Goal: Communication & Community: Answer question/provide support

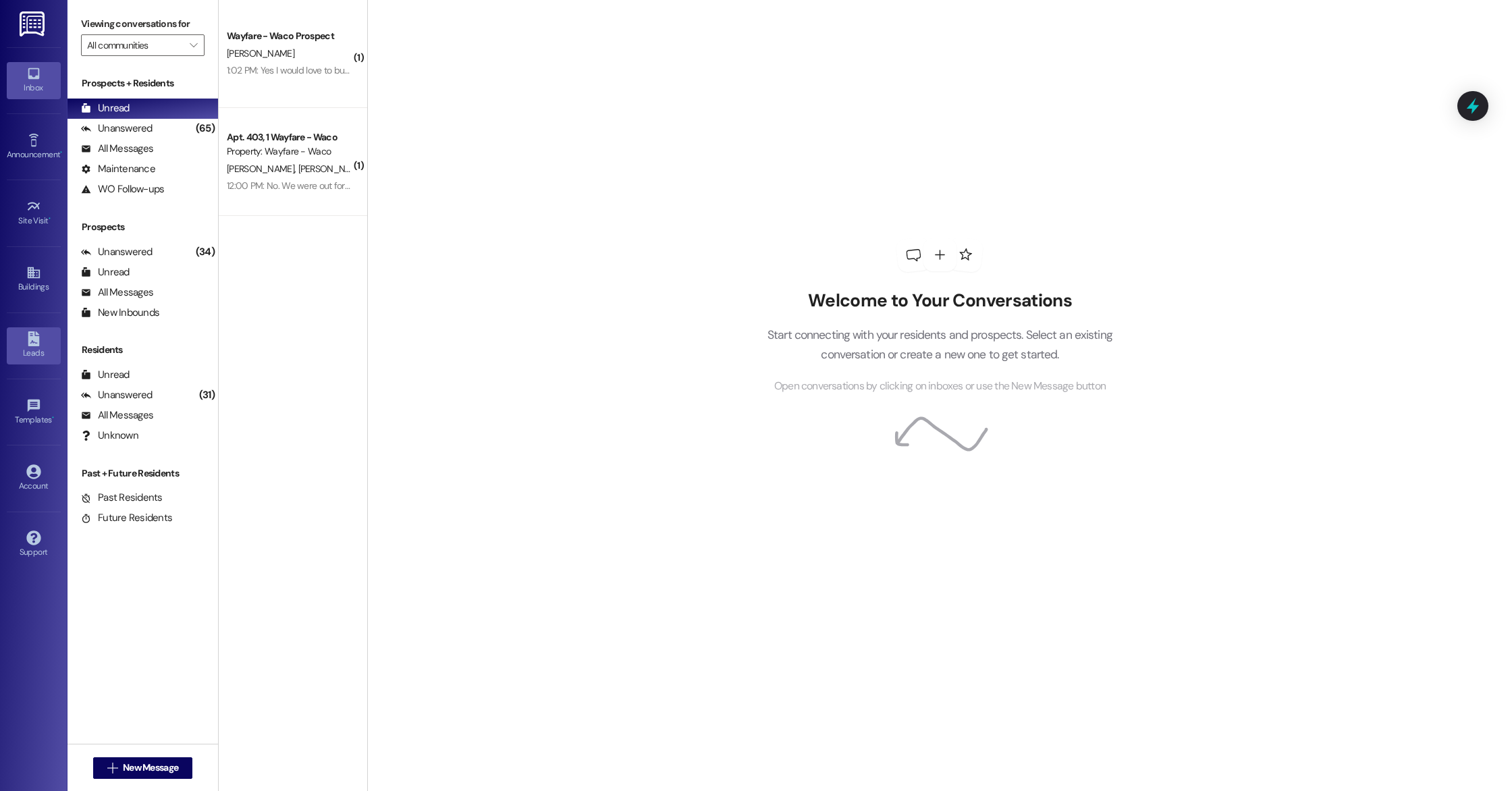
click at [41, 336] on link "Leads" at bounding box center [34, 346] width 54 height 37
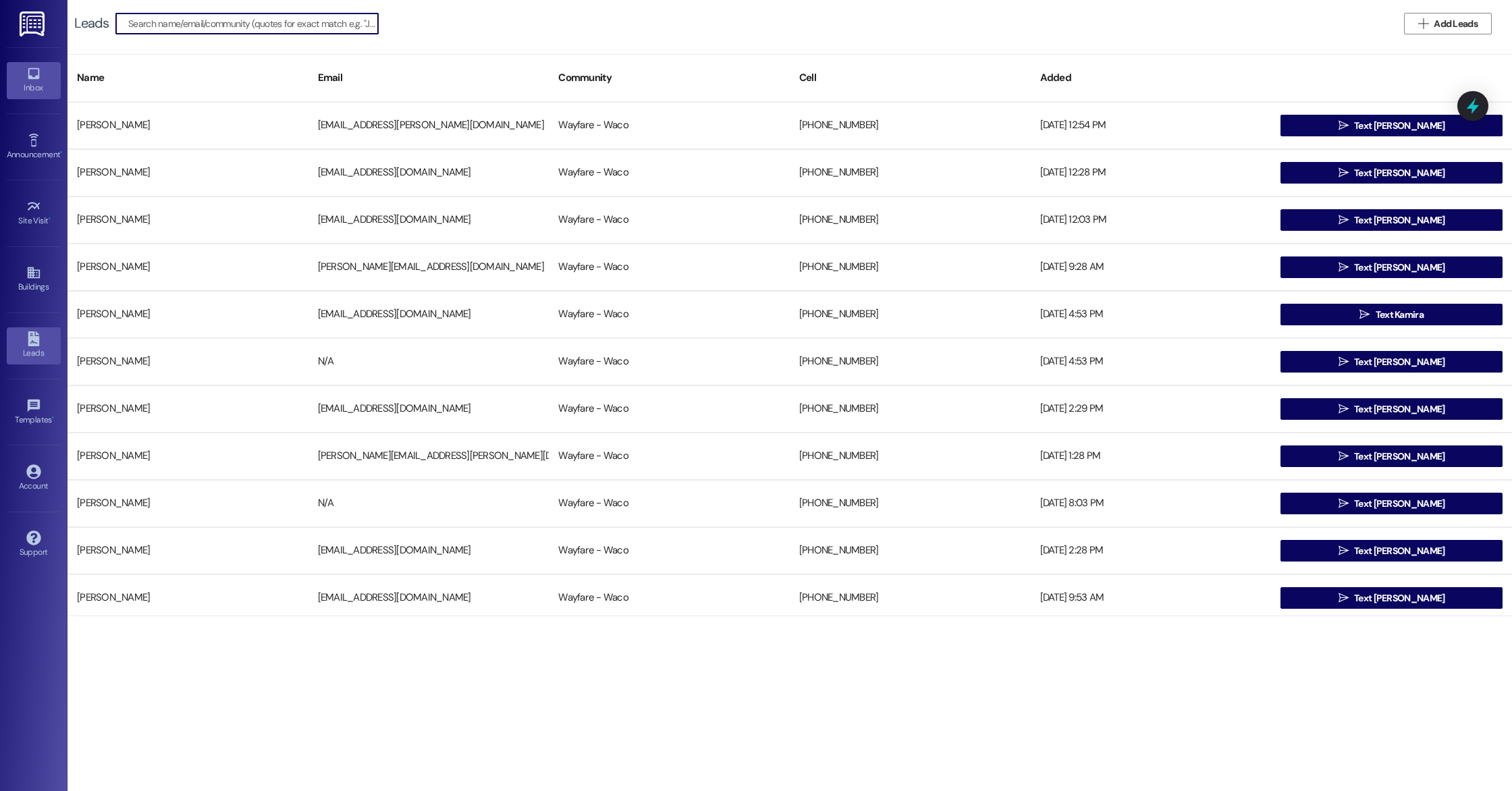
click at [37, 85] on div "Inbox" at bounding box center [34, 88] width 67 height 14
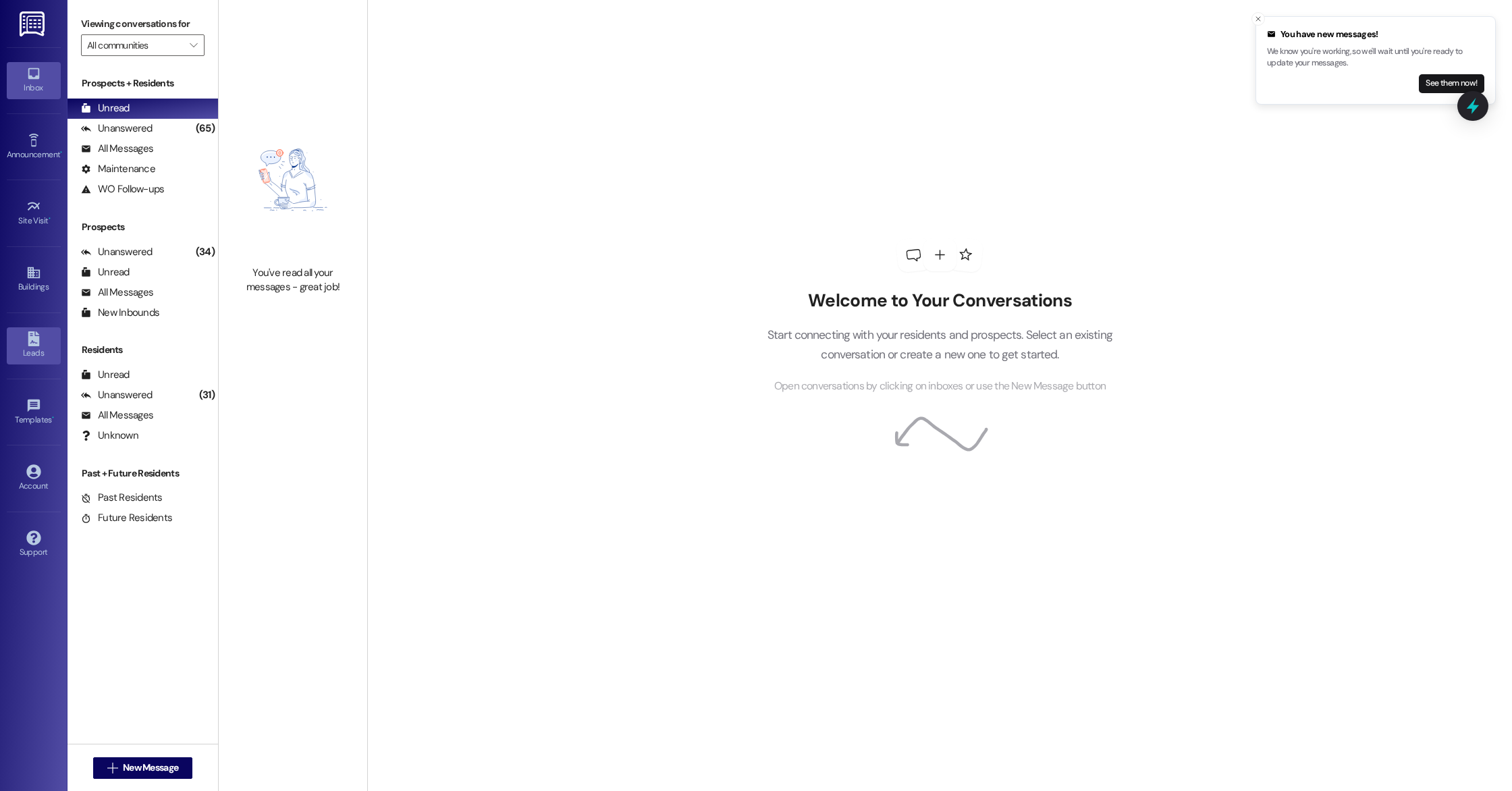
click at [24, 343] on link "Leads" at bounding box center [34, 346] width 54 height 37
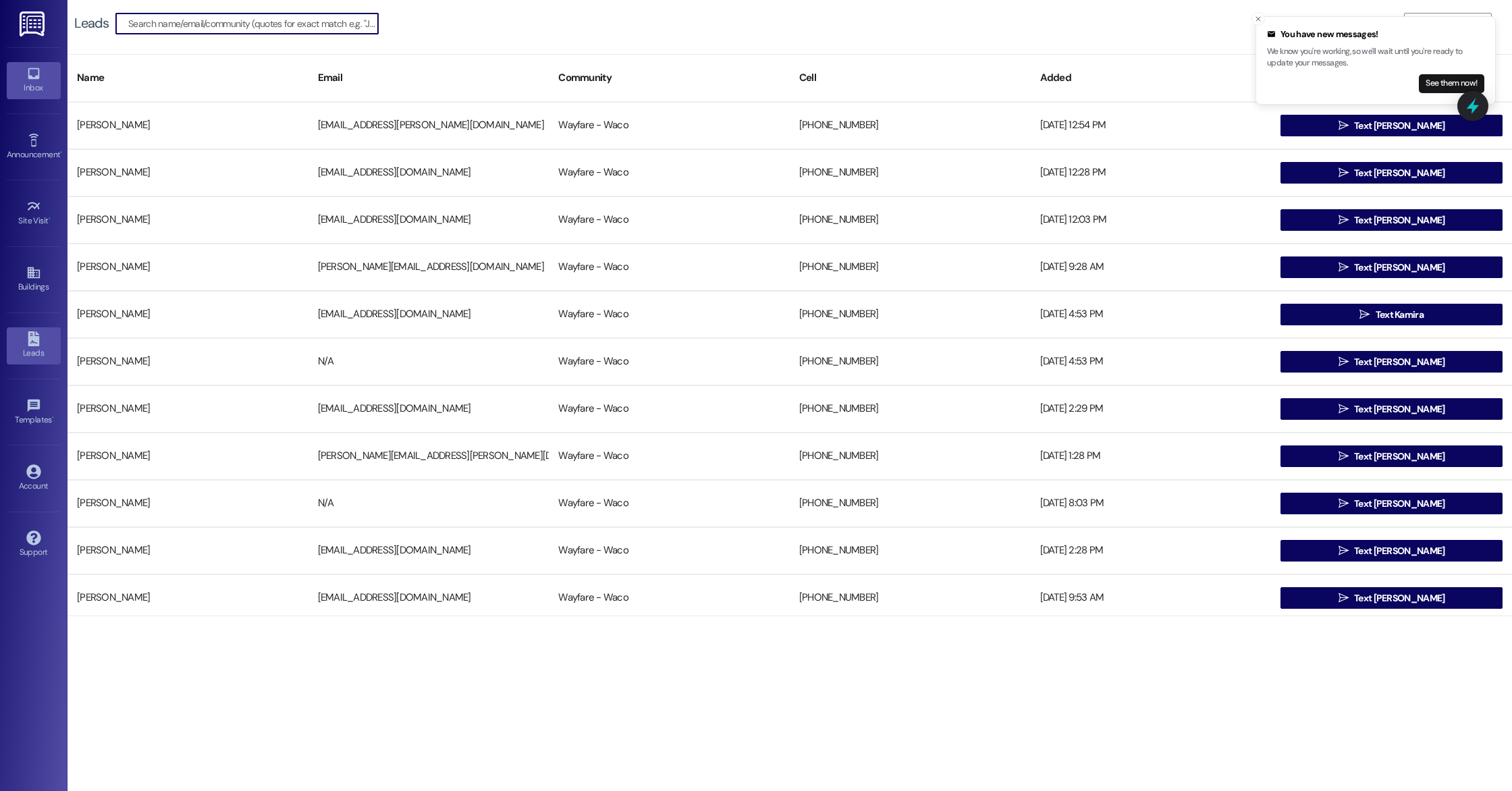
click at [34, 79] on icon at bounding box center [33, 73] width 15 height 14
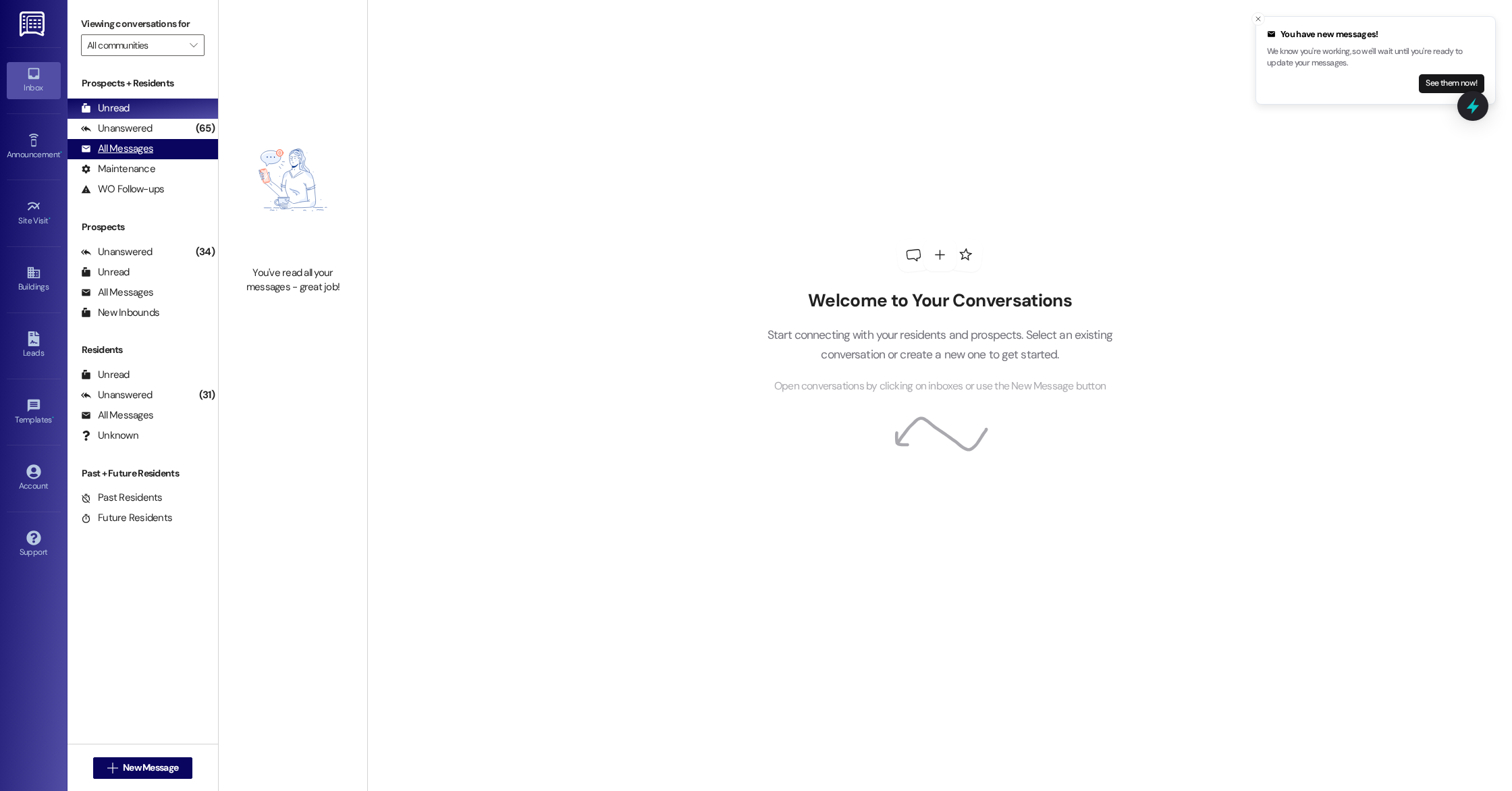
click at [154, 153] on div "All Messages (undefined)" at bounding box center [142, 149] width 150 height 21
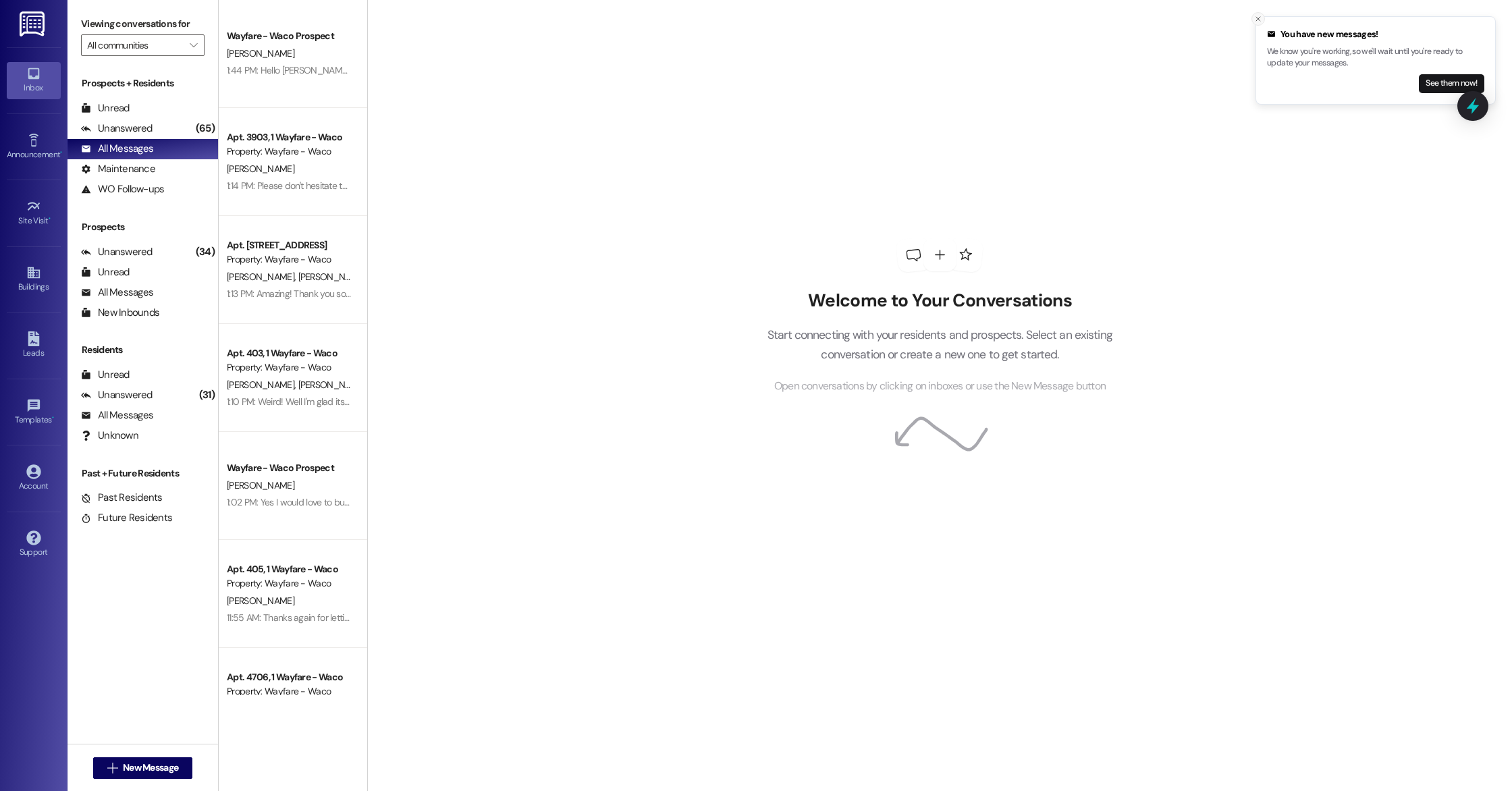
click at [1255, 21] on icon "Close toast" at bounding box center [1259, 18] width 8 height 8
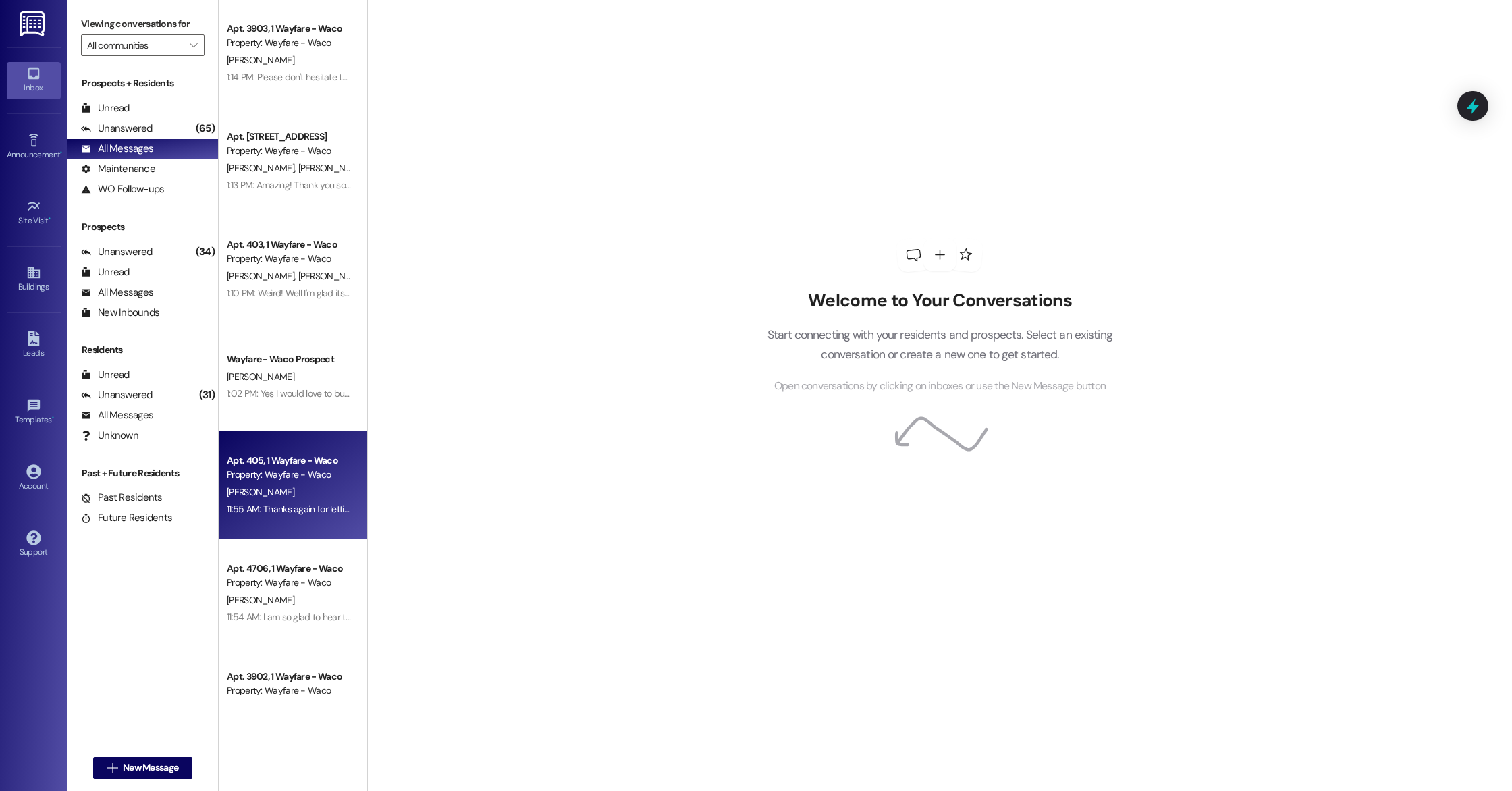
scroll to position [116, 0]
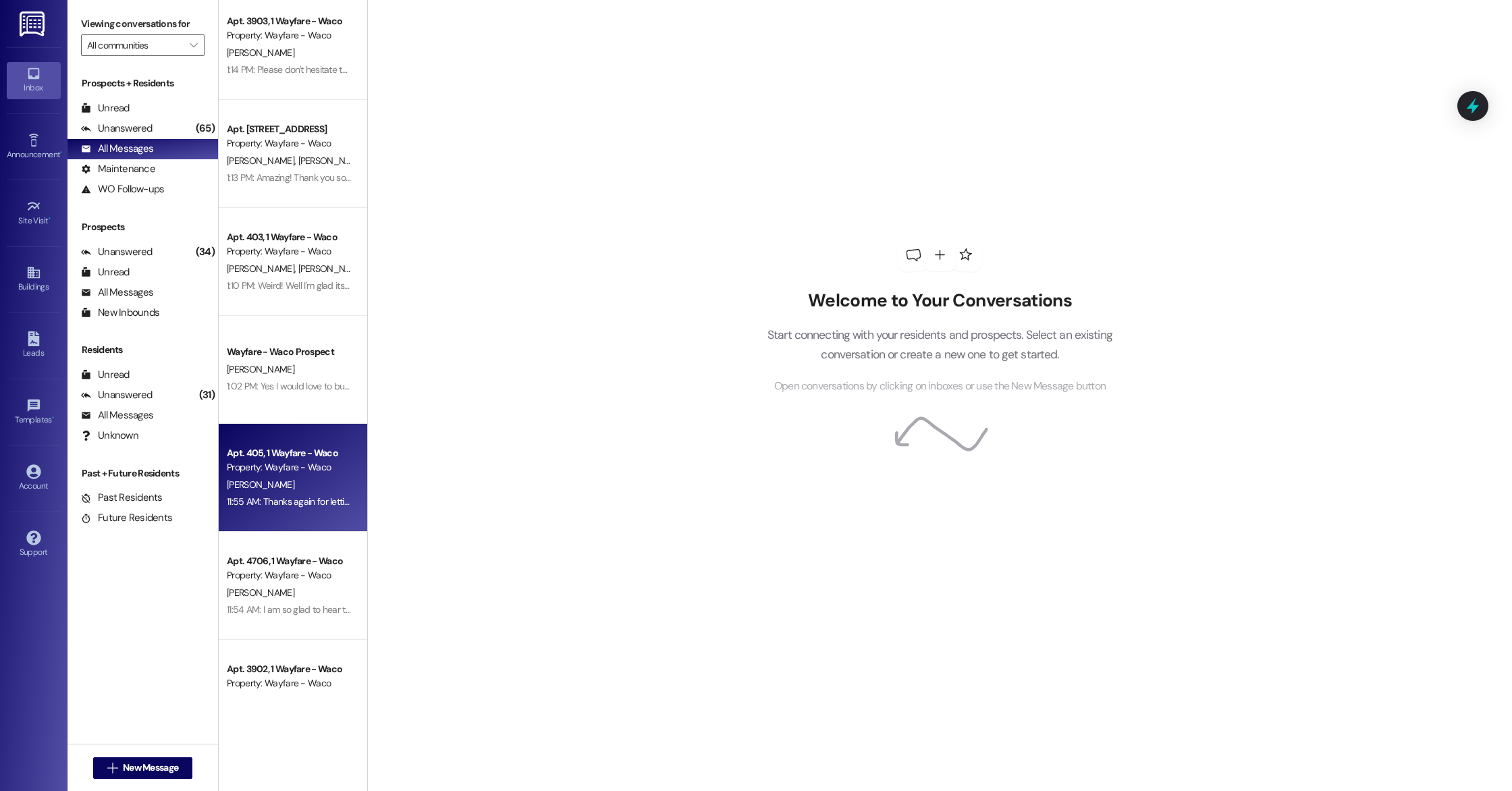
click at [282, 612] on div "11:54 AM: I am so glad to hear that everything else has been good for you! It w…" at bounding box center [654, 609] width 856 height 12
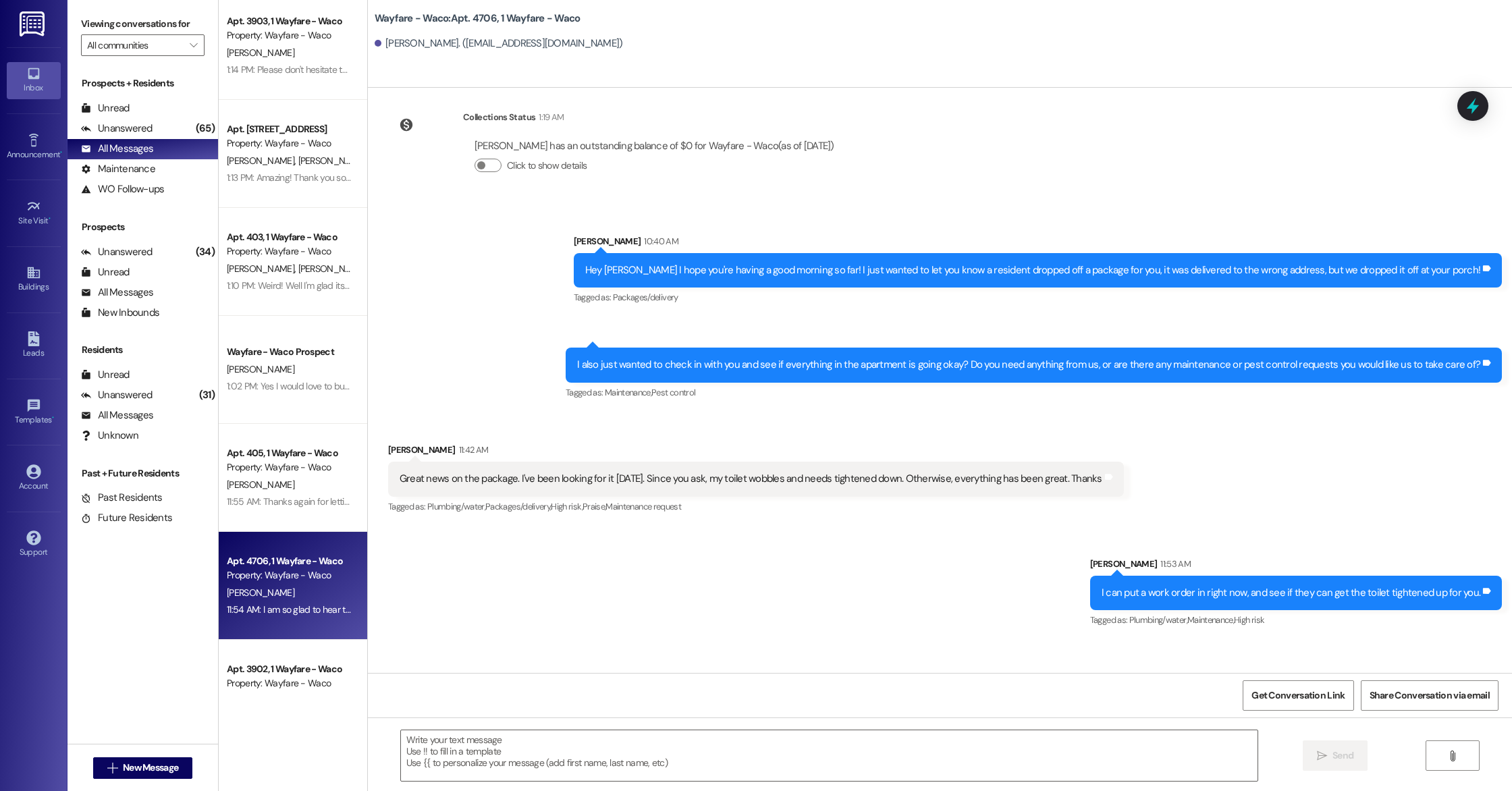
scroll to position [745, 0]
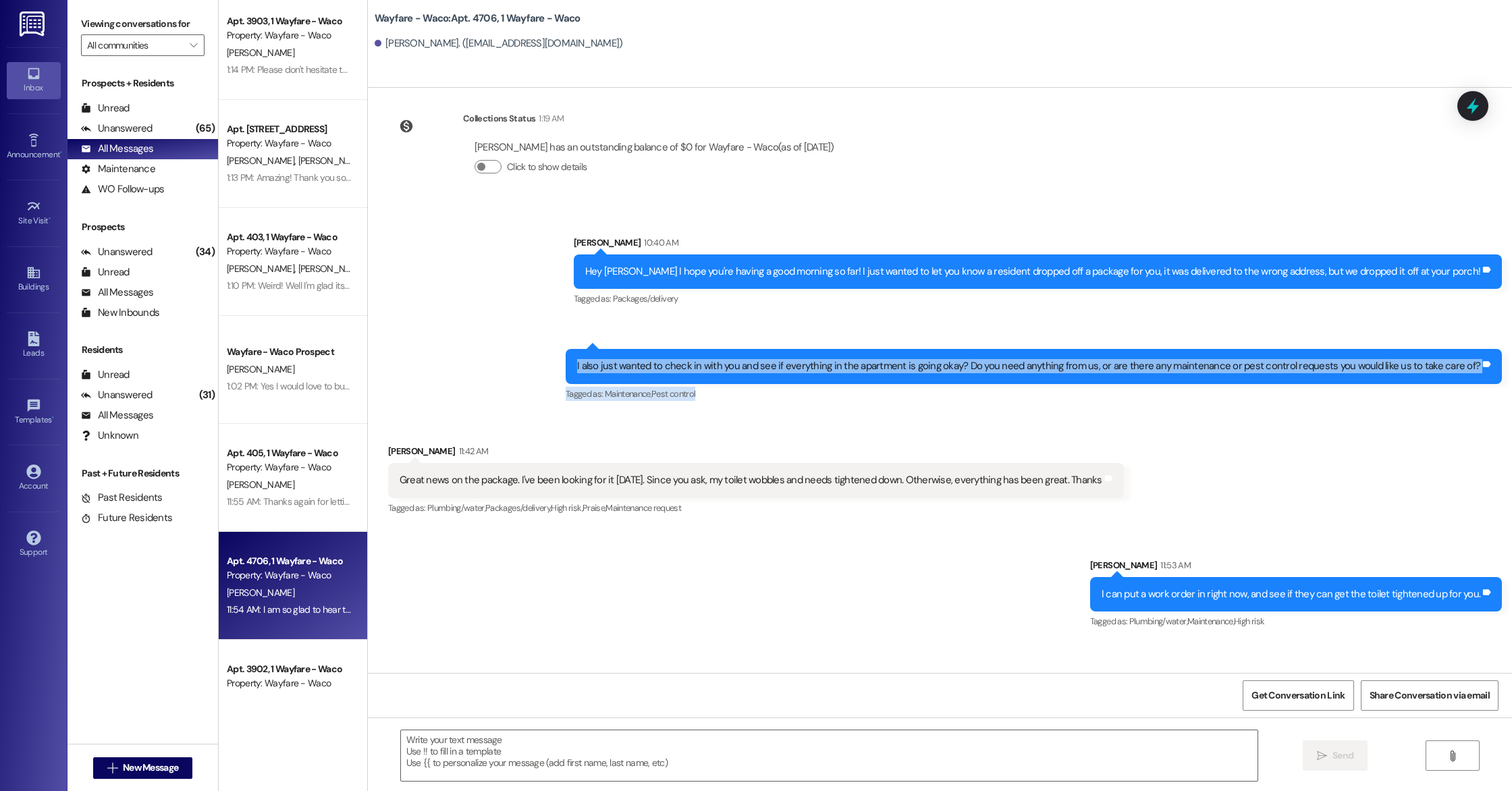
drag, startPoint x: 595, startPoint y: 338, endPoint x: 1494, endPoint y: 359, distance: 899.2
click at [1494, 359] on div "Lily Abbinanti 10:44 AM I also just wanted to check in with you and see if ever…" at bounding box center [1033, 376] width 937 height 55
copy div "I also just wanted to check in with you and see if everything in the apartment …"
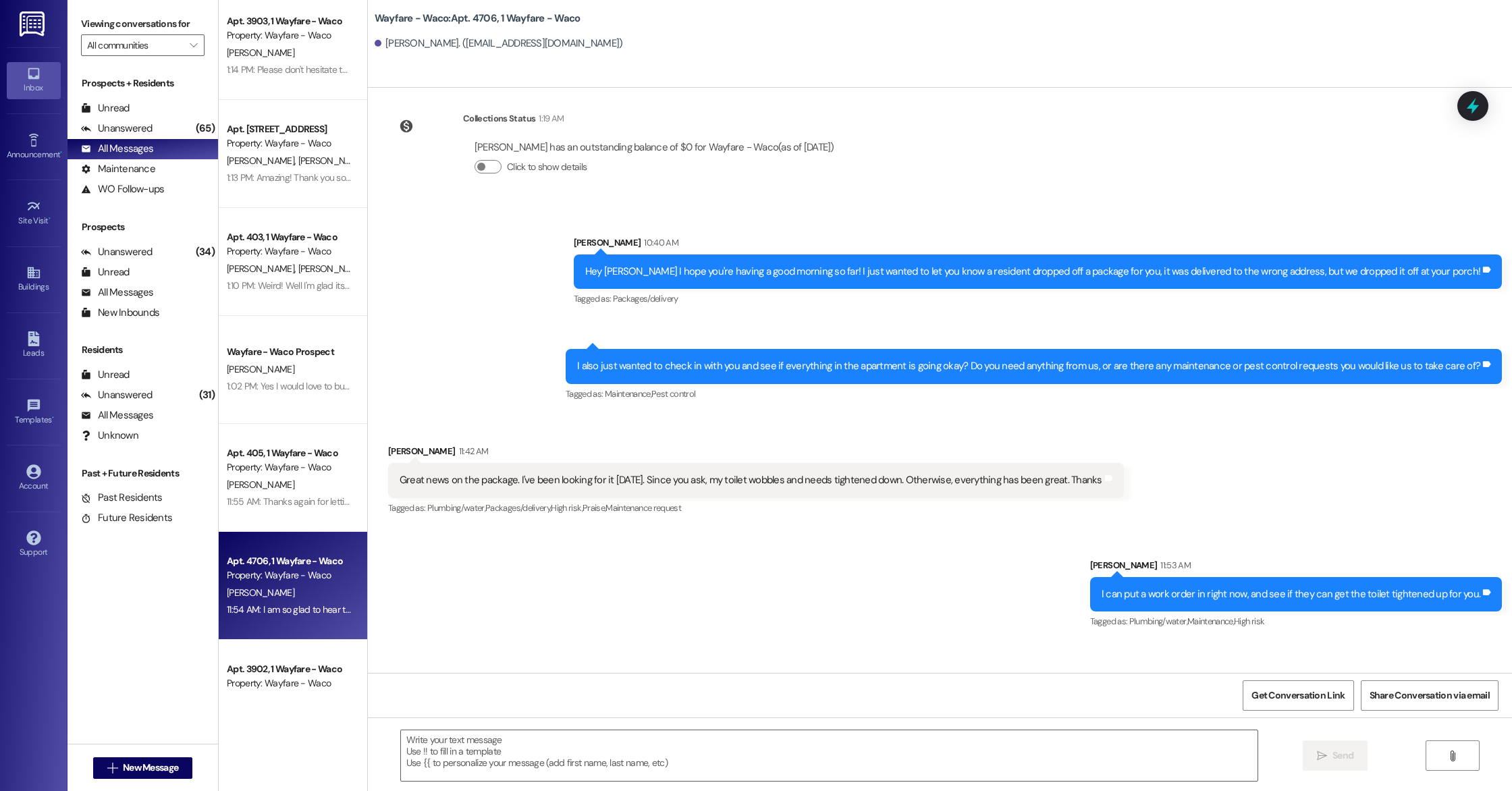
click at [558, 232] on div "Sent via SMS Lily Abbinanti 10:40 AM Hey Todd I hope you're having a good morni…" at bounding box center [940, 310] width 1144 height 209
click at [38, 343] on icon at bounding box center [33, 338] width 11 height 14
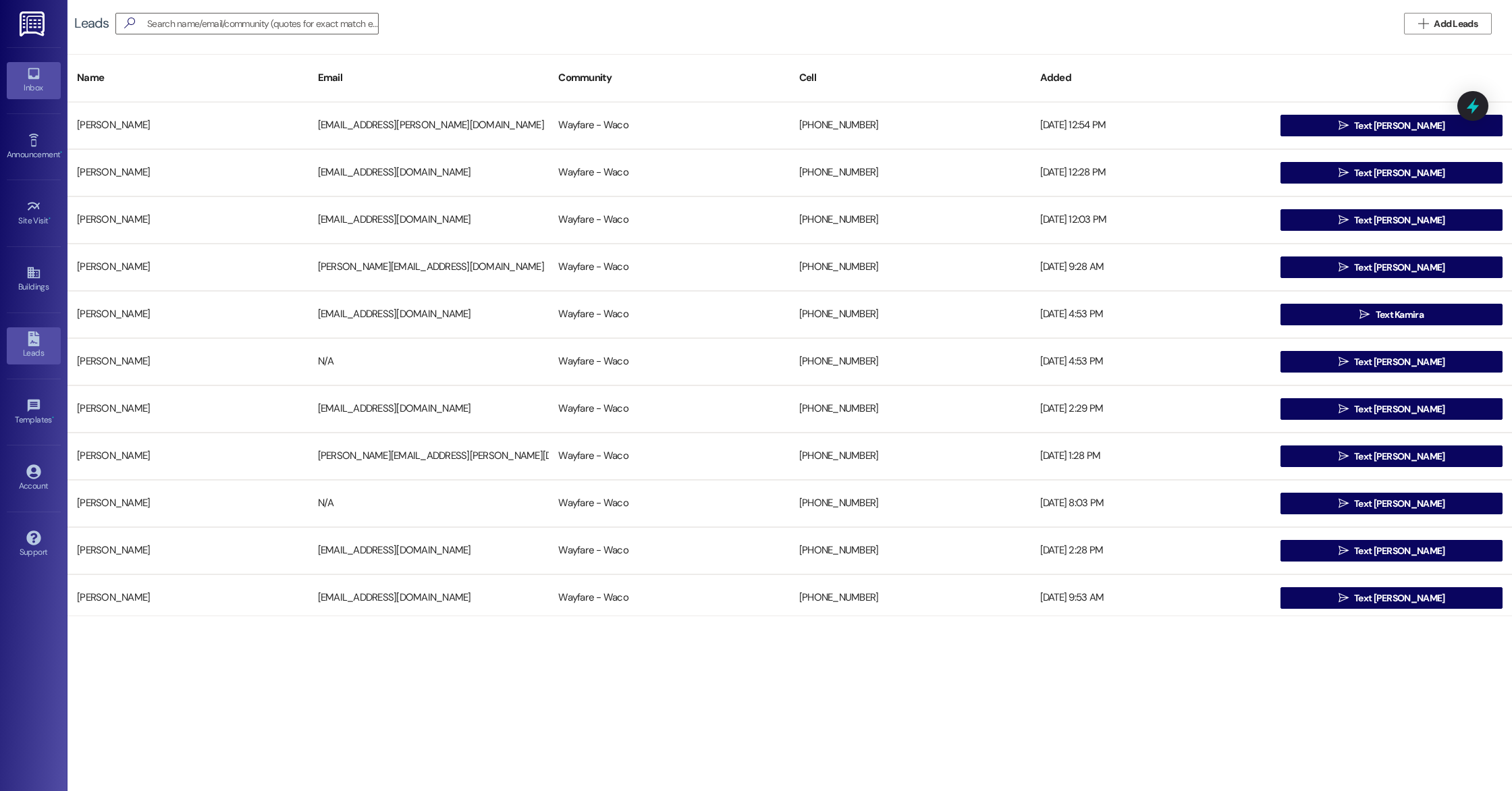
click at [29, 90] on div "Inbox" at bounding box center [34, 88] width 67 height 14
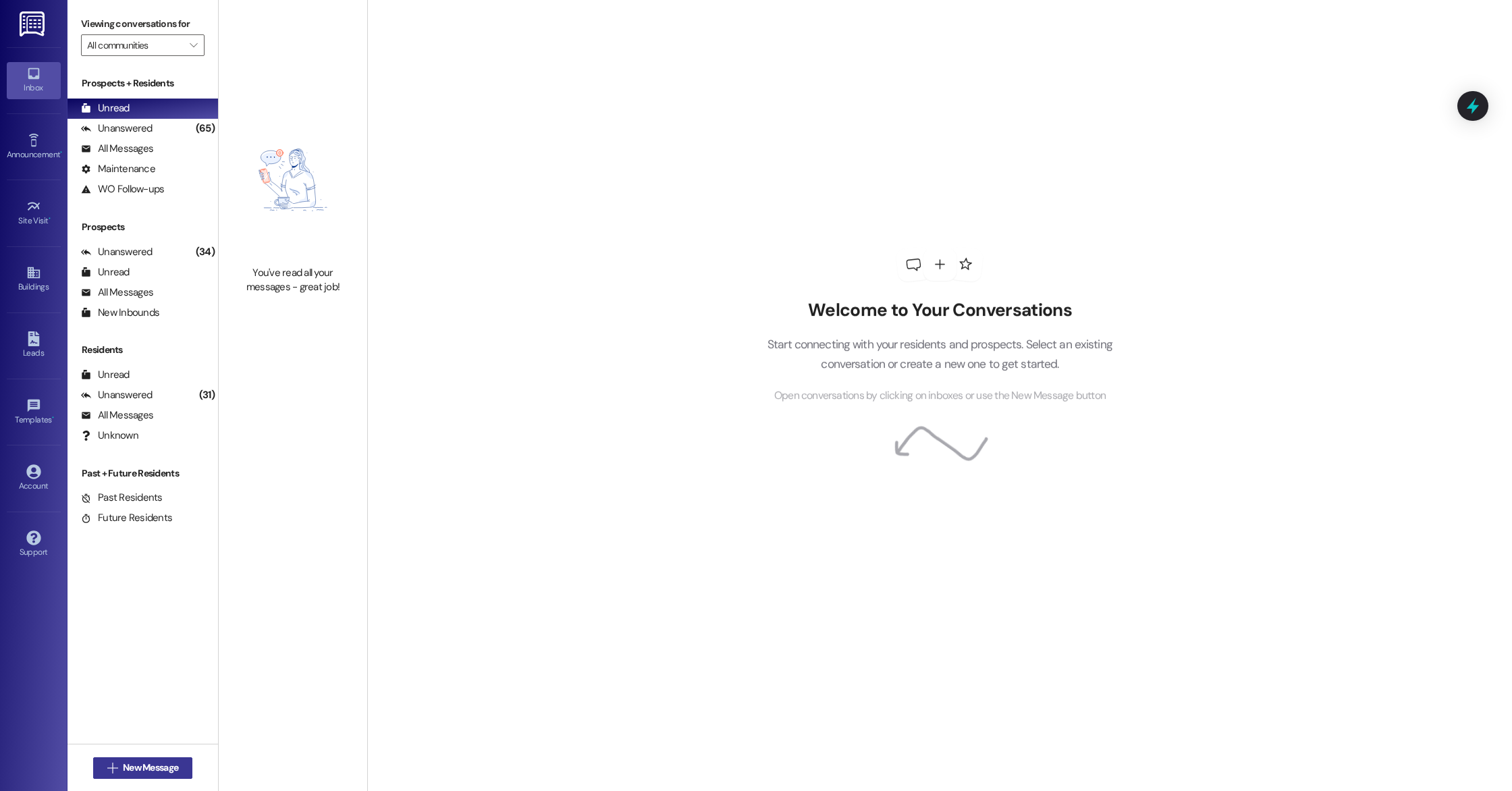
click at [160, 775] on button " New Message" at bounding box center [143, 768] width 100 height 21
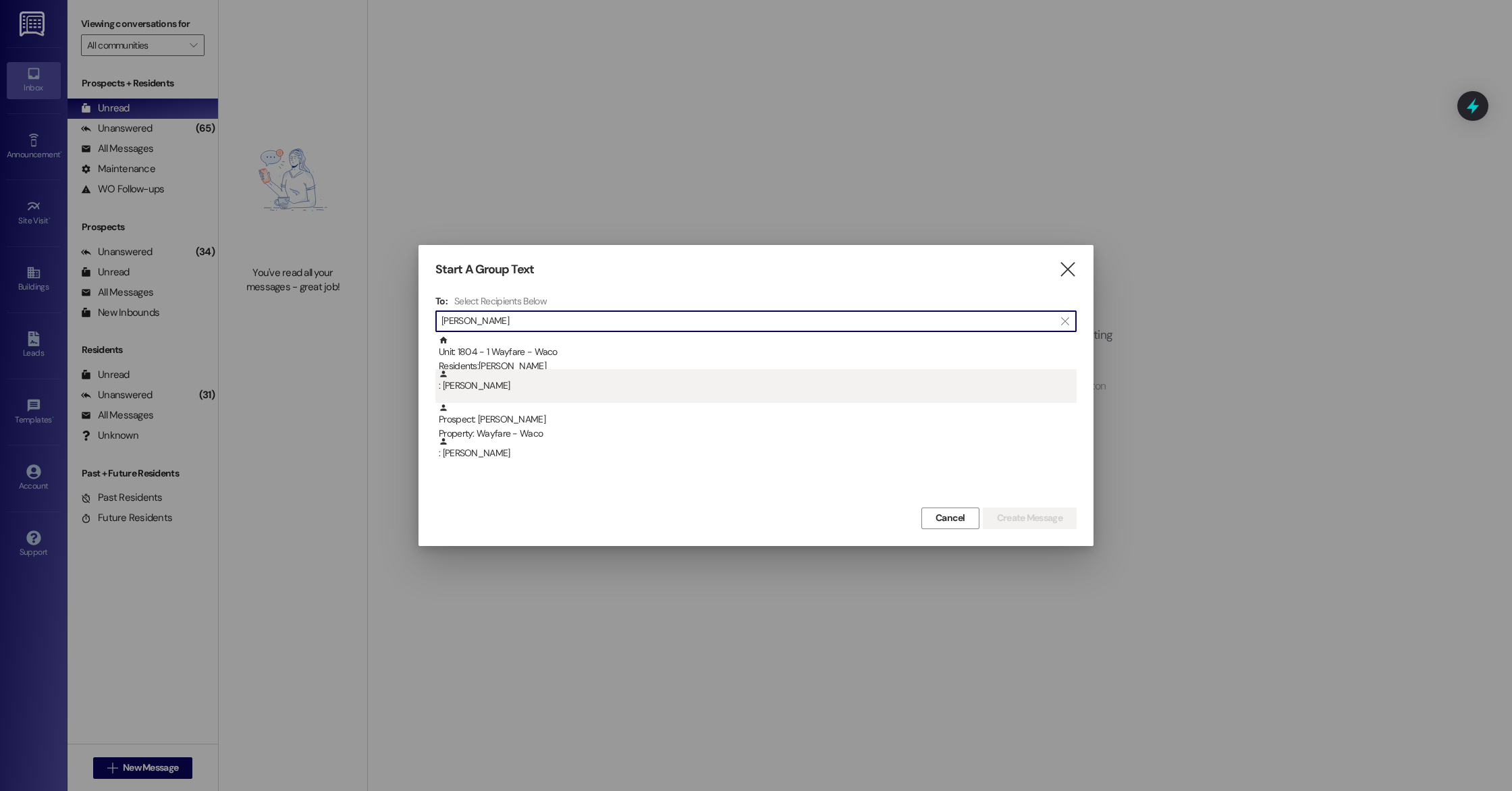
type input "Angela"
click at [594, 374] on div ": Angela Flores" at bounding box center [758, 381] width 638 height 24
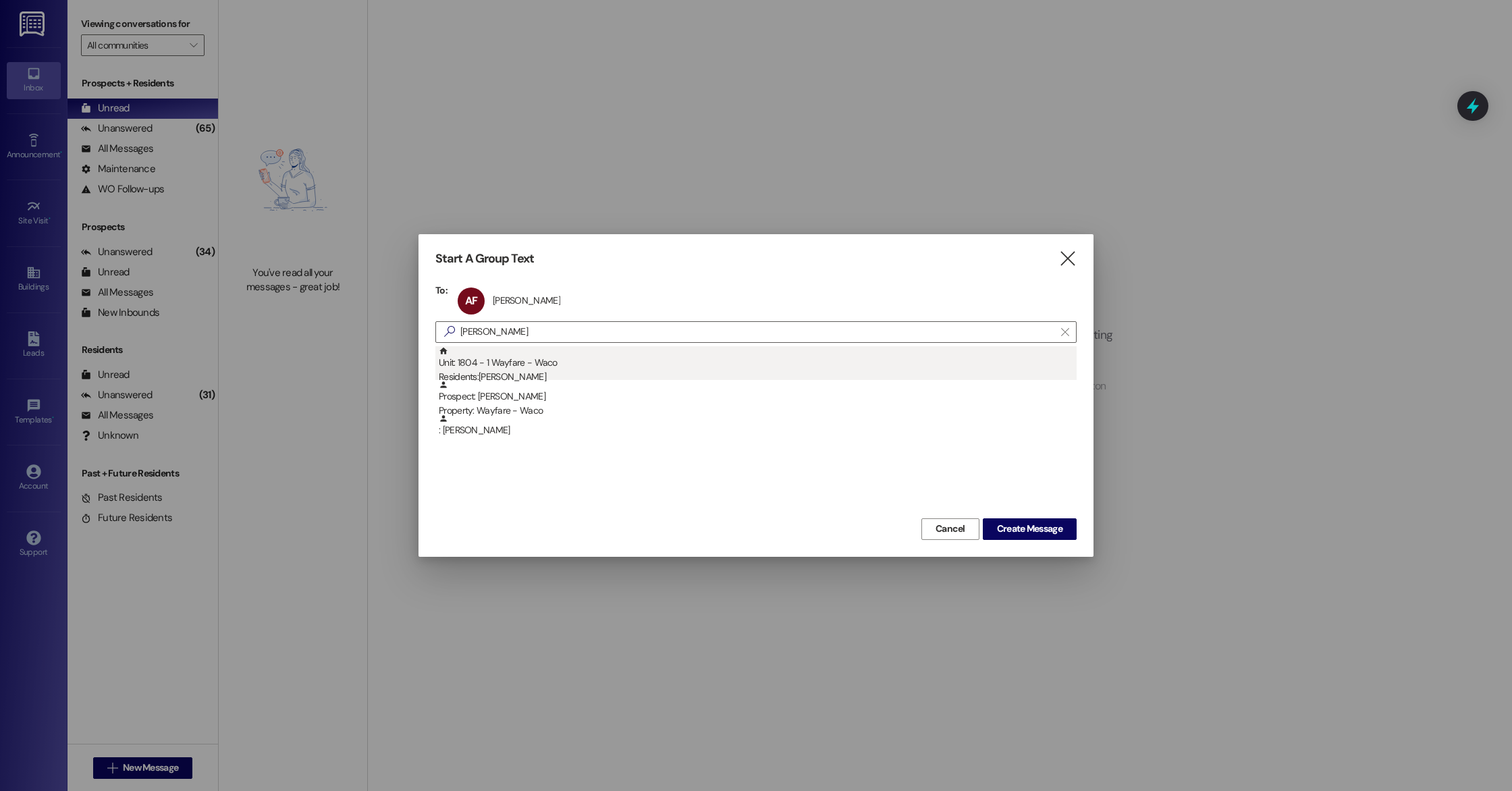
click at [752, 362] on div "Unit: 1804 - 1 Wayfare - Waco Residents: Angela Flores" at bounding box center [758, 365] width 638 height 38
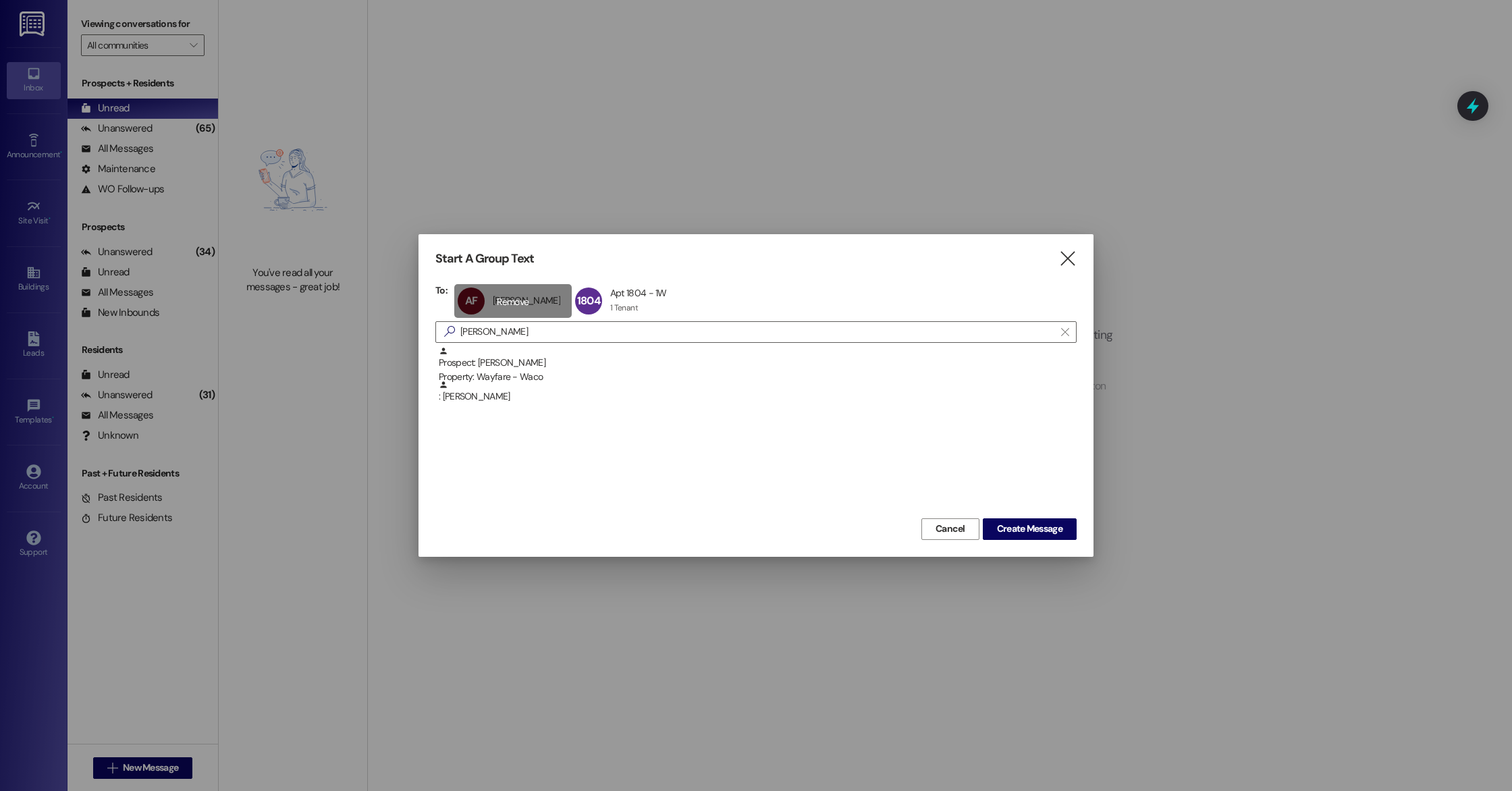
click at [510, 303] on div "AF Angela Flores Angela Flores click to remove" at bounding box center [513, 301] width 118 height 34
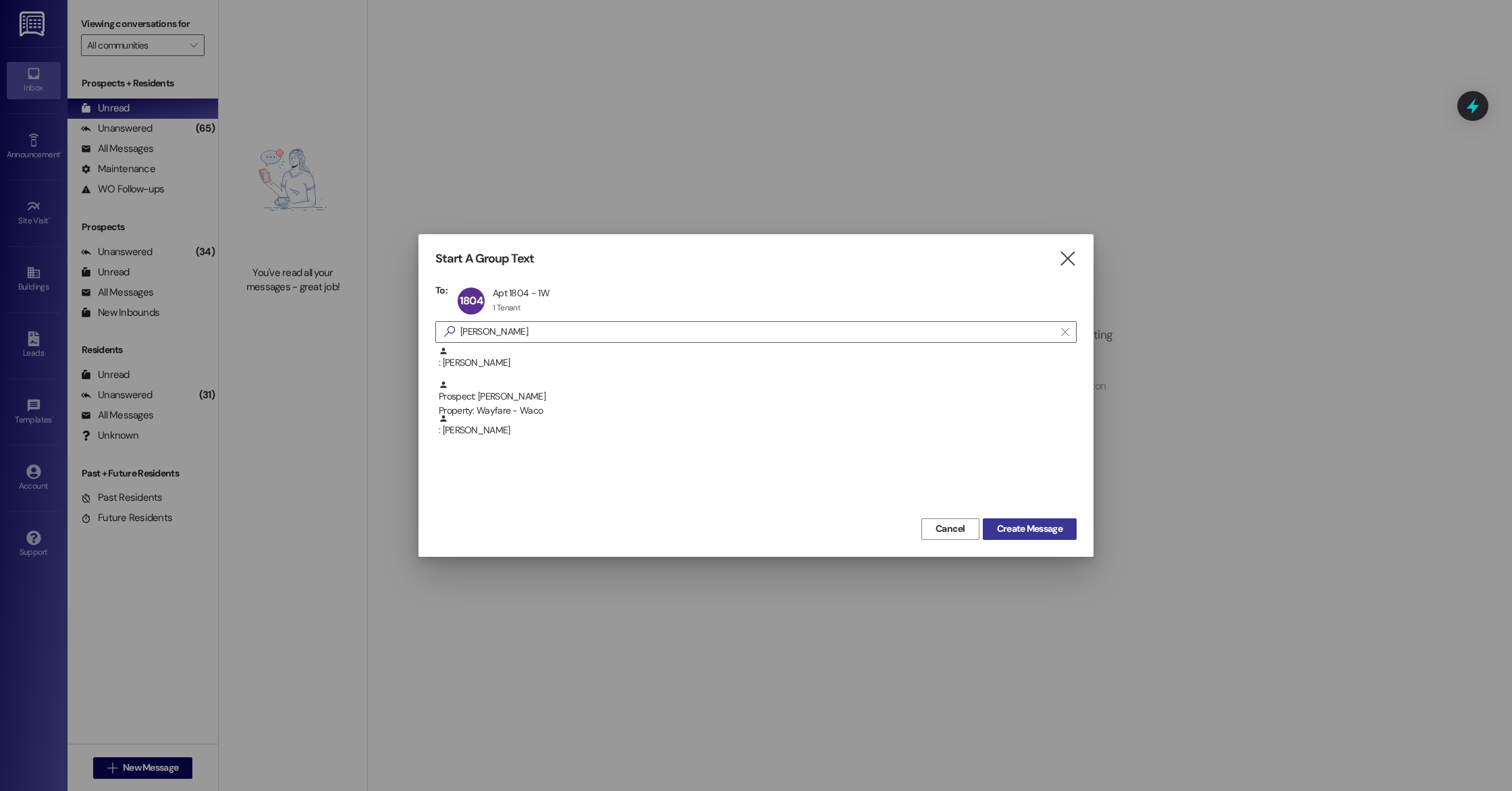
click at [1043, 538] on button "Create Message" at bounding box center [1030, 529] width 94 height 21
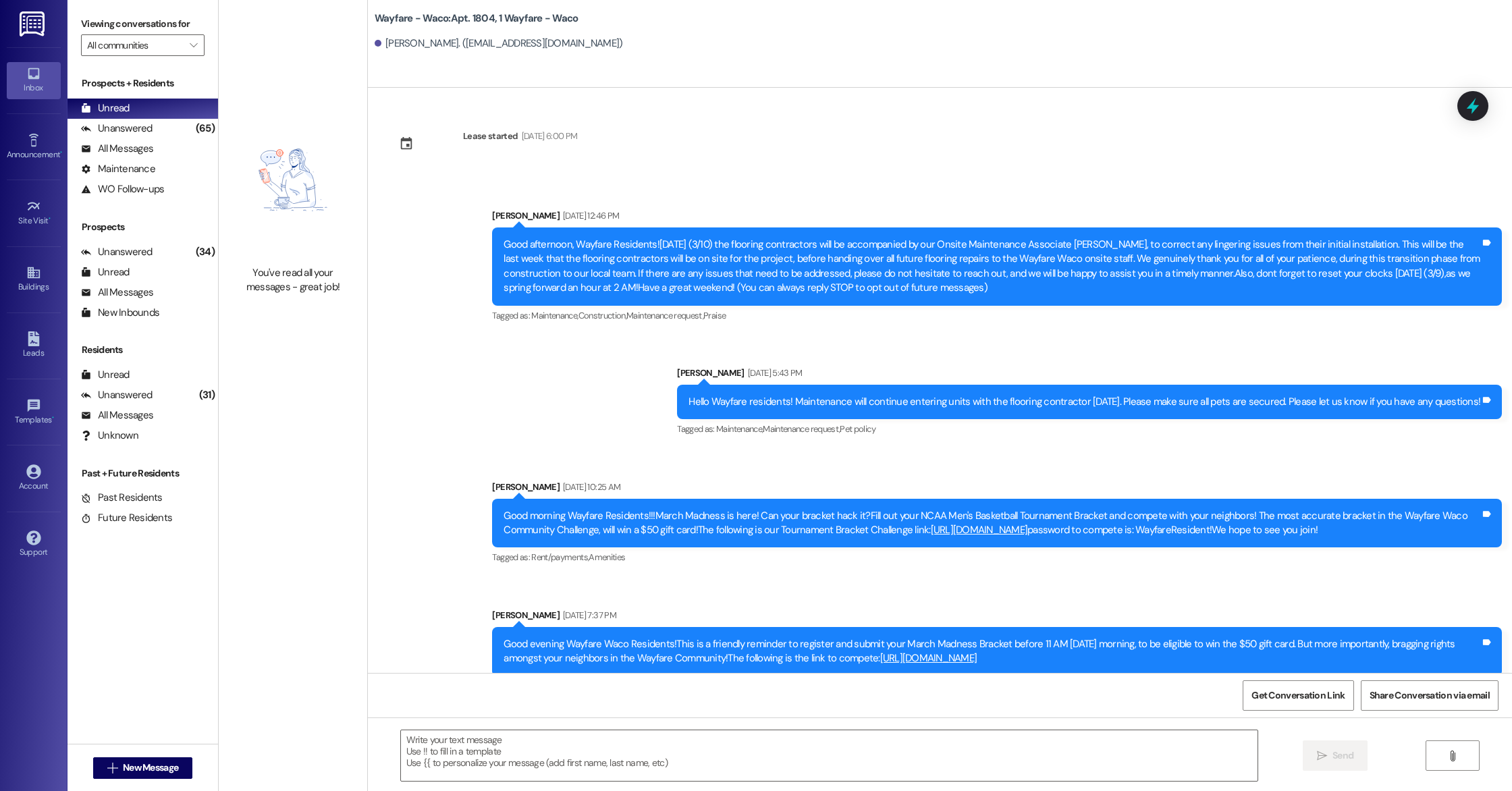
scroll to position [7066, 0]
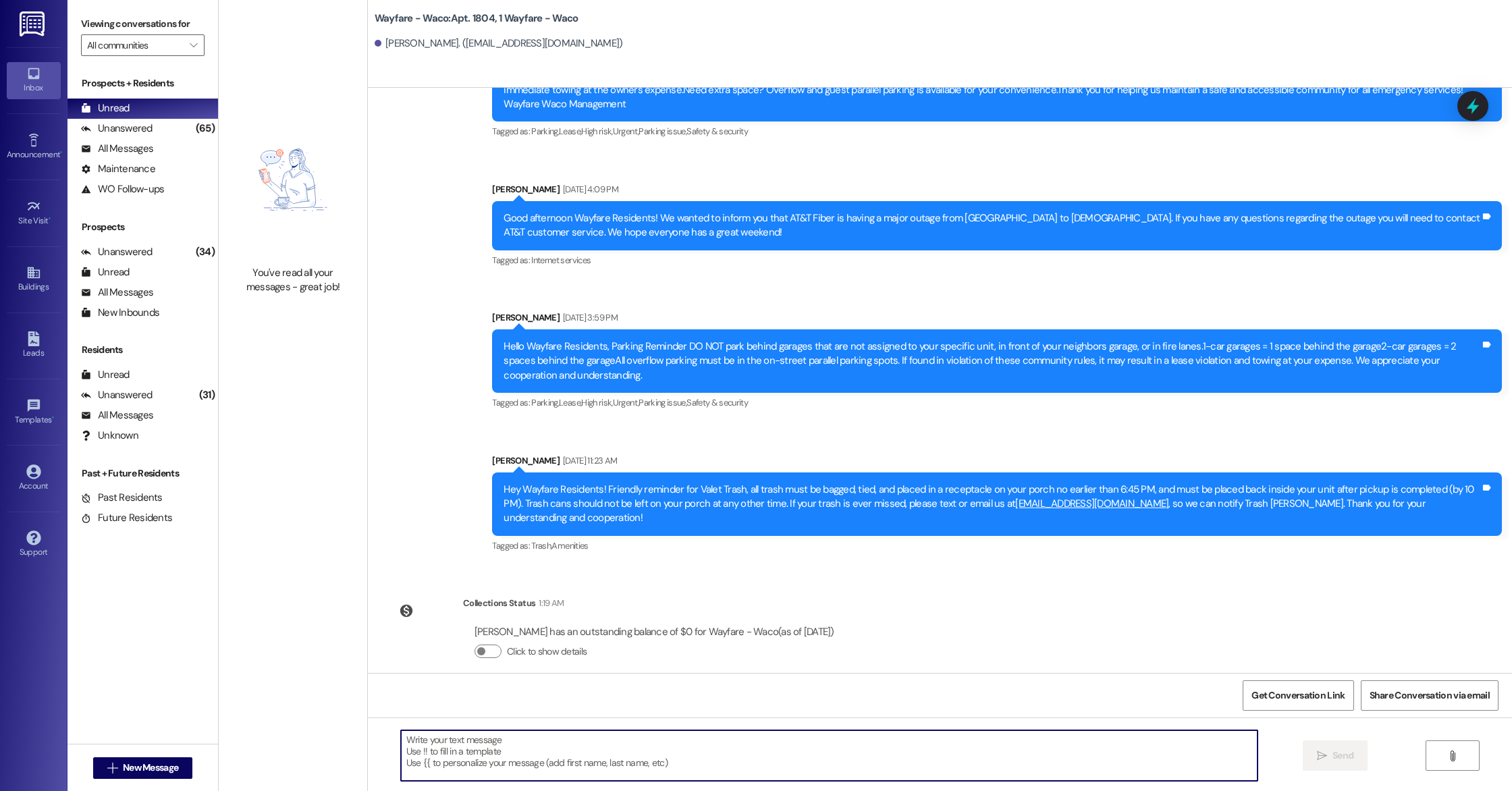
click at [627, 745] on textarea at bounding box center [829, 755] width 857 height 50
paste textarea "I also just wanted to check in with you and see if everything in the apartment …"
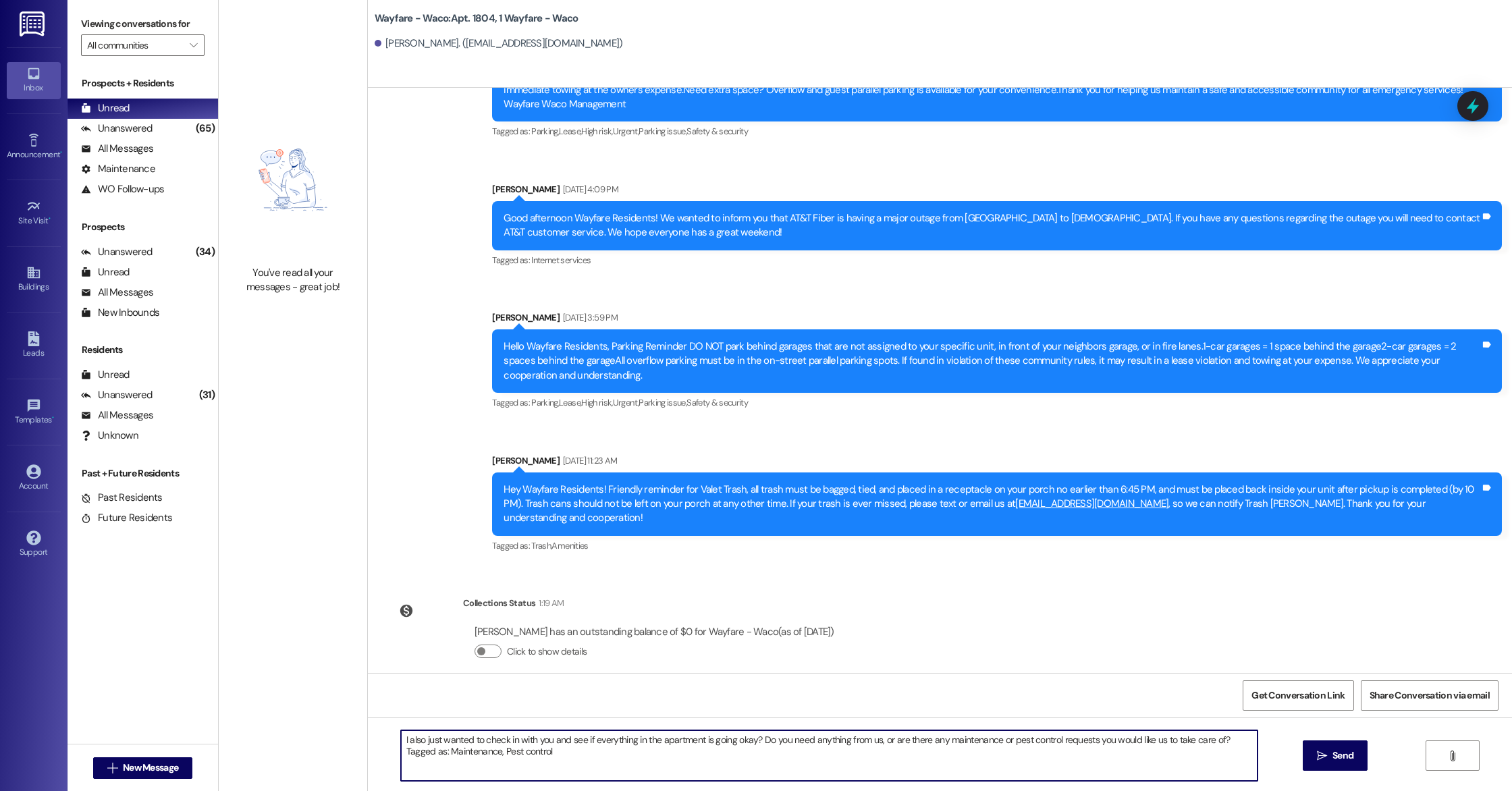
drag, startPoint x: 551, startPoint y: 754, endPoint x: 386, endPoint y: 755, distance: 165.0
click at [394, 755] on div "I also just wanted to check in with you and see if everything in the apartment …" at bounding box center [823, 755] width 858 height 52
click at [413, 739] on textarea "I also just wanted to check in with you and see if everything in the apartment …" at bounding box center [829, 755] width 857 height 50
click at [670, 768] on textarea "Hey Angela! We just wanted to check in with you and see if everything in the ap…" at bounding box center [829, 755] width 857 height 50
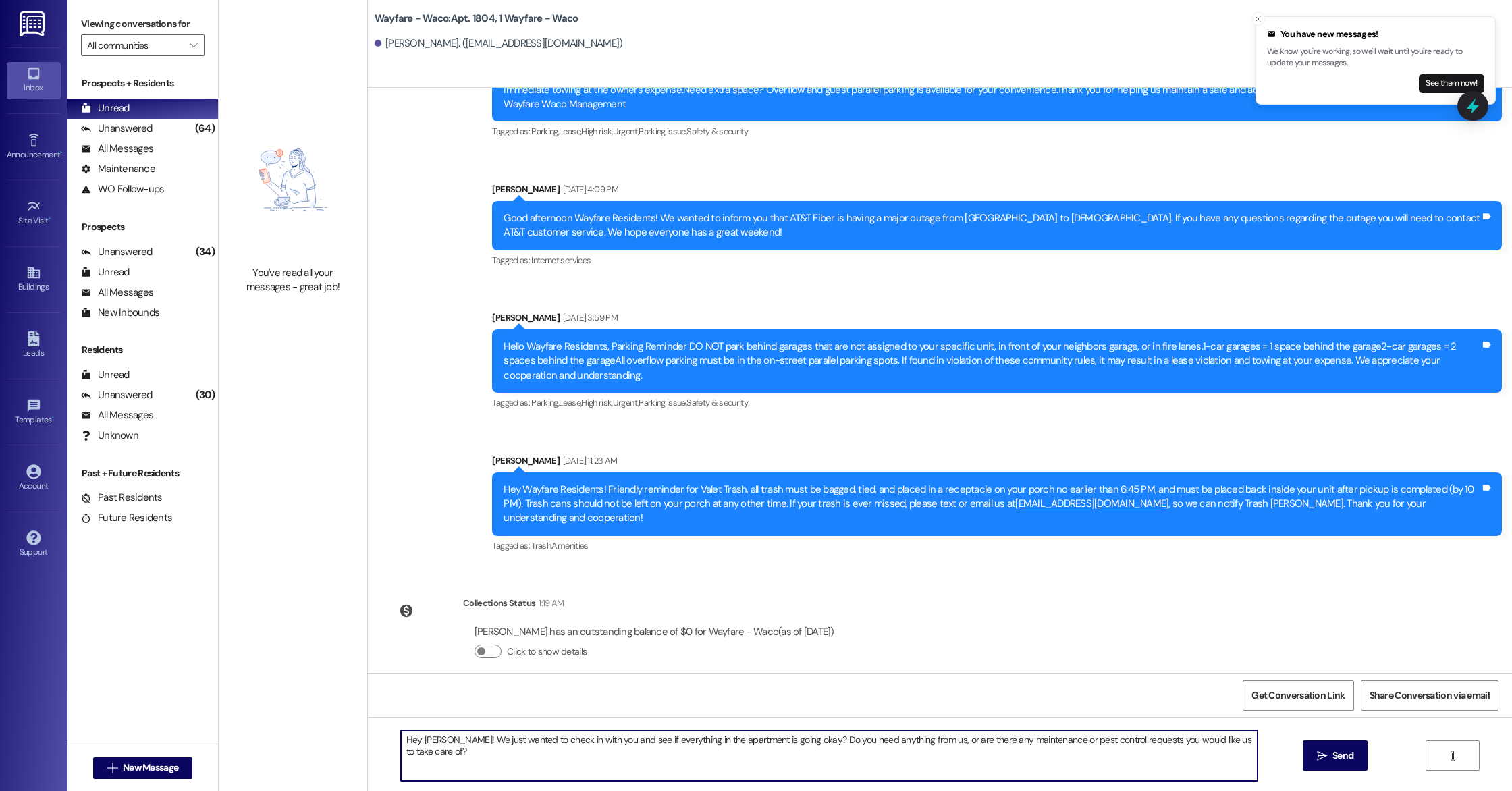
click at [443, 740] on textarea "Hey Angela! We just wanted to check in with you and see if everything in the ap…" at bounding box center [829, 755] width 857 height 50
click at [512, 759] on textarea "Hey [PERSON_NAME]! Hope all is well, we just wanted to check in with you and se…" at bounding box center [829, 755] width 857 height 50
type textarea "Hey [PERSON_NAME]! Hope all is well, we just wanted to check in with you and se…"
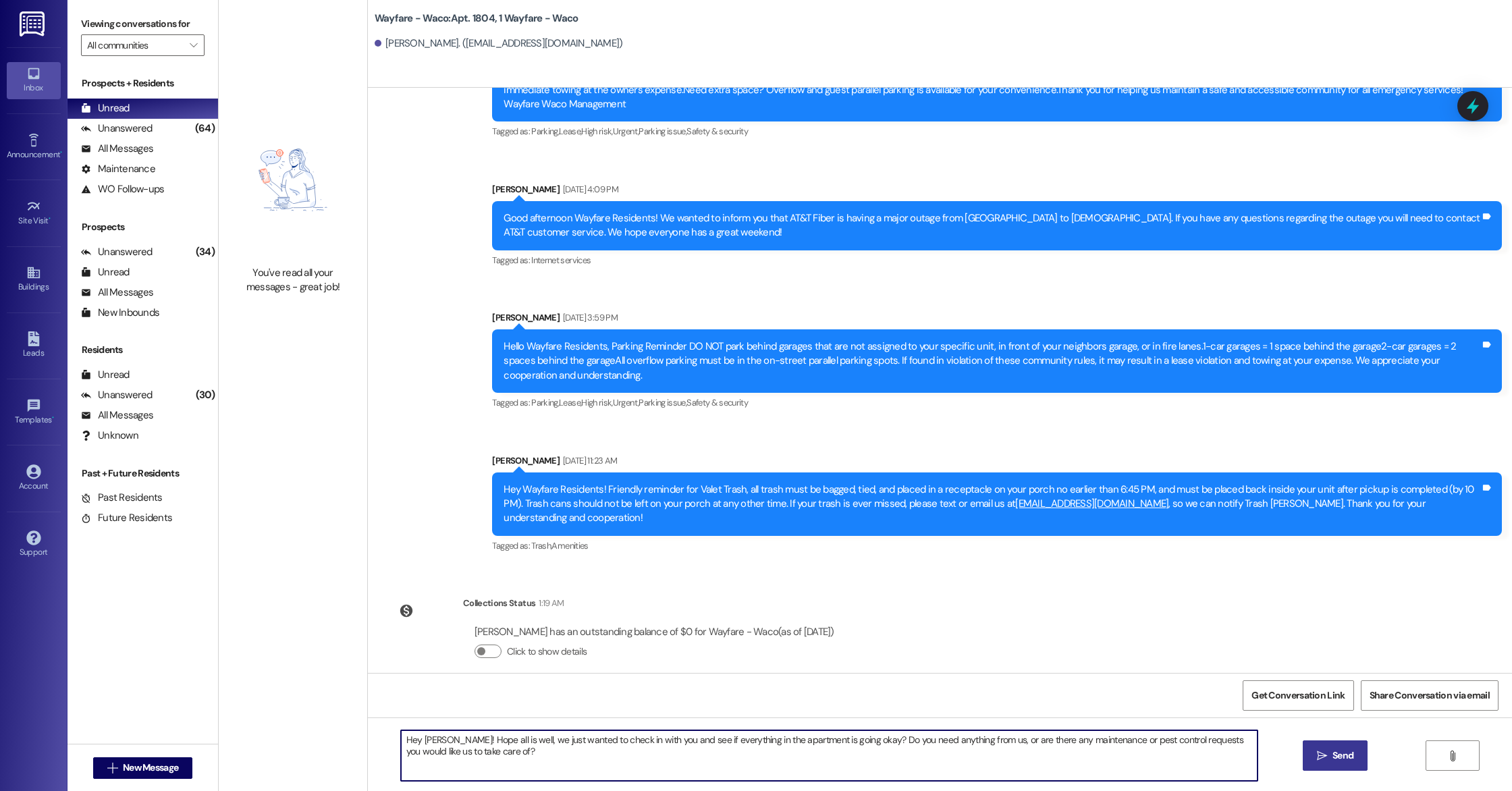
click at [1330, 757] on span "Send" at bounding box center [1343, 755] width 26 height 14
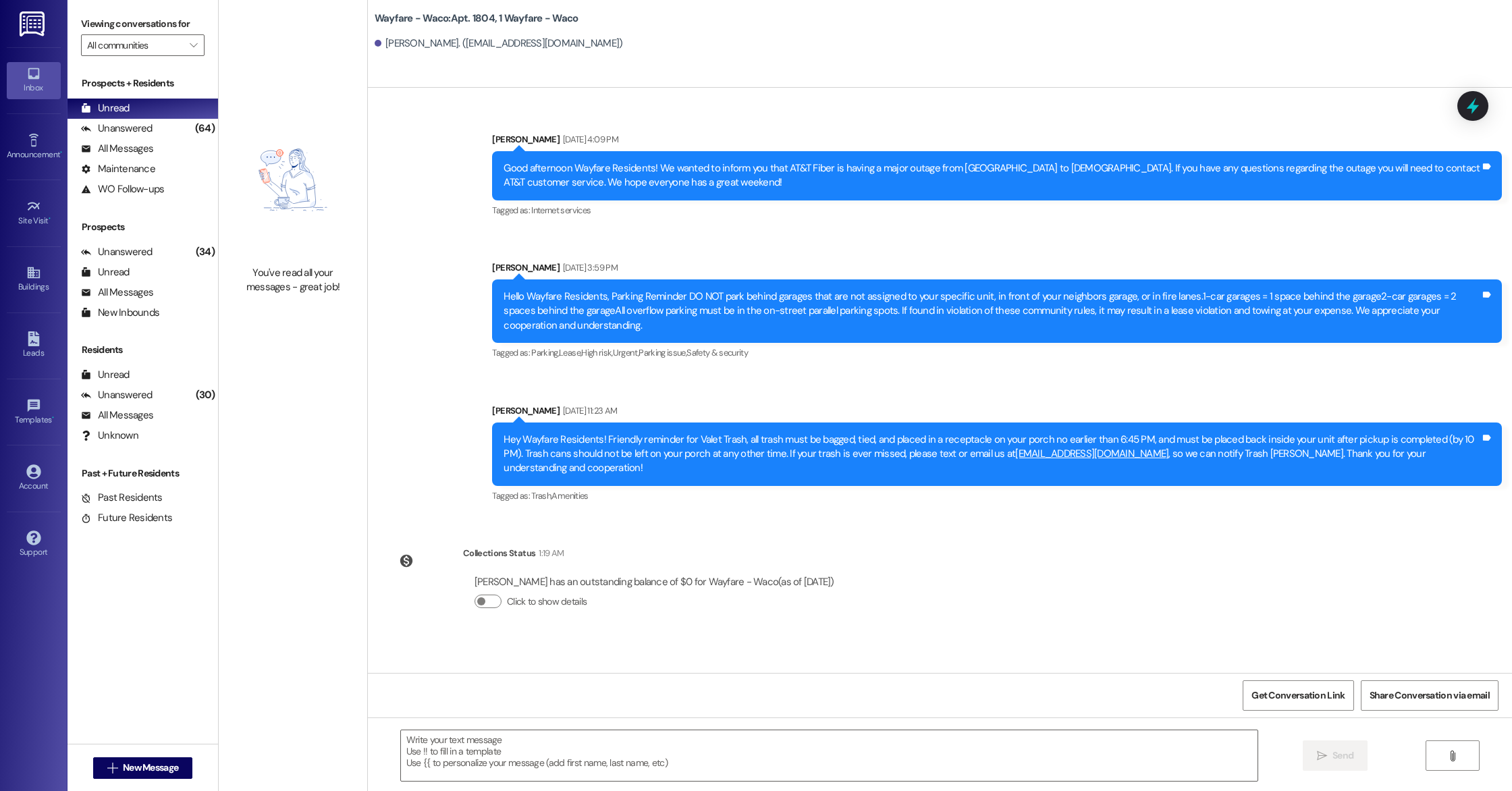
scroll to position [7174, 0]
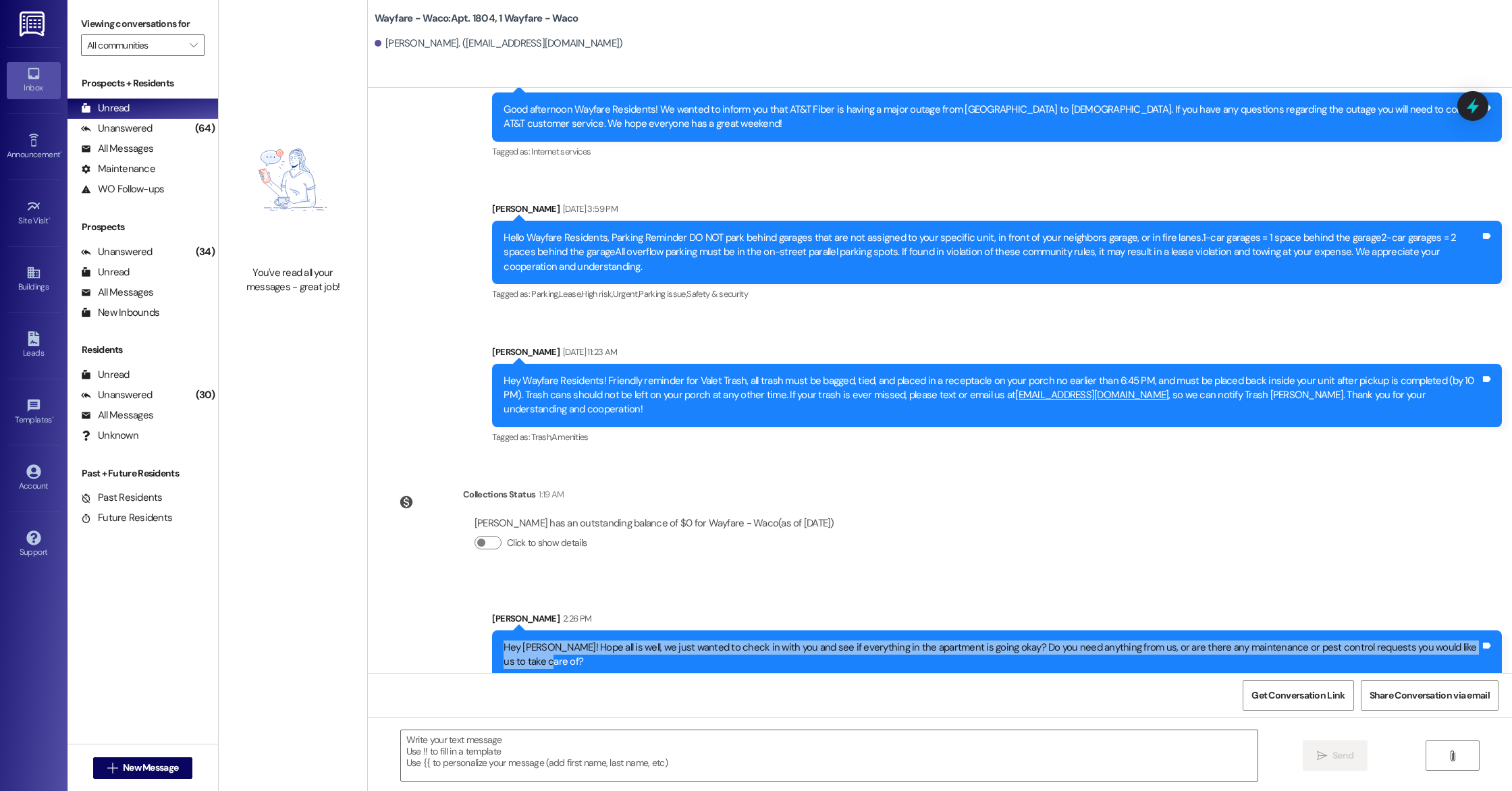
drag, startPoint x: 521, startPoint y: 647, endPoint x: 475, endPoint y: 620, distance: 53.3
click at [482, 620] on div "Sent via SMS Emily Worthington 2:26 PM Hey Angela! Hope all is well, we just wa…" at bounding box center [998, 645] width 1030 height 88
copy div "Hey [PERSON_NAME]! Hope all is well, we just wanted to check in with you and se…"
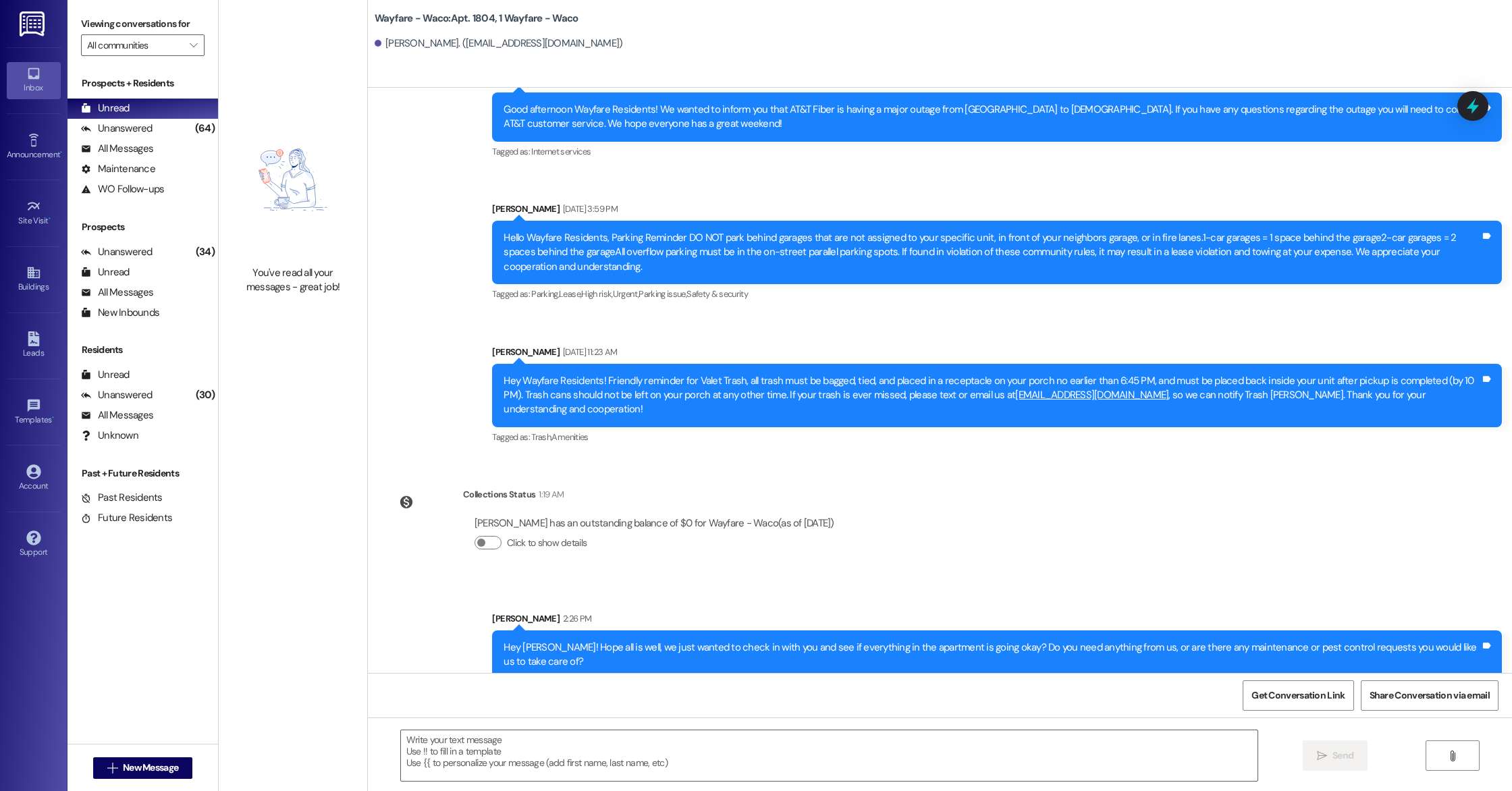
click at [413, 382] on div "Announcement, sent via SMS Bryce Rosas Aug 04, 2025 at 1:56 PM Friendly Reminde…" at bounding box center [940, 178] width 1144 height 557
click at [26, 352] on div "Leads" at bounding box center [34, 353] width 67 height 14
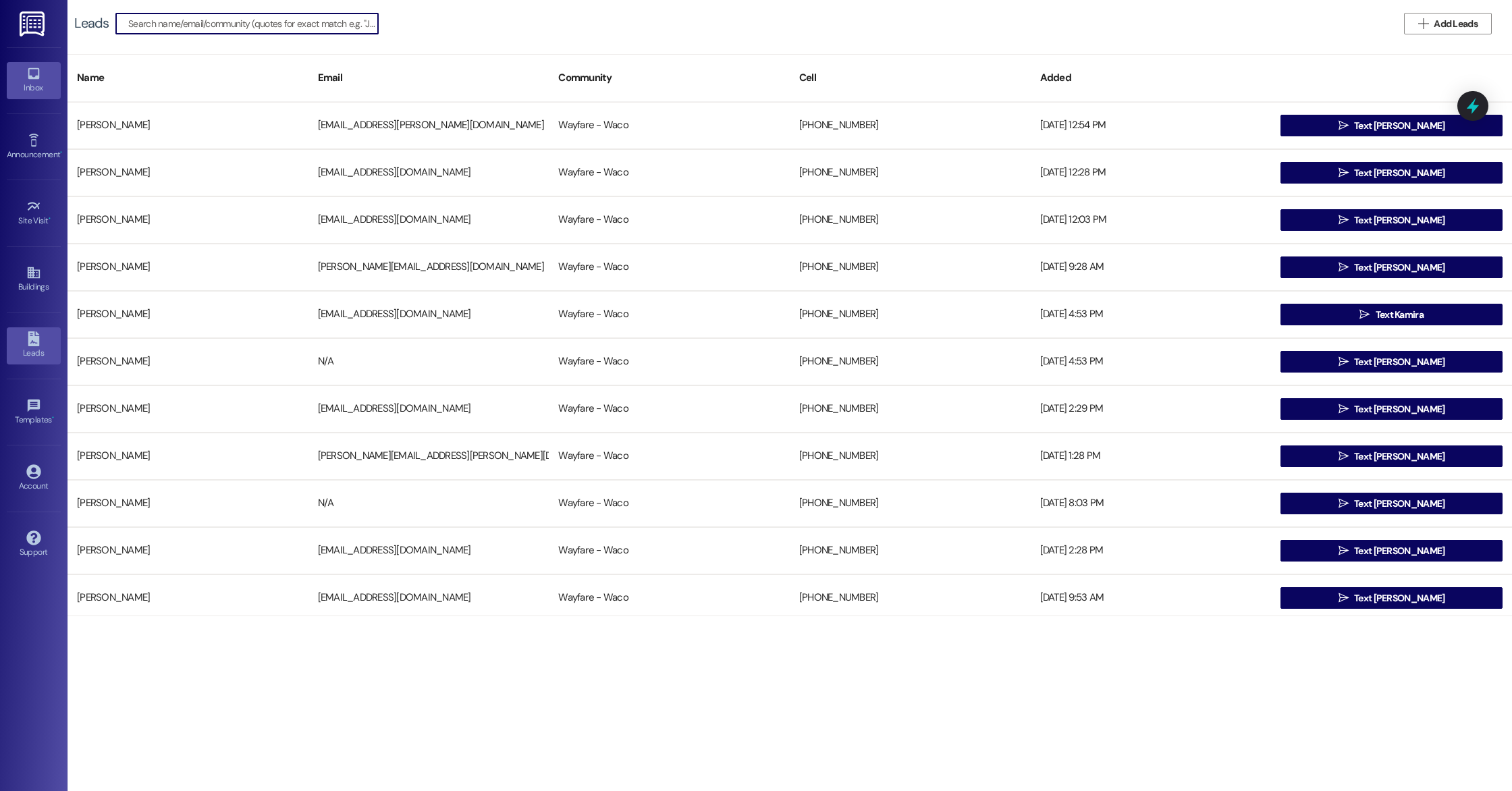
click at [38, 82] on div "Inbox" at bounding box center [34, 88] width 67 height 14
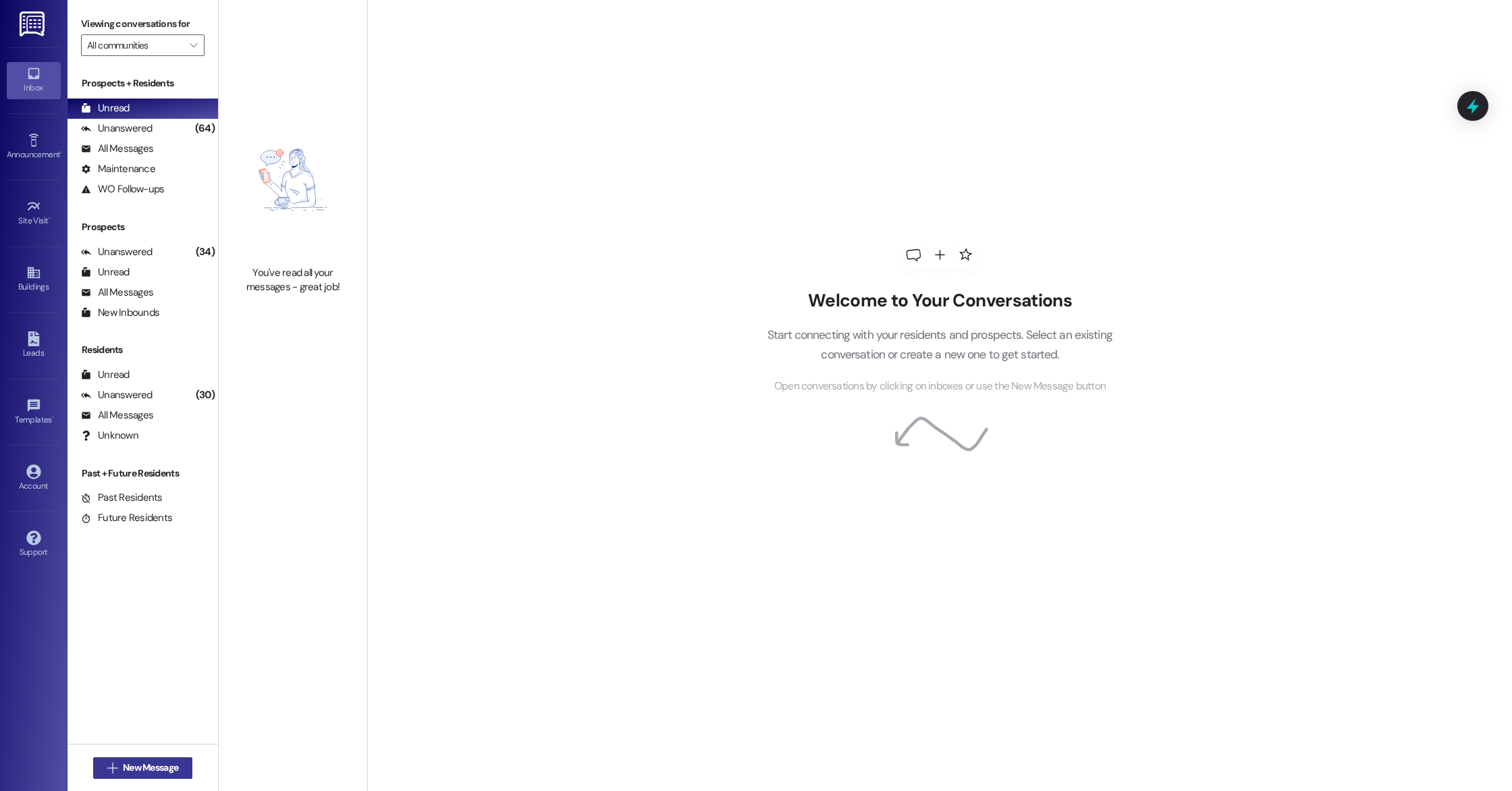
click at [150, 767] on span "New Message" at bounding box center [150, 767] width 56 height 14
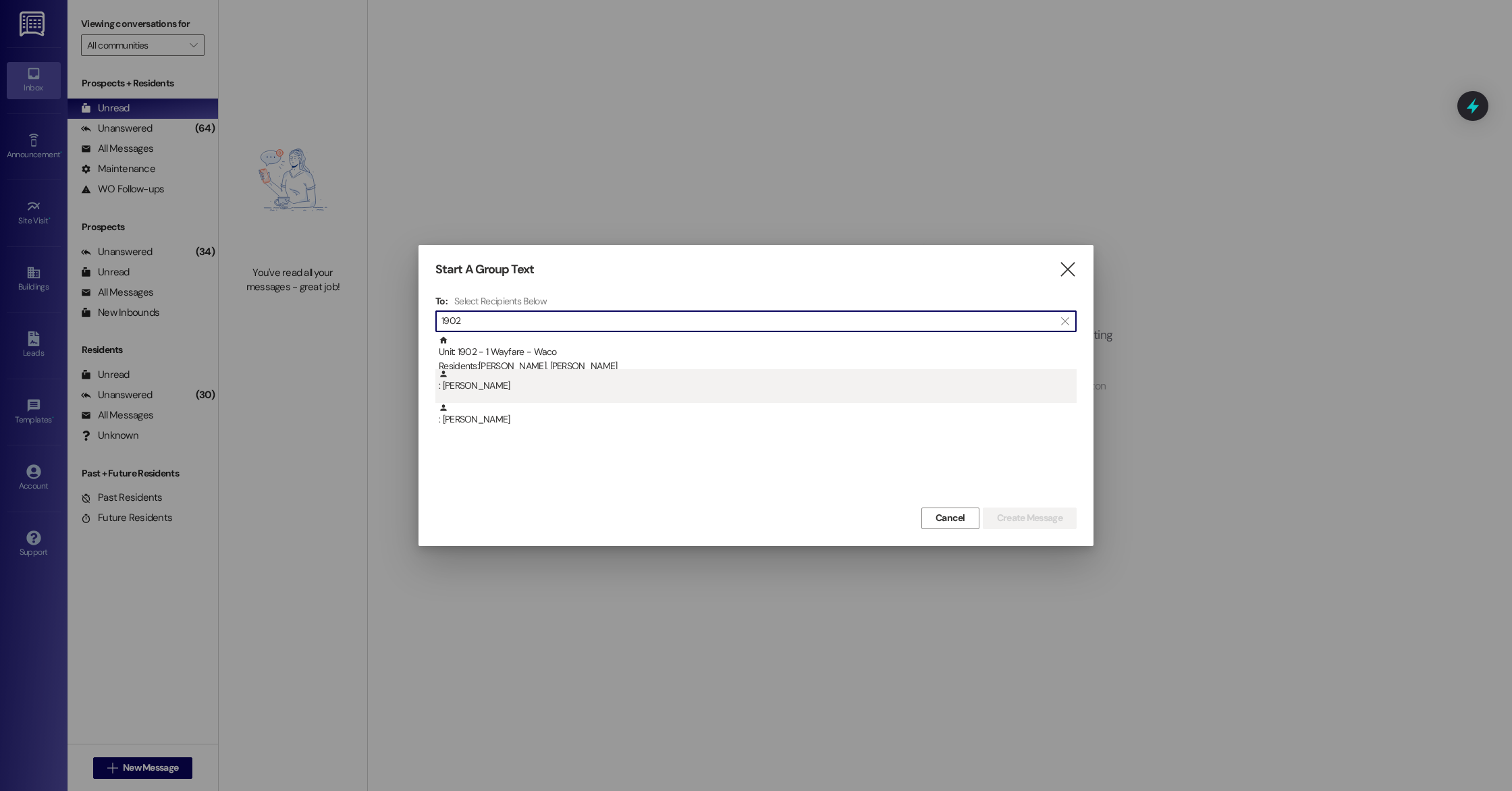
type input "1902"
click at [611, 387] on div ": Ivan Becerril" at bounding box center [758, 381] width 638 height 24
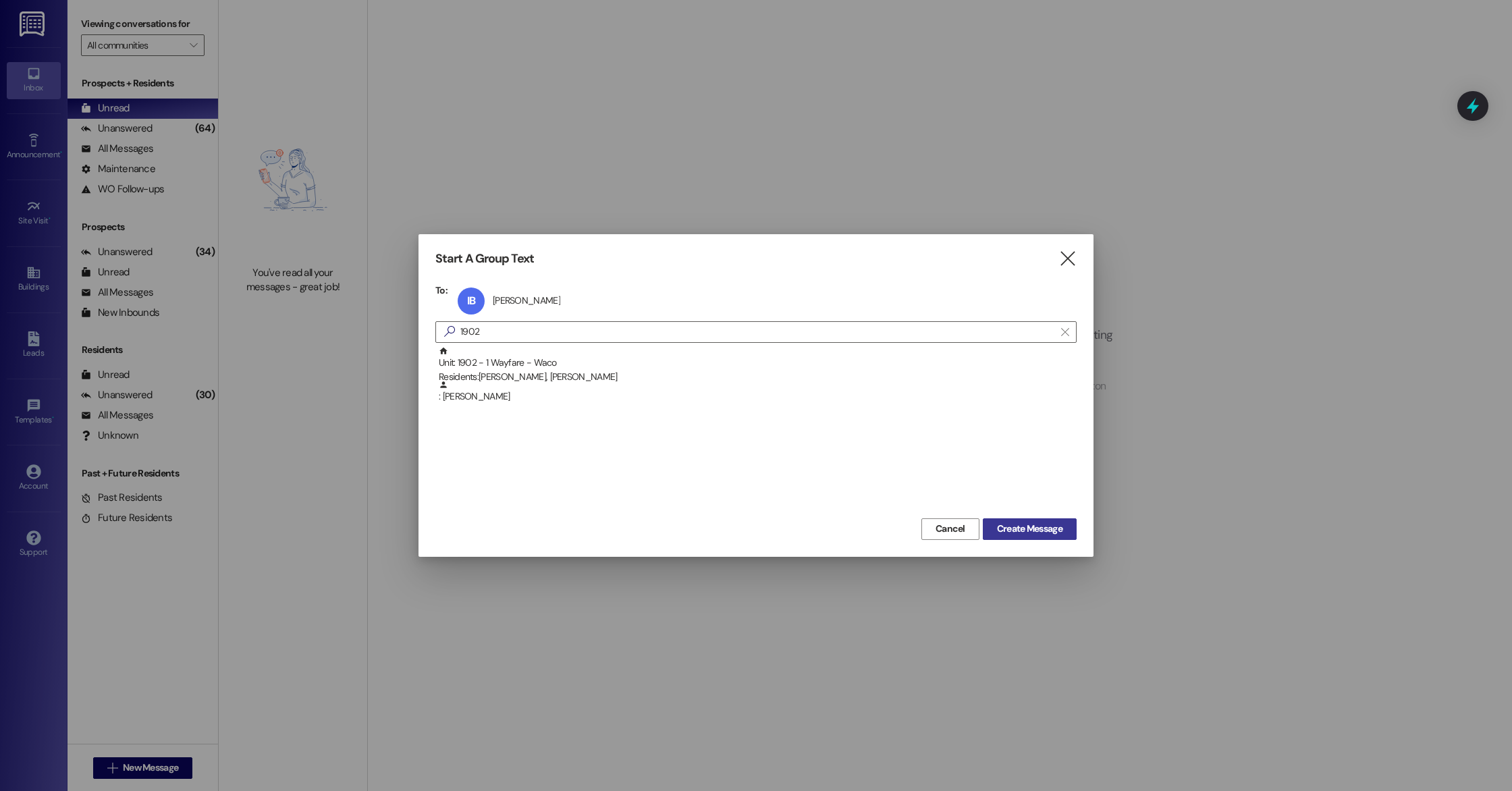
click at [1038, 532] on span "Create Message" at bounding box center [1030, 529] width 66 height 14
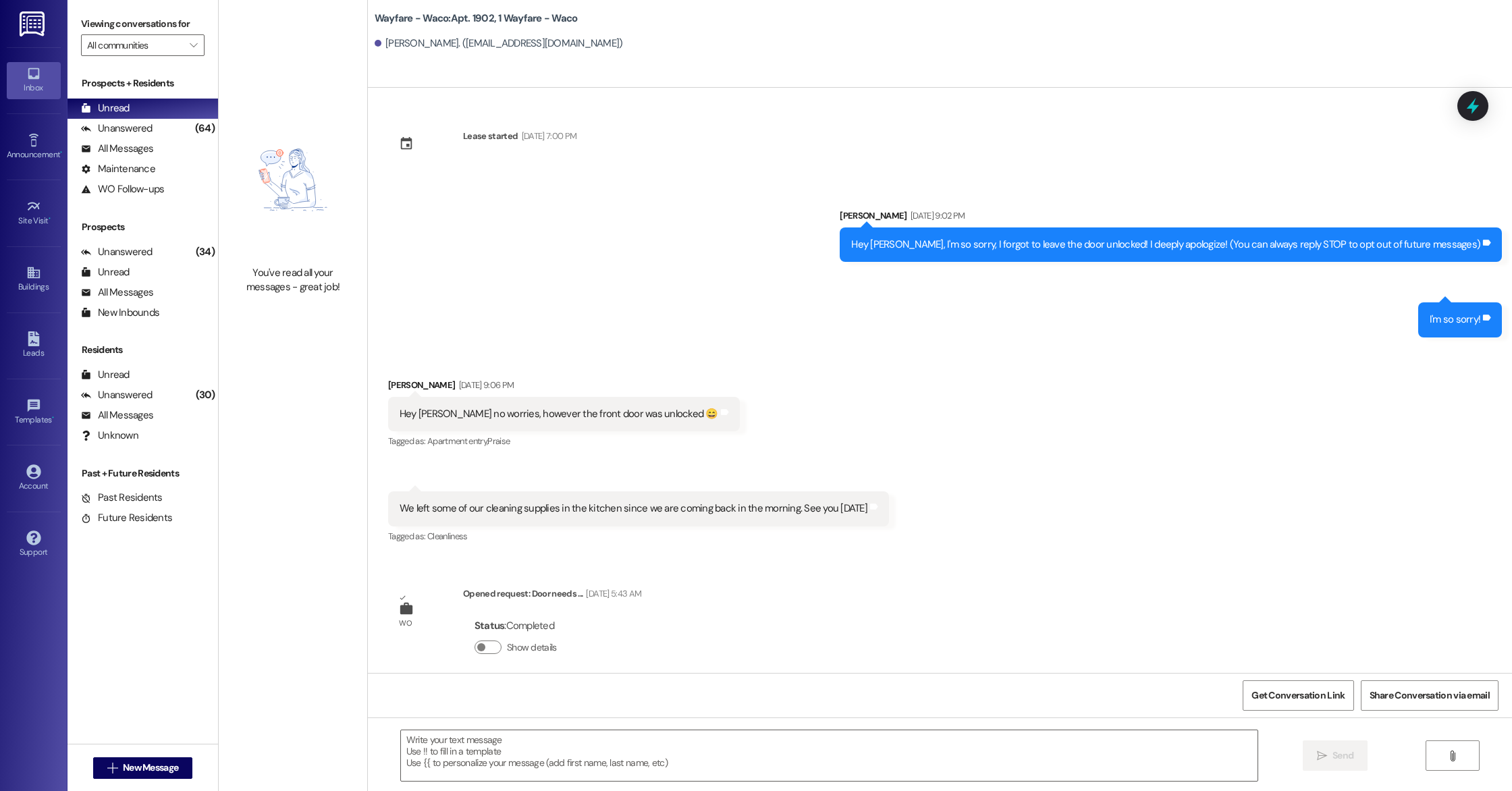
scroll to position [11, 0]
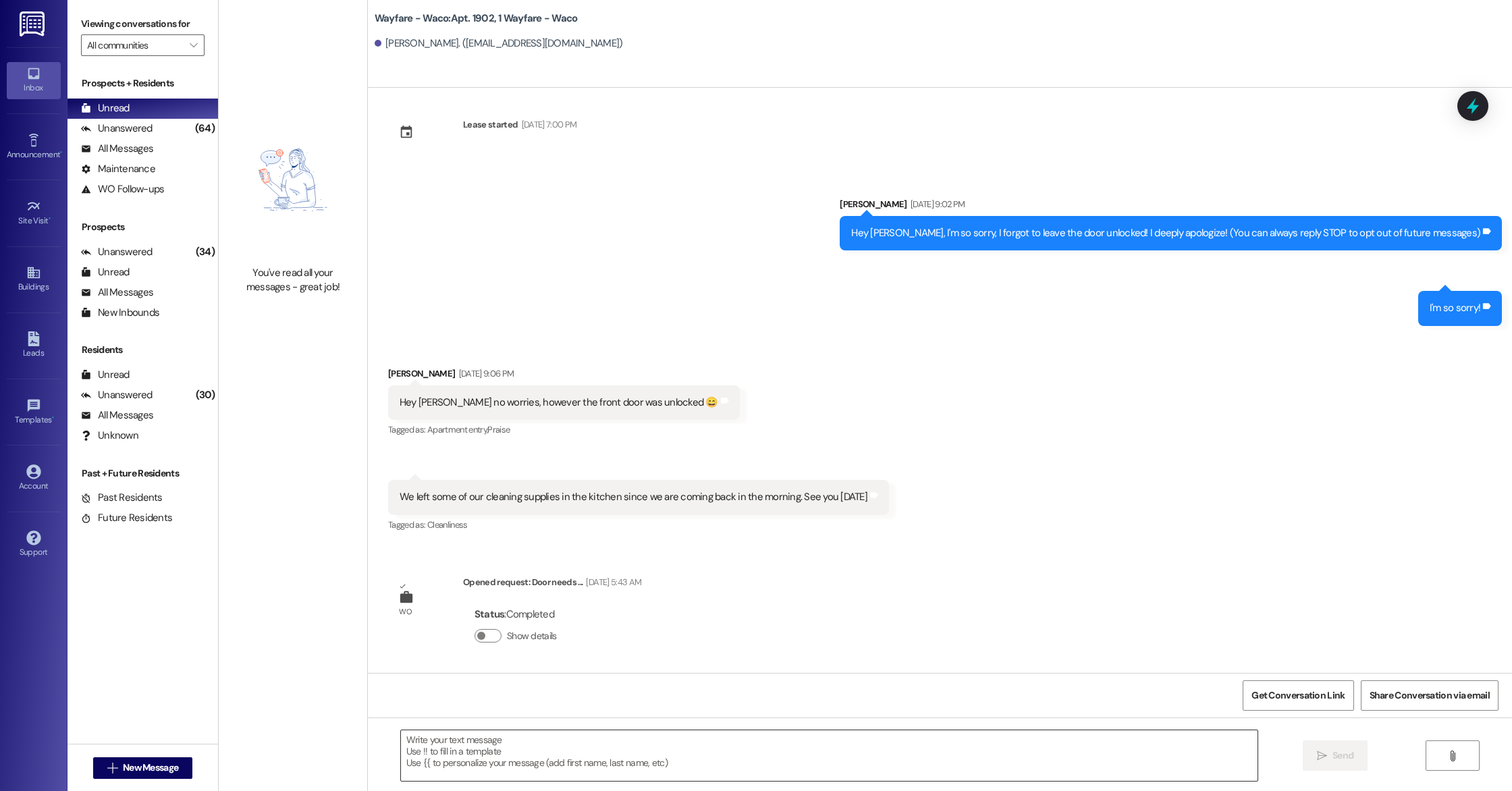
click at [617, 765] on textarea at bounding box center [829, 755] width 857 height 50
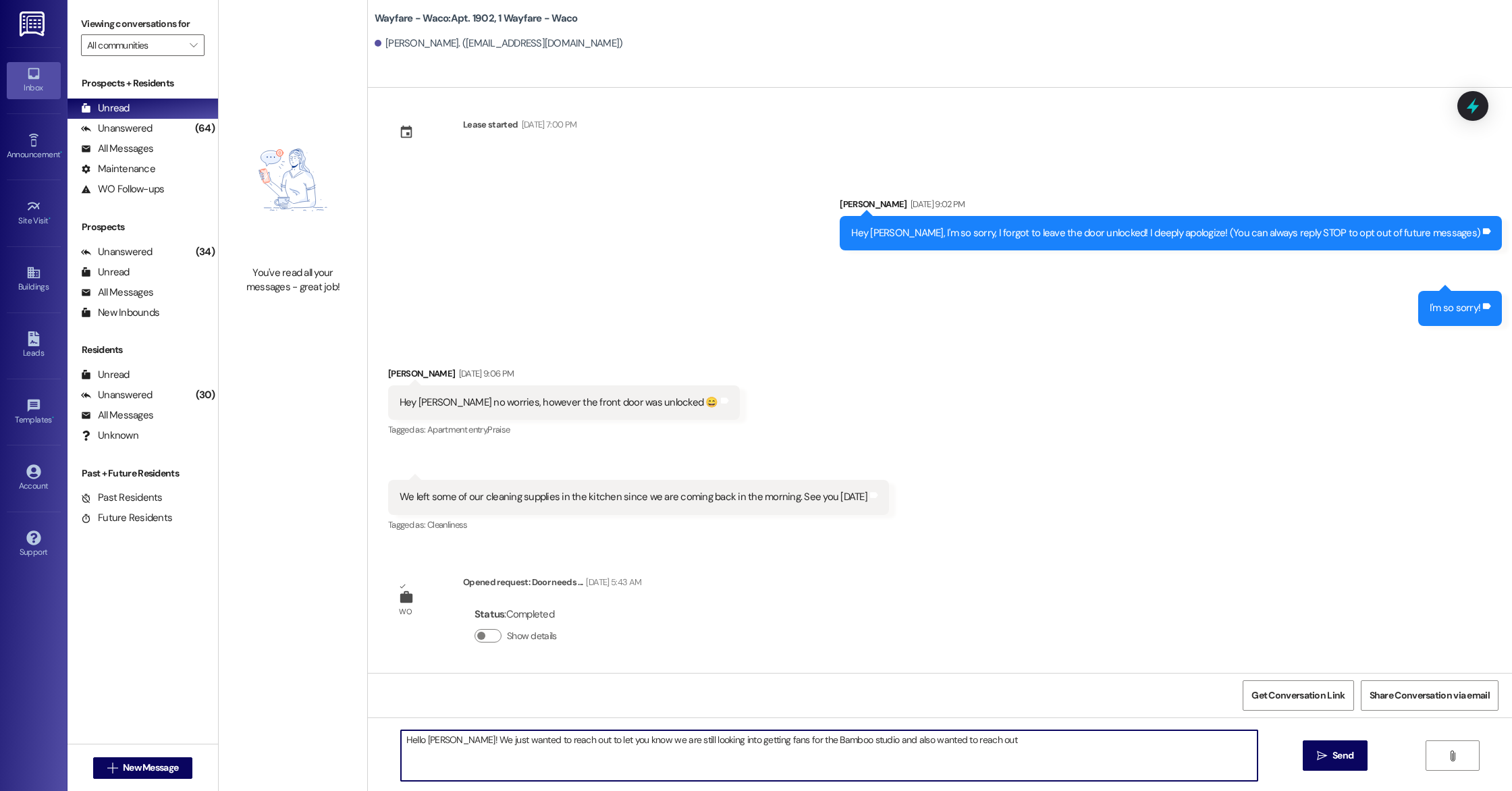
paste textarea "Hey [PERSON_NAME]! Hope all is well, we just wanted to check in with you and se…"
drag, startPoint x: 1222, startPoint y: 741, endPoint x: 917, endPoint y: 741, distance: 305.0
click at [917, 741] on textarea "Hello Ivan! We just wanted to reach out to let you know we are still looking in…" at bounding box center [829, 755] width 857 height 50
click at [1013, 757] on textarea "Hello Ivan! We just wanted to reach out to let you know we are still looking in…" at bounding box center [829, 755] width 857 height 50
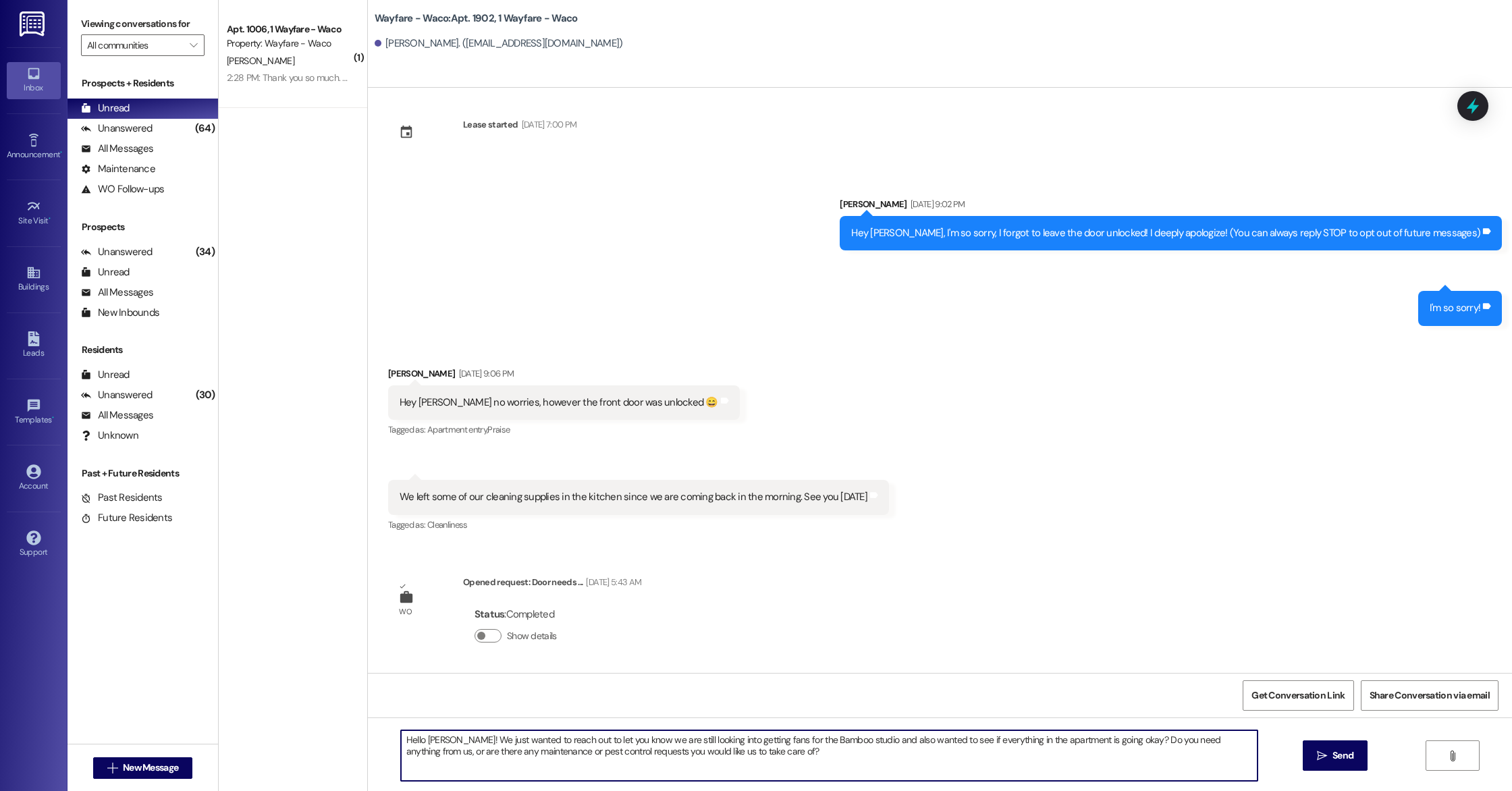
click at [856, 740] on textarea "Hello Ivan! We just wanted to reach out to let you know we are still looking in…" at bounding box center [829, 755] width 857 height 50
click at [891, 757] on textarea "Hello Ivan! We just wanted to reach out to let you know we are still looking in…" at bounding box center [829, 755] width 857 height 50
click at [728, 741] on textarea "Hello Ivan! We just wanted to reach out to let you know we are still looking in…" at bounding box center [829, 755] width 857 height 50
click at [866, 763] on textarea "Hello Ivan! We just wanted to reach out to let you know we are still looking in…" at bounding box center [829, 755] width 857 height 50
type textarea "Hello Ivan! We just wanted to reach out to let you know we are still looking in…"
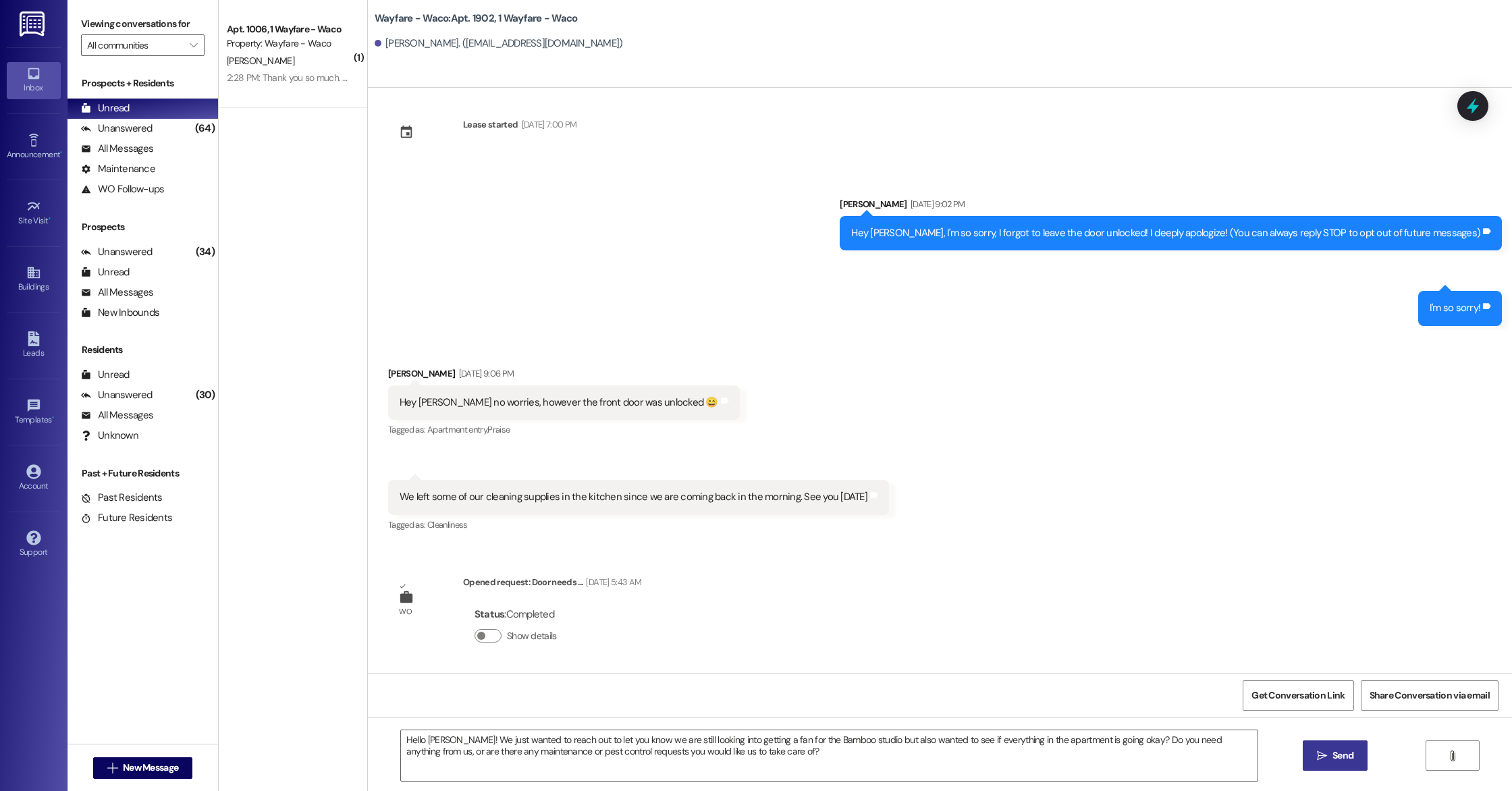
click at [1327, 764] on button " Send" at bounding box center [1336, 755] width 66 height 31
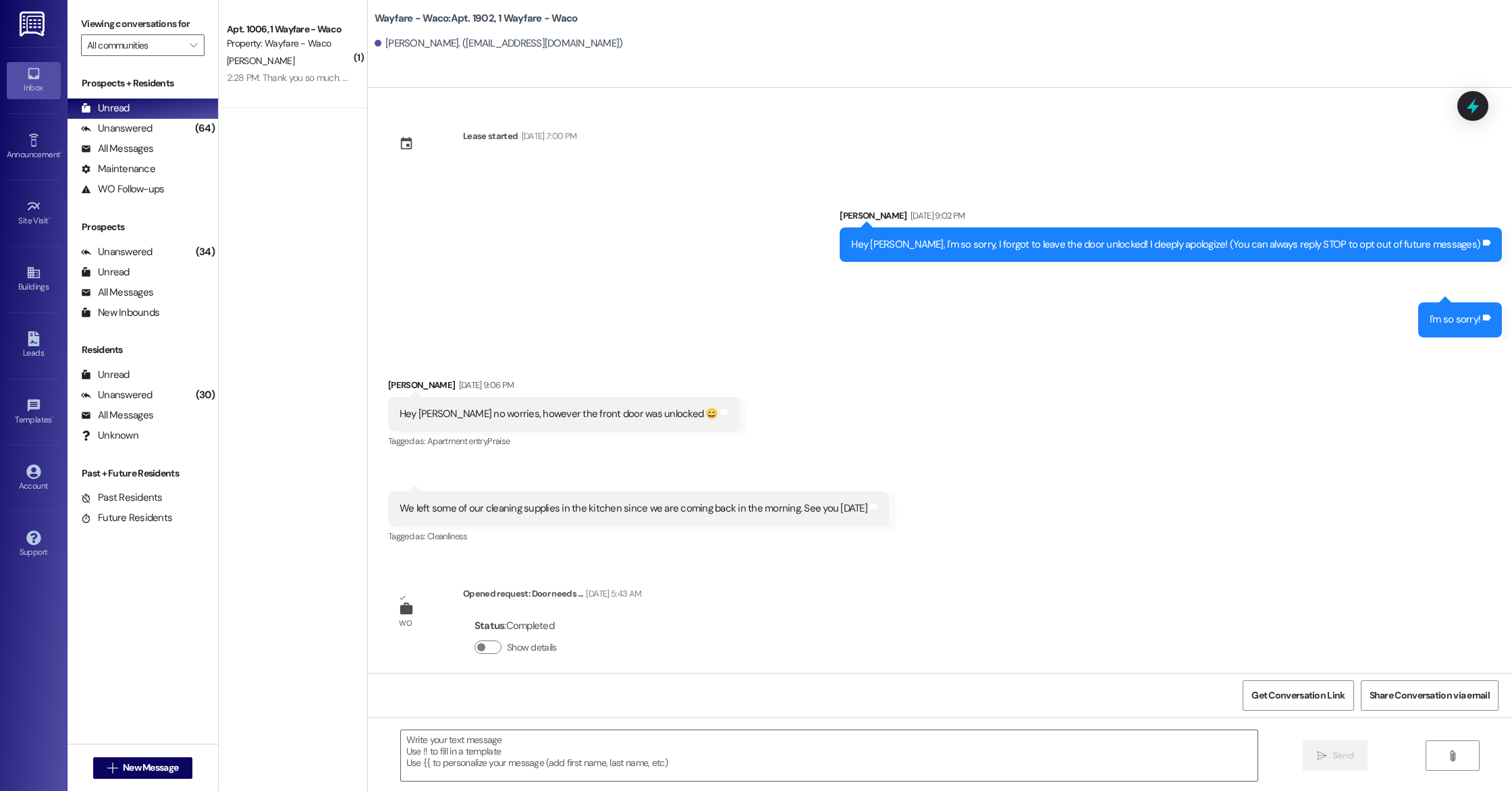
scroll to position [120, 0]
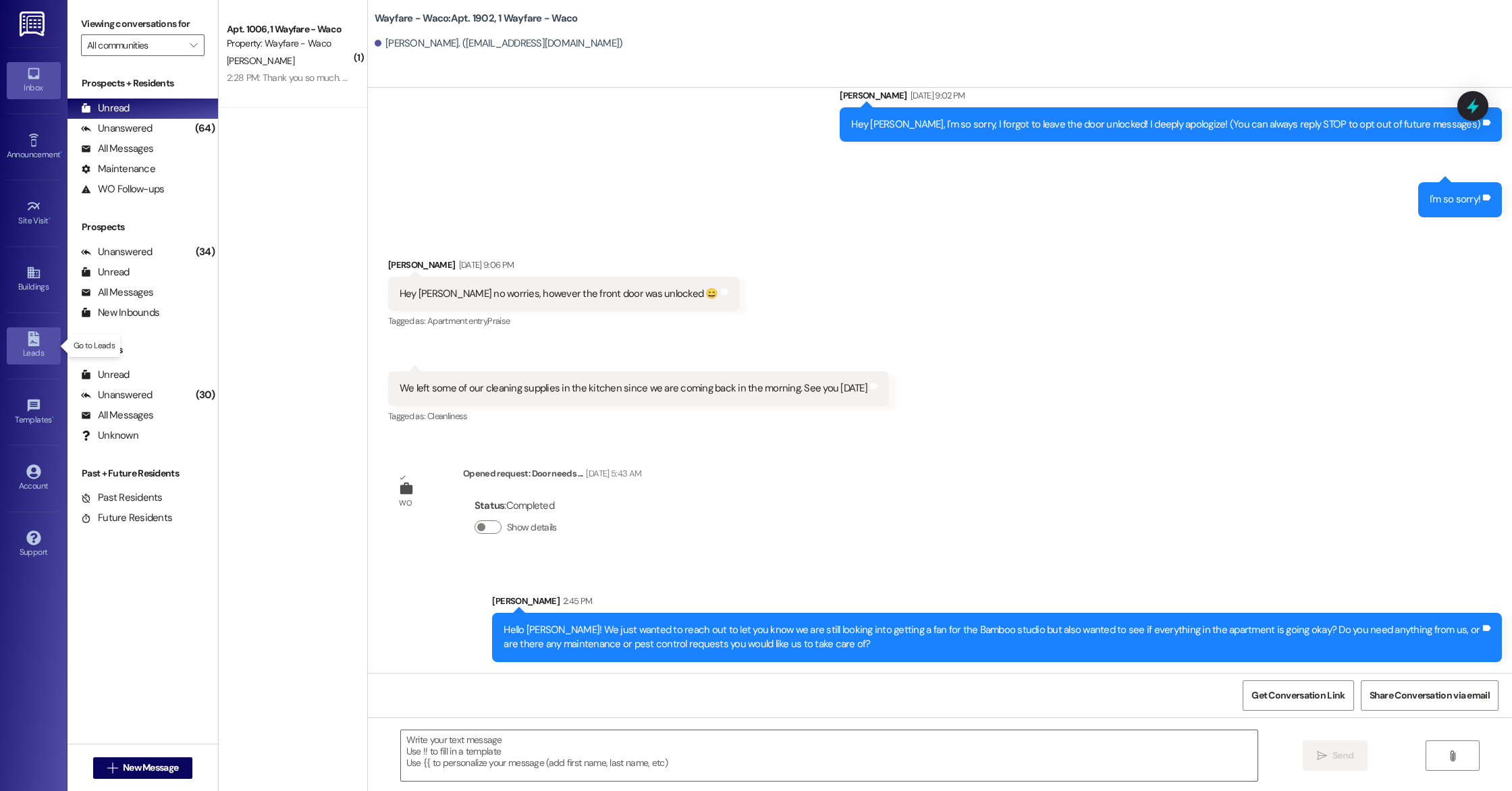
click at [38, 352] on div "Leads" at bounding box center [34, 353] width 67 height 14
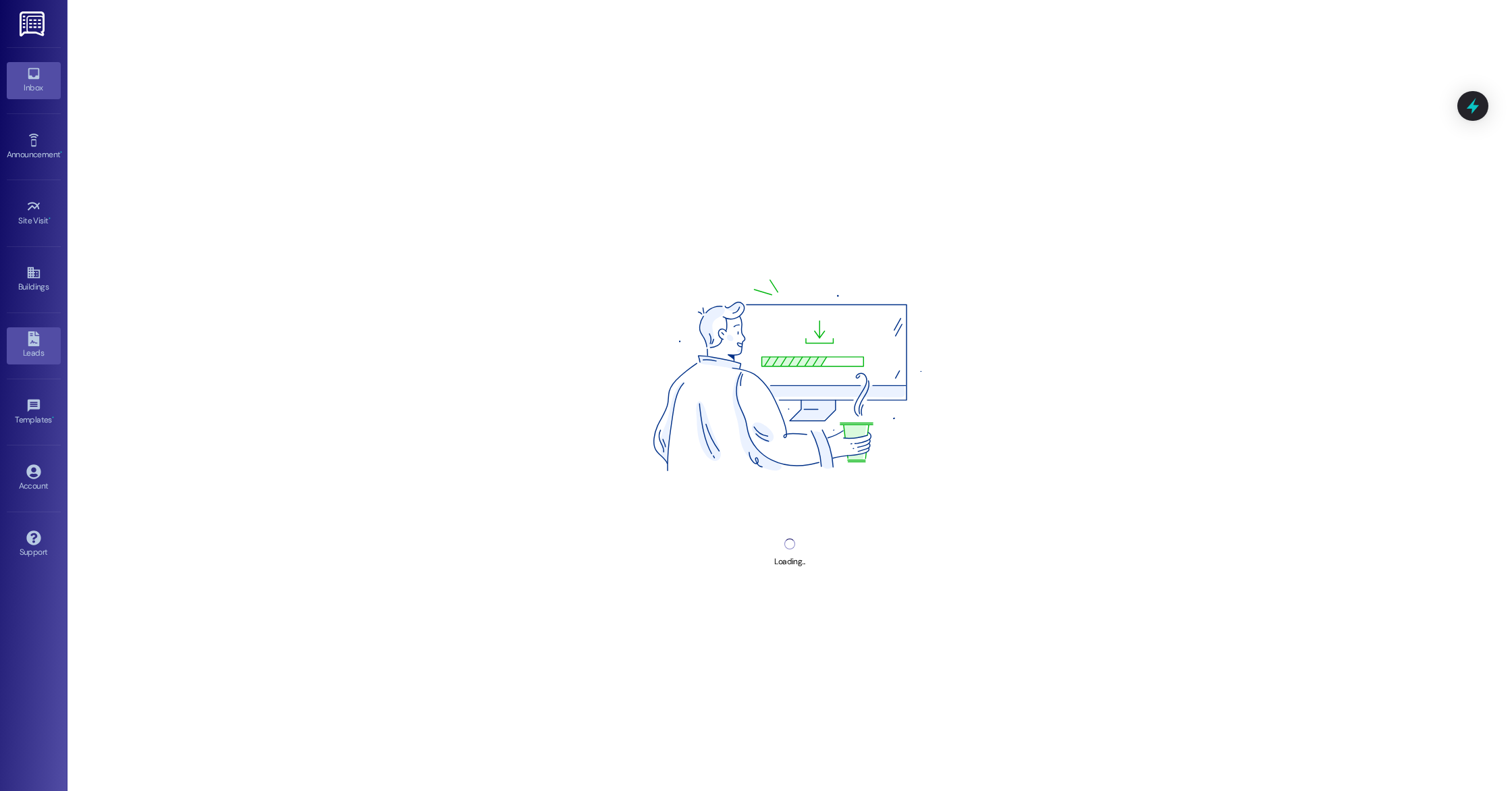
click at [24, 93] on div "Inbox" at bounding box center [34, 88] width 67 height 14
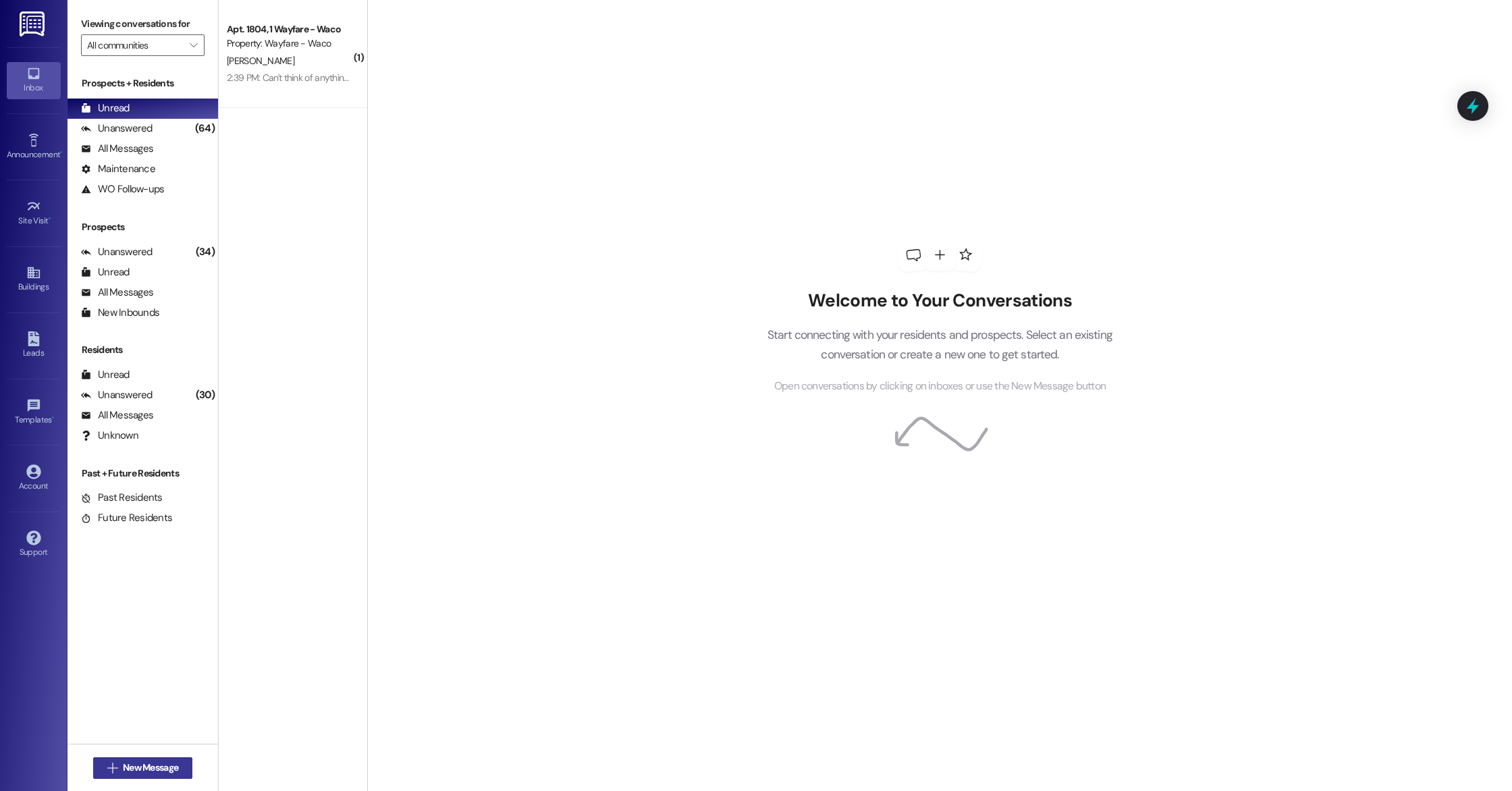
click at [160, 757] on button " New Message" at bounding box center [143, 768] width 100 height 21
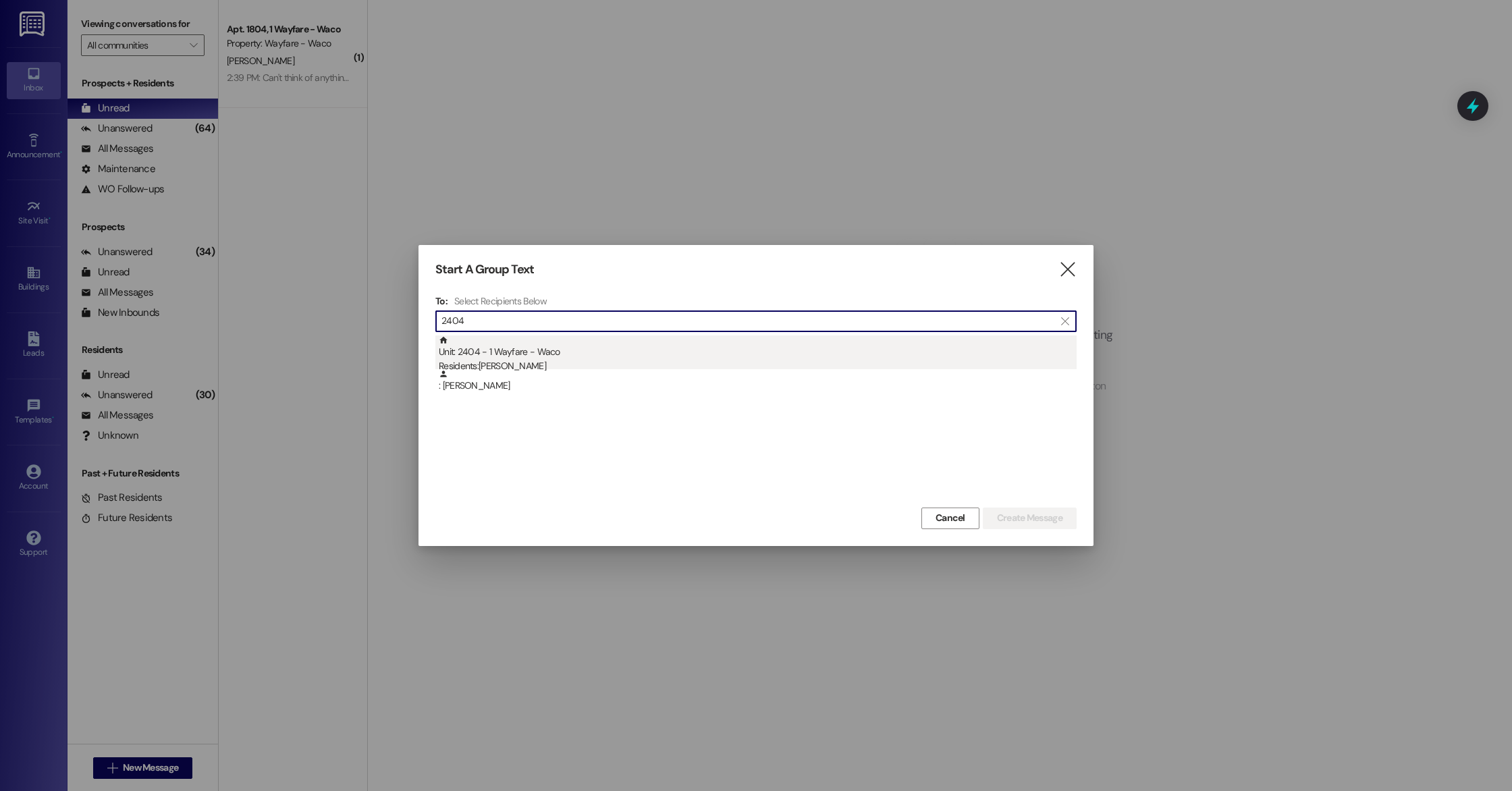
type input "2404"
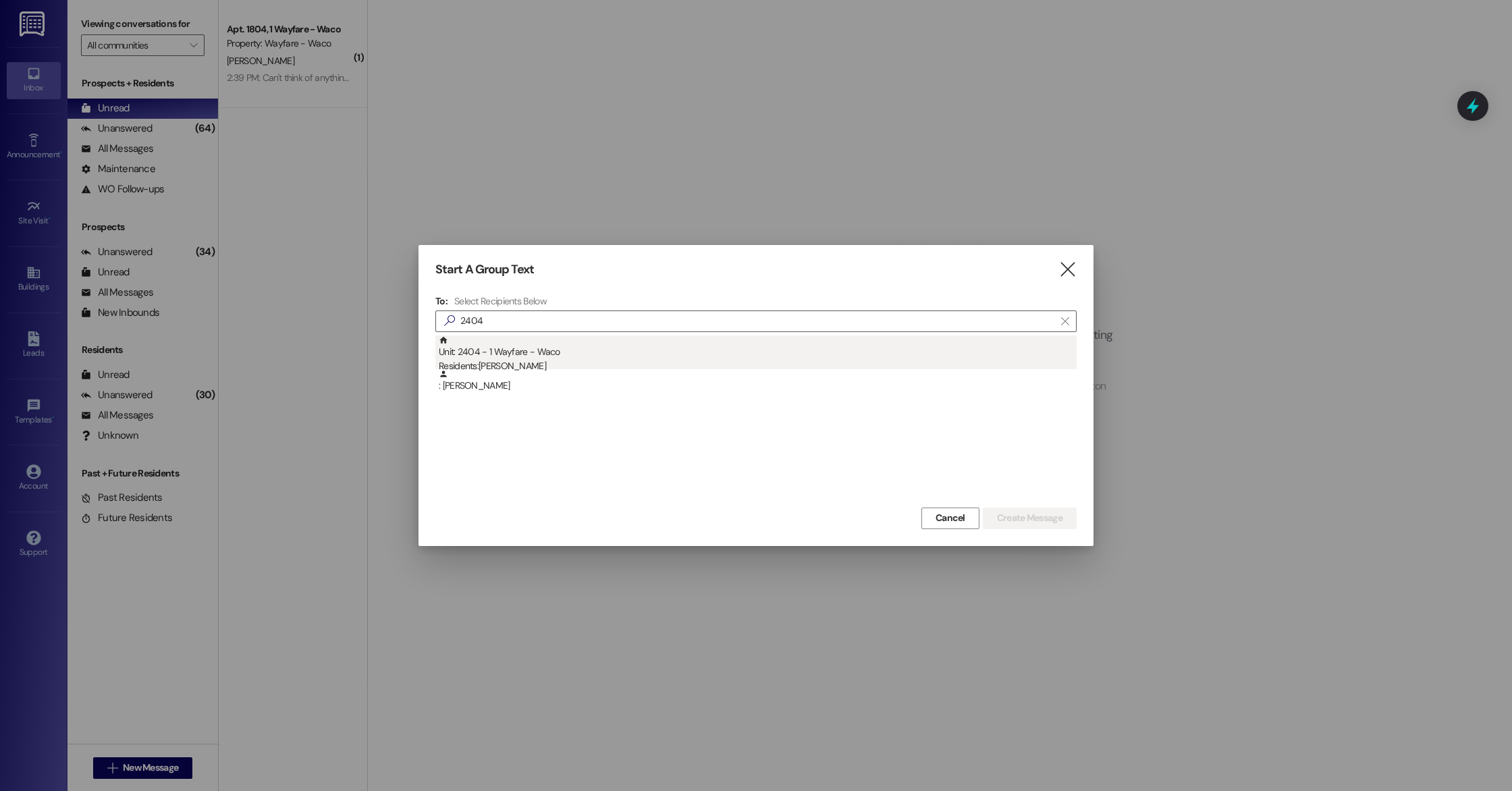
click at [630, 362] on div "Residents: Jeremy Pendleton" at bounding box center [758, 366] width 638 height 14
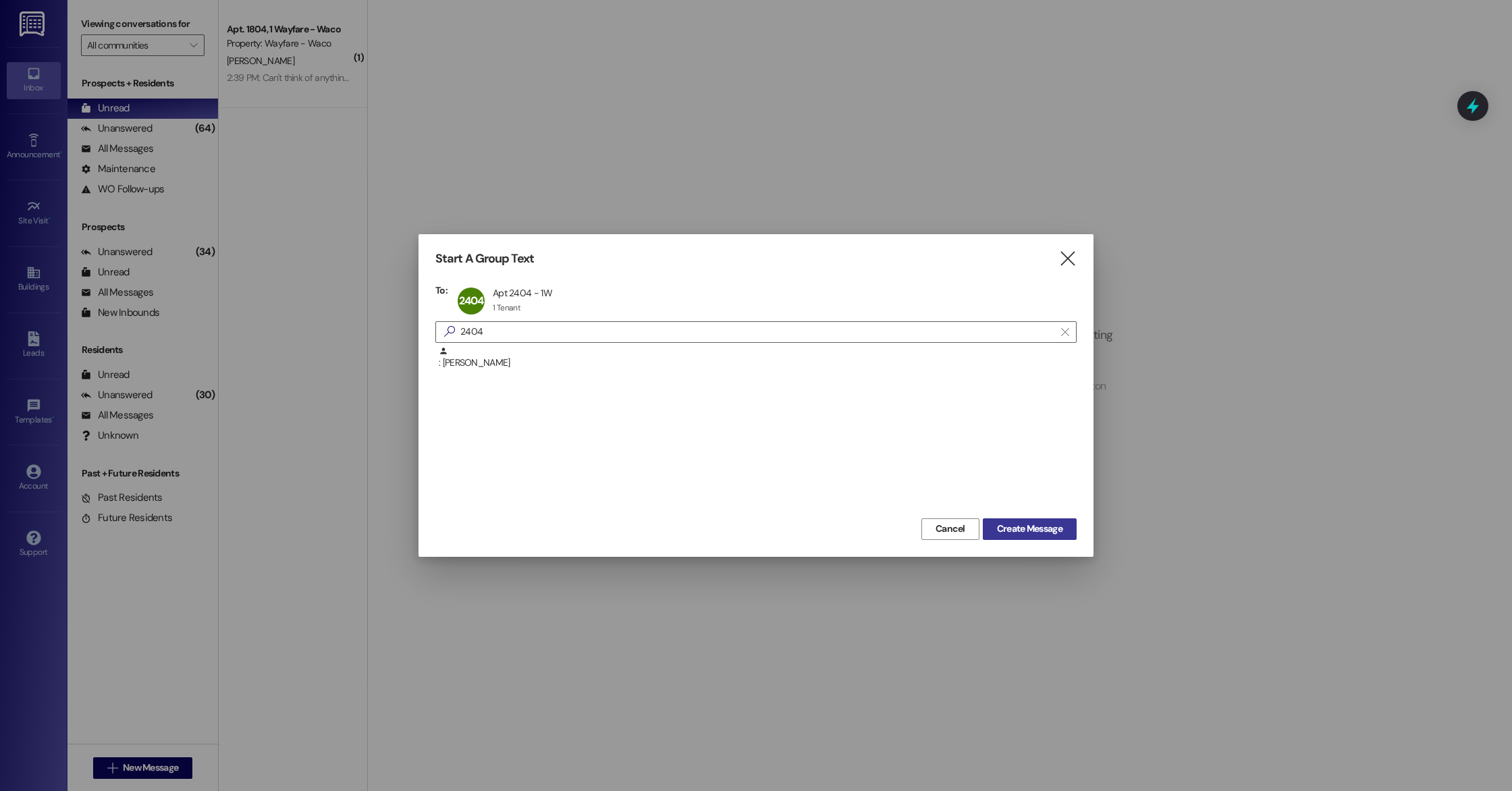
click at [1053, 529] on span "Create Message" at bounding box center [1030, 529] width 66 height 14
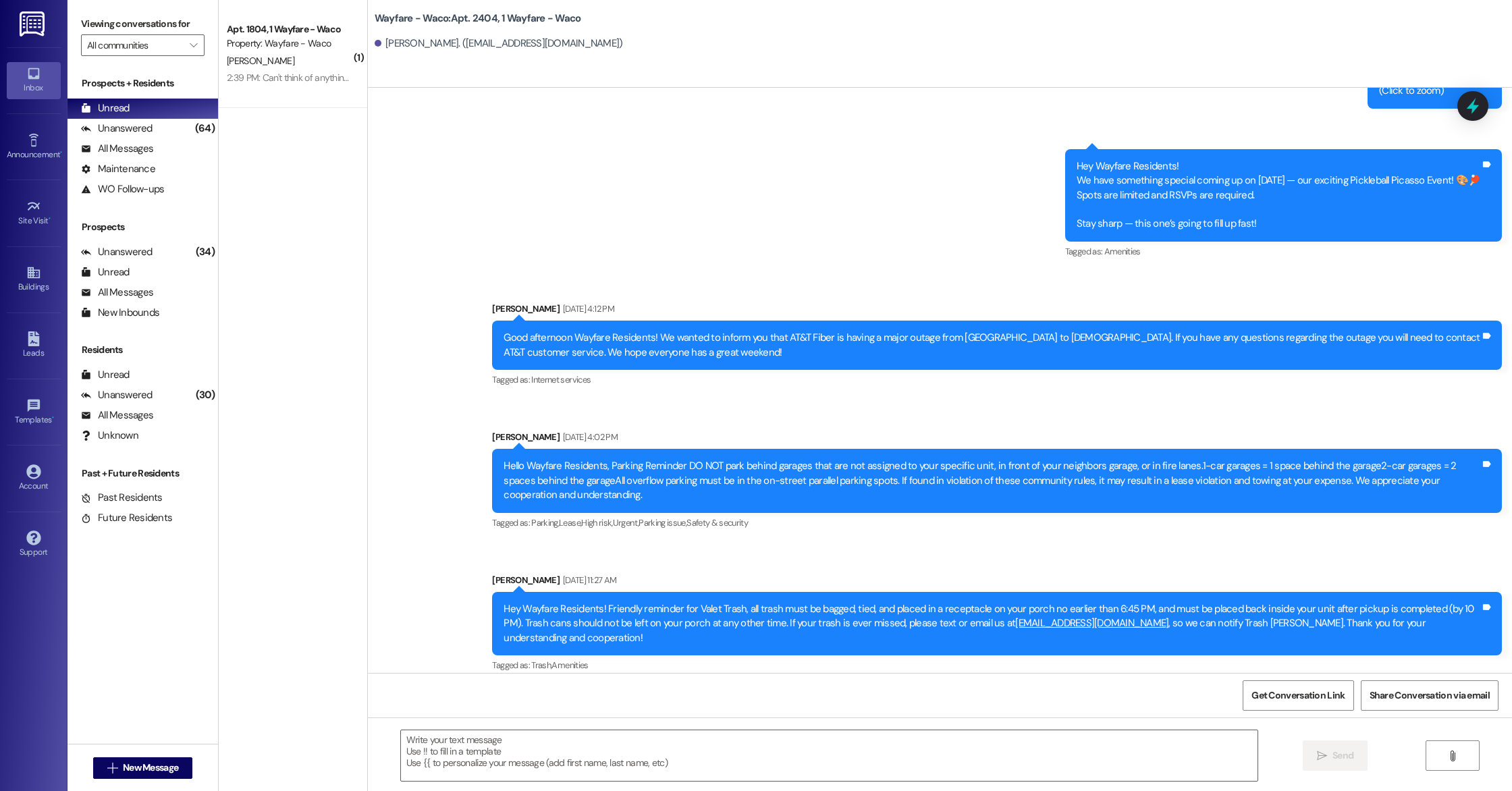
scroll to position [4515, 0]
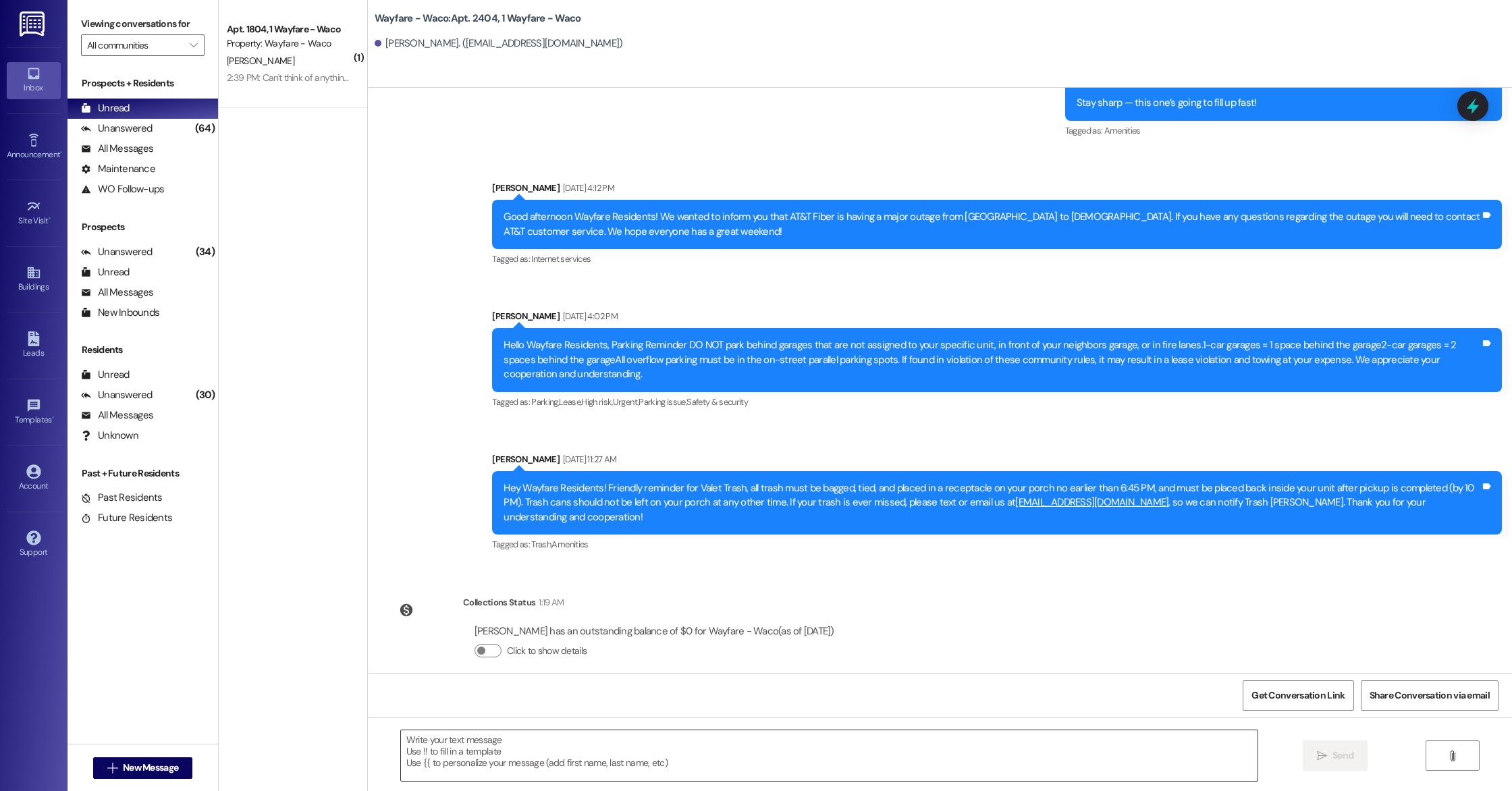
click at [480, 754] on textarea at bounding box center [829, 755] width 857 height 50
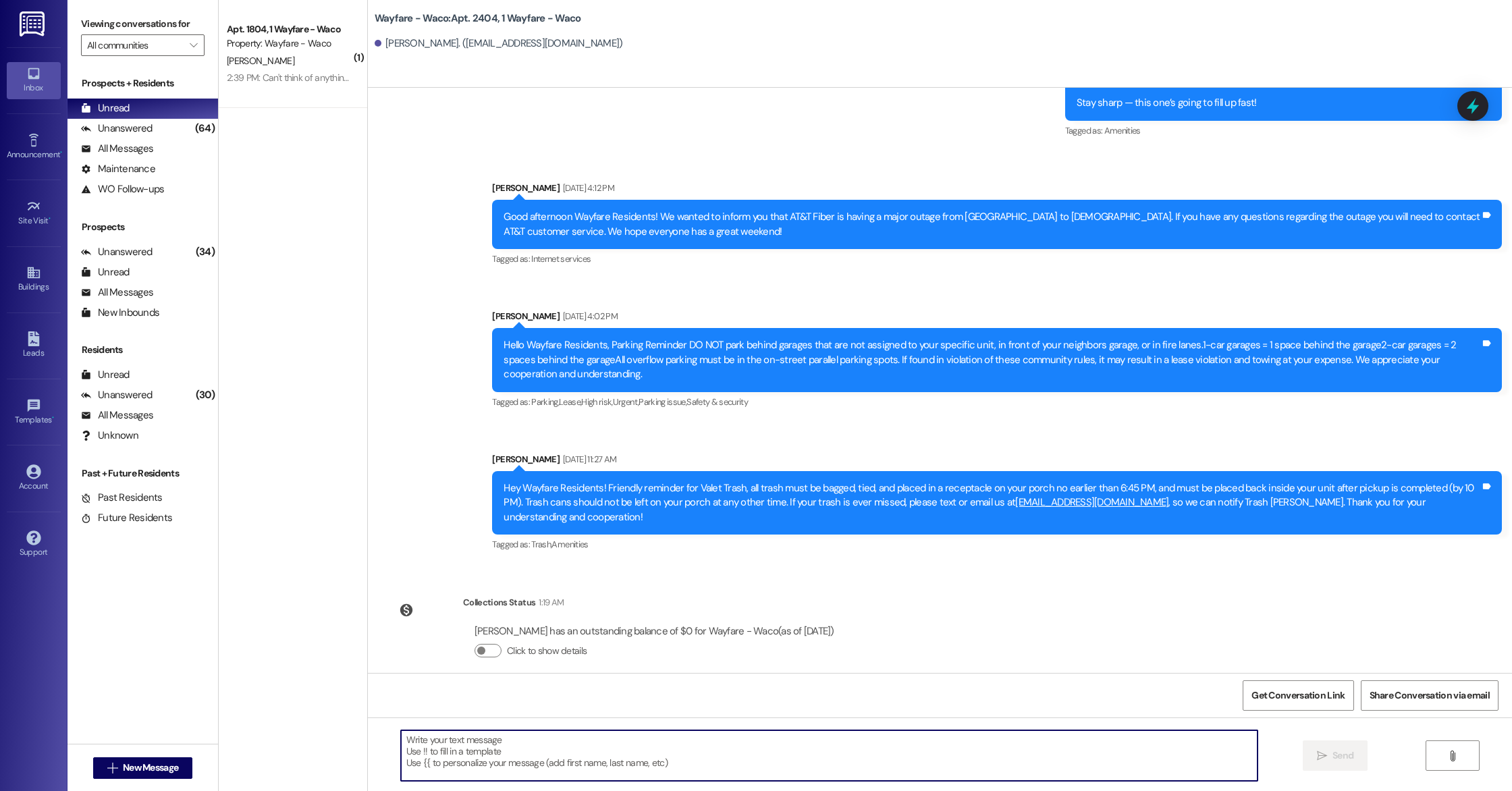
paste textarea "Hey [PERSON_NAME]! Hope all is well, we just wanted to check in with you and se…"
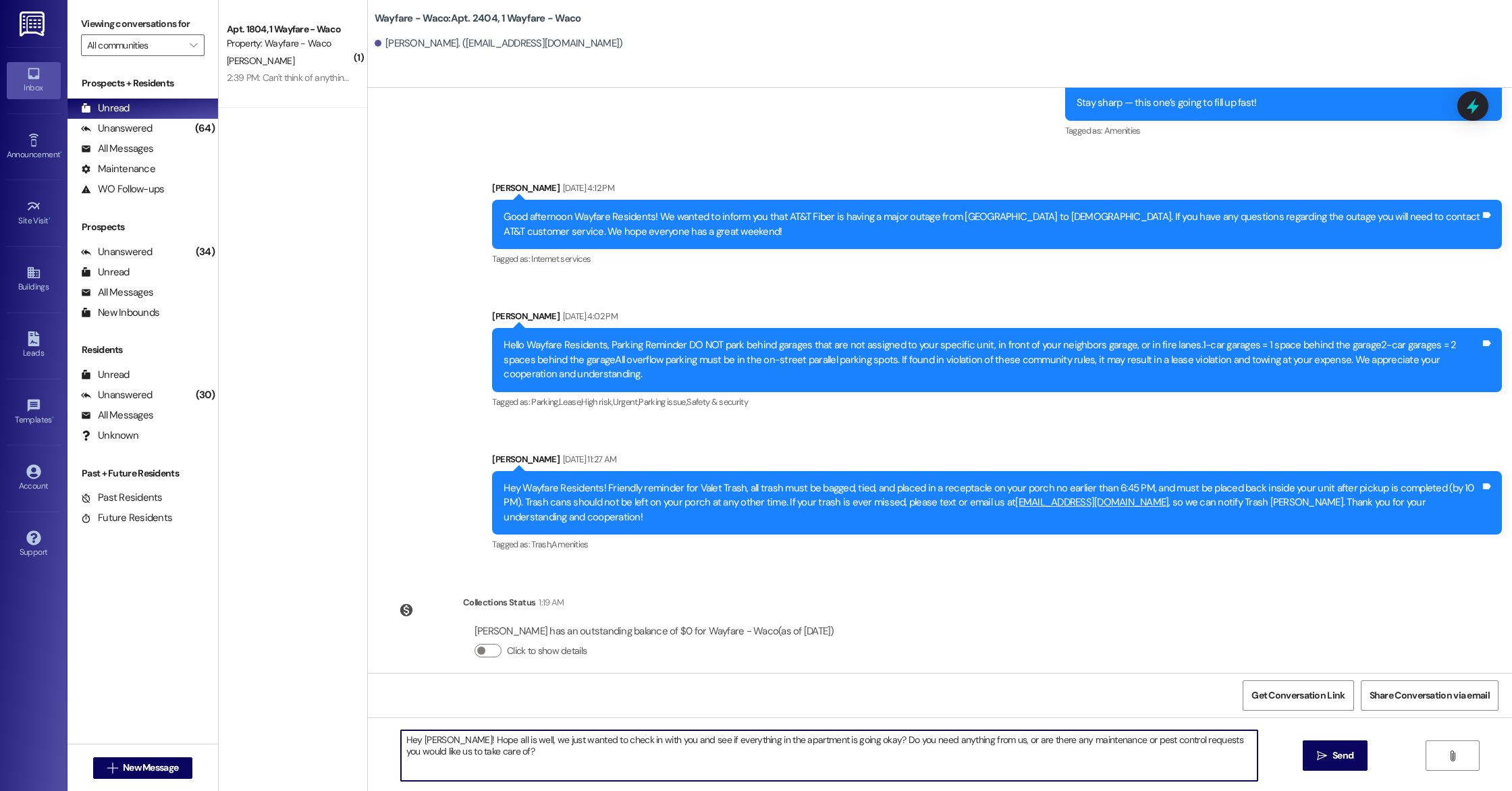
click at [439, 740] on textarea "Hey [PERSON_NAME]! Hope all is well, we just wanted to check in with you and se…" at bounding box center [829, 755] width 857 height 50
click at [501, 756] on textarea "Hey [PERSON_NAME]! Hope all is well, we just wanted to check in with you and se…" at bounding box center [829, 755] width 857 height 50
type textarea "Hey [PERSON_NAME]! Hope all is well, we just wanted to check in with you and se…"
click at [1317, 755] on icon "" at bounding box center [1322, 756] width 10 height 11
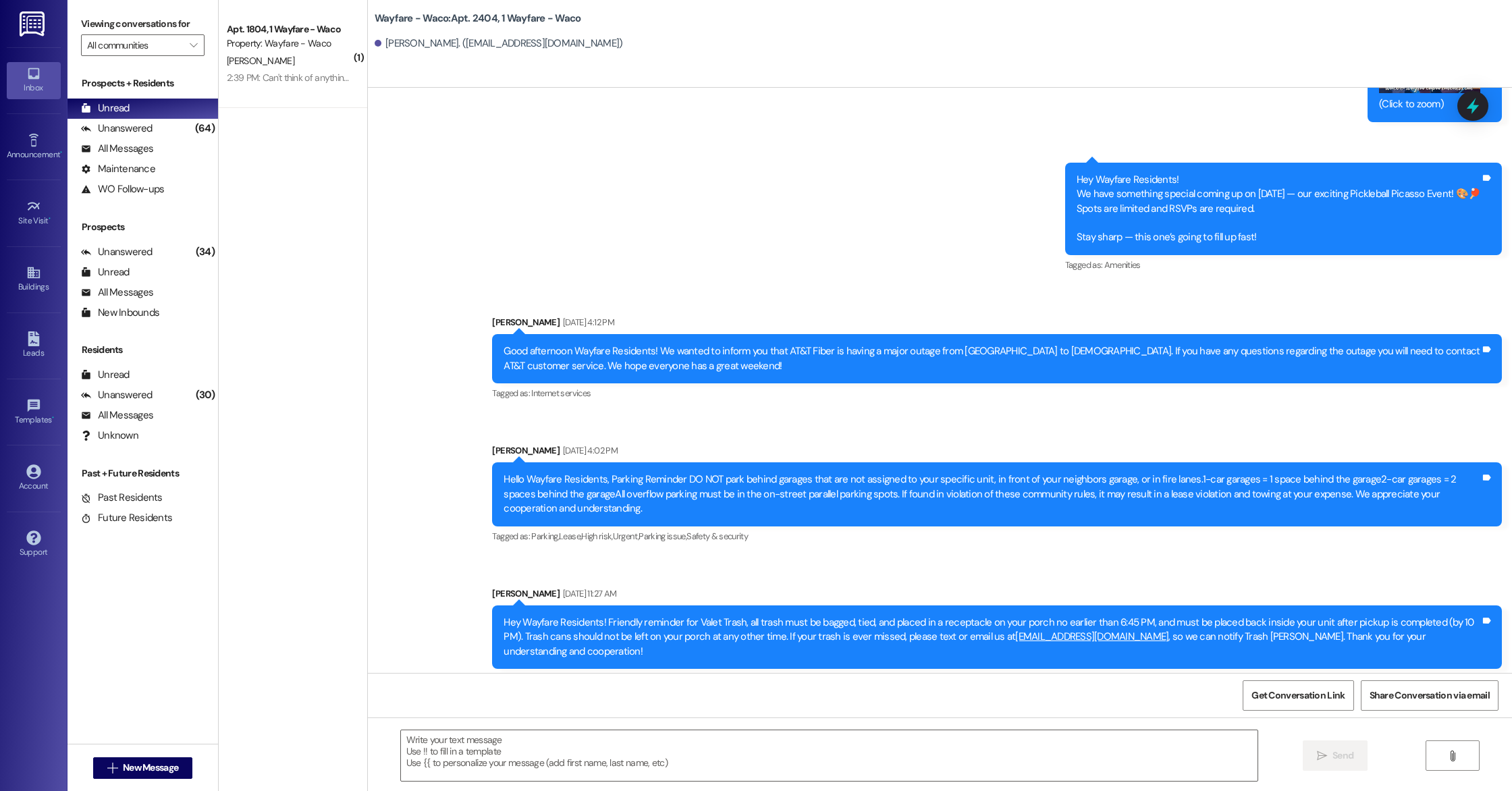
scroll to position [4623, 0]
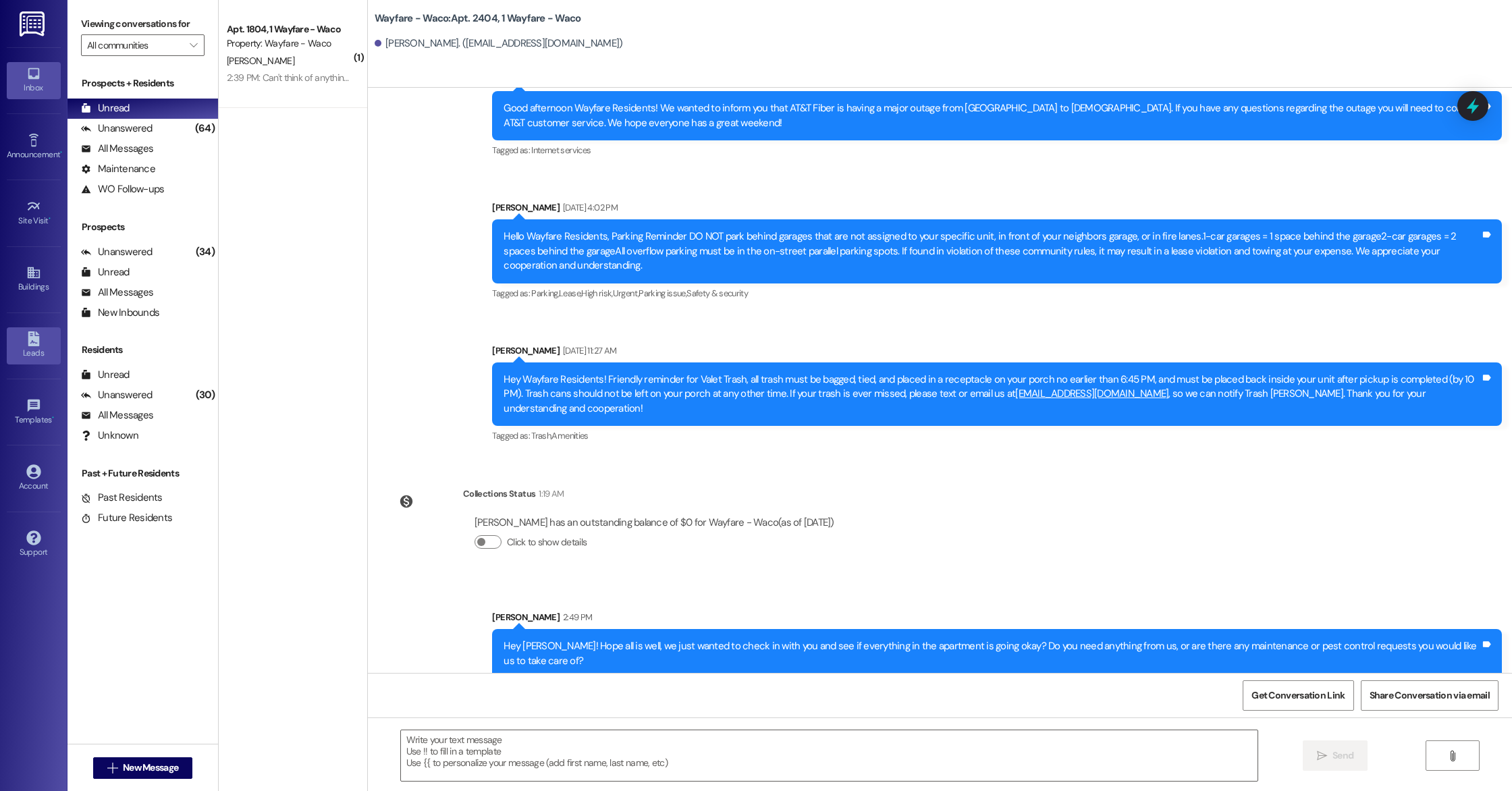
click at [27, 337] on icon at bounding box center [33, 338] width 15 height 14
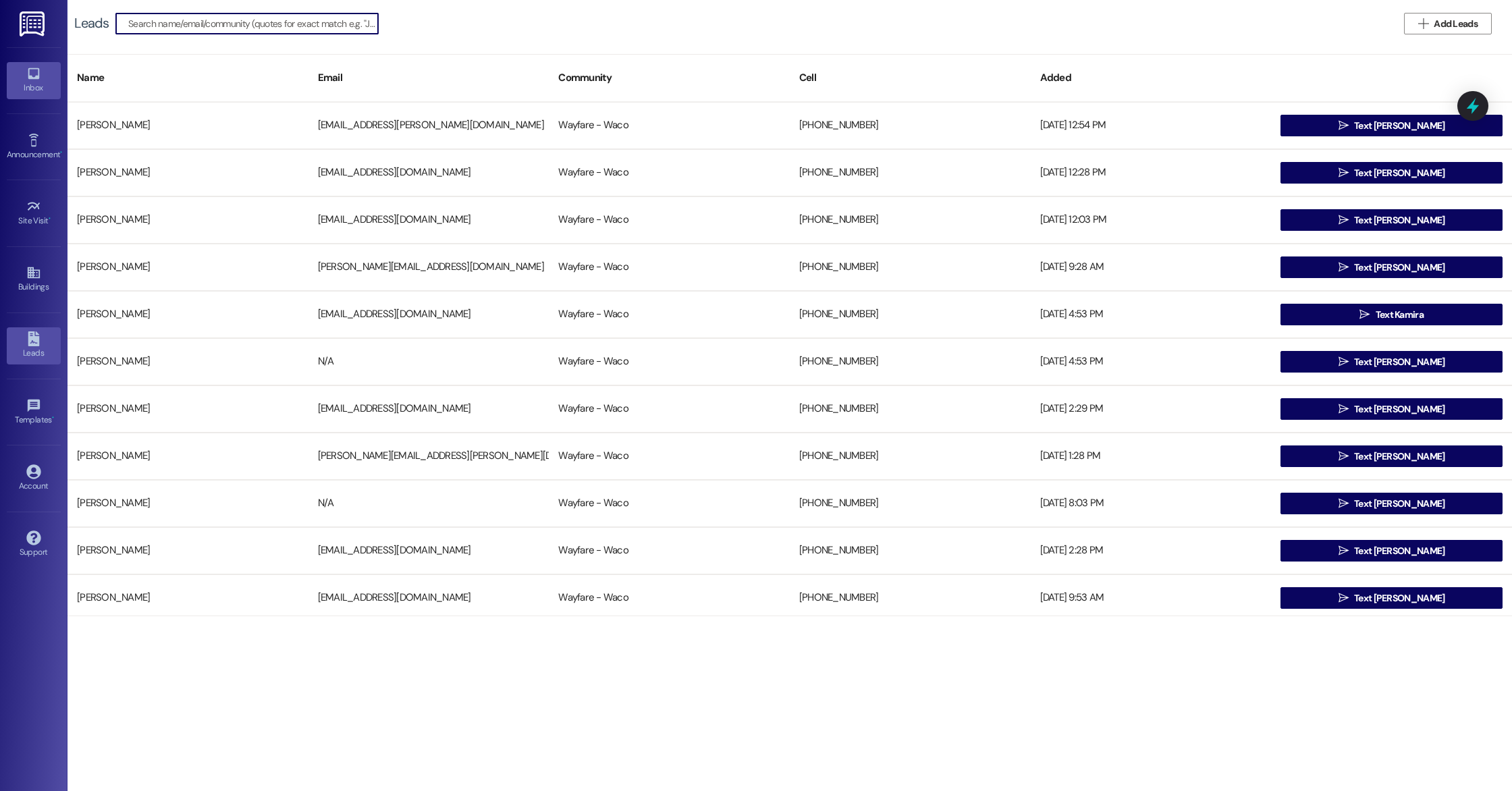
click at [36, 88] on div "Inbox" at bounding box center [34, 88] width 67 height 14
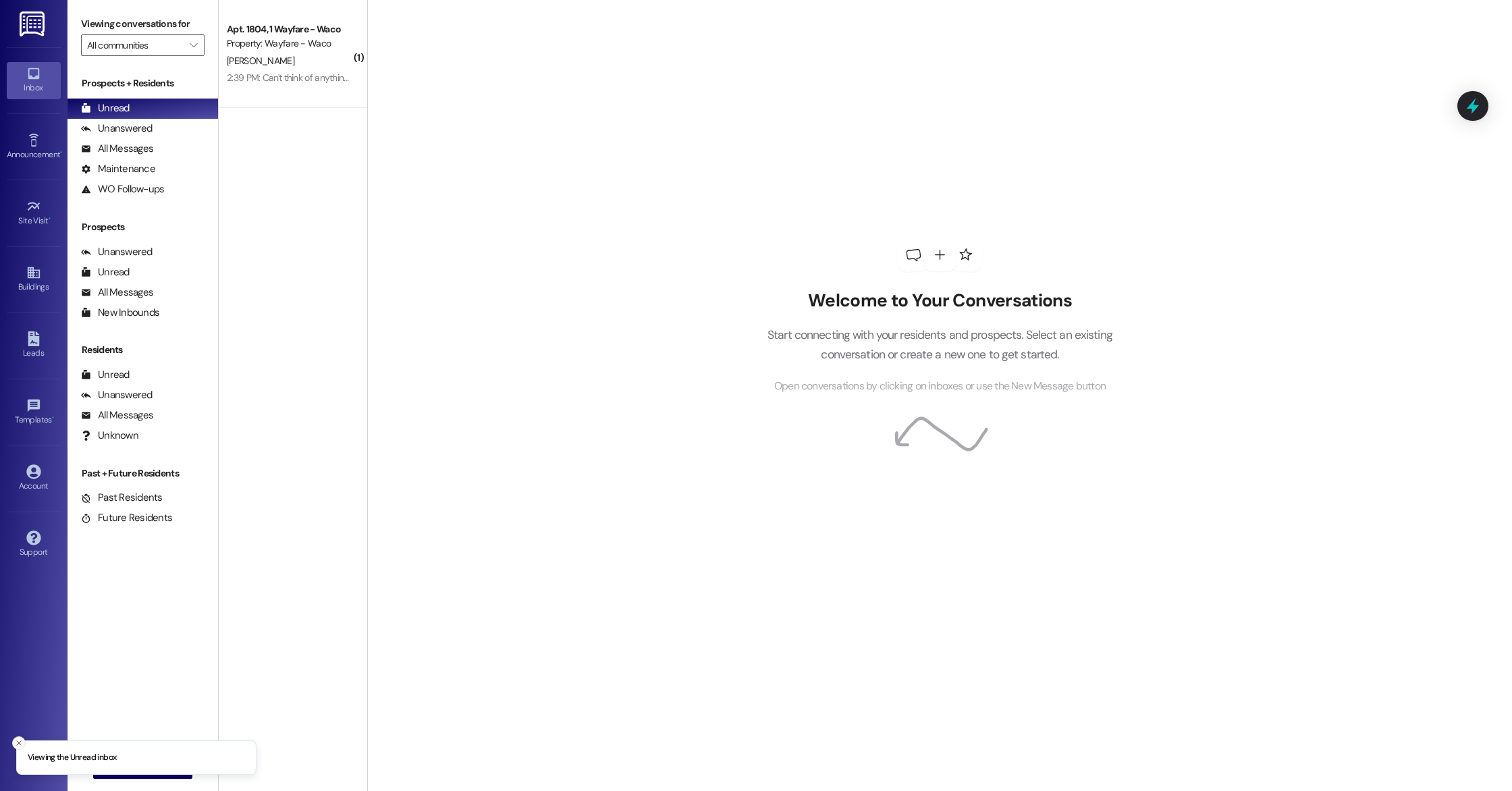
click at [19, 745] on icon "Close toast" at bounding box center [18, 743] width 8 height 8
click at [131, 775] on button " New Message" at bounding box center [143, 768] width 100 height 21
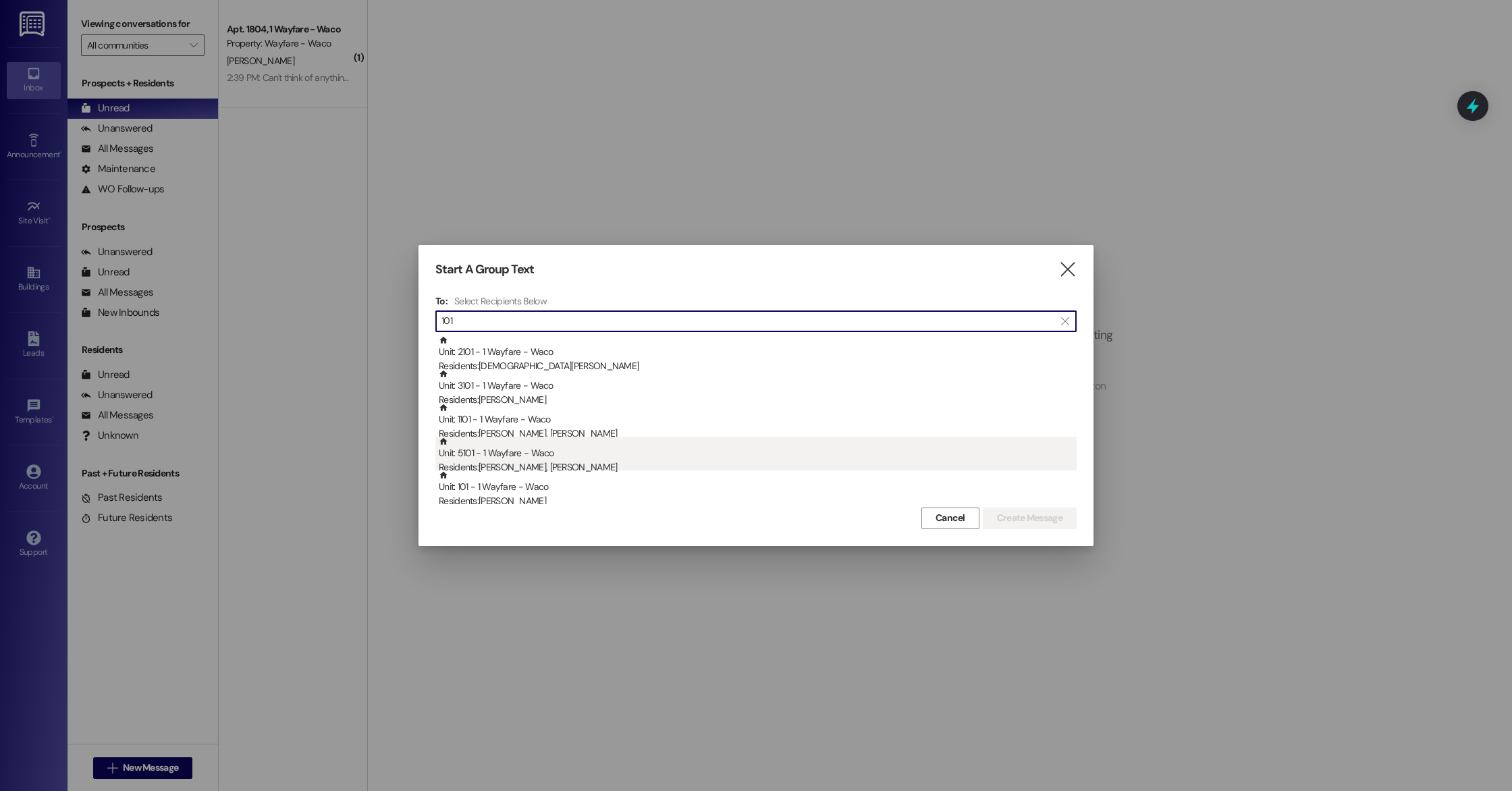
scroll to position [26, 0]
type input "101"
click at [596, 461] on div "Unit: 101 - 1 Wayfare - Waco Residents: [PERSON_NAME]" at bounding box center [758, 463] width 638 height 38
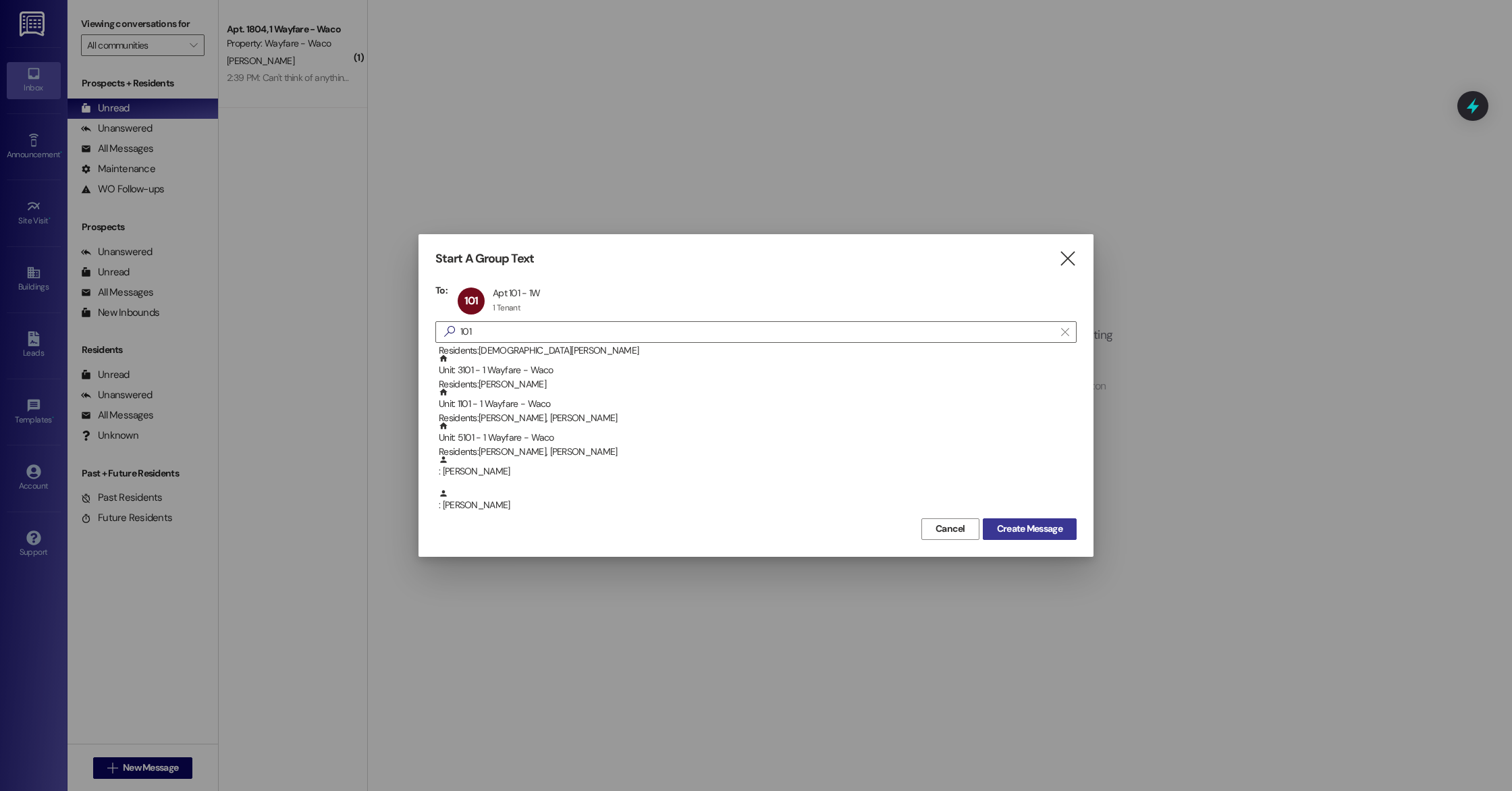
click at [1022, 531] on span "Create Message" at bounding box center [1030, 529] width 66 height 14
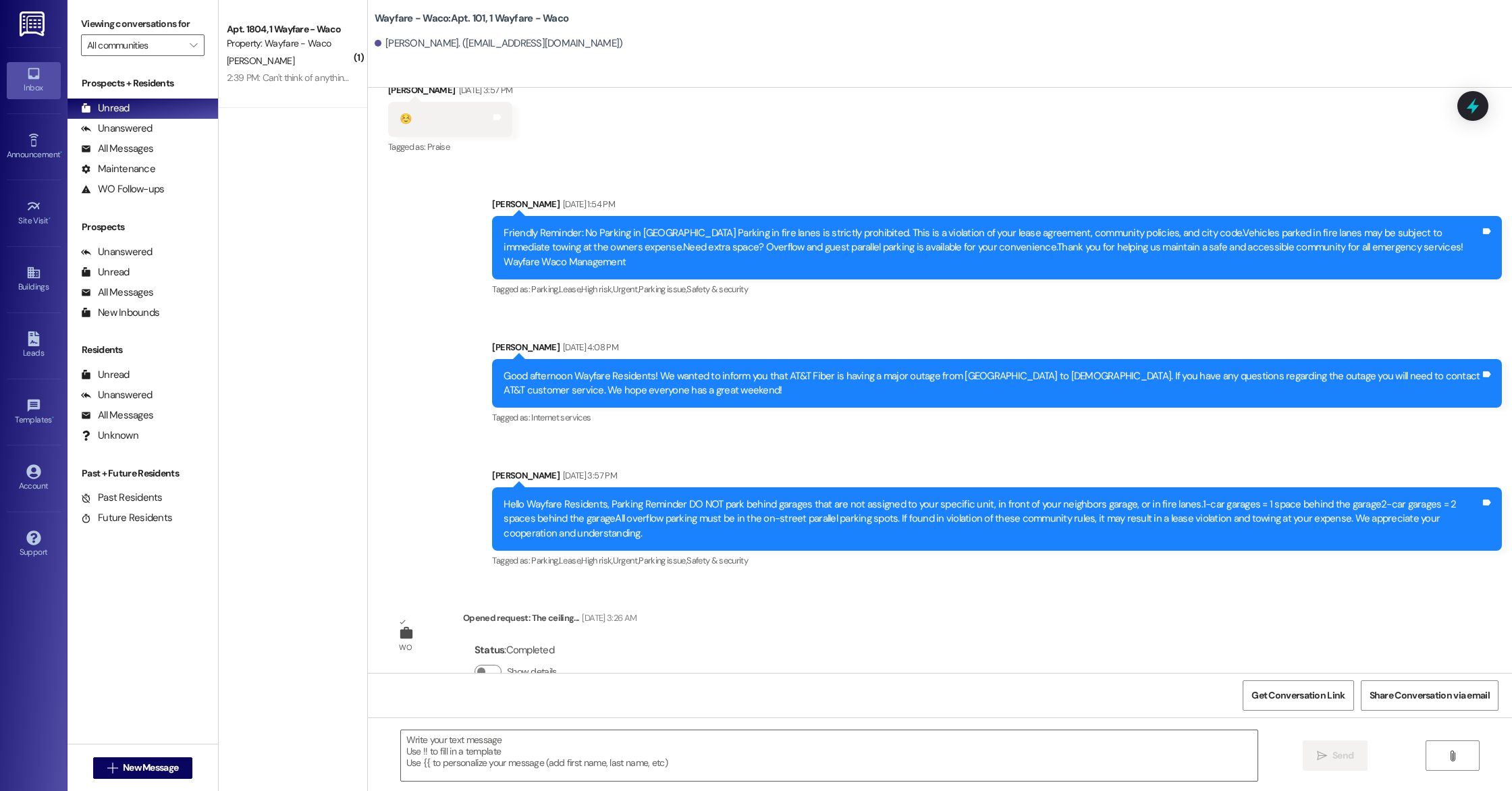
scroll to position [745, 0]
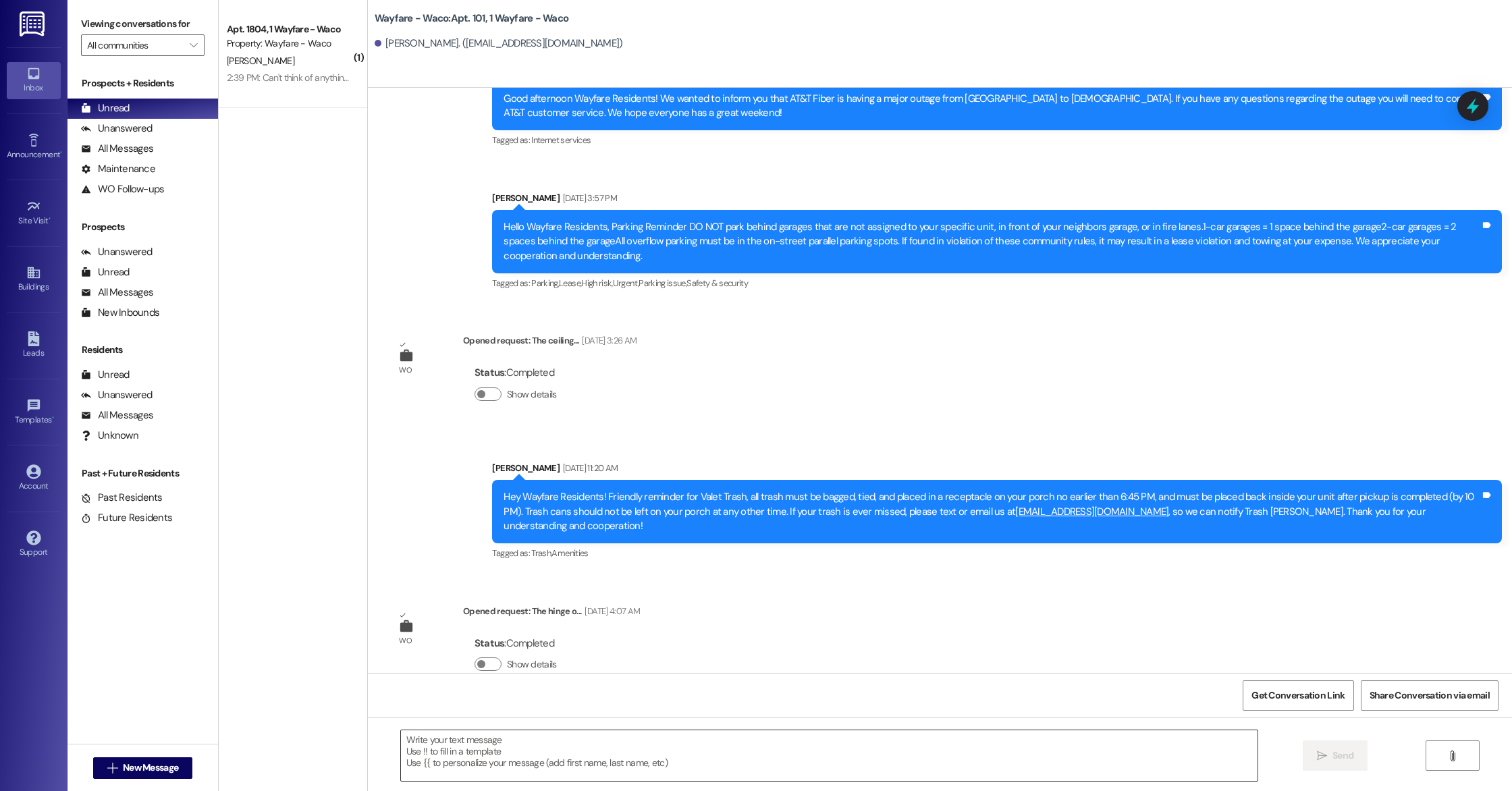
click at [528, 754] on textarea at bounding box center [829, 755] width 857 height 50
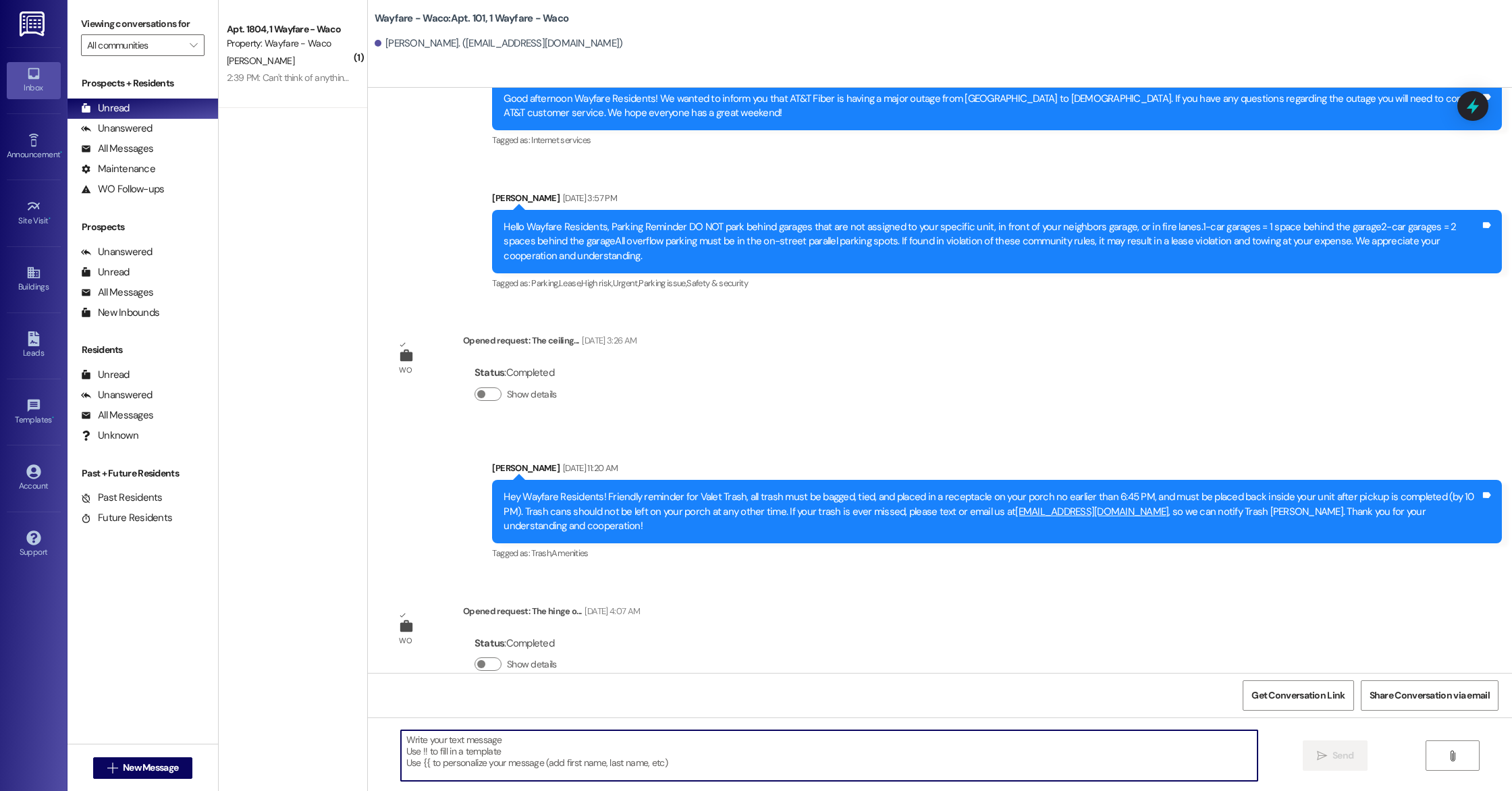
paste textarea "Hey [PERSON_NAME]! Hope all is well, we just wanted to check in with you and se…"
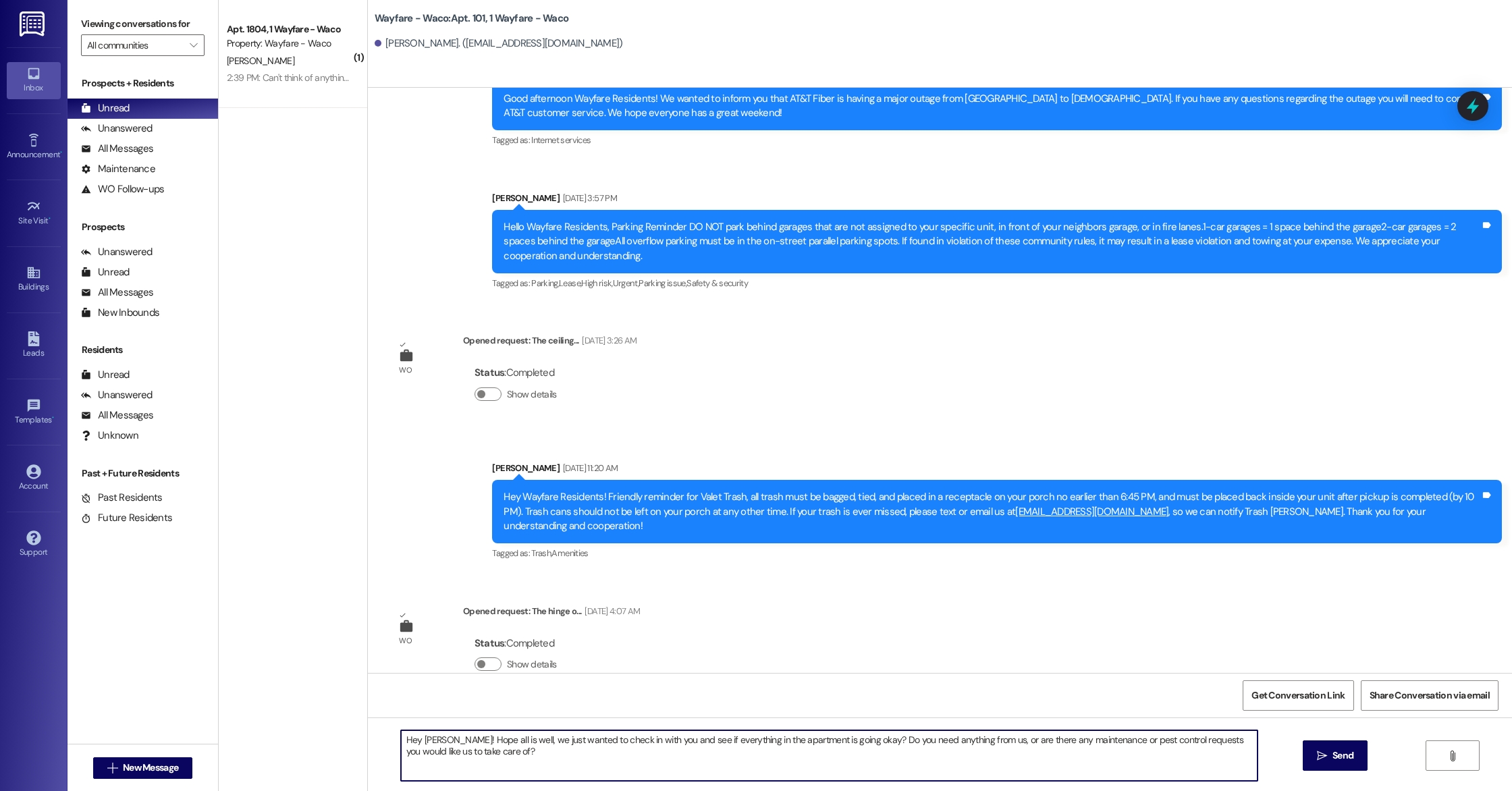
click at [439, 738] on textarea "Hey [PERSON_NAME]! Hope all is well, we just wanted to check in with you and se…" at bounding box center [829, 755] width 857 height 50
click at [508, 759] on textarea "Hey [PERSON_NAME]! Hope all is well, we just wanted to check in with you and se…" at bounding box center [829, 755] width 857 height 50
type textarea "Hey [PERSON_NAME]! Hope all is well, we just wanted to check in with you and se…"
drag, startPoint x: 492, startPoint y: 752, endPoint x: 365, endPoint y: 736, distance: 128.0
click at [368, 736] on div "Hey [PERSON_NAME]! Hope all is well, we just wanted to check in with you and se…" at bounding box center [940, 767] width 1144 height 101
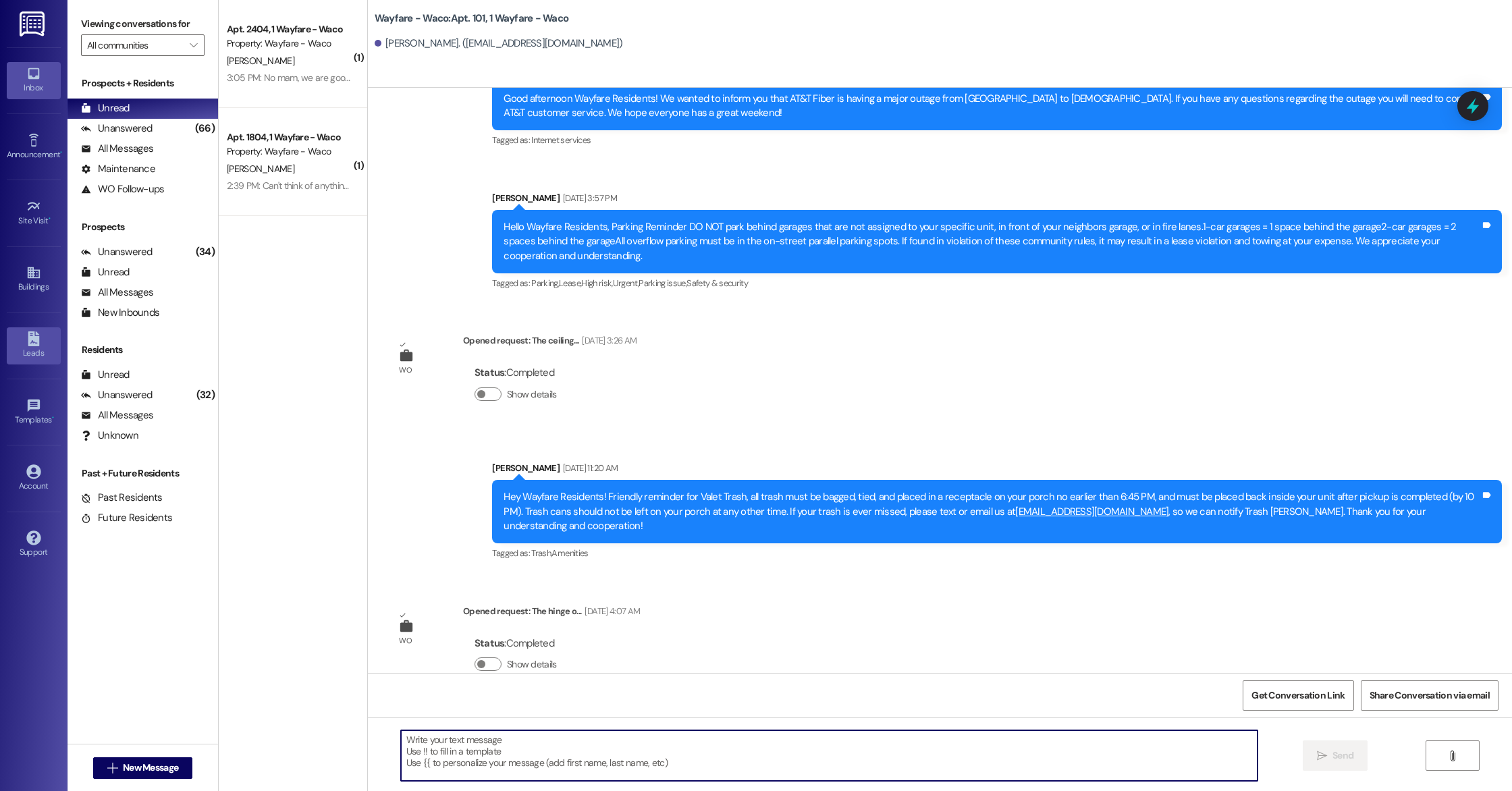
click at [25, 352] on div "Leads" at bounding box center [34, 353] width 67 height 14
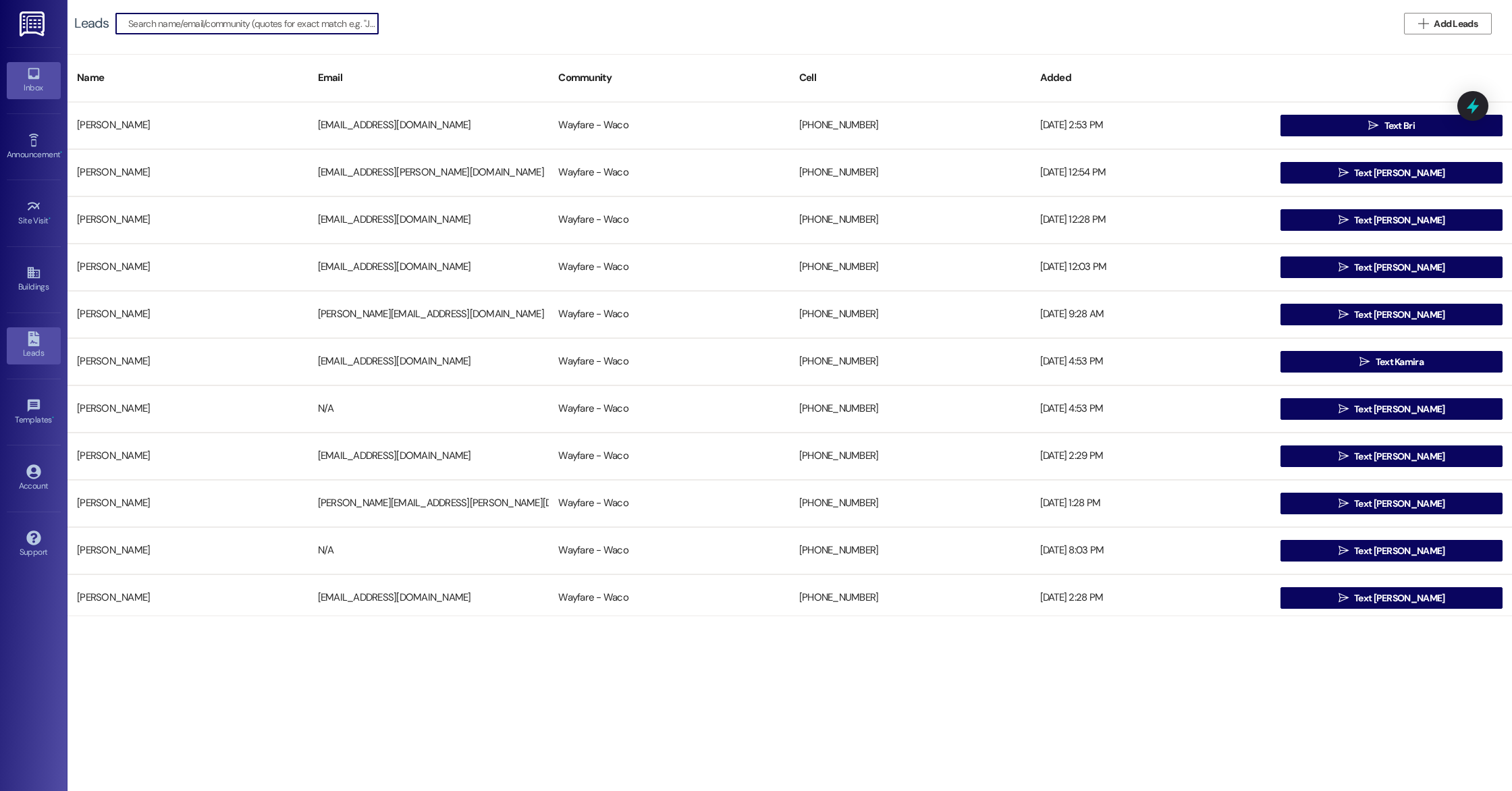
click at [32, 79] on icon at bounding box center [33, 73] width 15 height 14
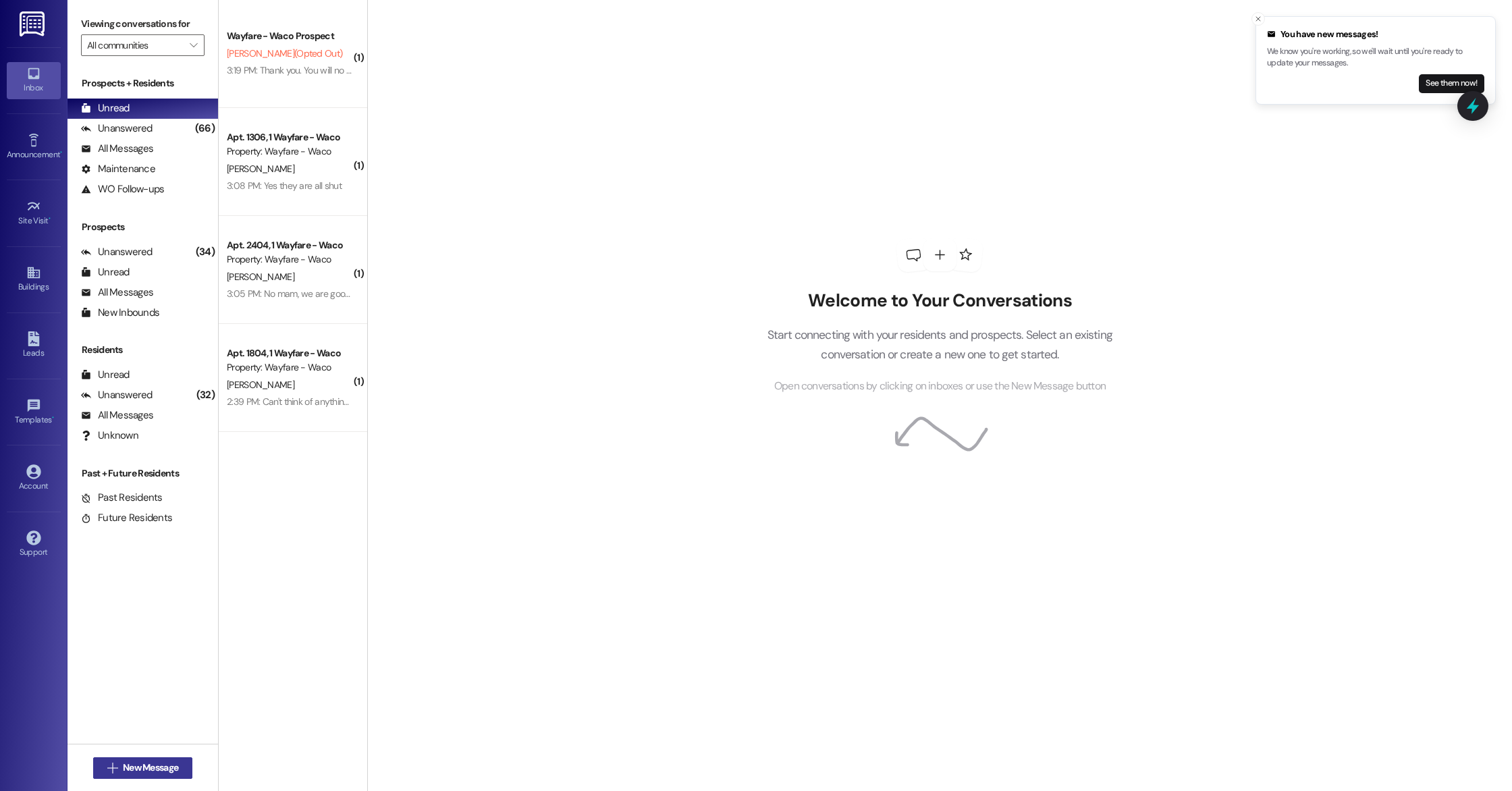
click at [155, 763] on span "New Message" at bounding box center [150, 767] width 56 height 14
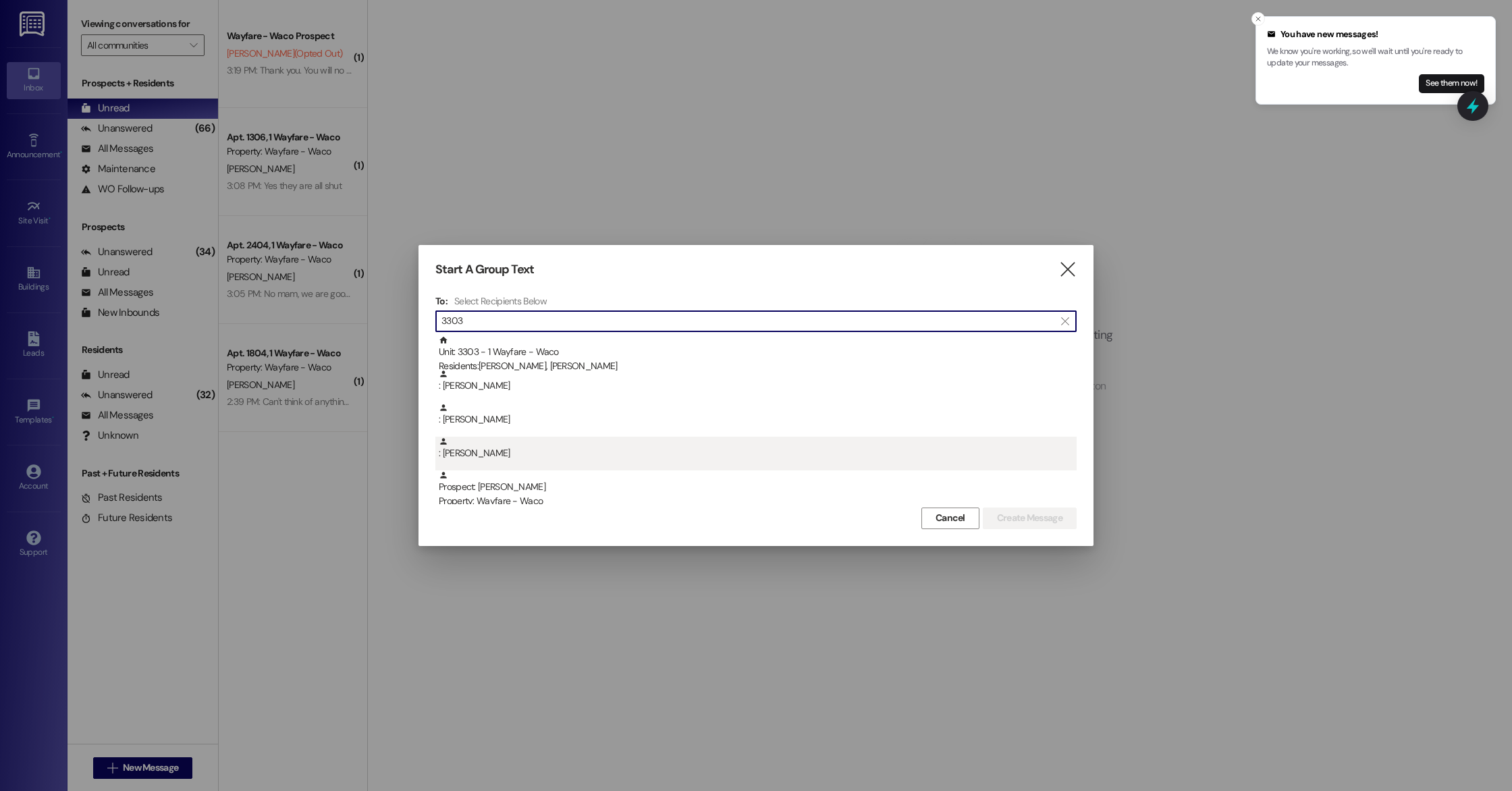
type input "3303"
click at [639, 447] on div ": [PERSON_NAME]" at bounding box center [758, 448] width 638 height 24
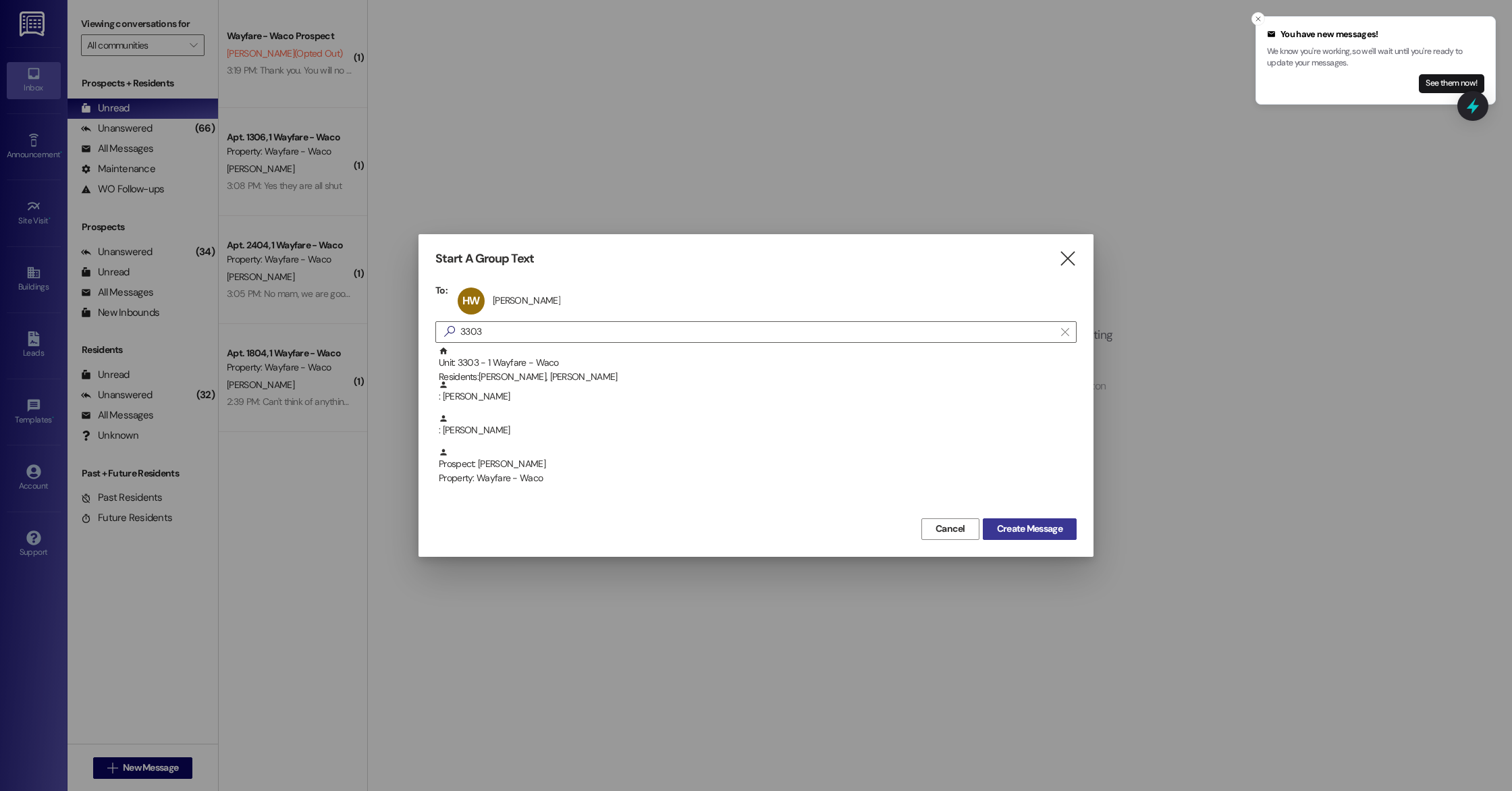
click at [1036, 529] on span "Create Message" at bounding box center [1030, 529] width 66 height 14
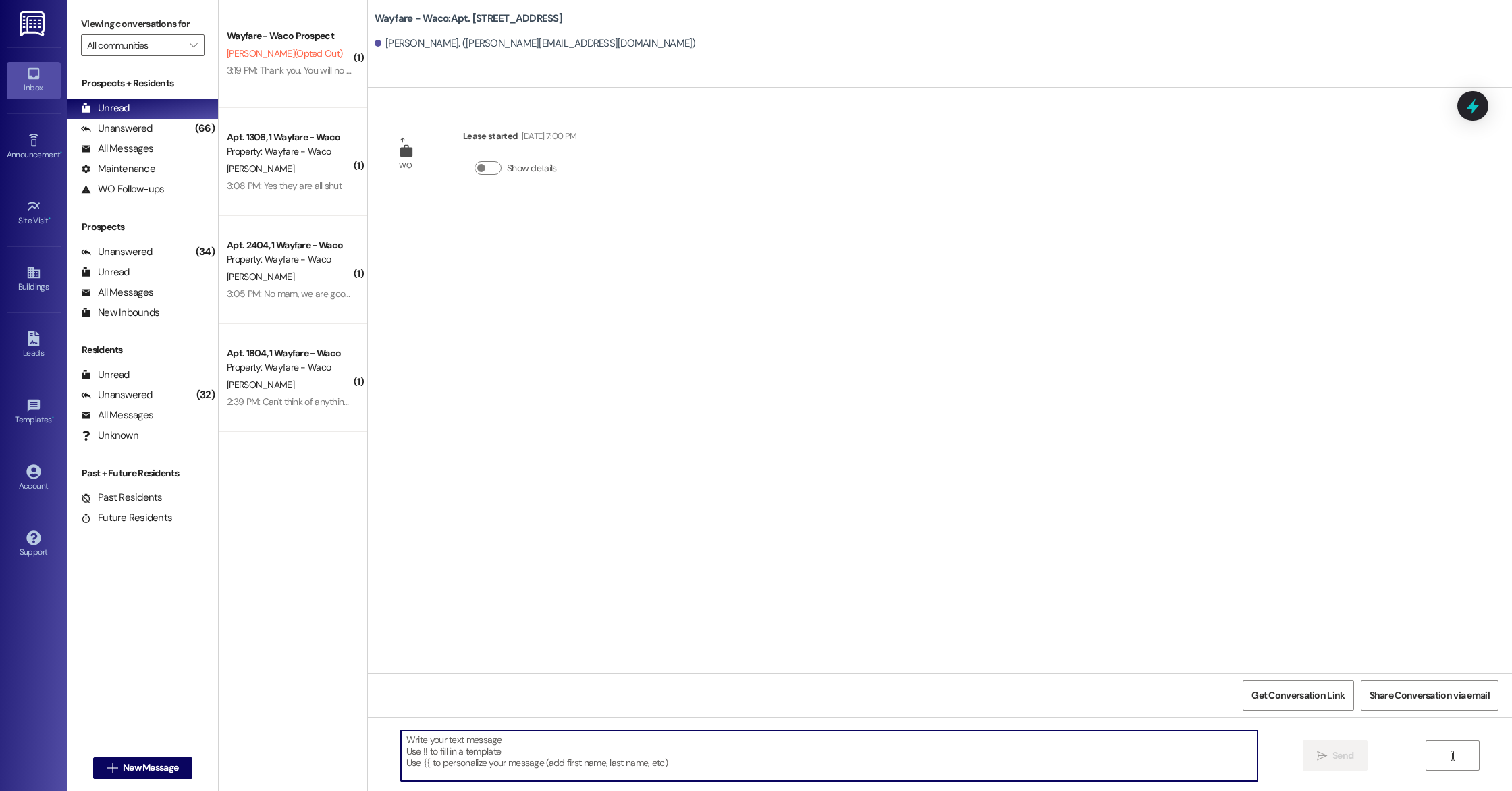
click at [640, 758] on textarea at bounding box center [829, 755] width 857 height 50
type textarea "h"
paste textarea "Hey [PERSON_NAME]! Hope all is well, we just wanted to check in with you and se…"
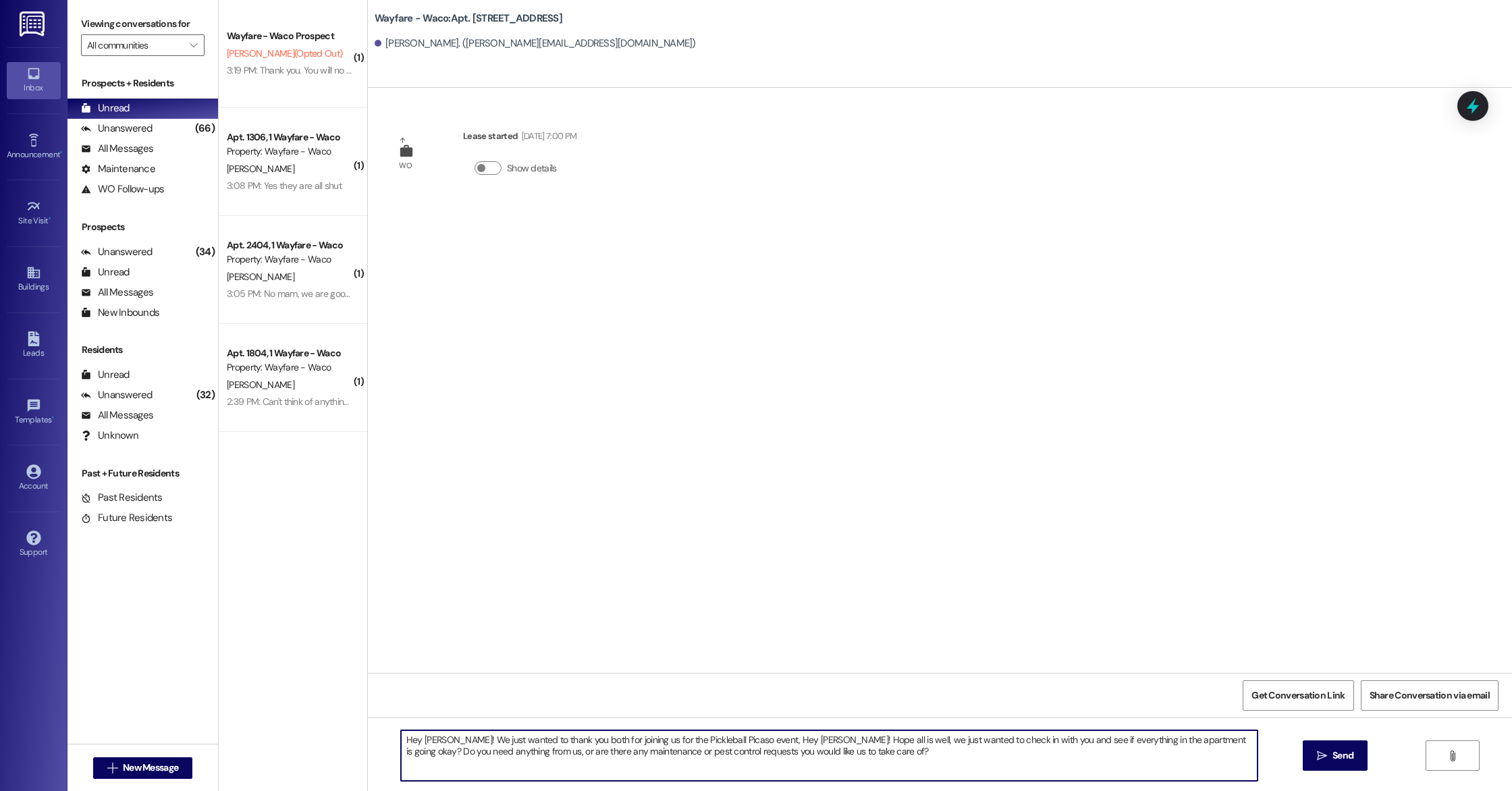
drag, startPoint x: 860, startPoint y: 741, endPoint x: 753, endPoint y: 738, distance: 107.0
click at [753, 738] on textarea "Hey [PERSON_NAME]! We just wanted to thank you both for joining us for the Pick…" at bounding box center [829, 755] width 857 height 50
click at [766, 740] on textarea "Hey [PERSON_NAME]! We just wanted to thank you both for joining us for the Pick…" at bounding box center [829, 755] width 857 height 50
click at [857, 762] on textarea "Hey [PERSON_NAME]! We just wanted to thank you both for joining us for the Pick…" at bounding box center [829, 755] width 857 height 50
click at [801, 741] on textarea "Hey [PERSON_NAME]! We just wanted to thank you both for joining us for the Pick…" at bounding box center [829, 755] width 857 height 50
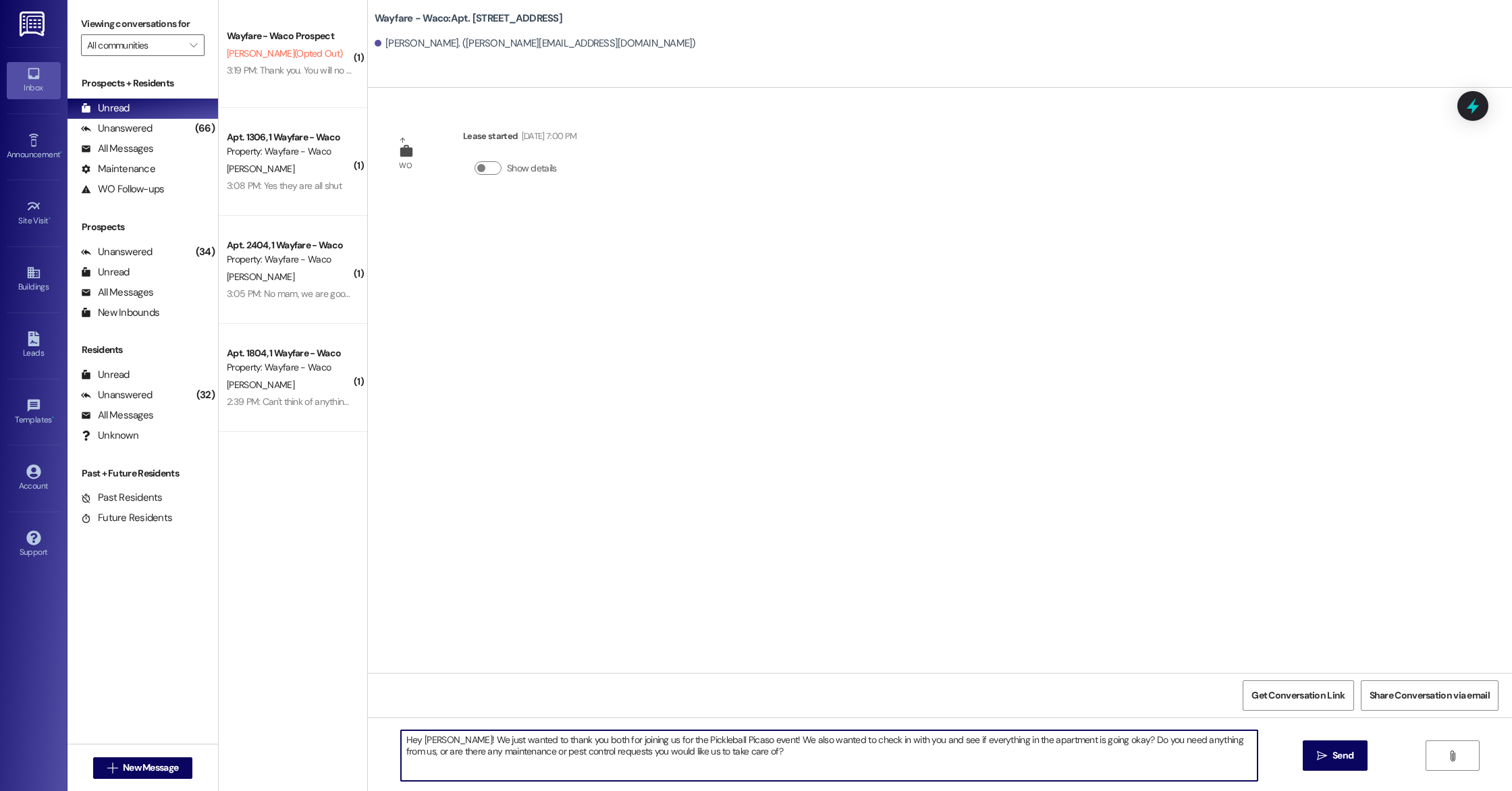
click at [891, 764] on textarea "Hey [PERSON_NAME]! We just wanted to thank you both for joining us for the Pick…" at bounding box center [829, 755] width 857 height 50
type textarea "Hey [PERSON_NAME]! We just wanted to thank you both for joining us for the Pick…"
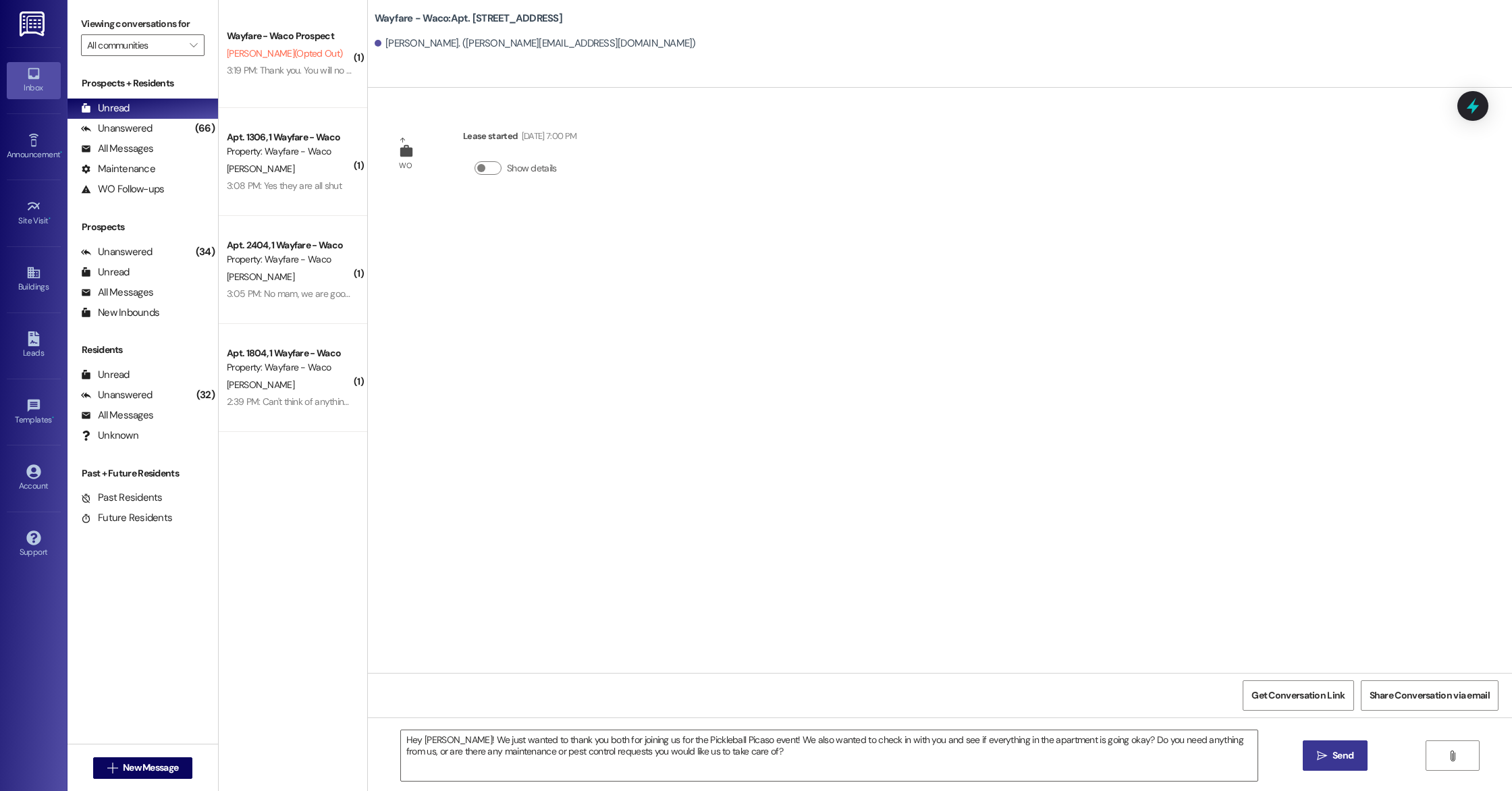
click at [1320, 760] on icon "" at bounding box center [1322, 756] width 10 height 11
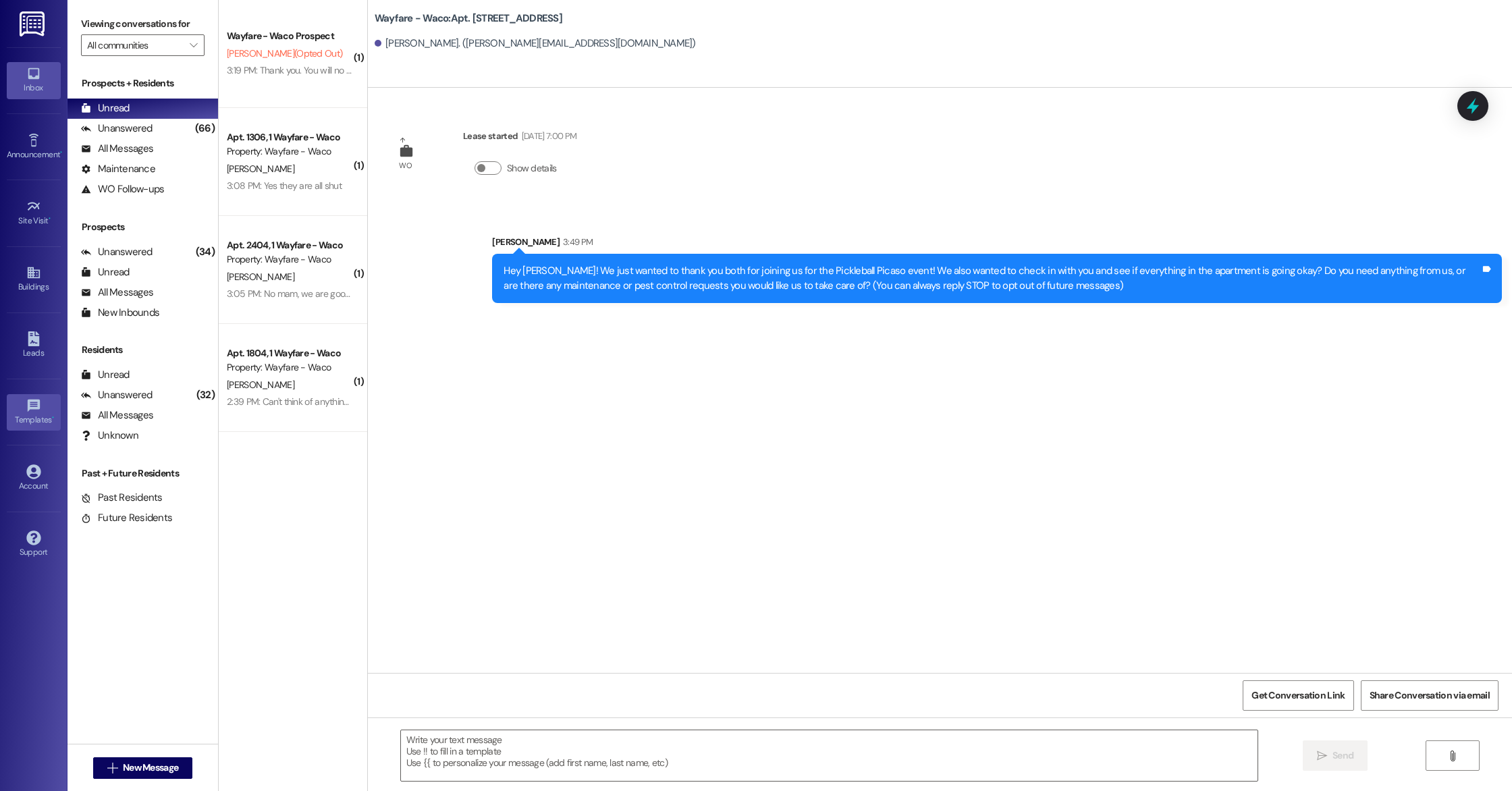
click at [34, 404] on icon at bounding box center [33, 405] width 15 height 14
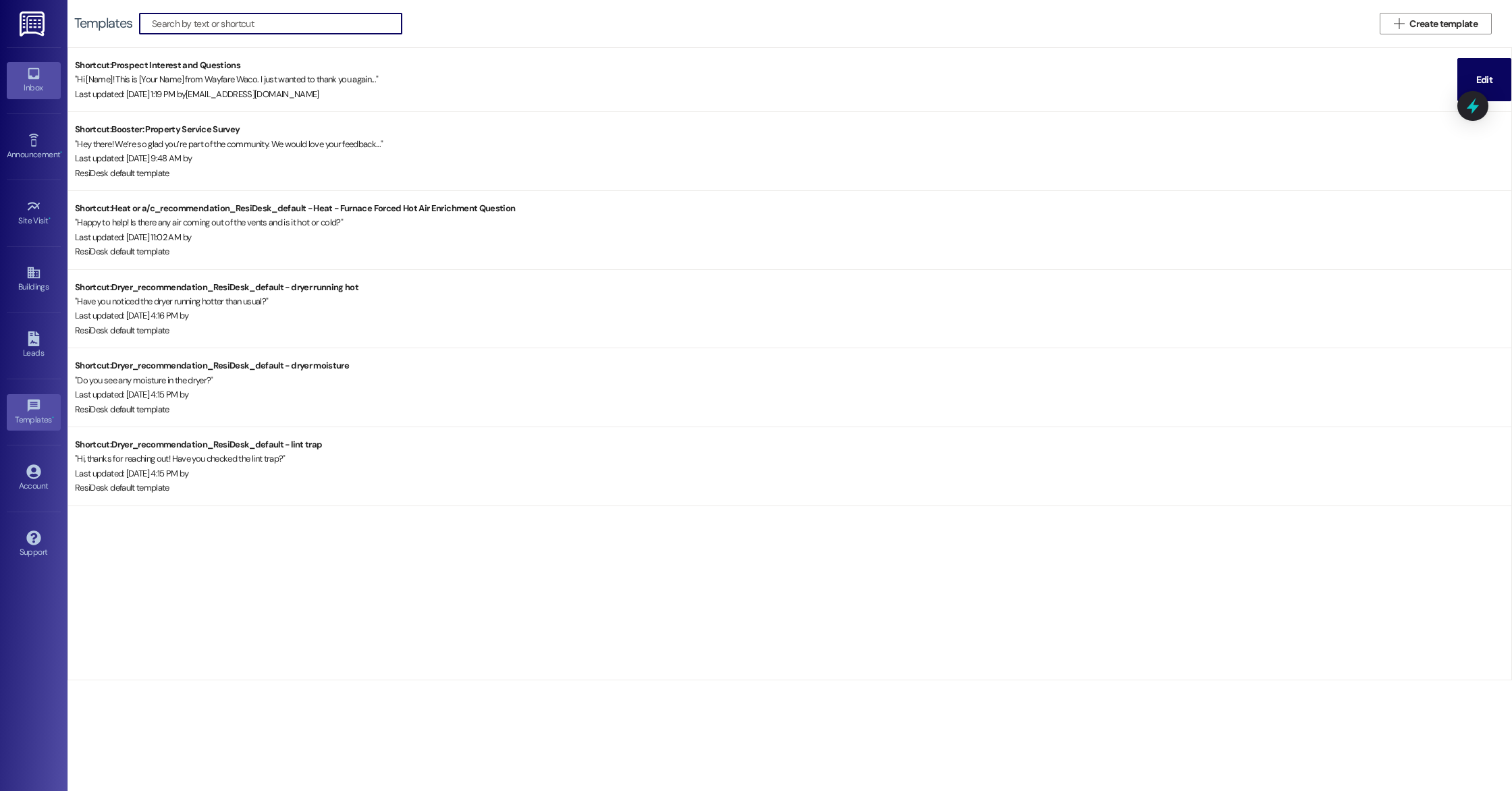
click at [35, 81] on div "Inbox" at bounding box center [34, 88] width 67 height 14
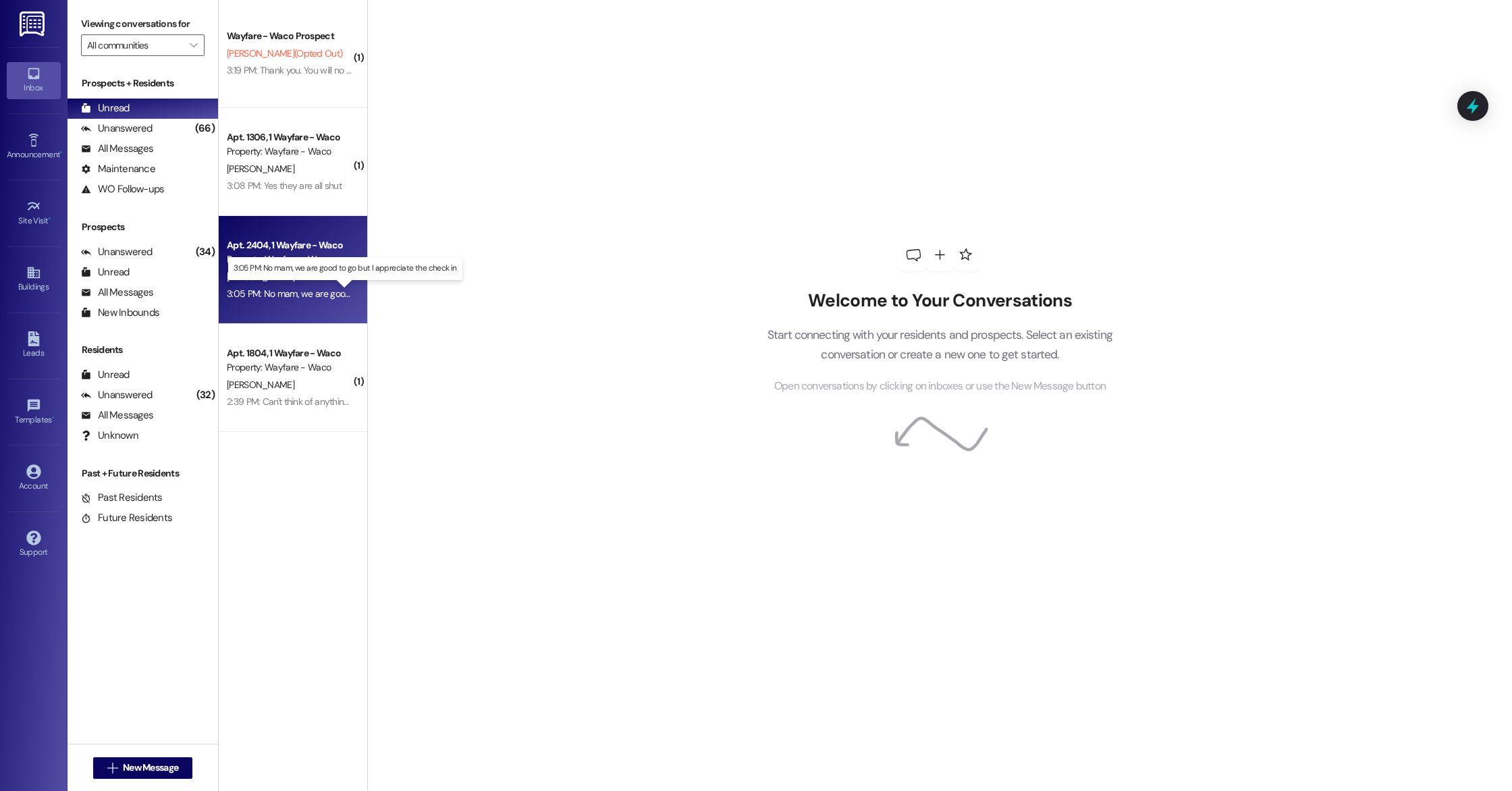
click at [280, 292] on div "3:05 PM: No mam, we are good to go but I appreciate the check in 3:05 PM: No ma…" at bounding box center [356, 294] width 260 height 12
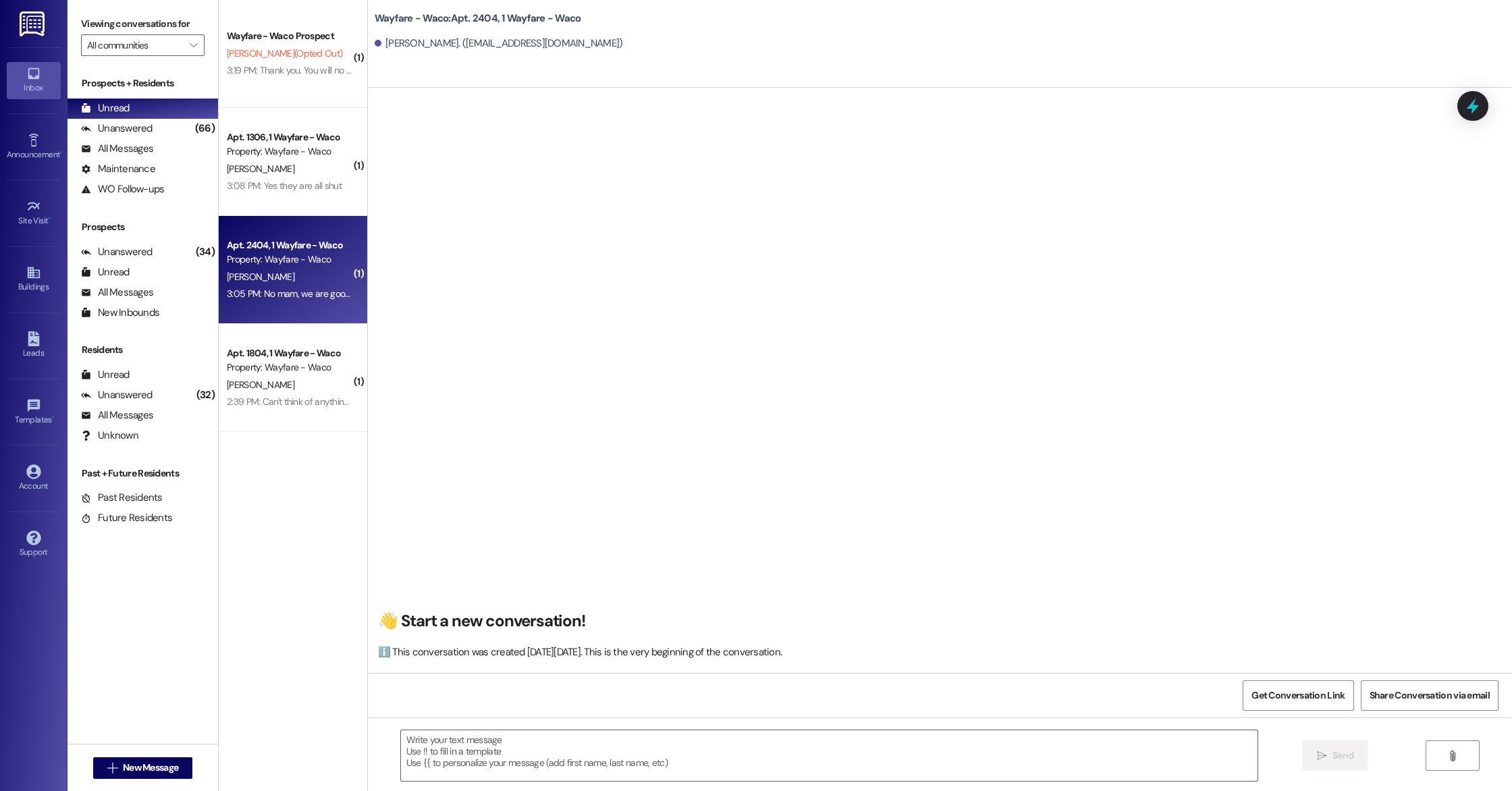
scroll to position [4771, 0]
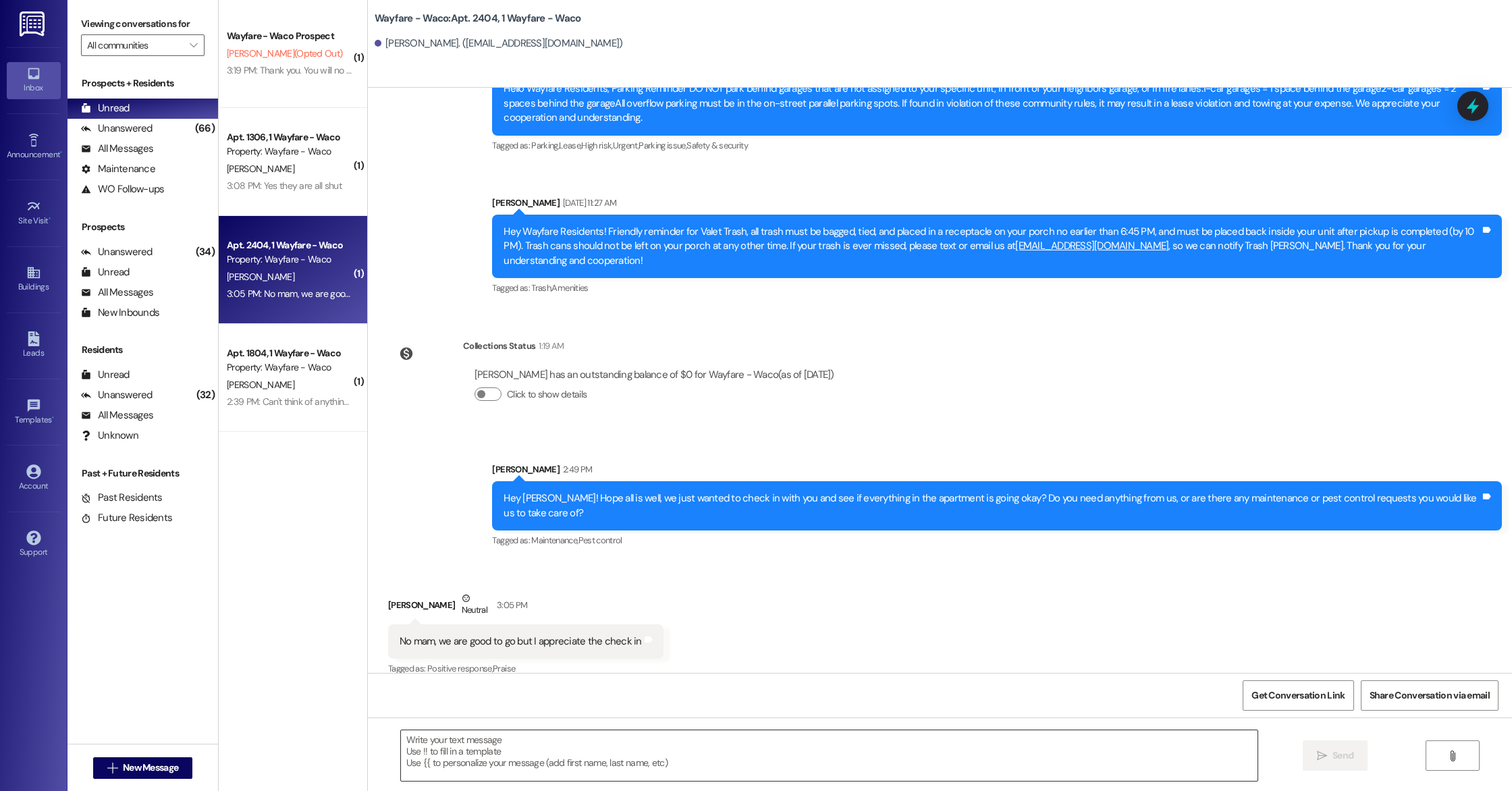
click at [592, 756] on textarea at bounding box center [829, 755] width 857 height 50
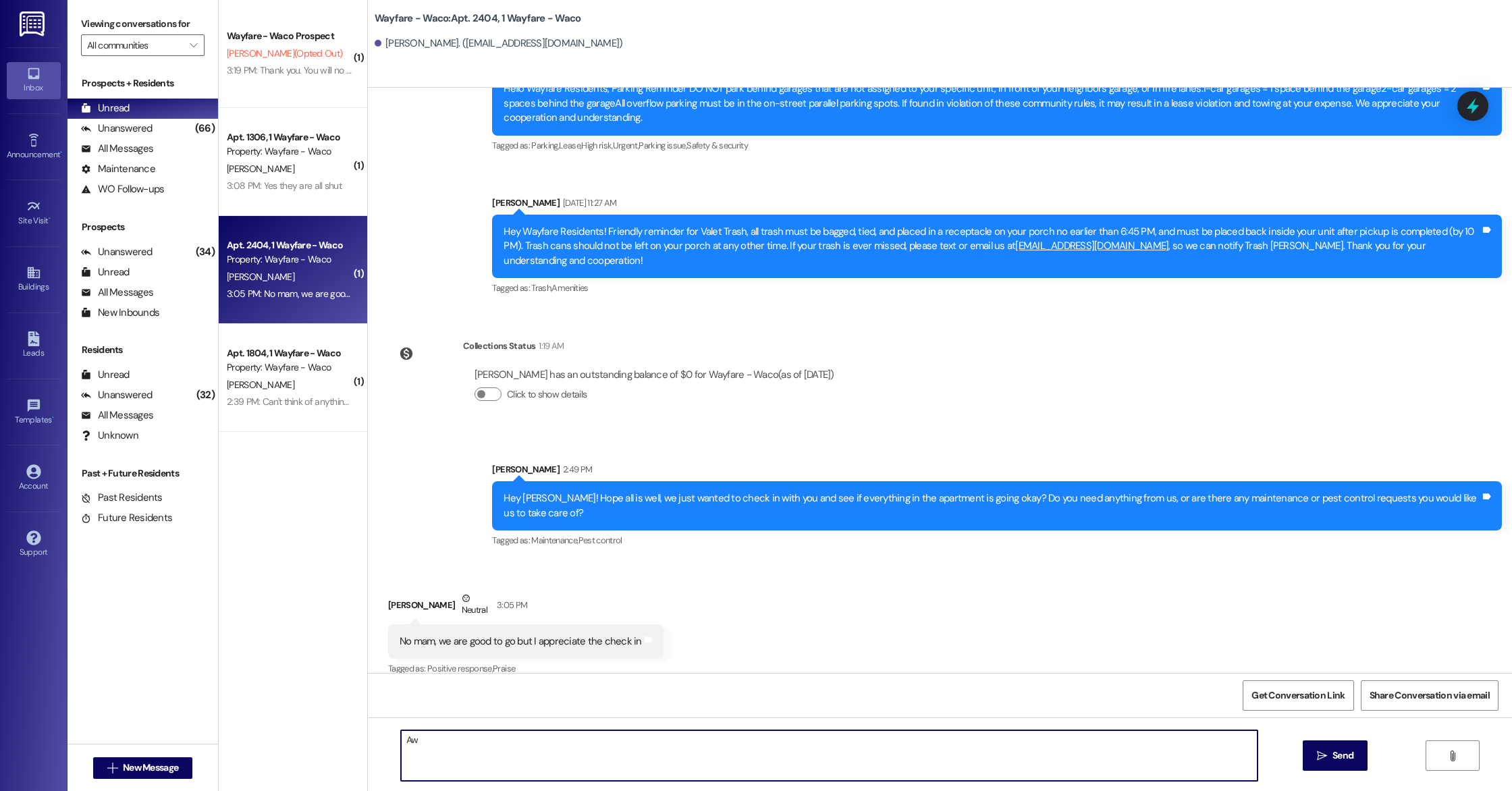
type textarea "A"
paste textarea "I am so glad to hear that everything has been good for you! It would mean a lot…"
drag, startPoint x: 590, startPoint y: 739, endPoint x: 395, endPoint y: 734, distance: 195.1
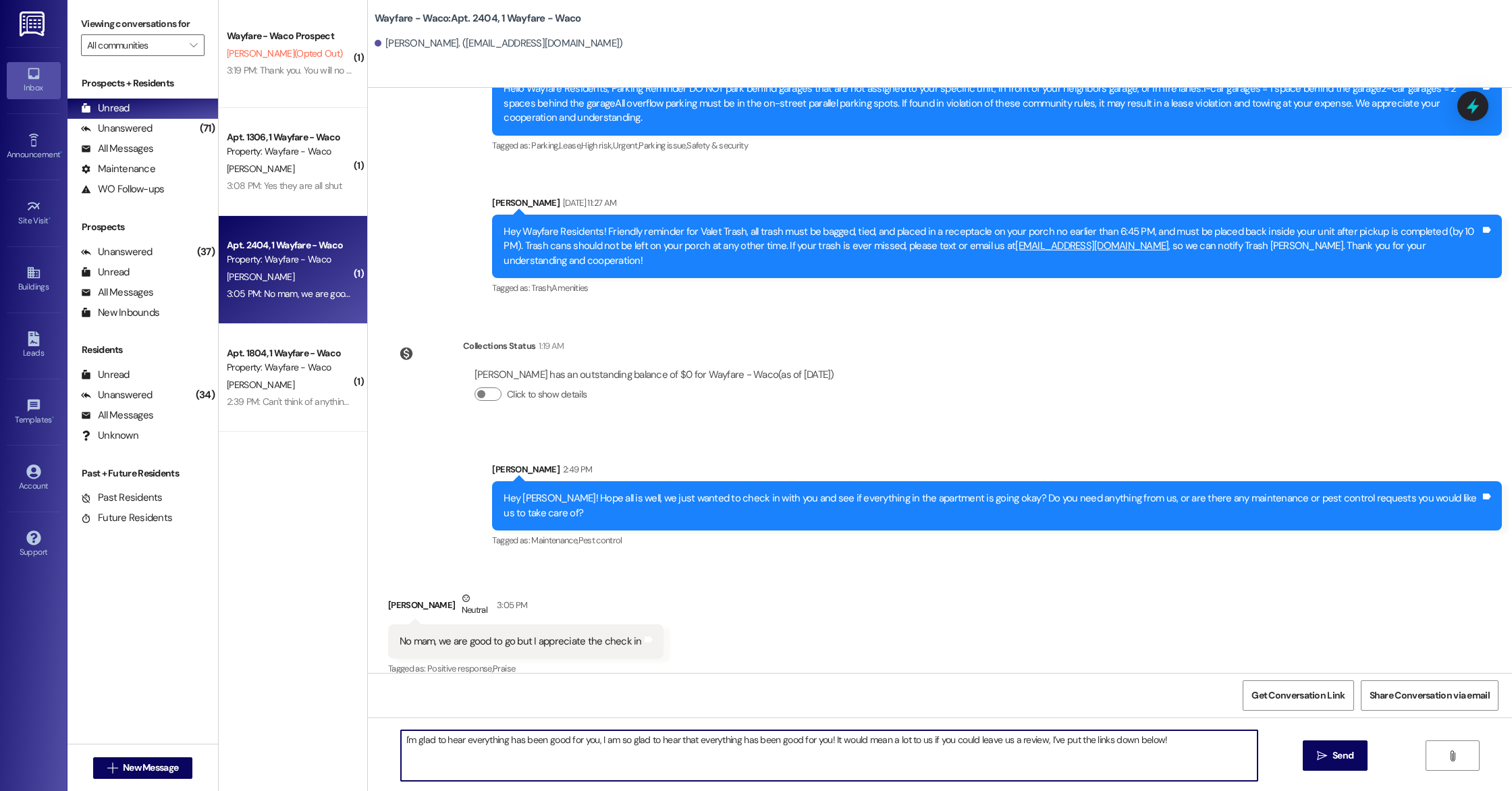
click at [401, 734] on textarea "I'm glad to hear everything has been good for you, I am so glad to hear that ev…" at bounding box center [829, 755] width 857 height 50
click at [627, 738] on textarea "I am so glad to hear that everything has been good for you! It would mean a lot…" at bounding box center [829, 755] width 857 height 50
click at [777, 761] on textarea "I am so glad to hear that everything has been good for you! If you have a momen…" at bounding box center [829, 755] width 857 height 50
click at [1080, 737] on textarea "I am so glad to hear that everything has been good for you! If you have a momen…" at bounding box center [829, 755] width 857 height 50
type textarea "I am so glad to hear that everything has been good for you! If you have a momen…"
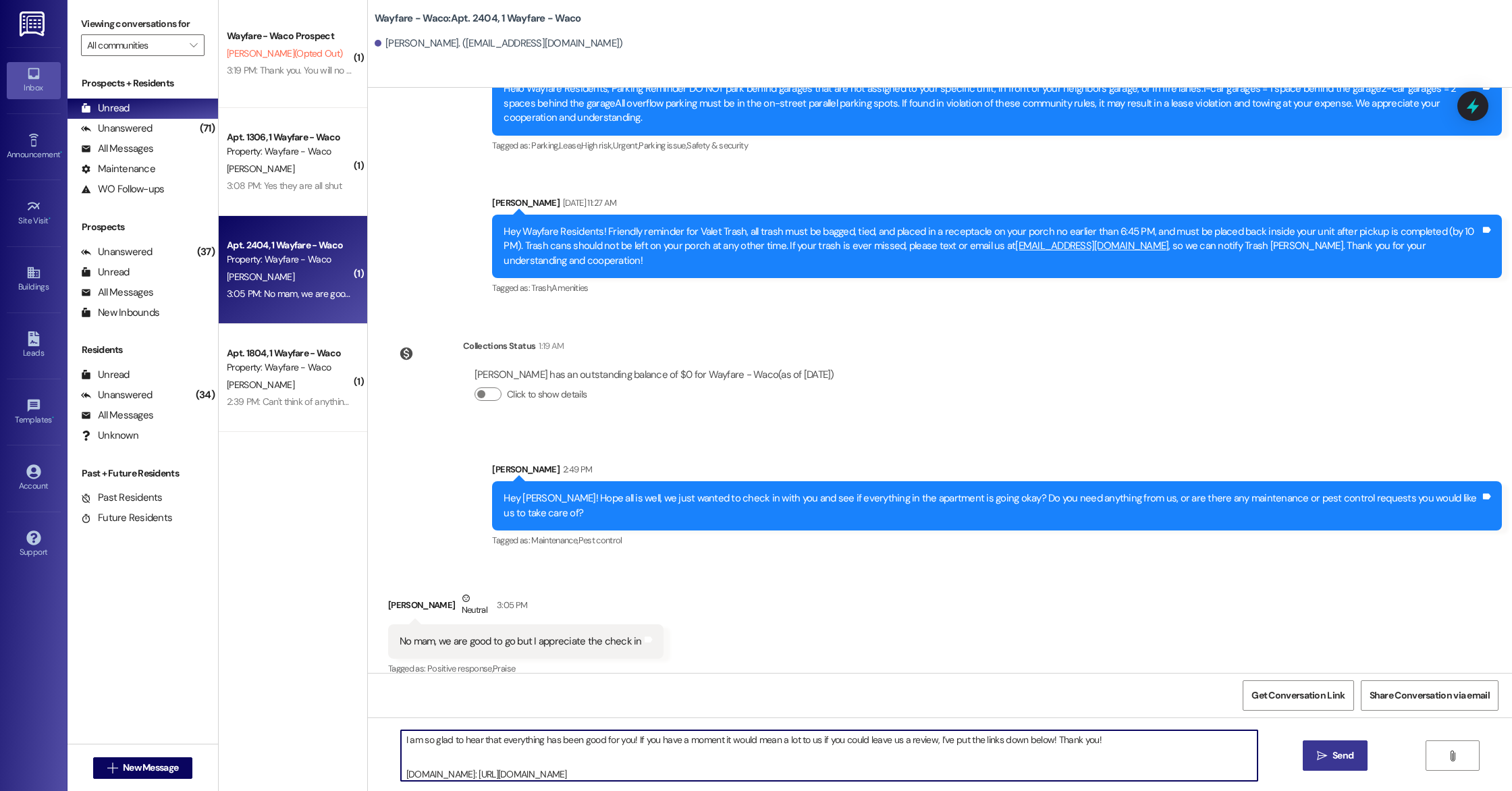
click at [1341, 757] on span "Send" at bounding box center [1343, 755] width 21 height 14
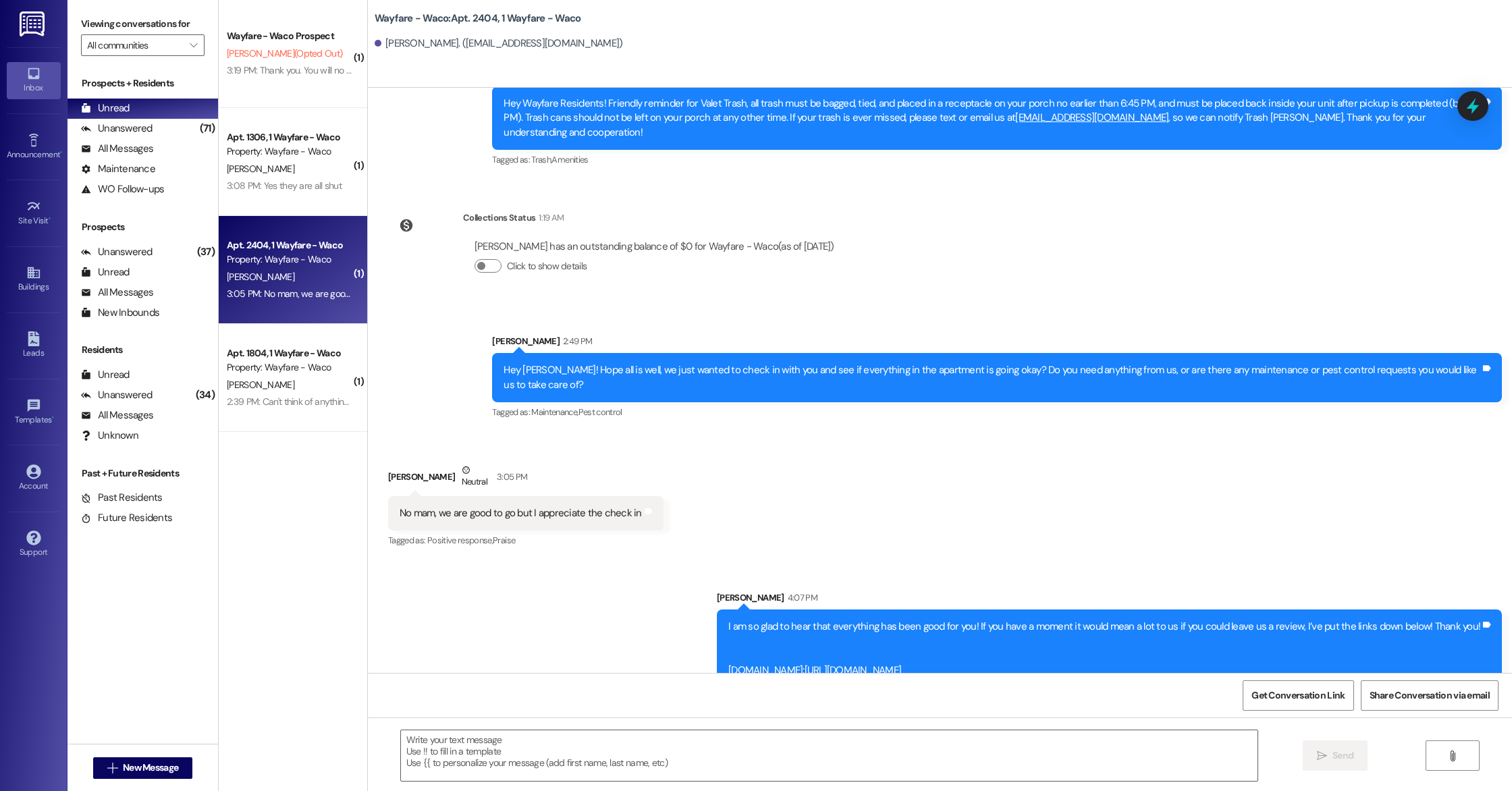
scroll to position [4981, 0]
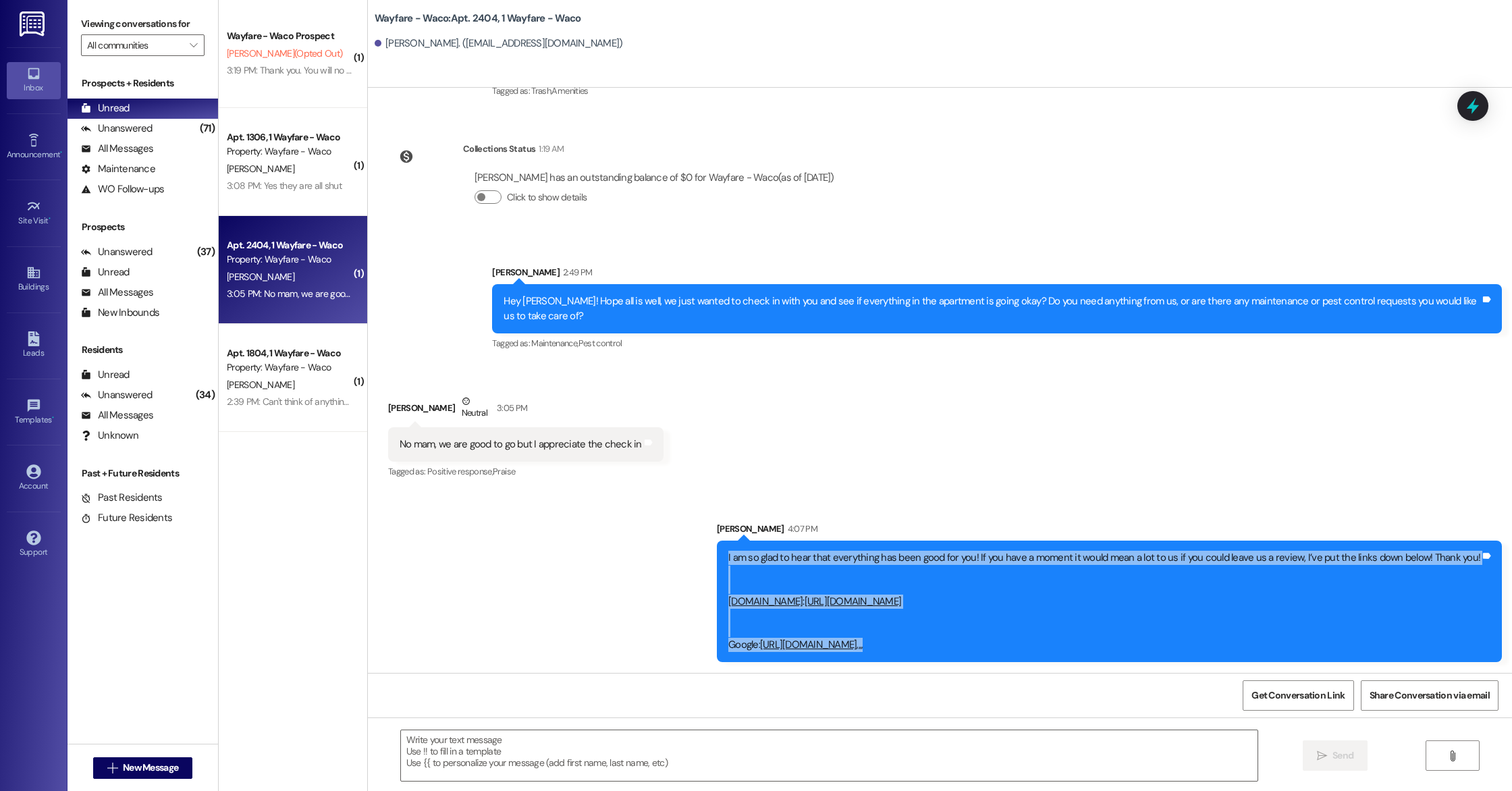
drag, startPoint x: 488, startPoint y: 529, endPoint x: 1102, endPoint y: 651, distance: 626.0
click at [1102, 651] on div "I am so glad to hear that everything has been good for you! If you have a momen…" at bounding box center [1109, 601] width 785 height 121
copy div "I am so glad to hear that everything has been good for you! If you have a momen…"
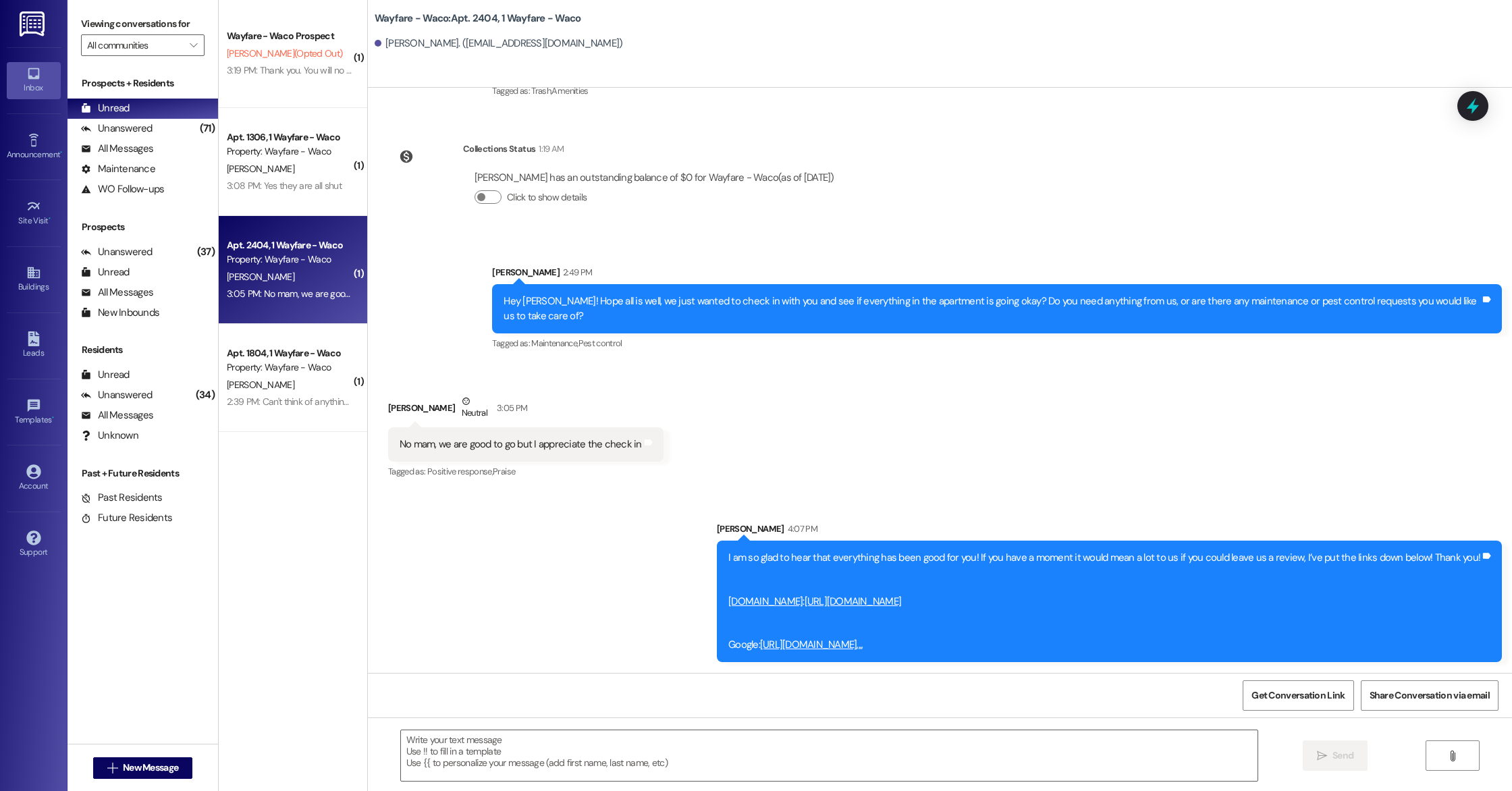
click at [1026, 407] on div "Received via SMS [PERSON_NAME] Neutral 3:05 PM No mam, we are good to go but I …" at bounding box center [940, 428] width 1144 height 128
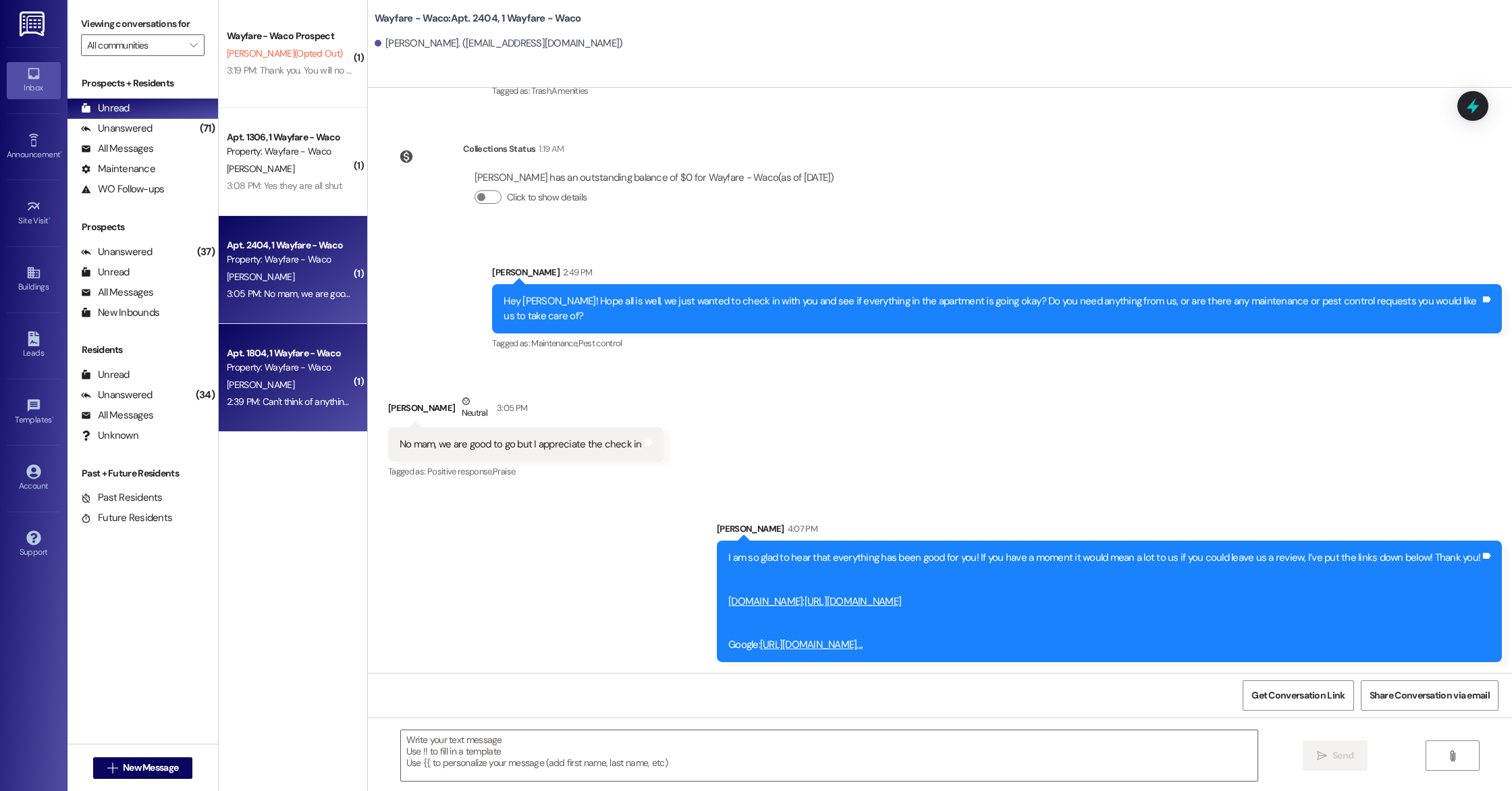
click at [308, 394] on div "2:39 PM: Can't think of anything at the moment. Thanks for checking! 2:39 PM: C…" at bounding box center [289, 402] width 127 height 17
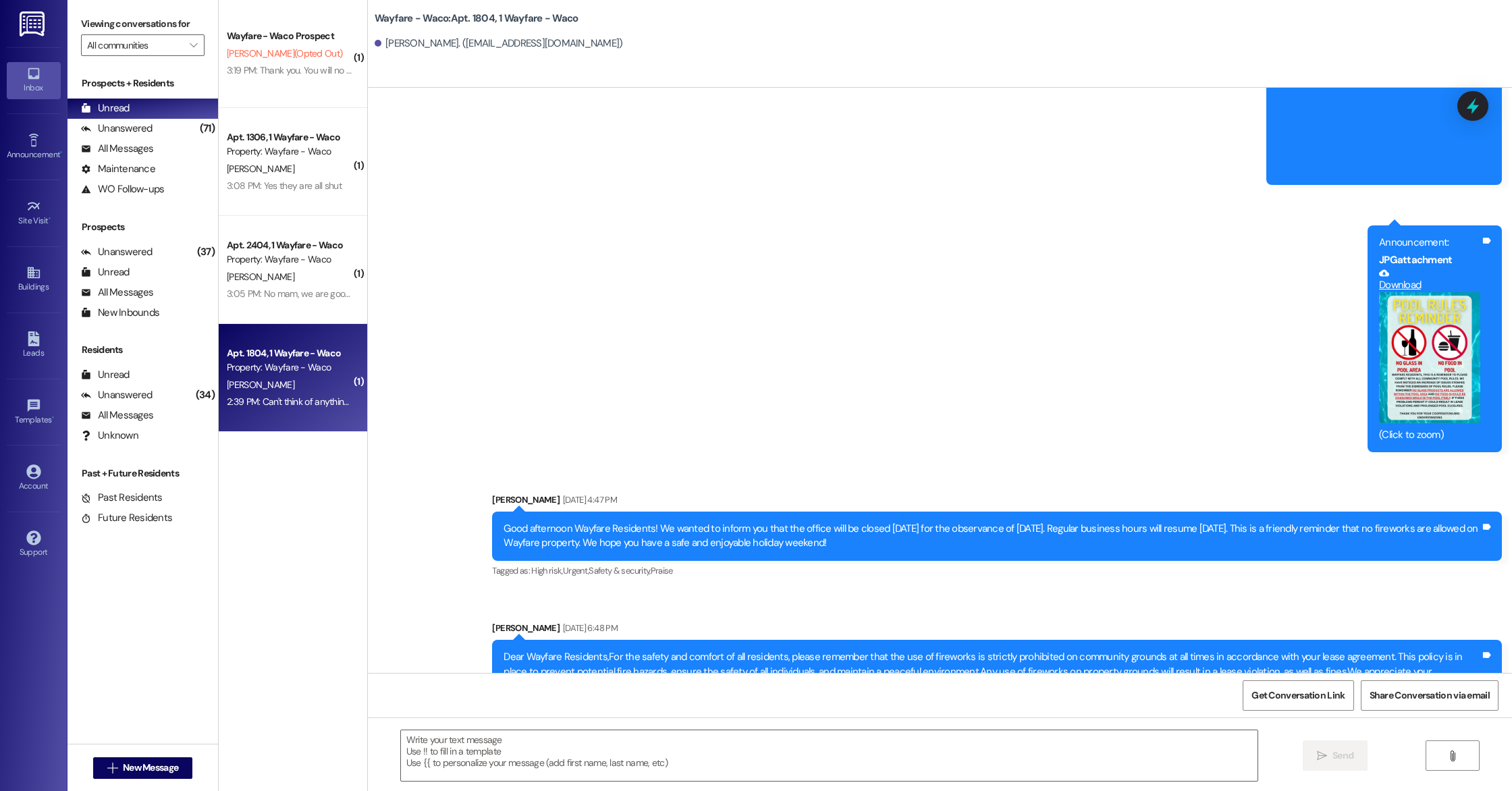
scroll to position [7307, 0]
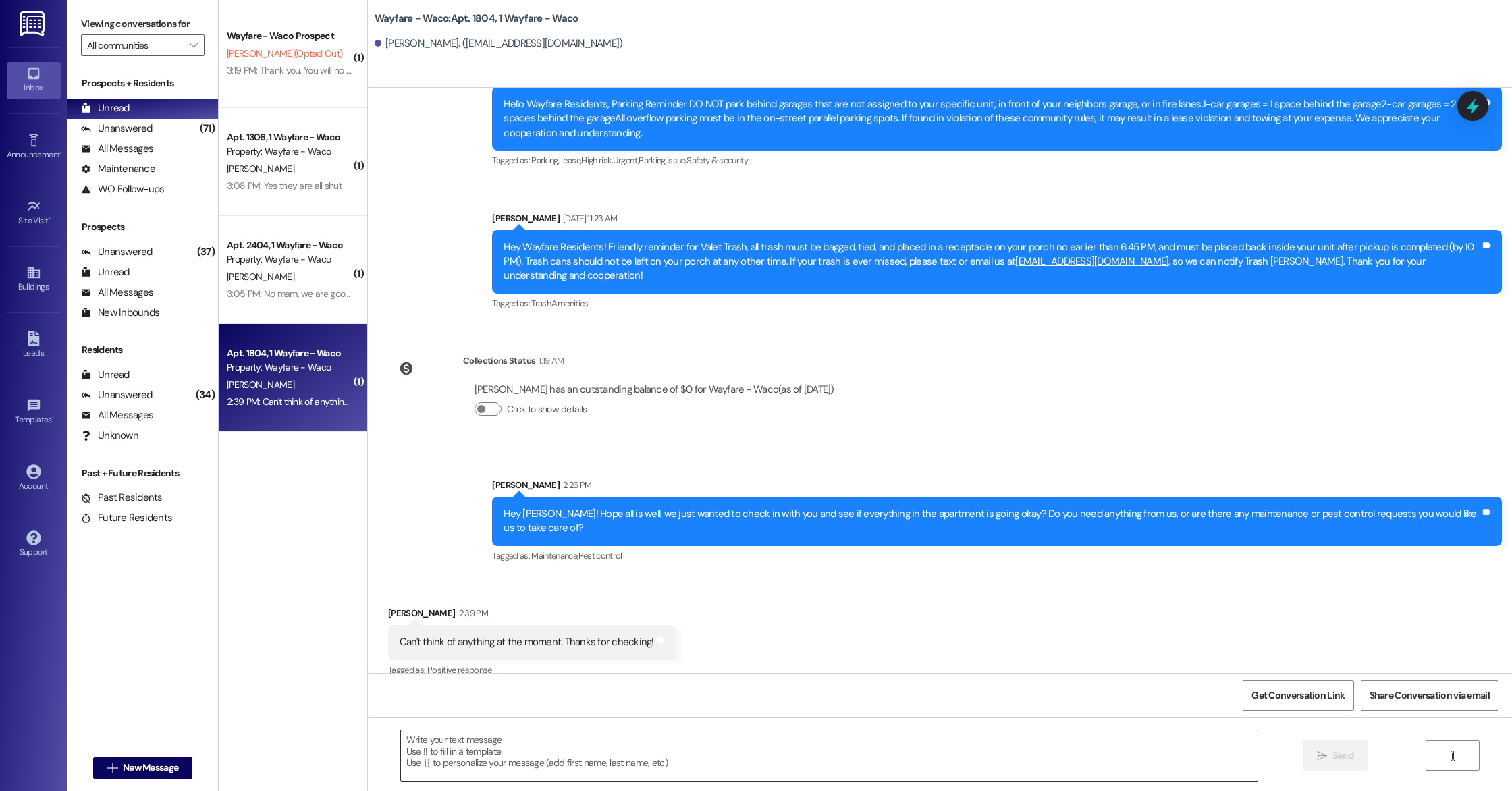
click at [621, 744] on textarea at bounding box center [829, 755] width 857 height 50
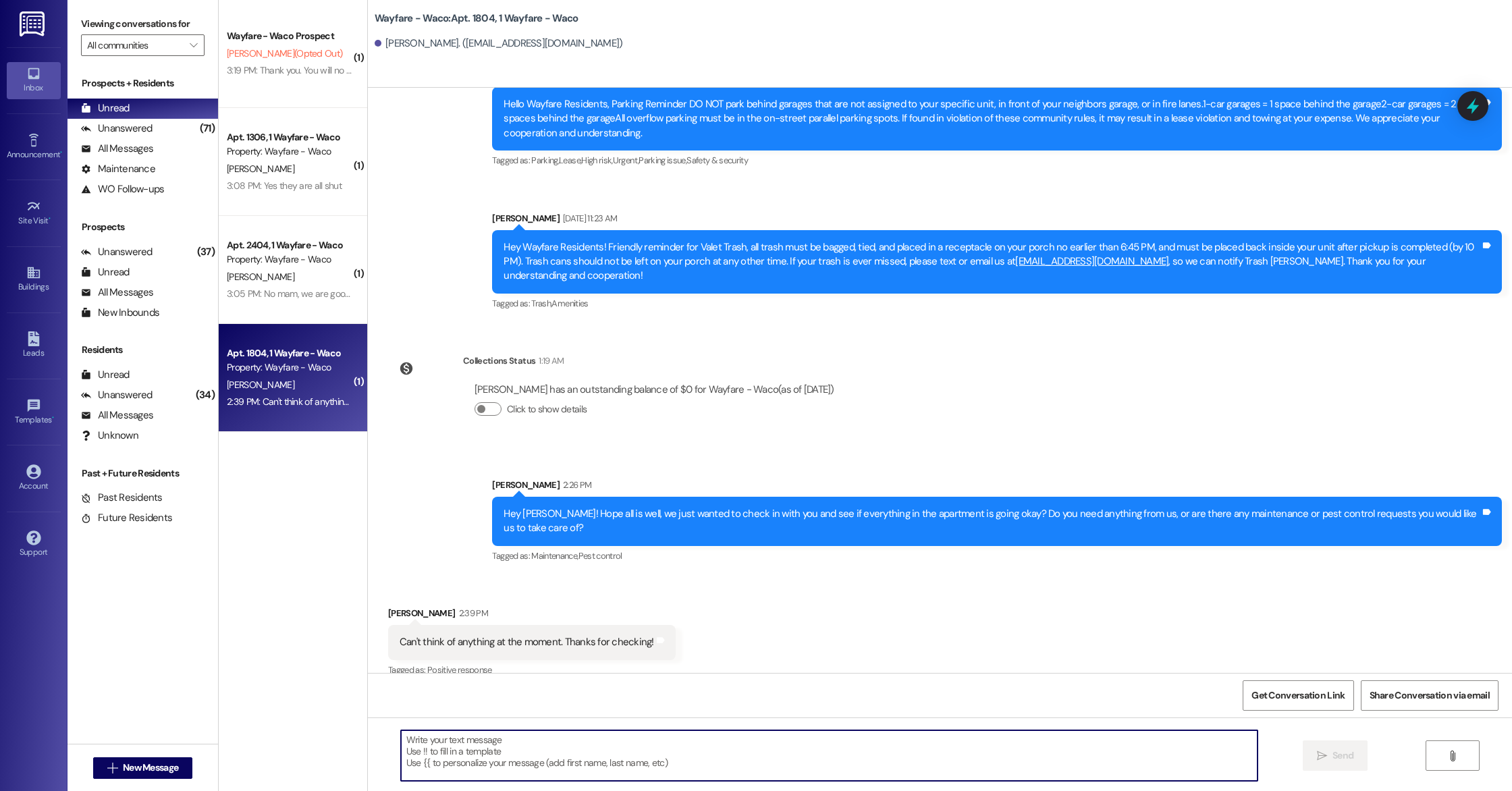
paste textarea "I am so glad to hear that everything has been good for you! If you have a momen…"
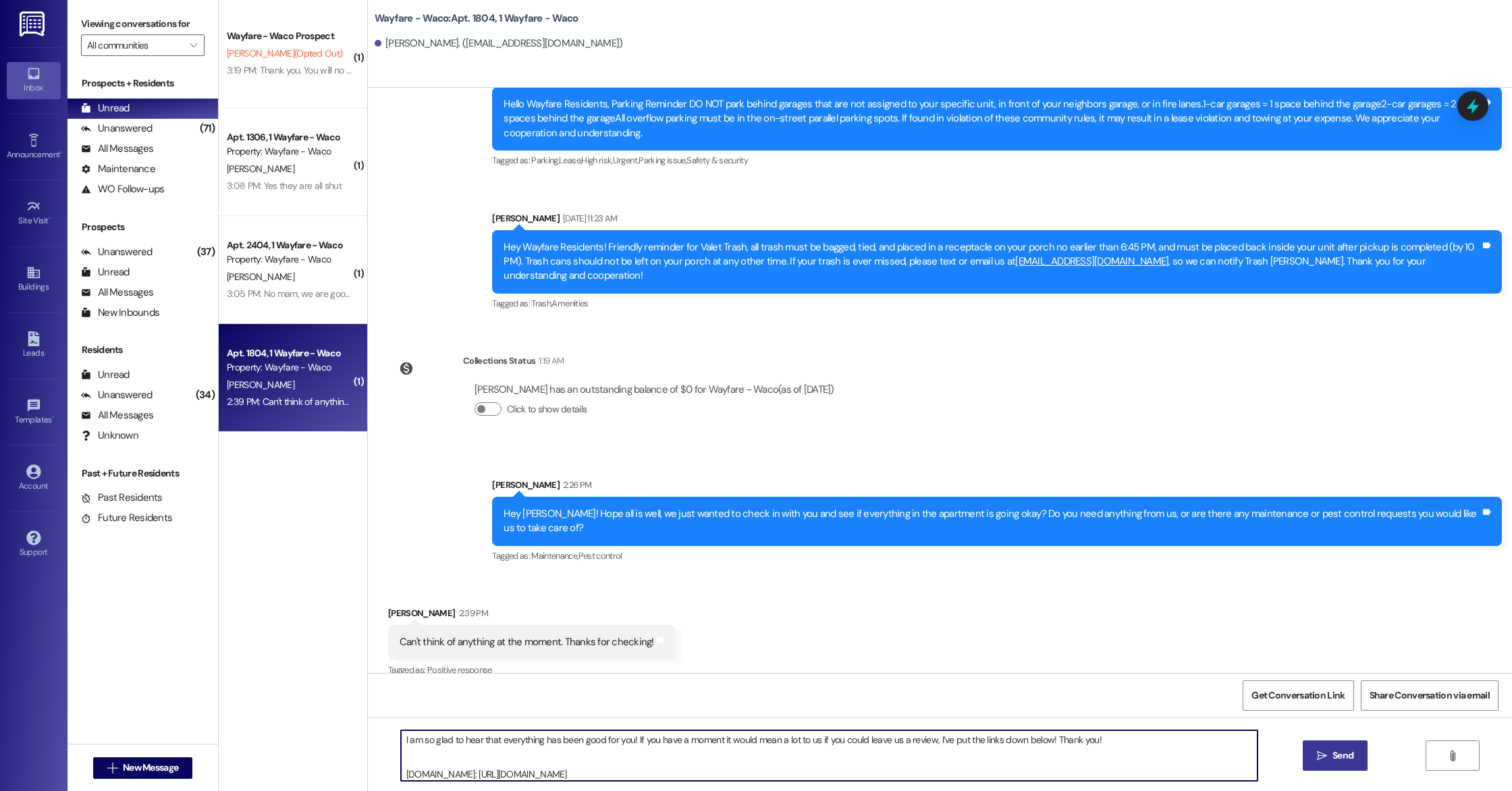
click at [424, 738] on textarea "I am so glad to hear that everything has been good for you! If you have a momen…" at bounding box center [829, 755] width 857 height 50
click at [455, 757] on textarea "I'm glad to hear that everything has been good for you! If you have a moment it…" at bounding box center [829, 755] width 857 height 50
click at [605, 738] on textarea "I'm glad to hear that everything has been good for you! If you have a moment it…" at bounding box center [829, 755] width 857 height 50
click at [1089, 751] on textarea "Of course! I am glad everything is going good for you. If you have a moment it …" at bounding box center [829, 755] width 857 height 50
type textarea "Of course! I am glad everything is going good for you. If you have a moment it …"
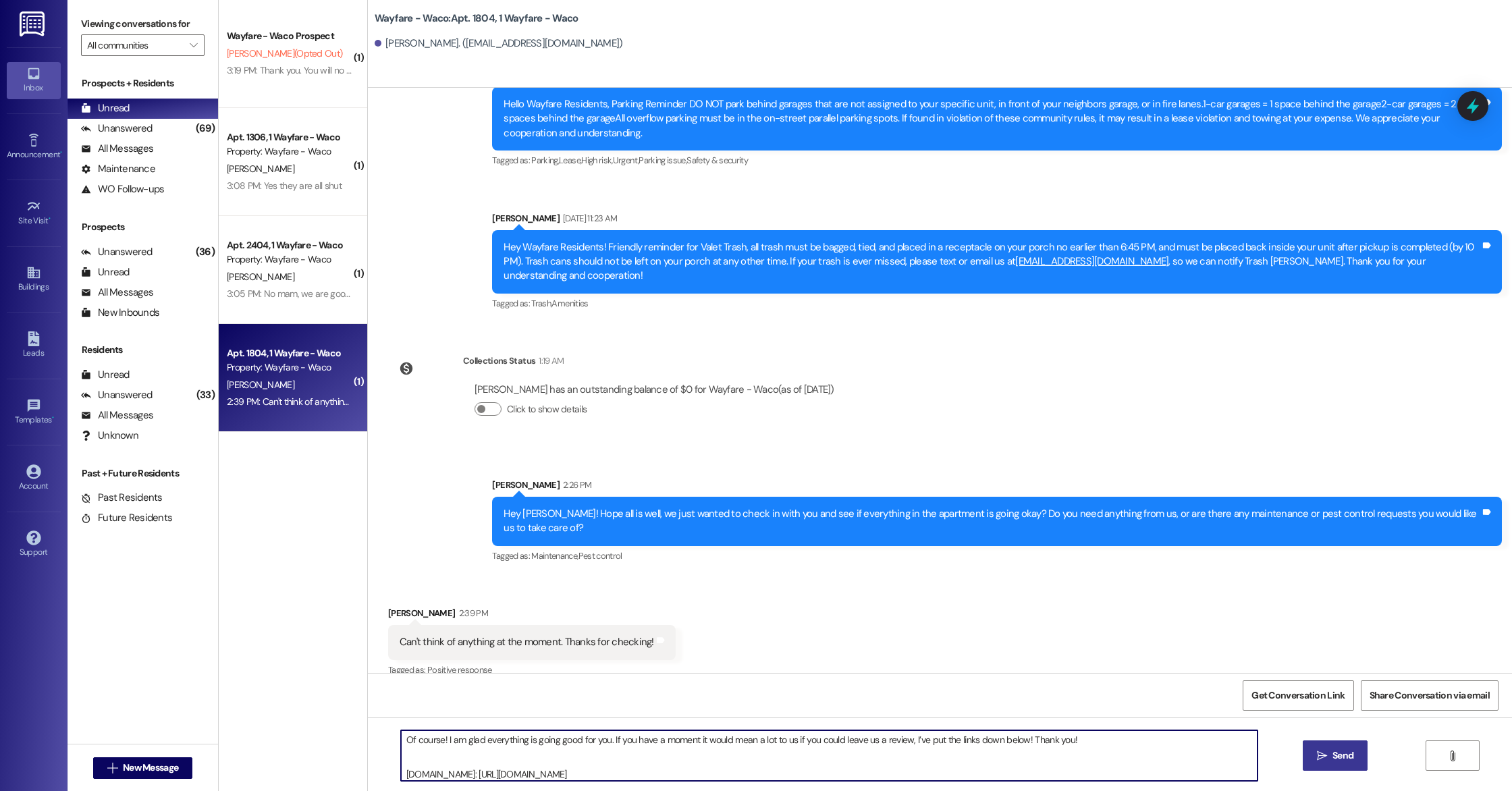
click at [1307, 751] on button " Send" at bounding box center [1336, 755] width 66 height 31
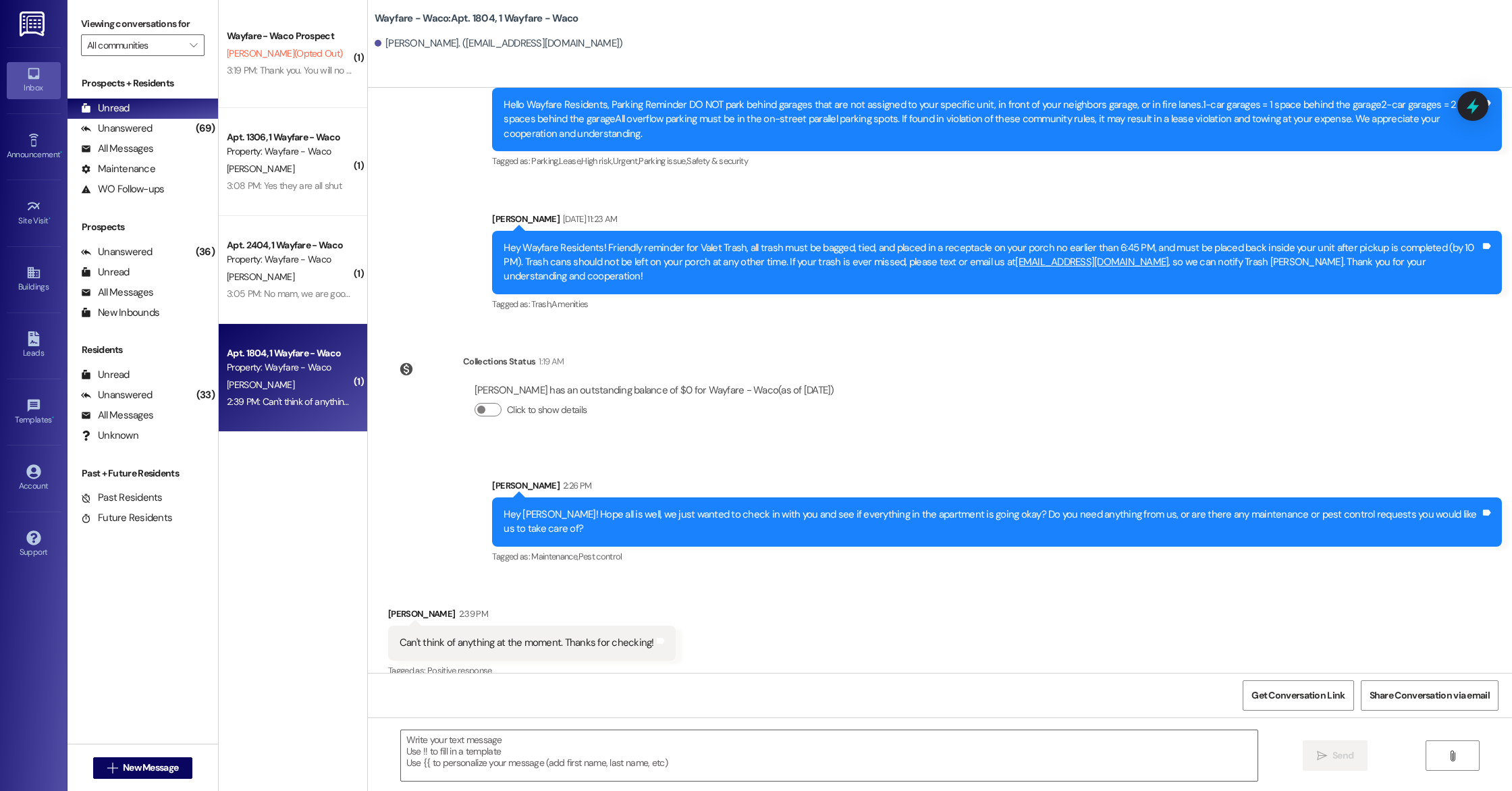
scroll to position [7517, 0]
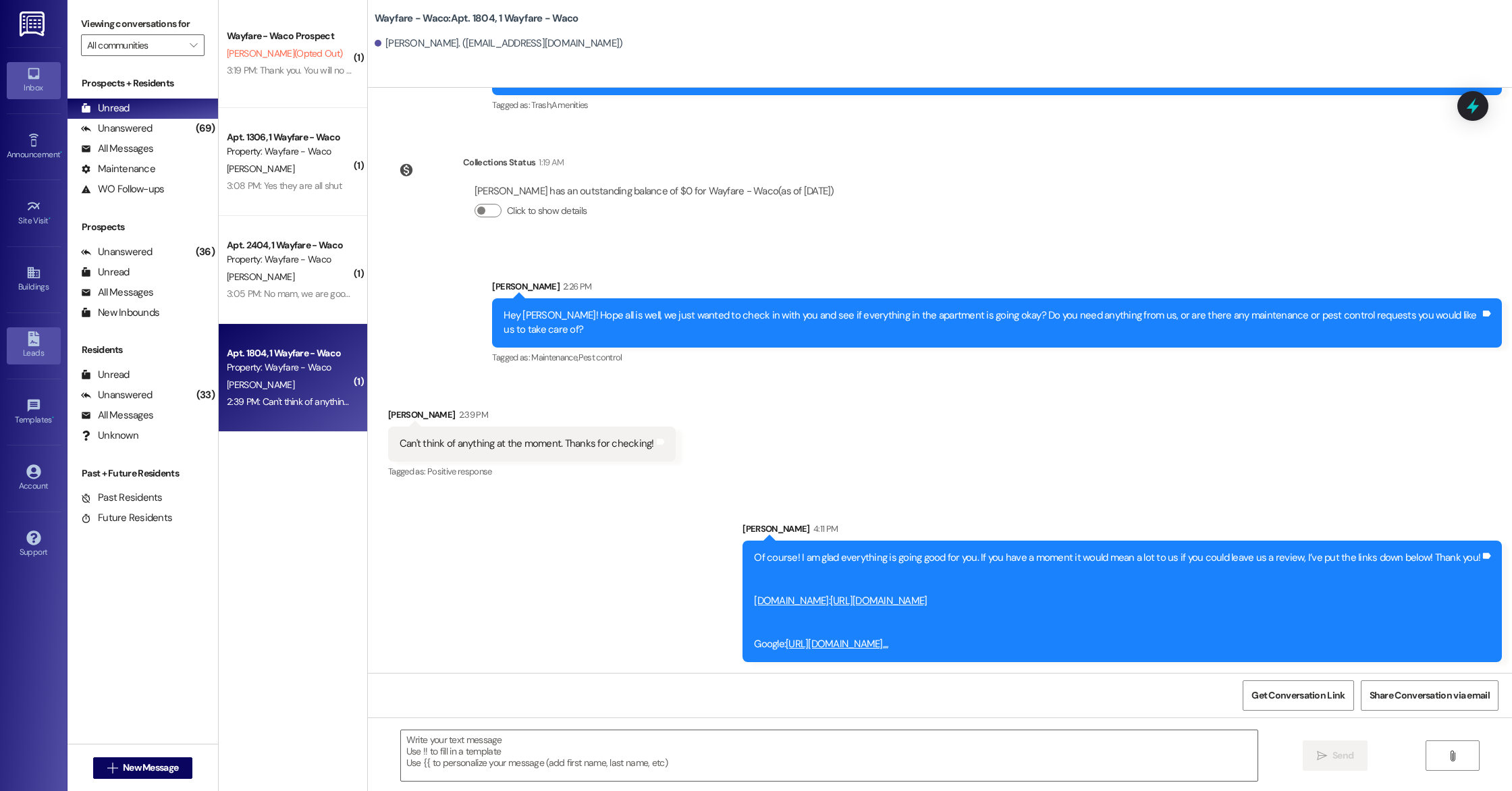
click at [32, 356] on div "Leads" at bounding box center [34, 353] width 67 height 14
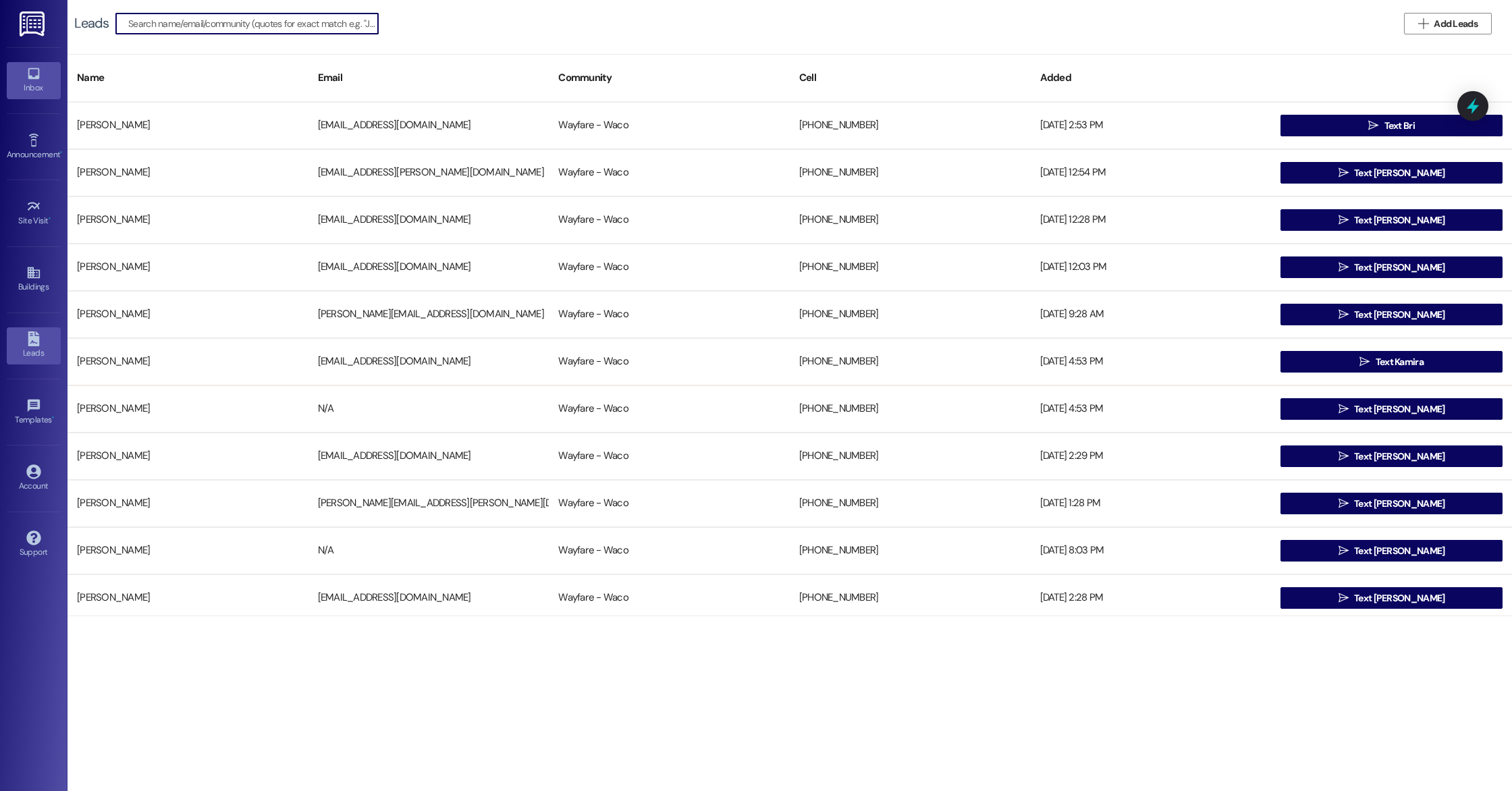
click at [31, 91] on div "Inbox" at bounding box center [34, 88] width 67 height 14
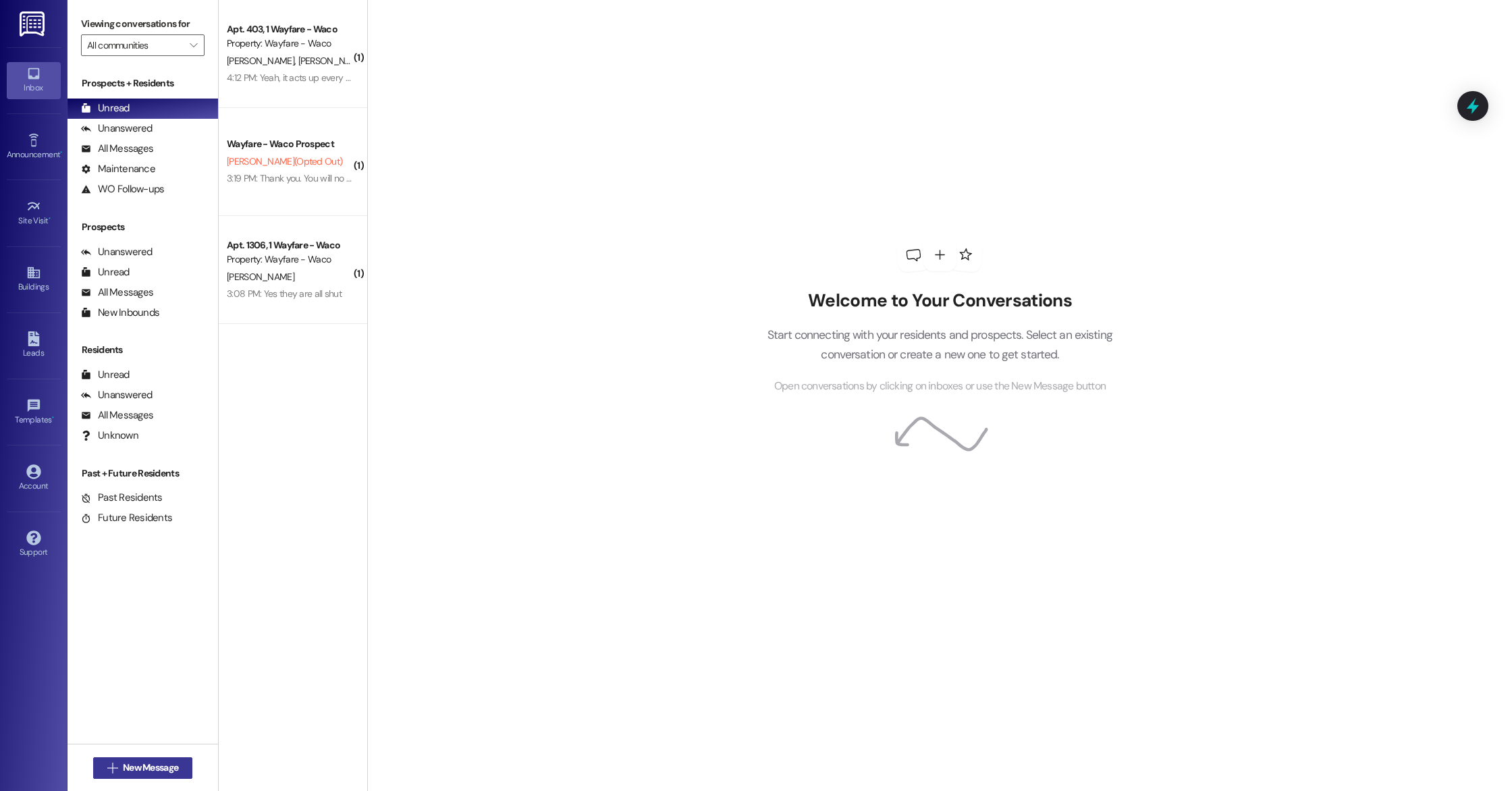
click at [147, 776] on button " New Message" at bounding box center [143, 768] width 100 height 21
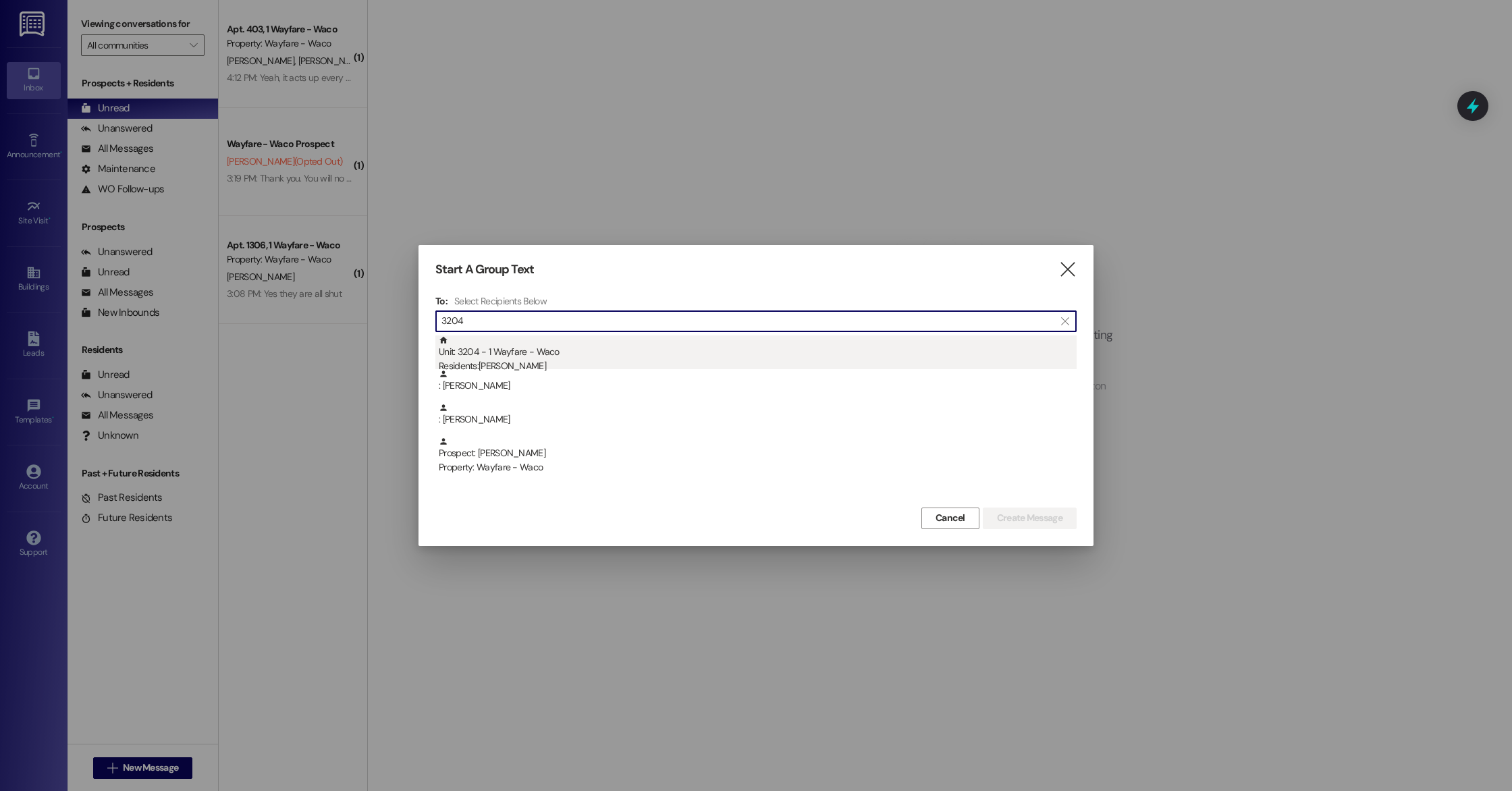
type input "3204"
click at [629, 349] on div "Unit: 3204 - 1 Wayfare - Waco Residents: Deborah Holland" at bounding box center [758, 355] width 638 height 38
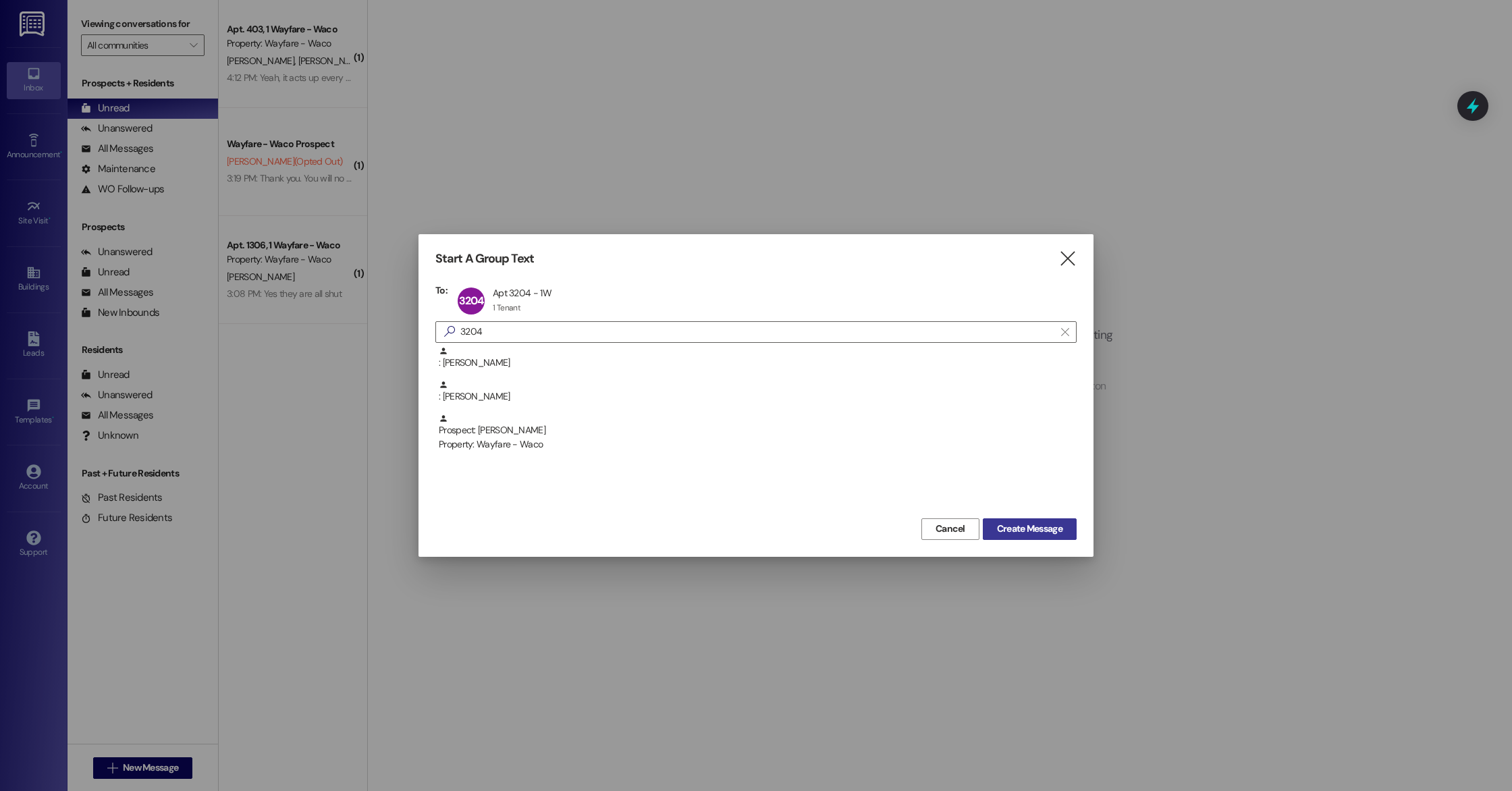
click at [1038, 519] on button "Create Message" at bounding box center [1030, 529] width 94 height 21
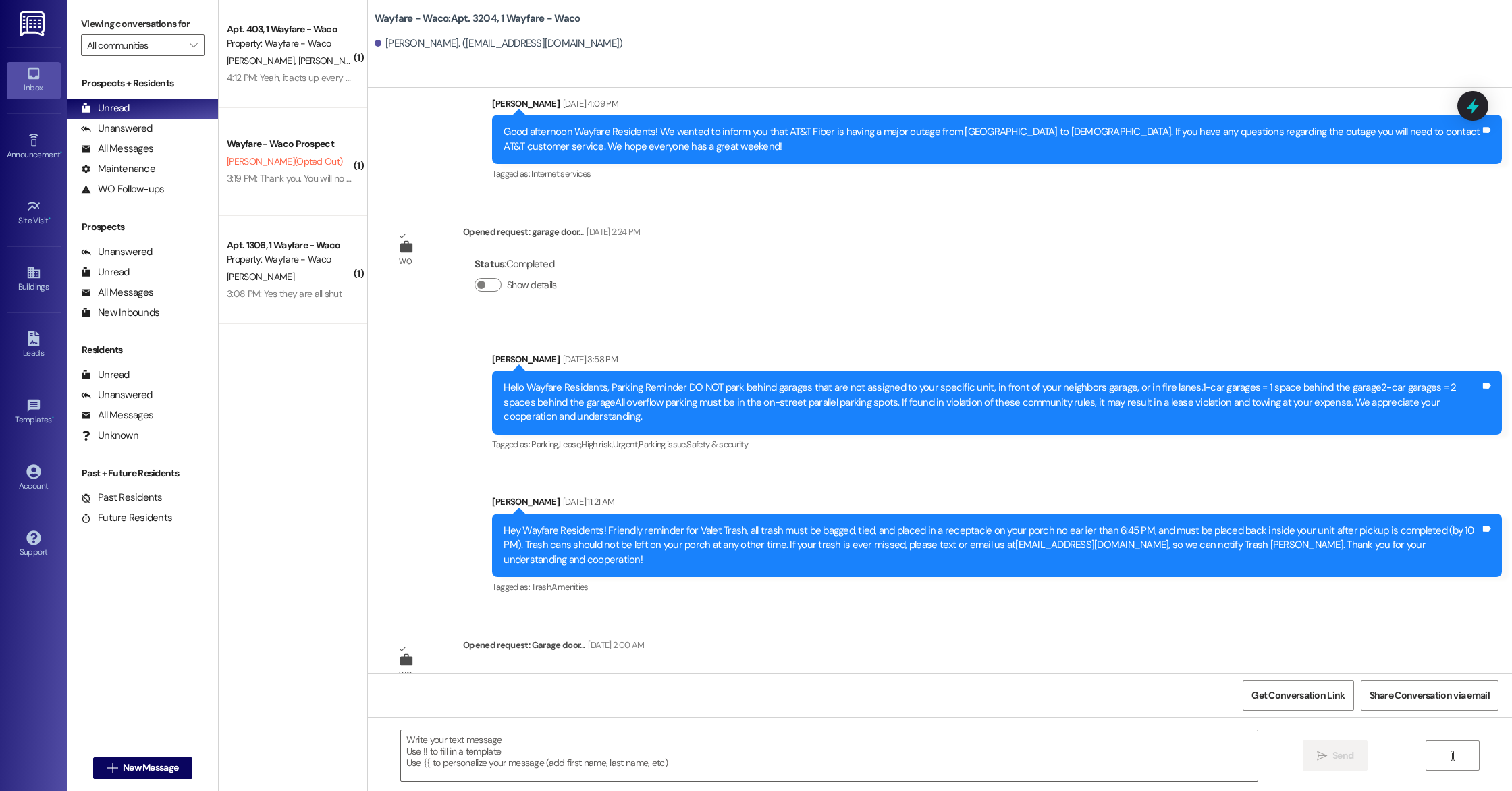
scroll to position [6137, 0]
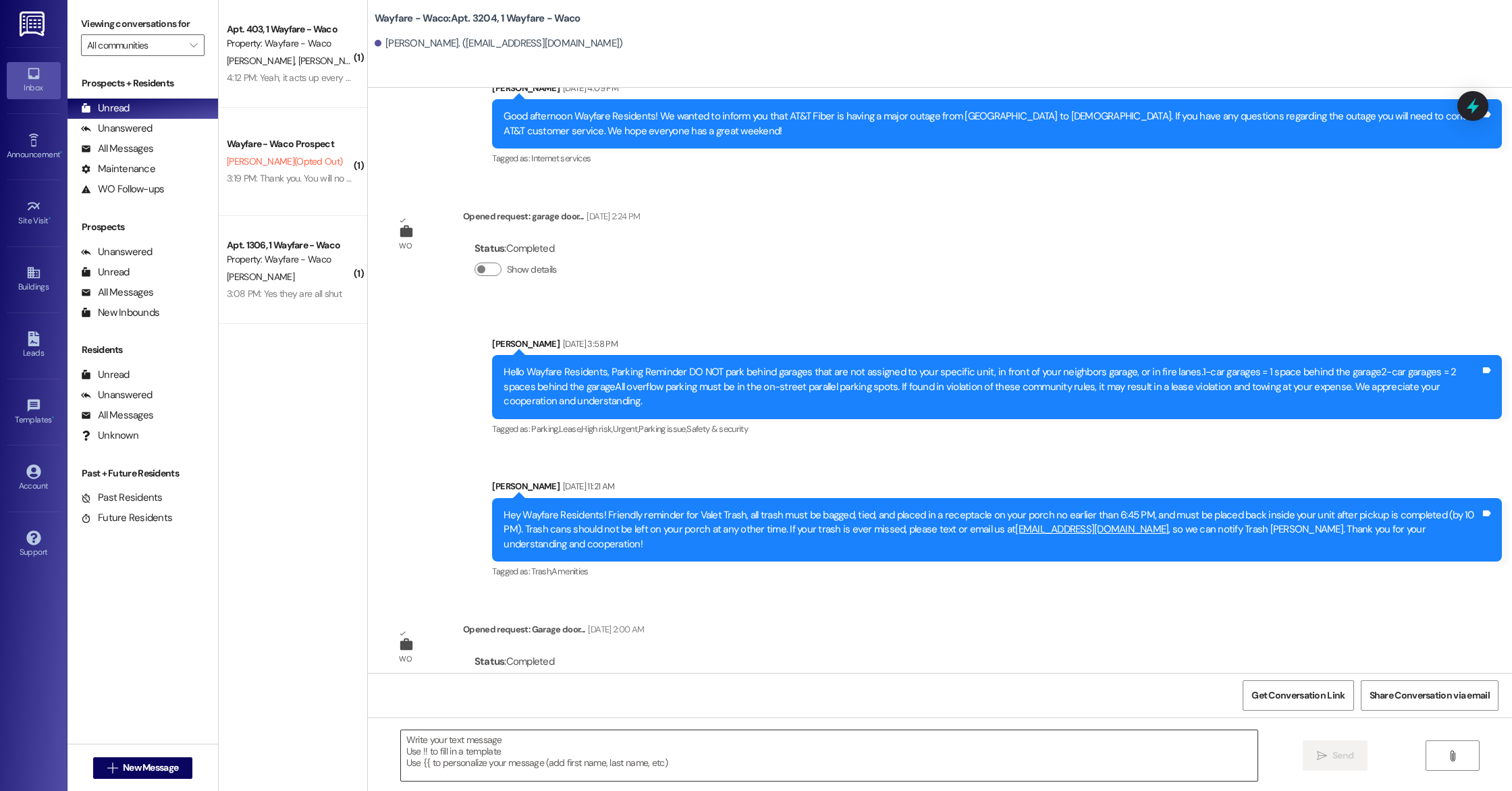
click at [444, 767] on textarea at bounding box center [829, 755] width 857 height 50
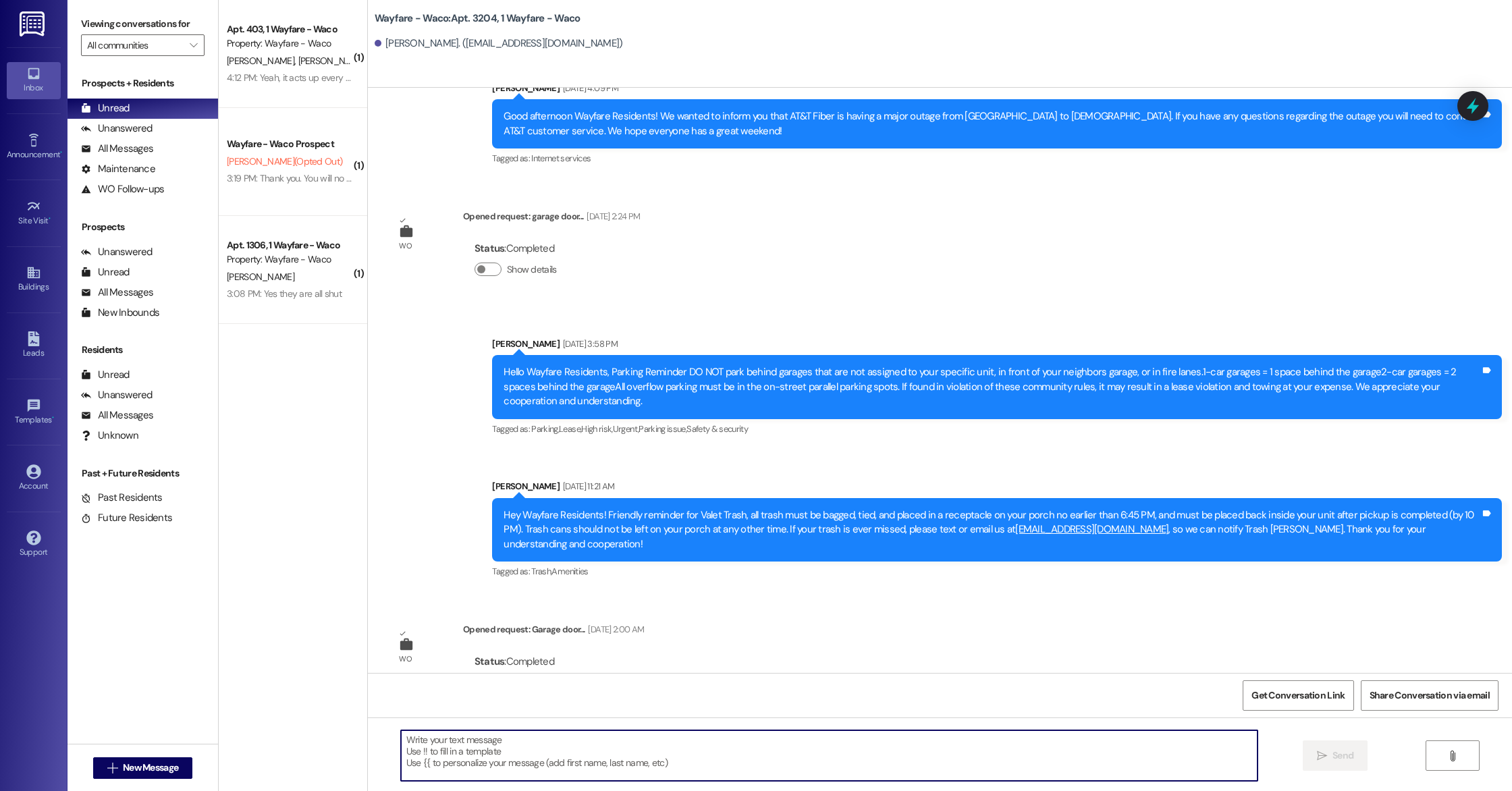
paste textarea "Hello, this is a friendly reminder that pest control will be on-site tomorrow. …"
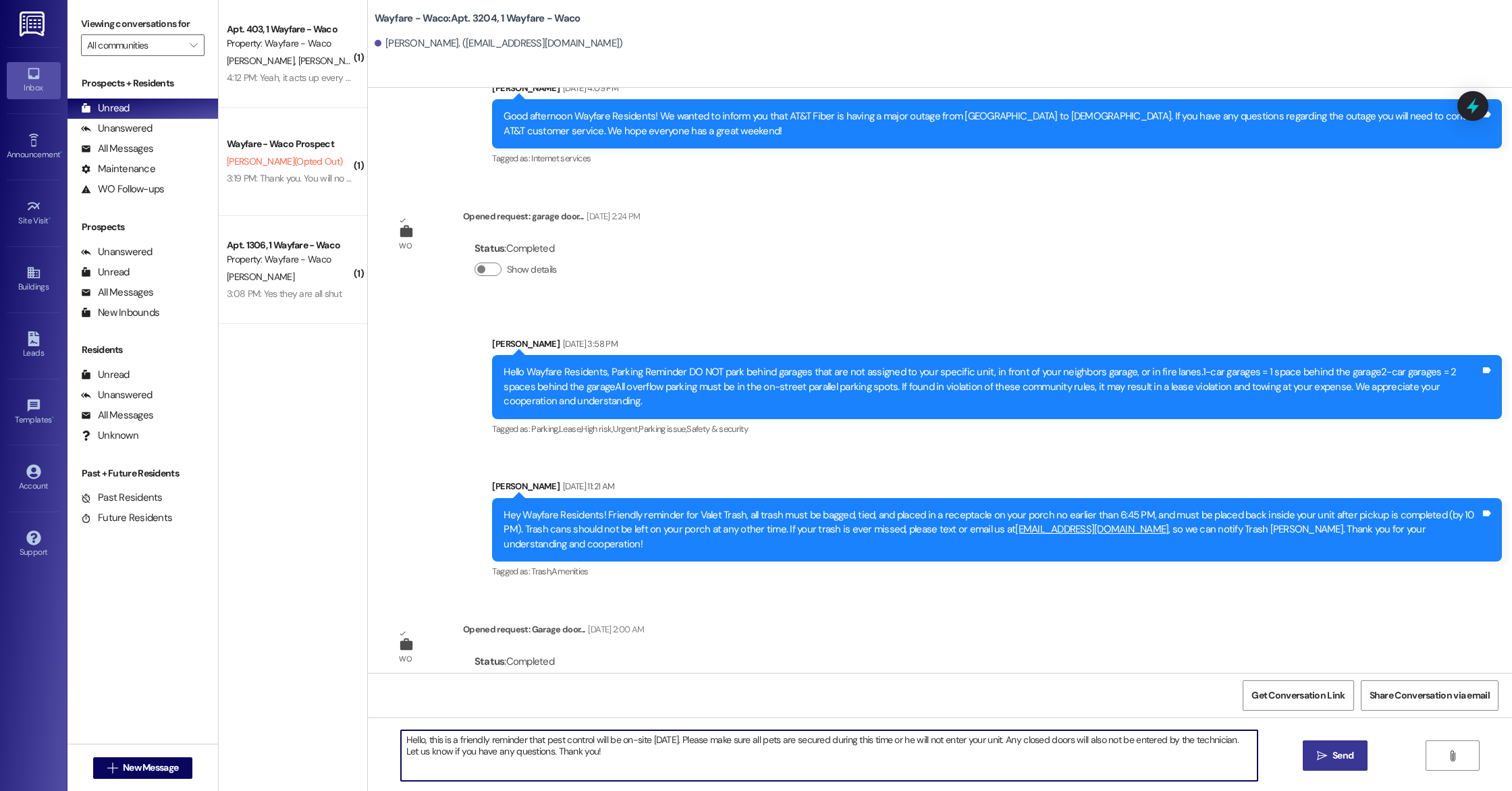
type textarea "Hello, this is a friendly reminder that pest control will be on-site tomorrow. …"
click at [1347, 763] on button " Send" at bounding box center [1336, 755] width 66 height 31
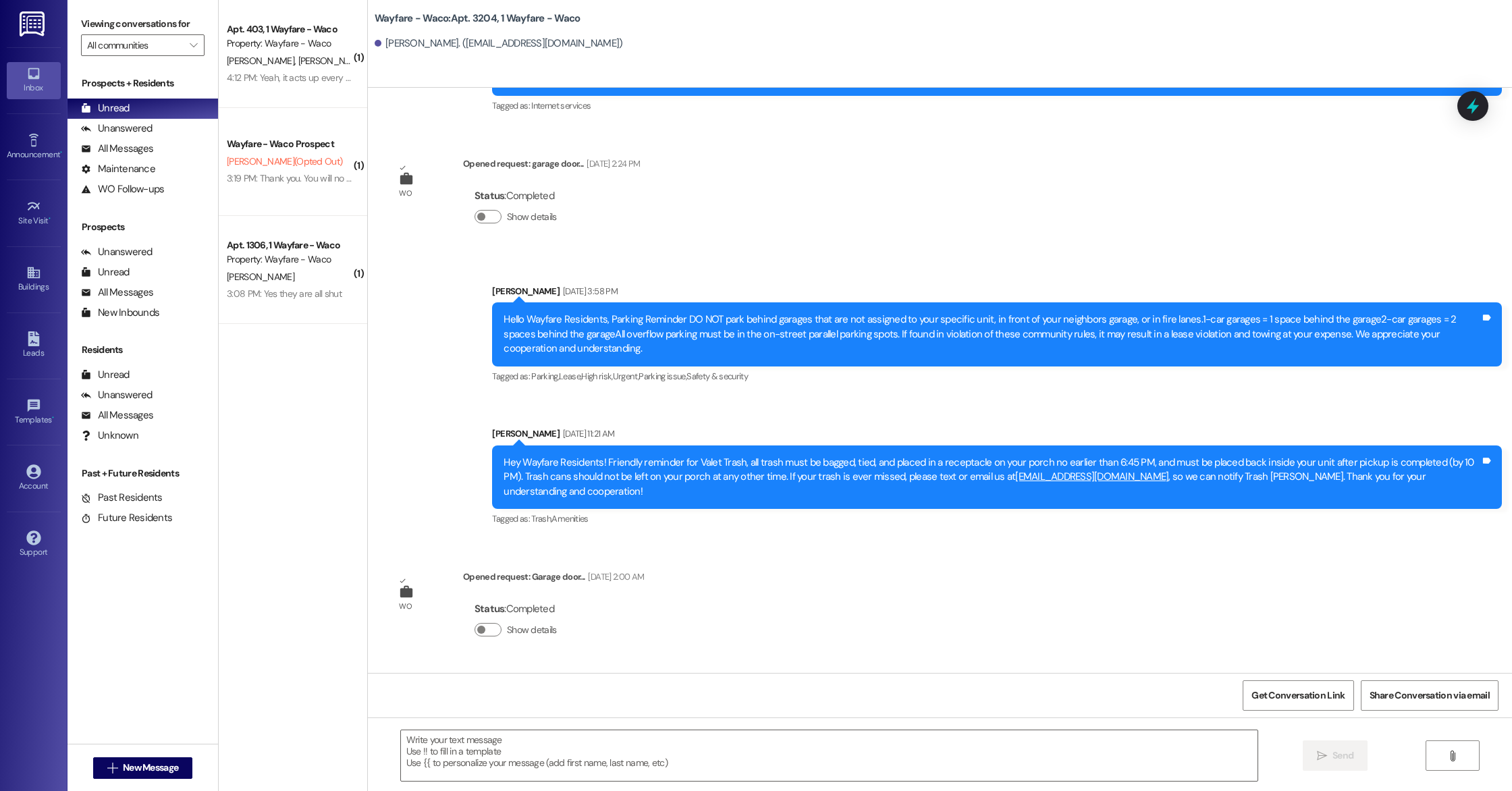
scroll to position [6246, 0]
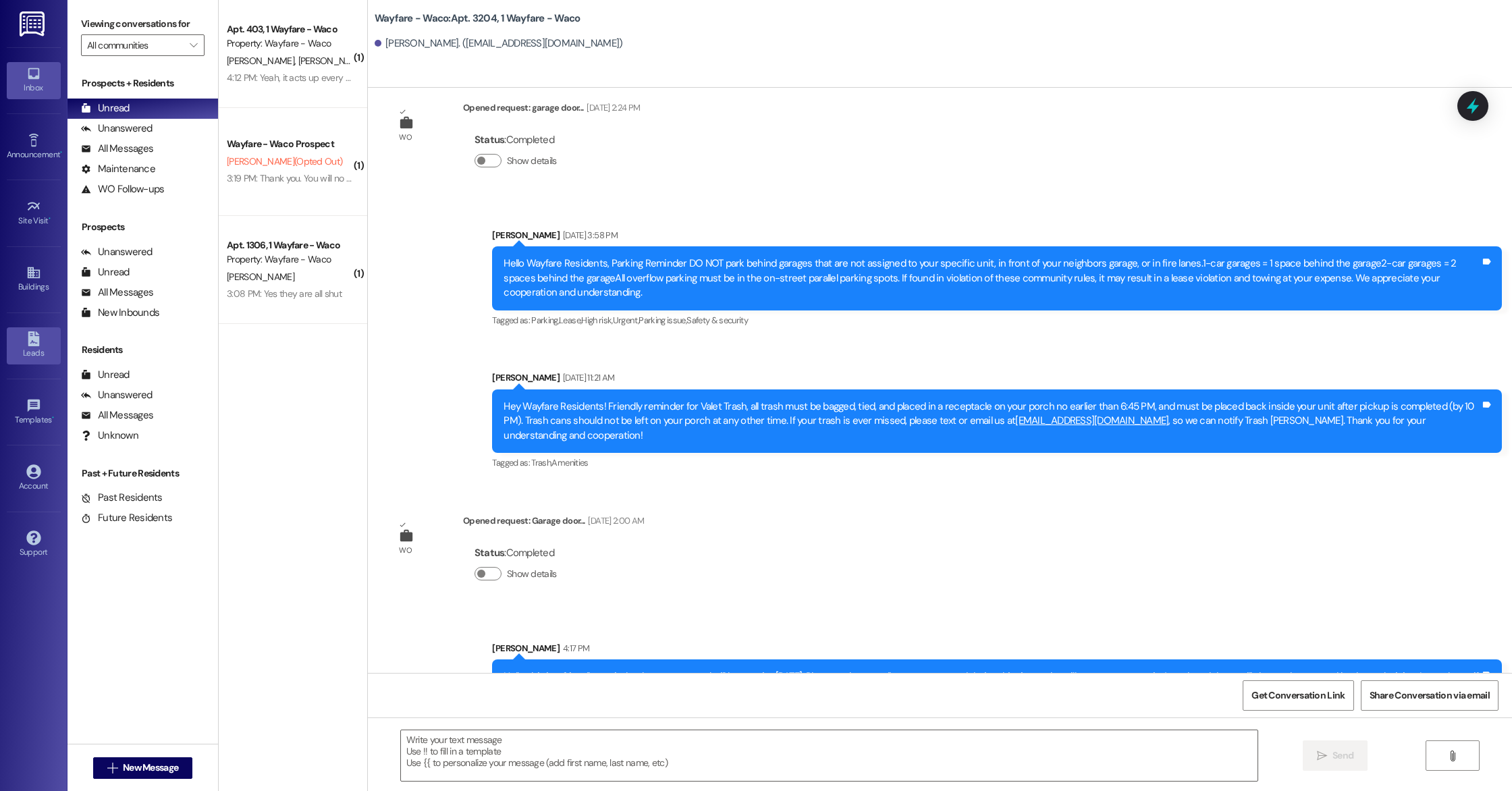
click at [32, 354] on div "Leads" at bounding box center [34, 353] width 67 height 14
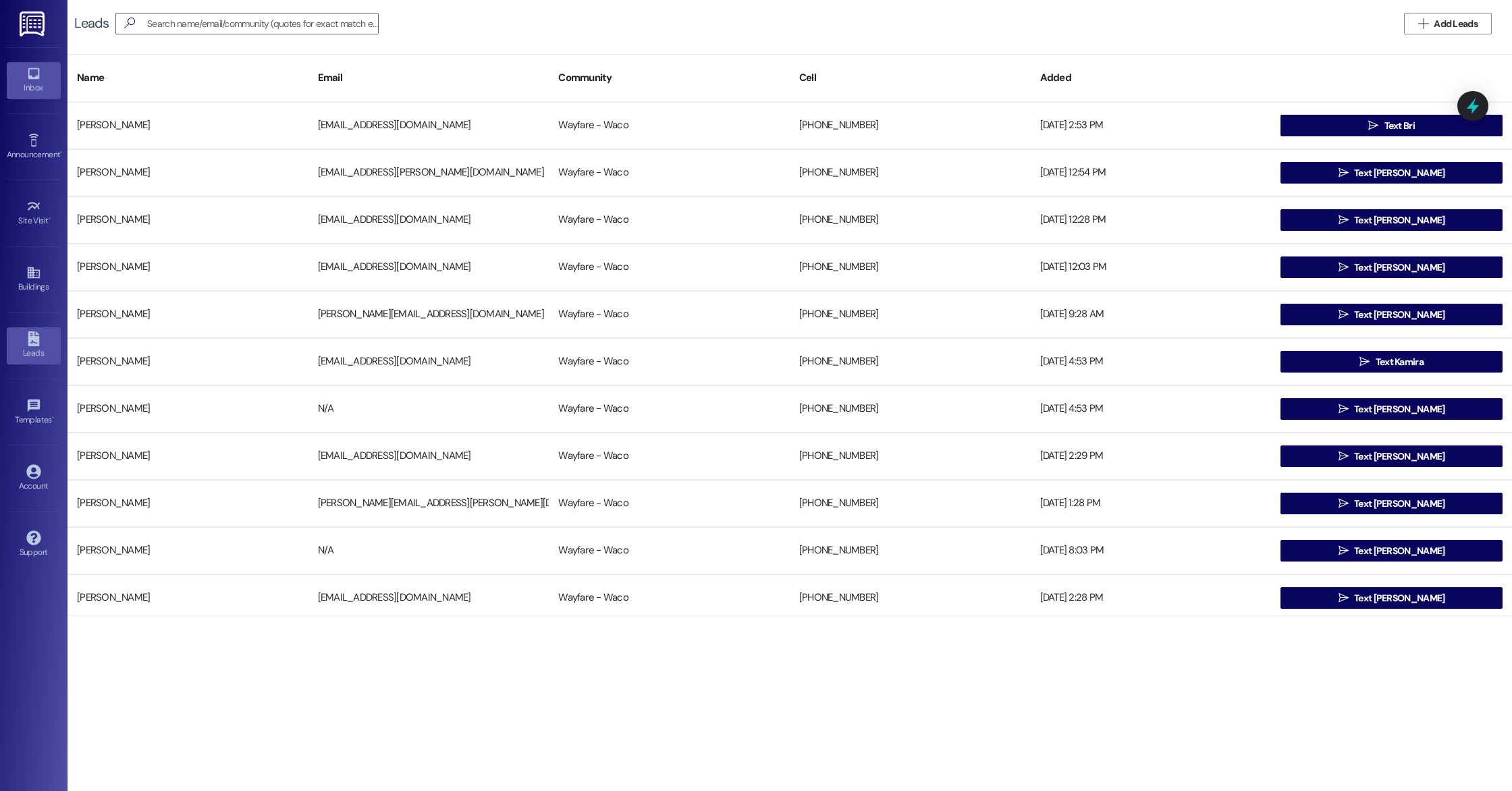
click at [41, 85] on div "Inbox" at bounding box center [34, 88] width 67 height 14
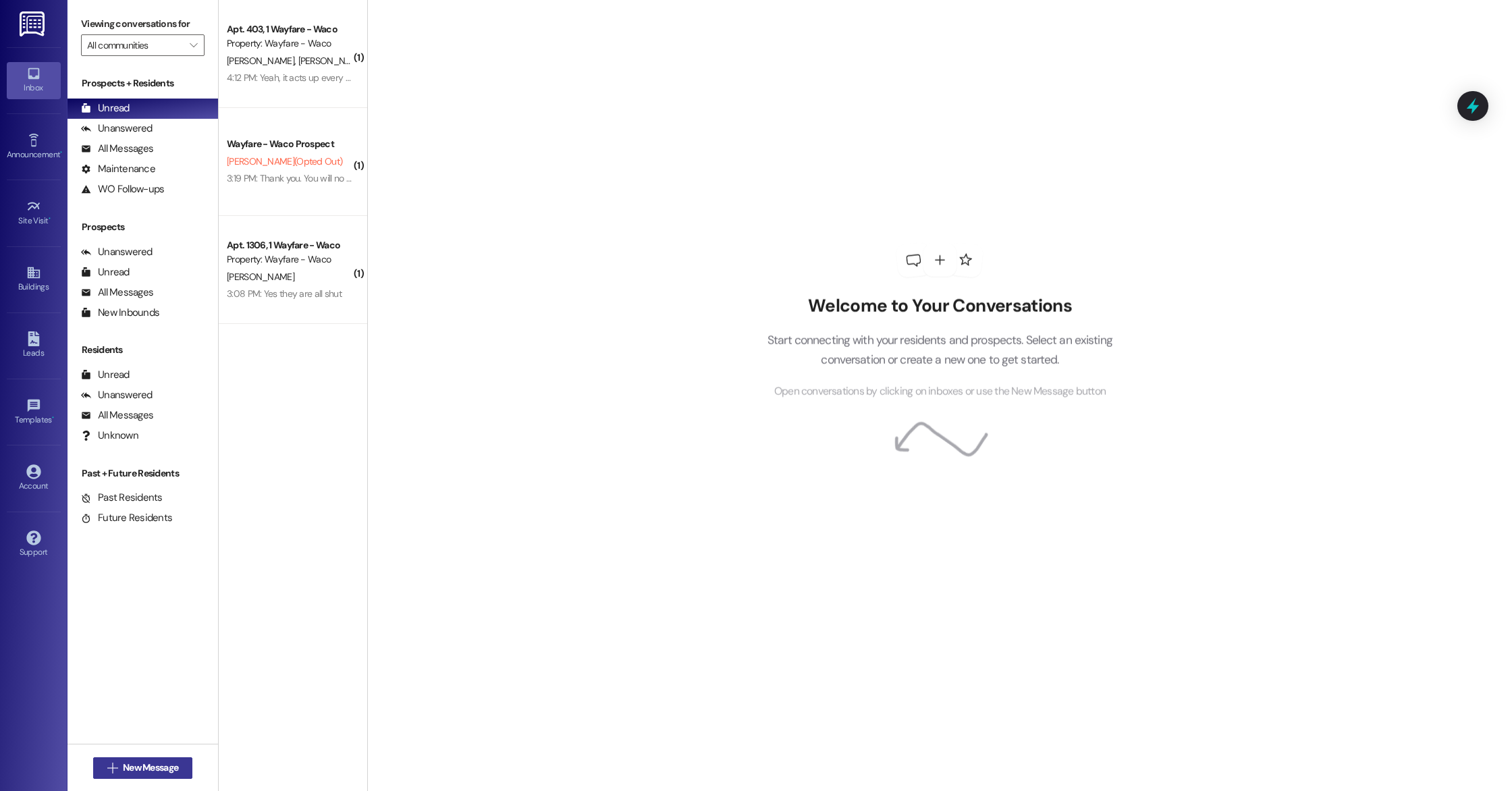
click at [149, 757] on button " New Message" at bounding box center [143, 768] width 100 height 21
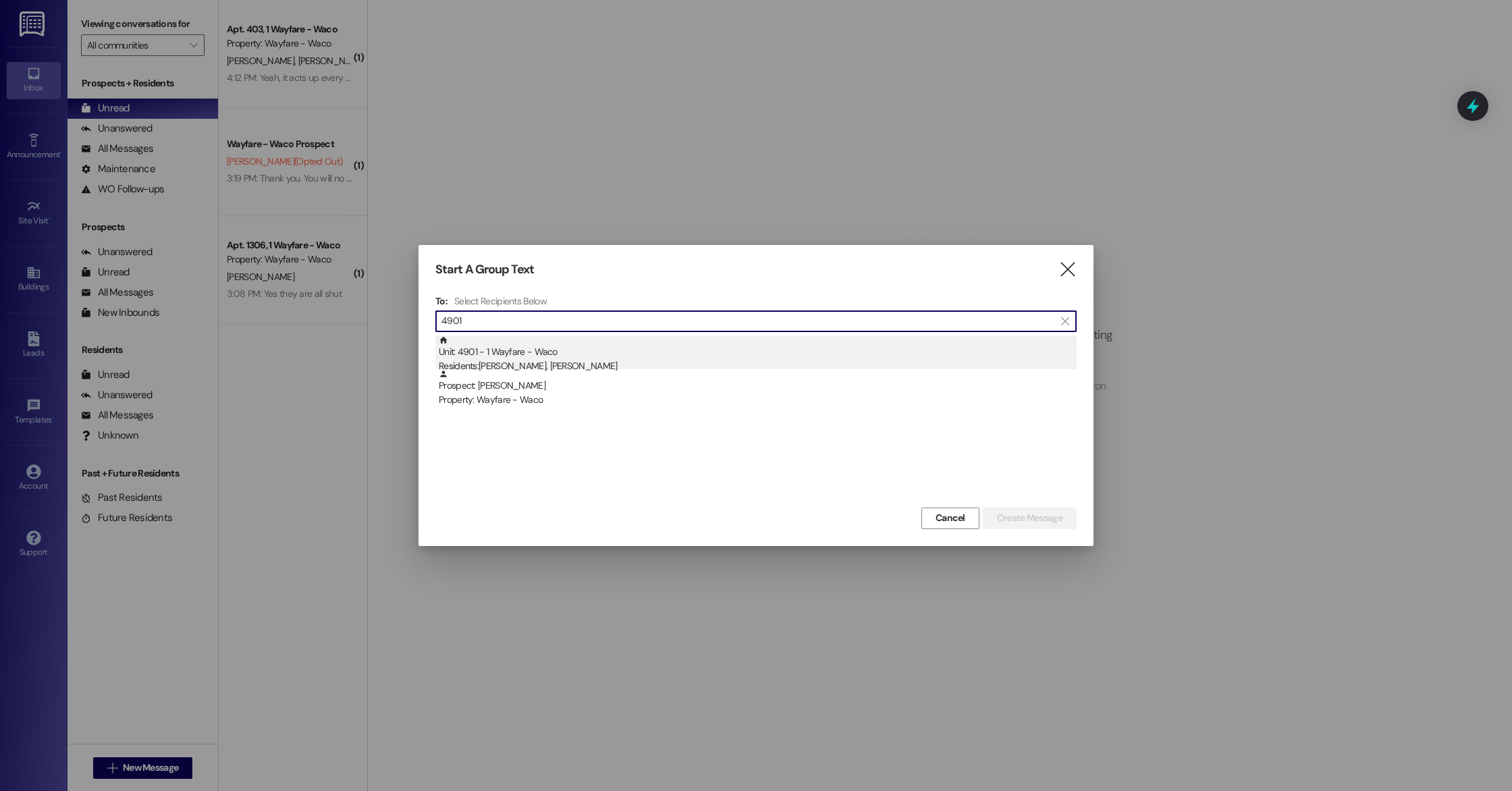
type input "4901"
click at [595, 350] on div "Unit: 4901 - 1 Wayfare - Waco Residents: Christina Carter, Madeline Carter" at bounding box center [758, 355] width 638 height 38
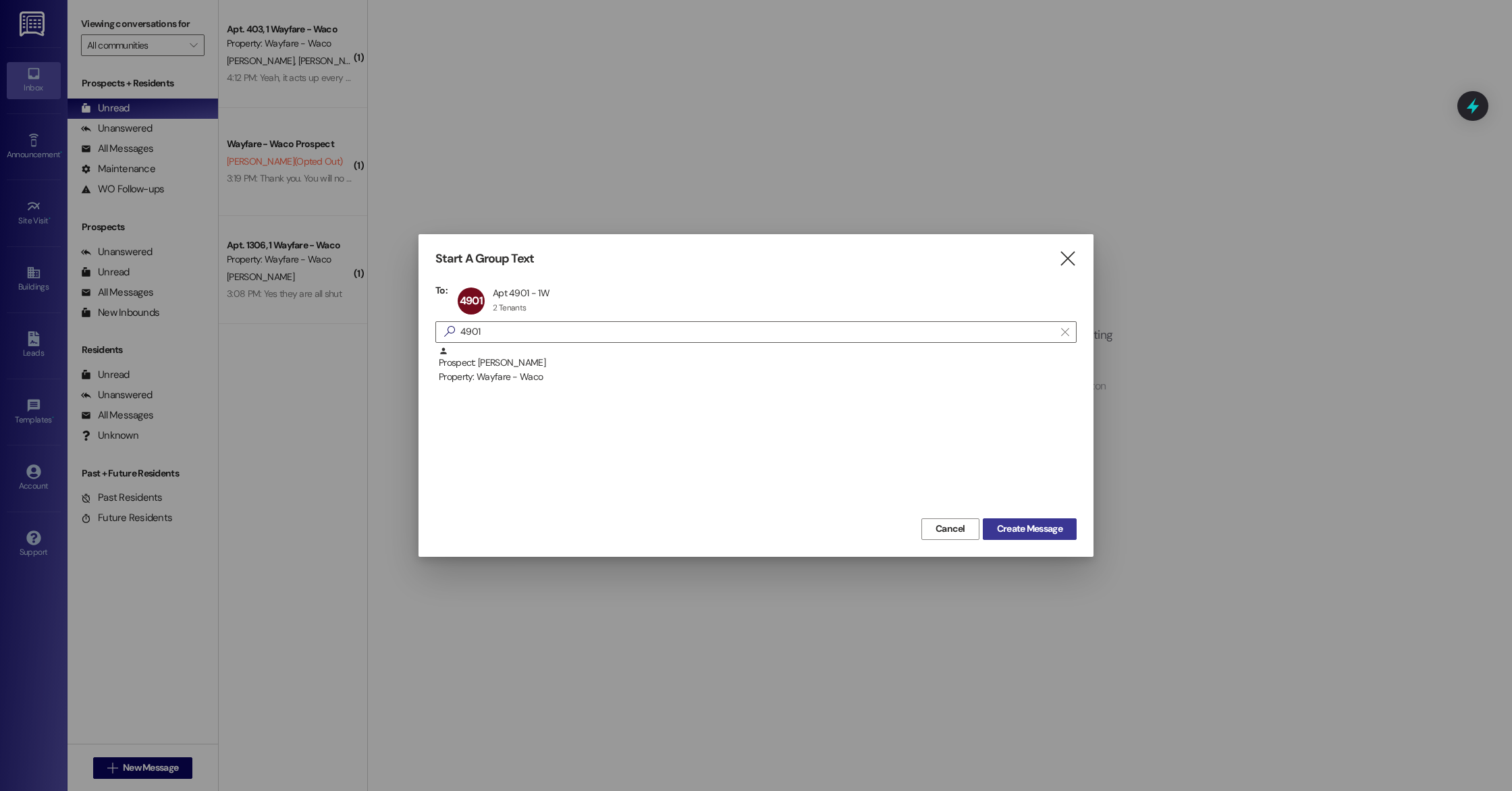
click at [1051, 533] on span "Create Message" at bounding box center [1030, 529] width 66 height 14
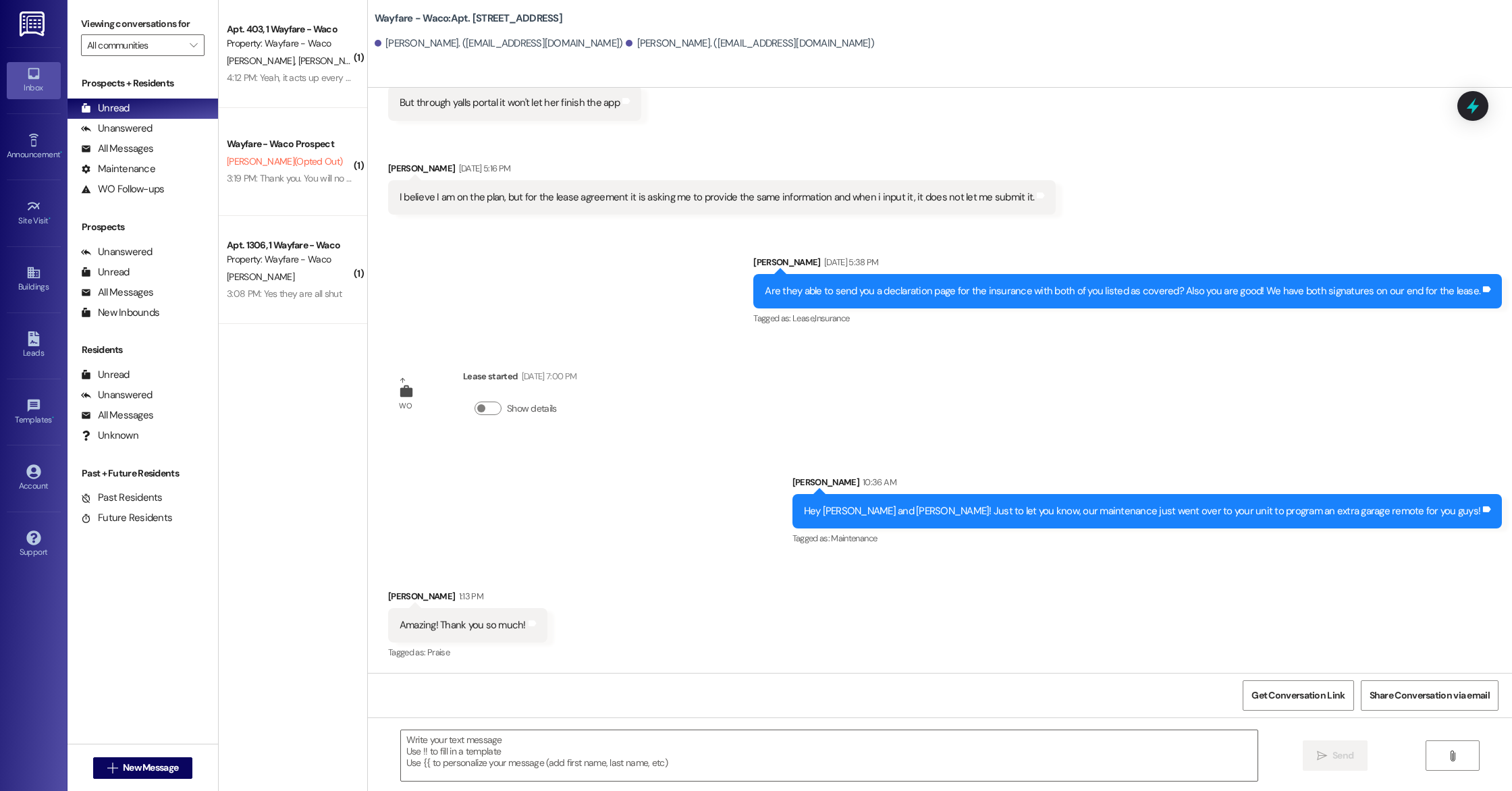
scroll to position [515, 0]
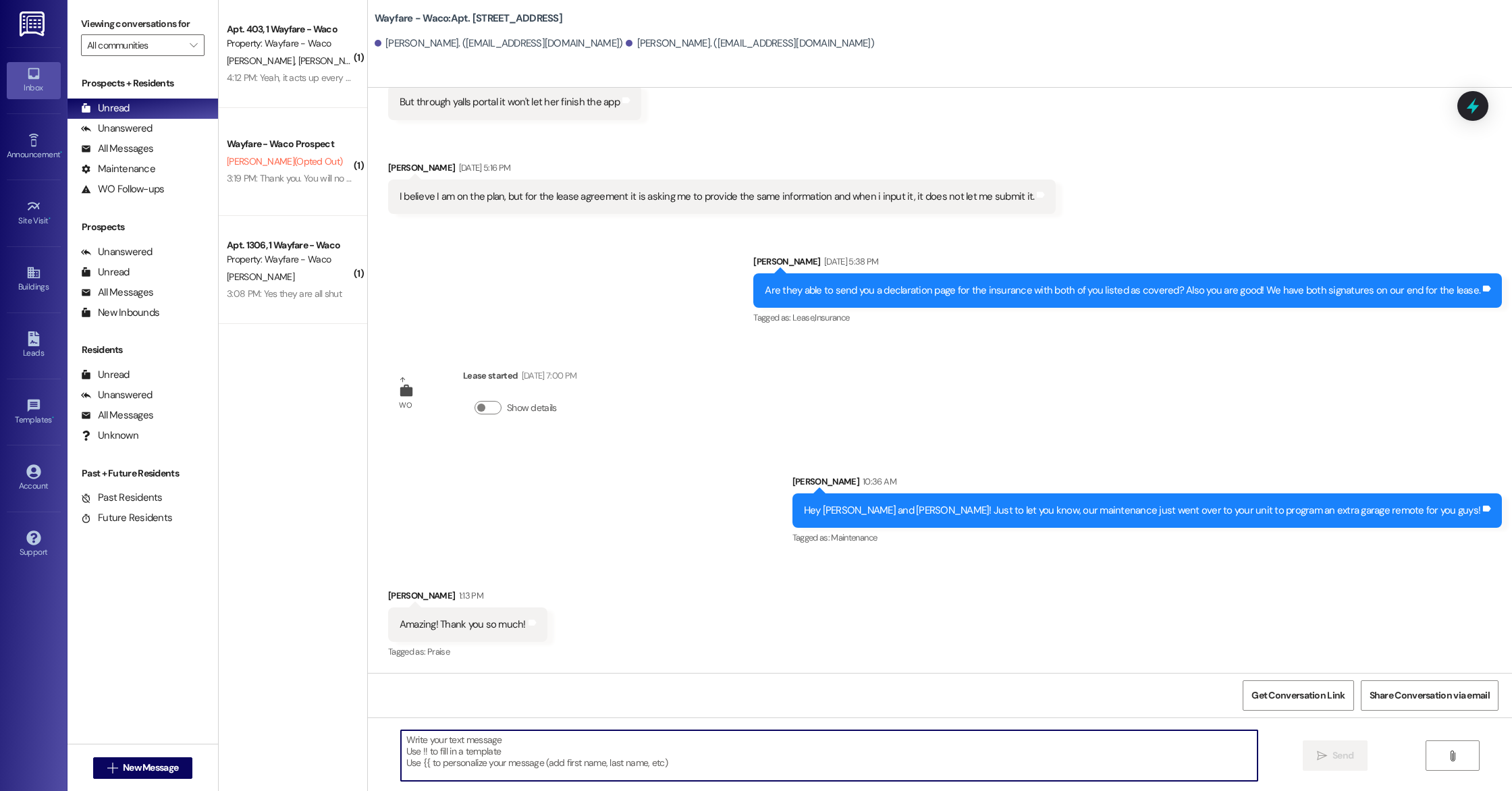
click at [588, 746] on textarea at bounding box center [829, 755] width 857 height 50
paste textarea "Hello, this is a friendly reminder that pest control will be on-site tomorrow. …"
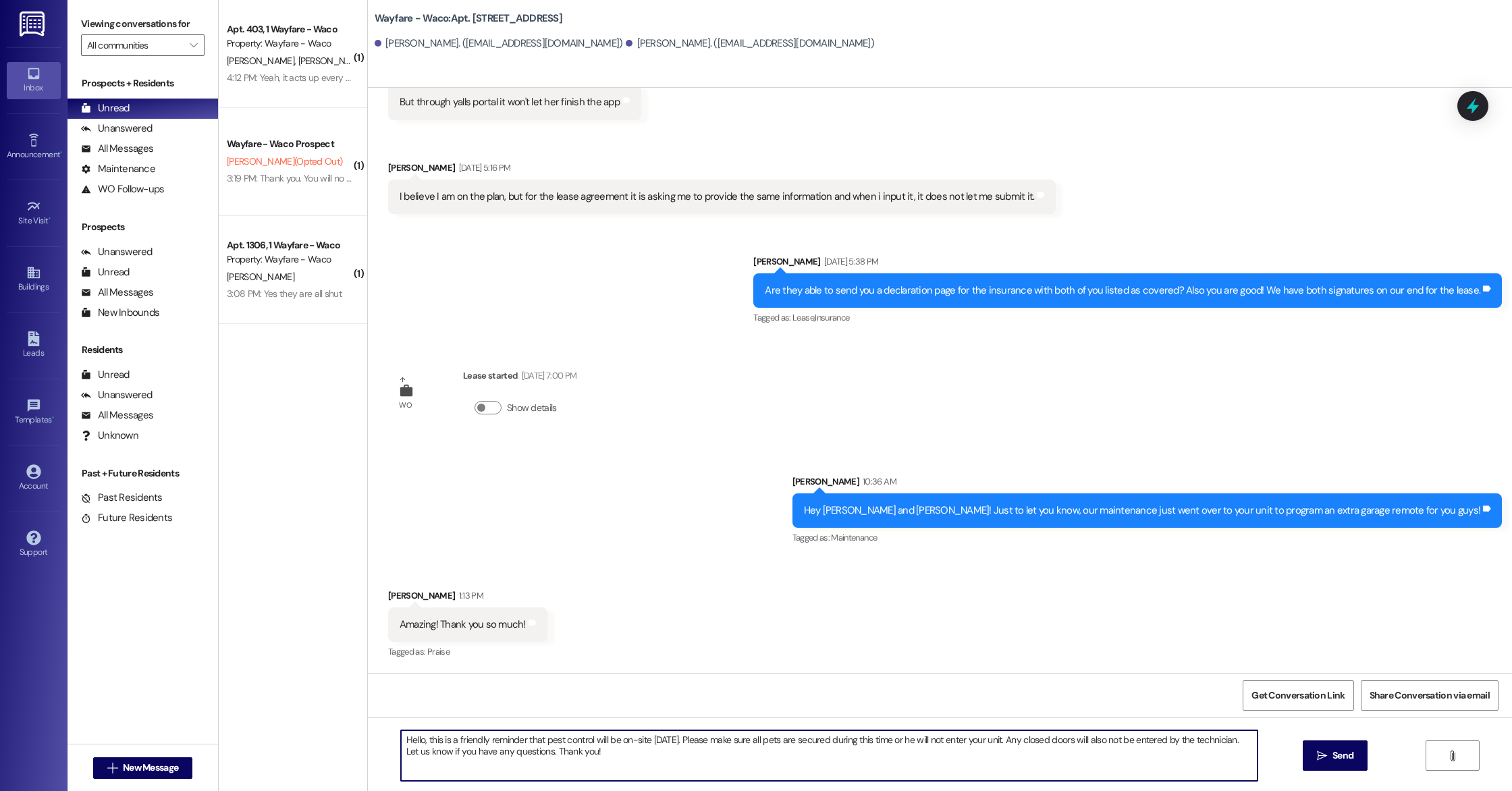
click at [414, 739] on textarea "Hello, this is a friendly reminder that pest control will be on-site tomorrow. …" at bounding box center [829, 755] width 857 height 50
click at [743, 757] on textarea "Hello Christina and Madeline, this is a friendly reminder that pest control wil…" at bounding box center [829, 755] width 857 height 50
type textarea "Hello Christina and Madeline, this is a friendly reminder that pest control wil…"
click at [1341, 757] on span "Send" at bounding box center [1343, 755] width 21 height 14
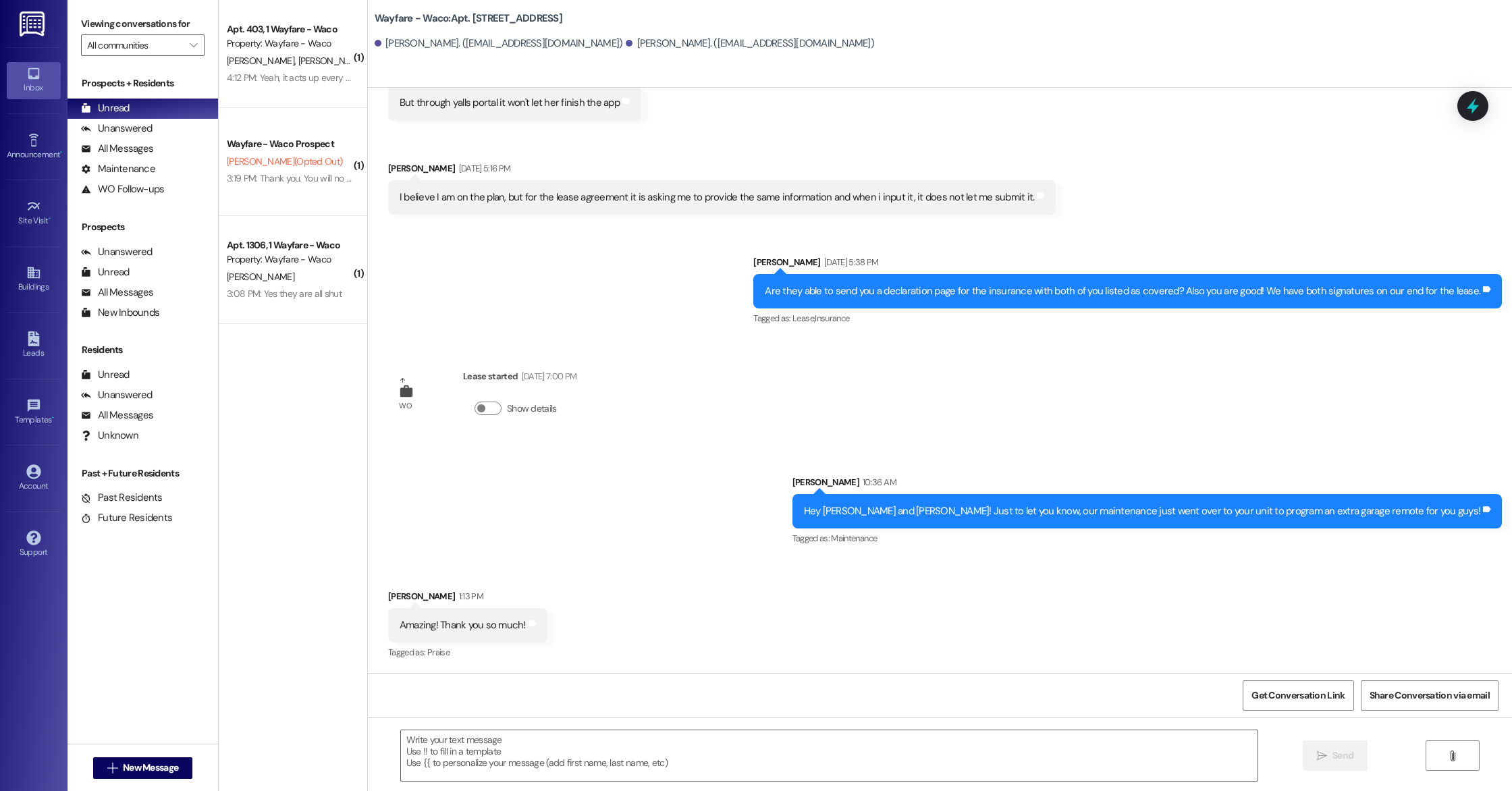
scroll to position [622, 0]
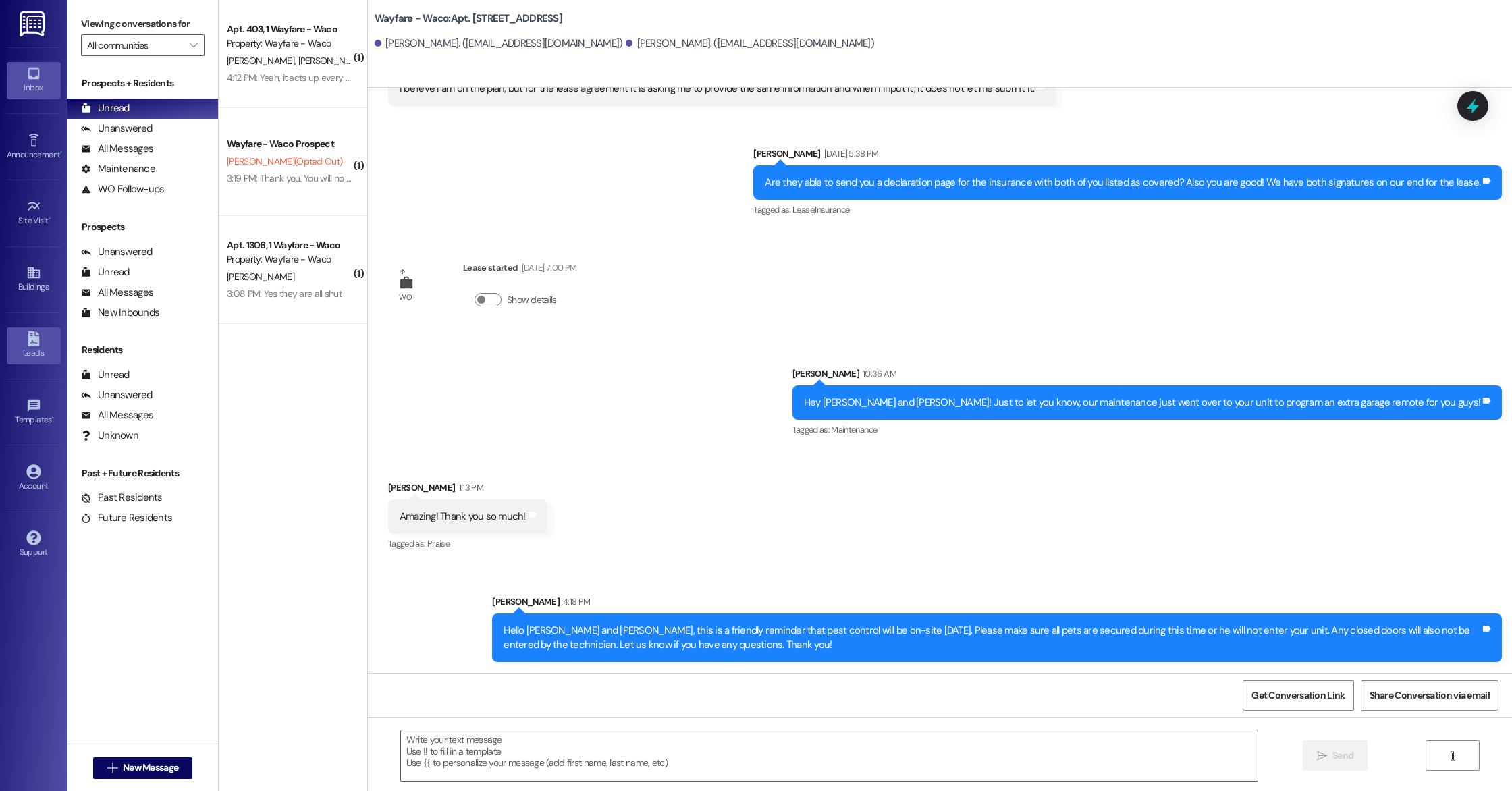
click at [27, 354] on div "Leads" at bounding box center [34, 353] width 67 height 14
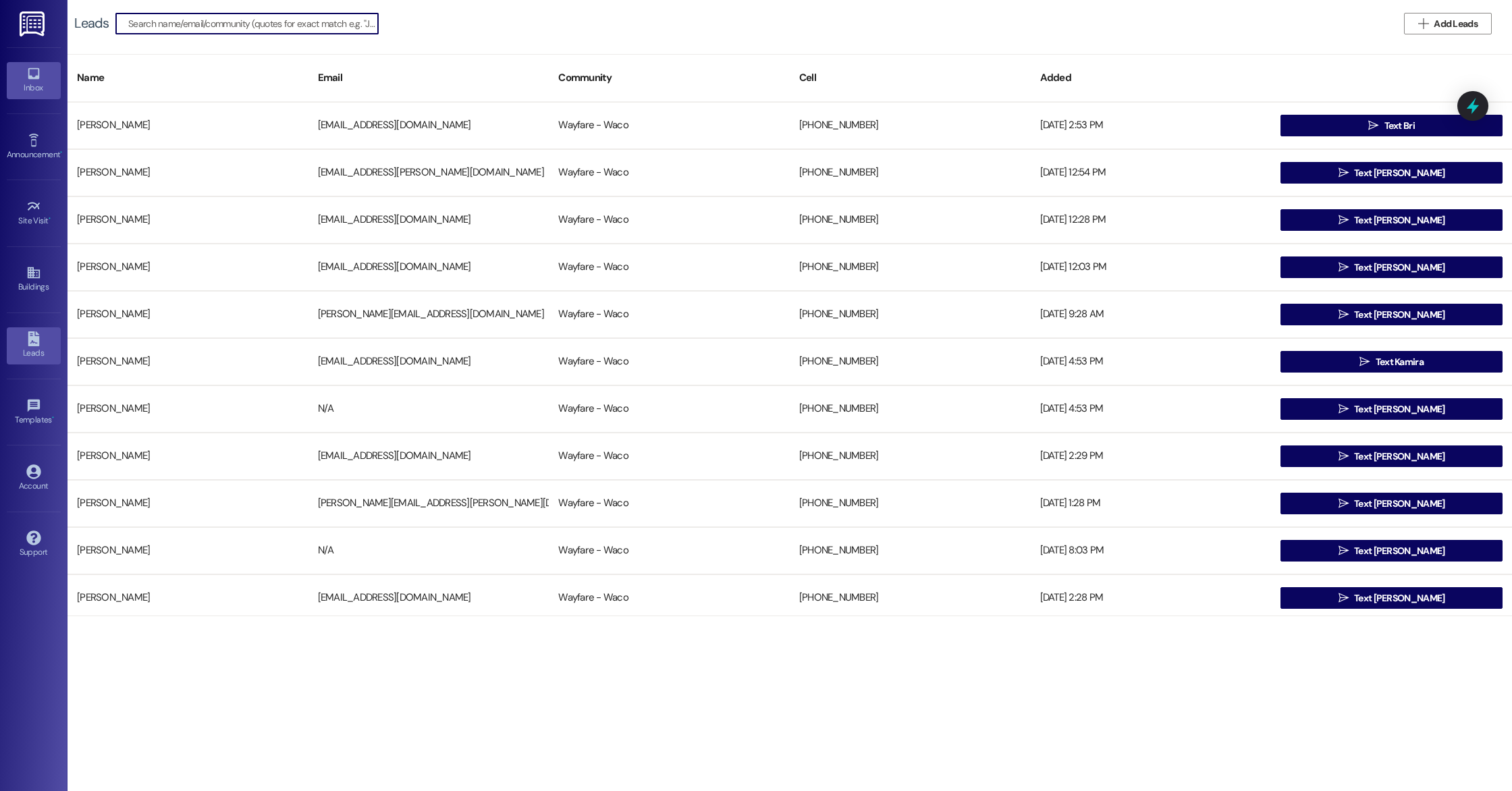
click at [34, 75] on icon at bounding box center [33, 73] width 15 height 14
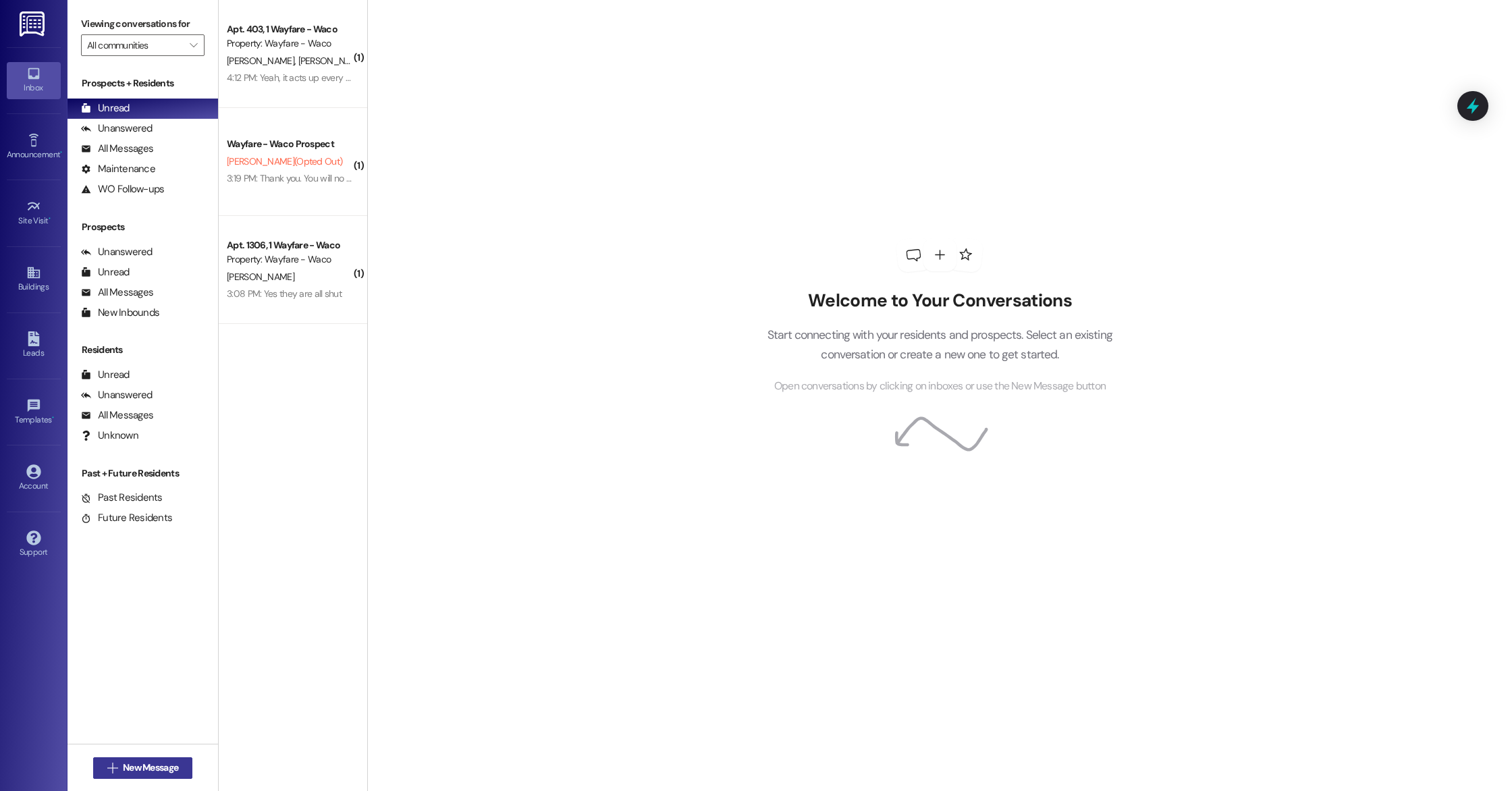
click at [172, 769] on span "New Message" at bounding box center [150, 767] width 56 height 14
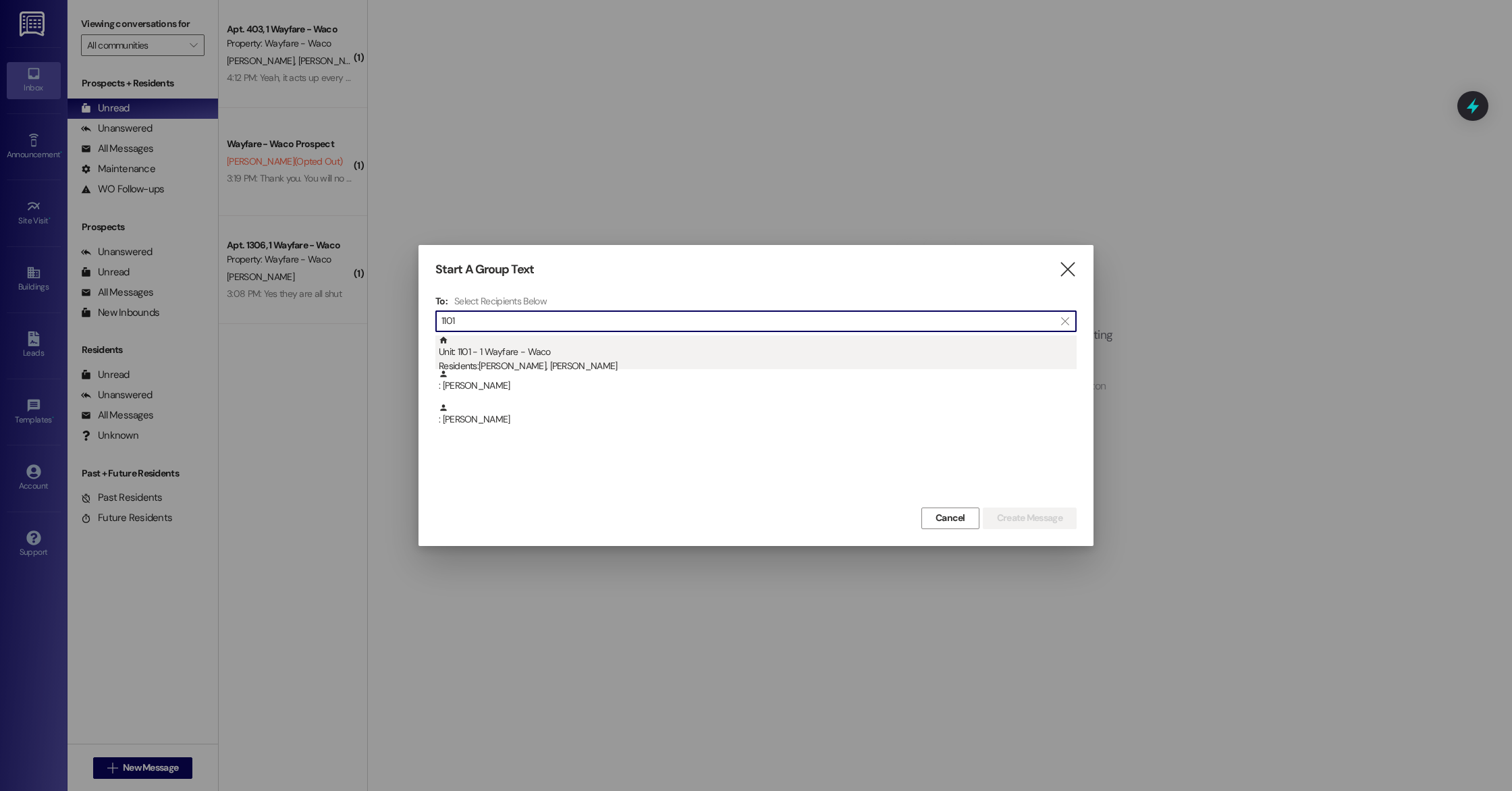
type input "1101"
click at [628, 362] on div "Residents: Aaron Appleberry, Akadya Thompson" at bounding box center [758, 366] width 638 height 14
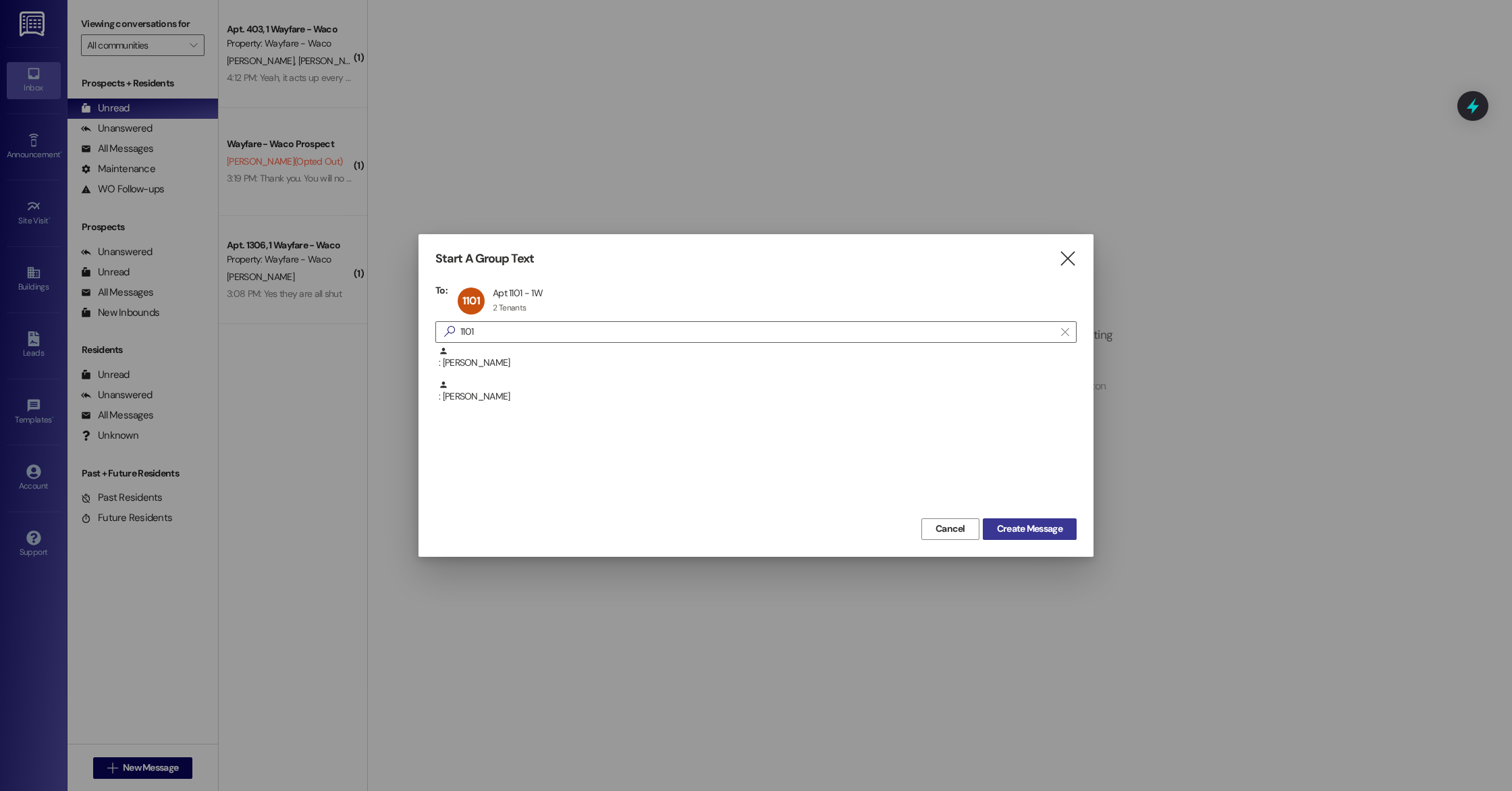
click at [1059, 529] on span "Create Message" at bounding box center [1030, 529] width 66 height 14
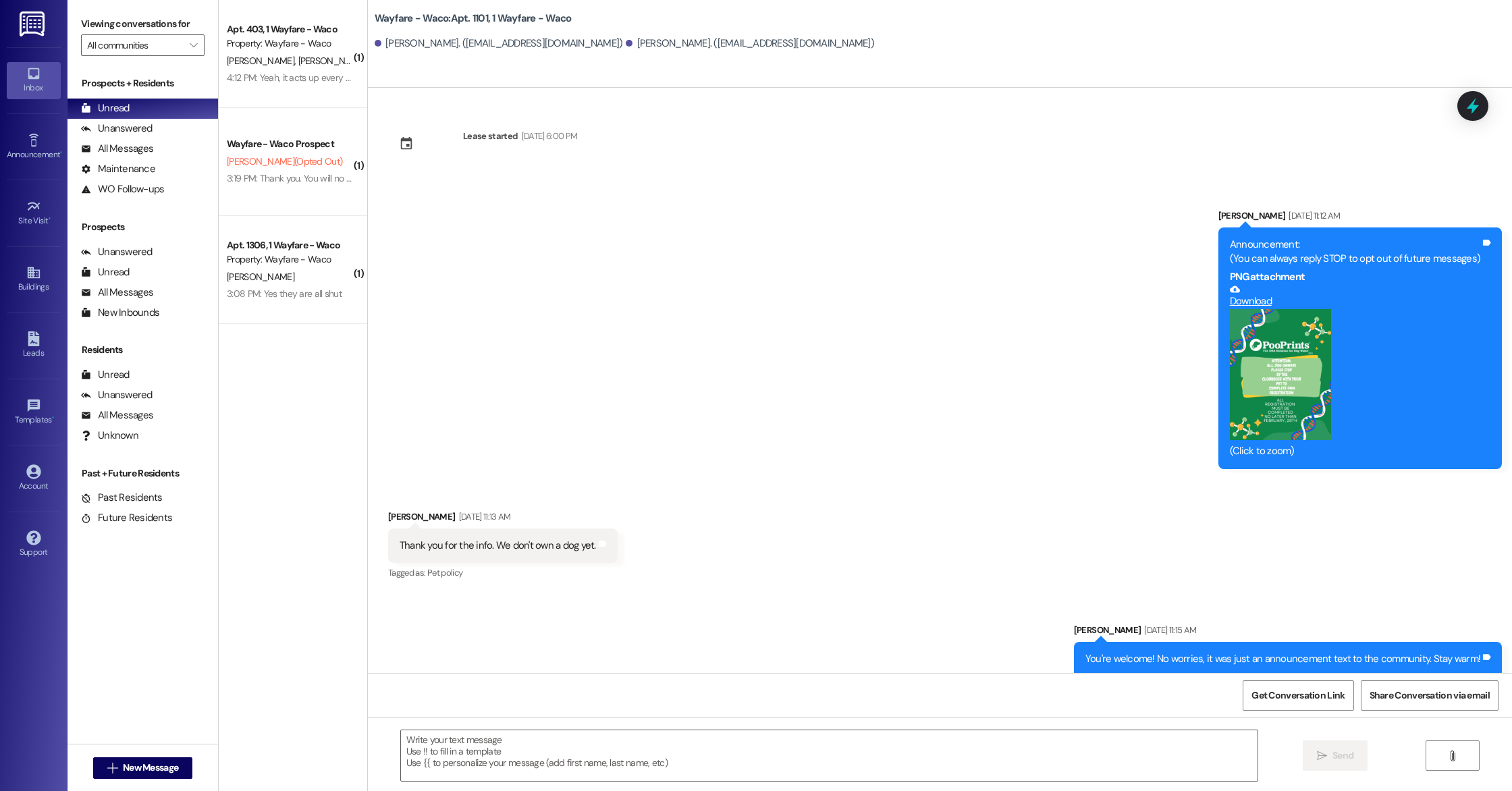
scroll to position [8687, 0]
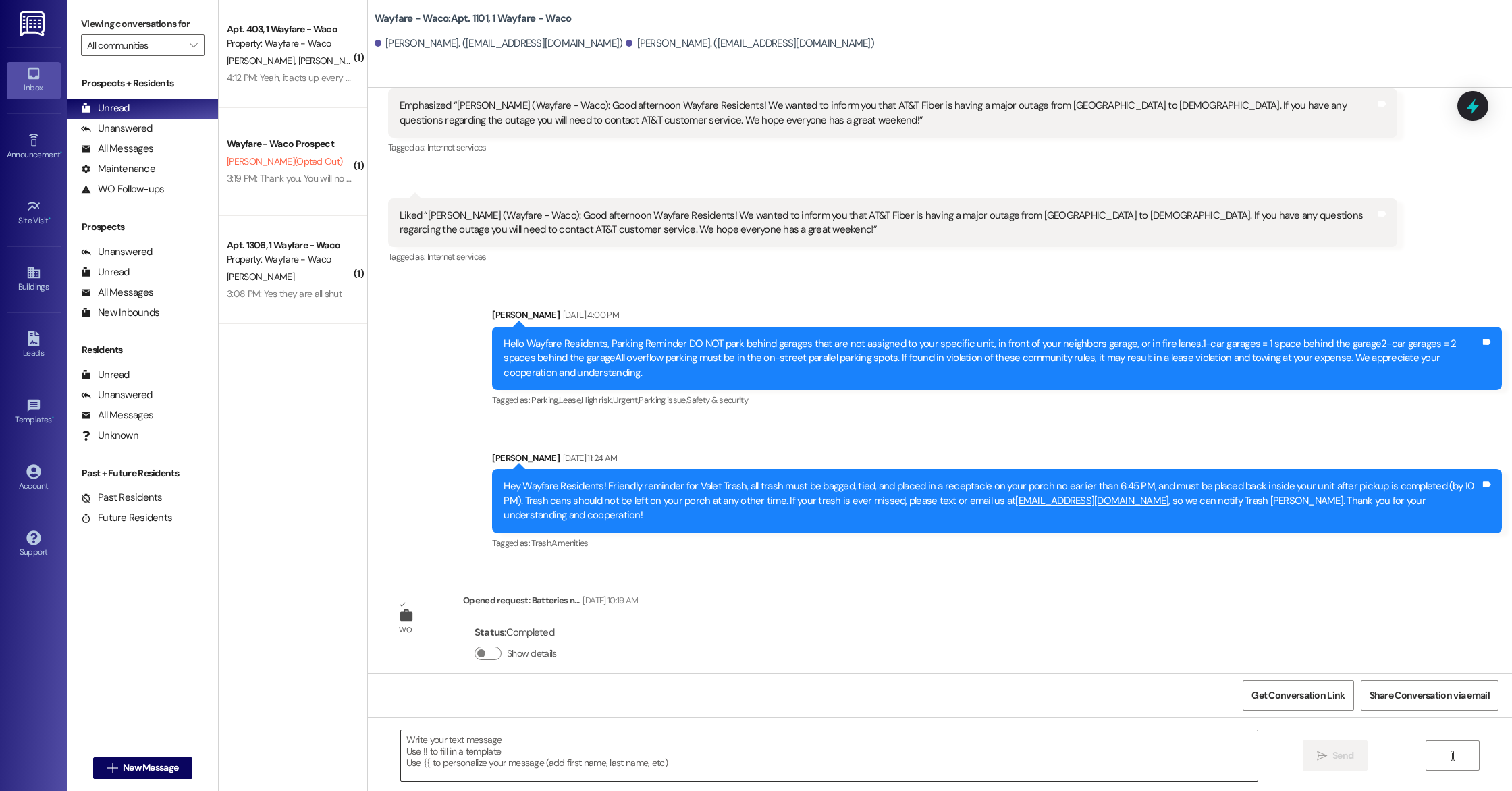
click at [627, 766] on textarea at bounding box center [829, 755] width 857 height 50
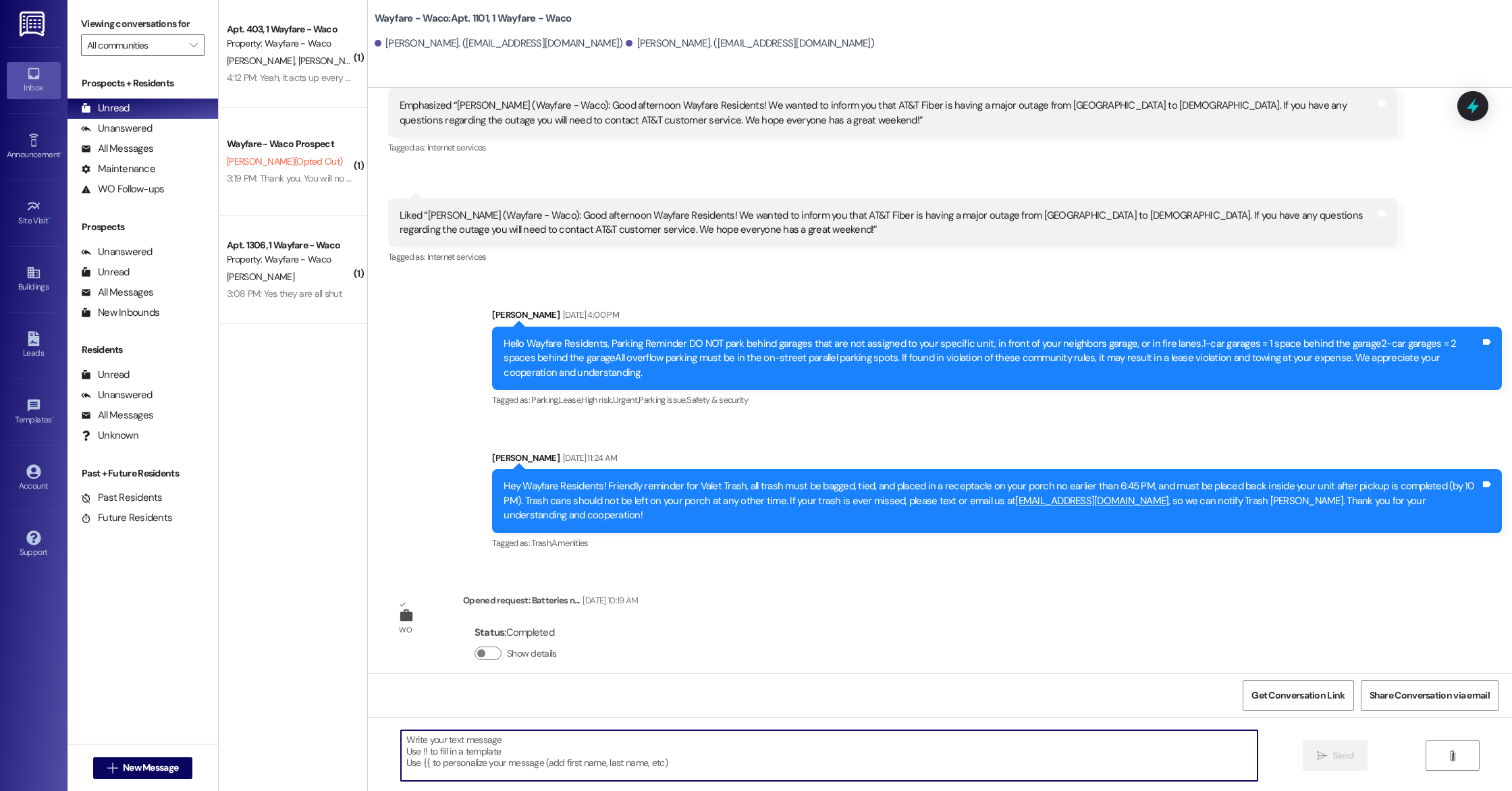
paste textarea "Hello, this is a friendly reminder that pest control will be on-site tomorrow. …"
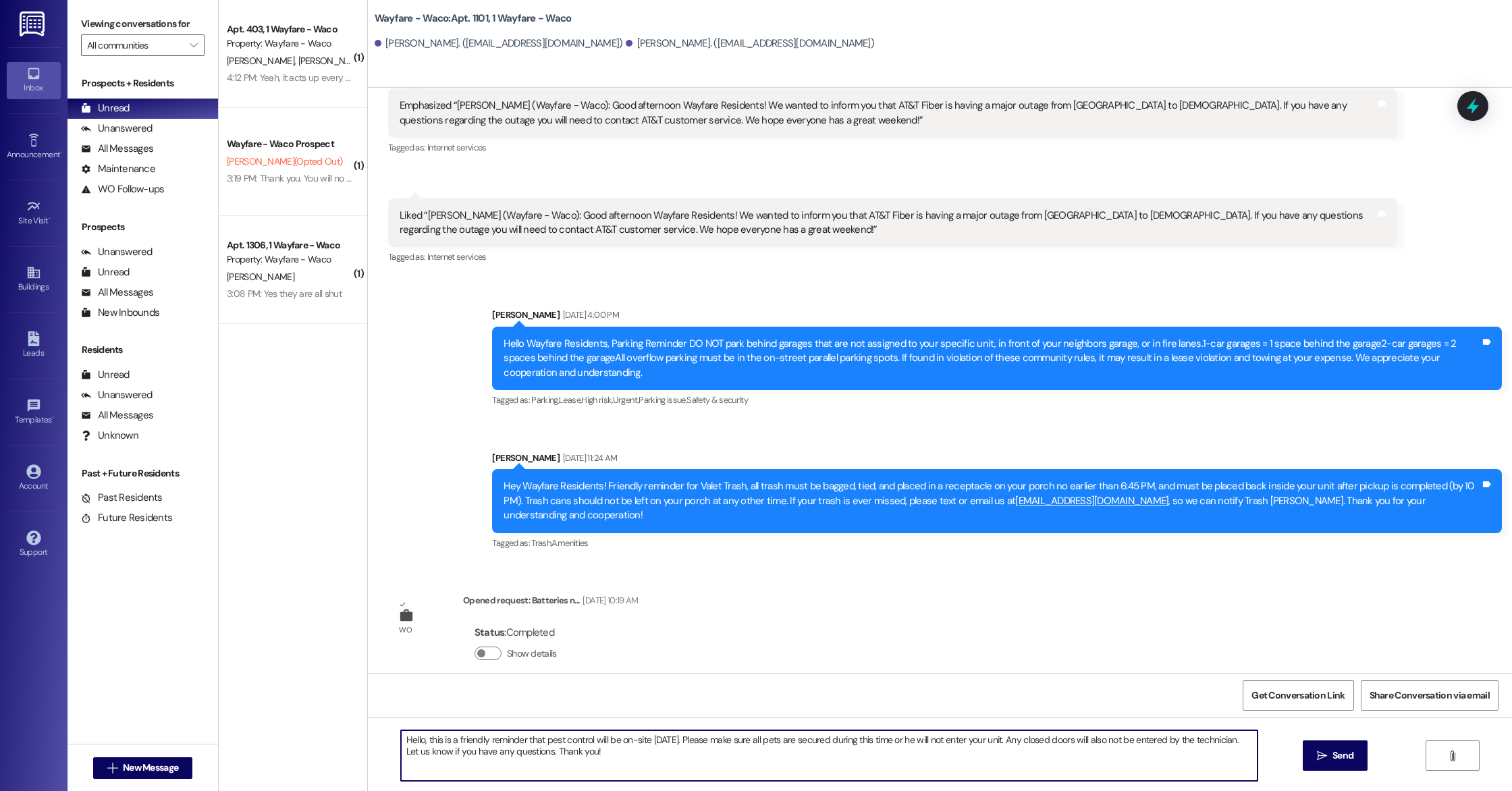
click at [414, 738] on textarea "Hello, this is a friendly reminder that pest control will be on-site tomorrow. …" at bounding box center [829, 755] width 857 height 50
click at [687, 763] on textarea "Hello Aaron and Akadya, this is a friendly reminder that pest control will be o…" at bounding box center [829, 755] width 857 height 50
type textarea "Hello Aaron and Akadya, this is a friendly reminder that pest control will be o…"
click at [1350, 758] on span "Send" at bounding box center [1343, 755] width 21 height 14
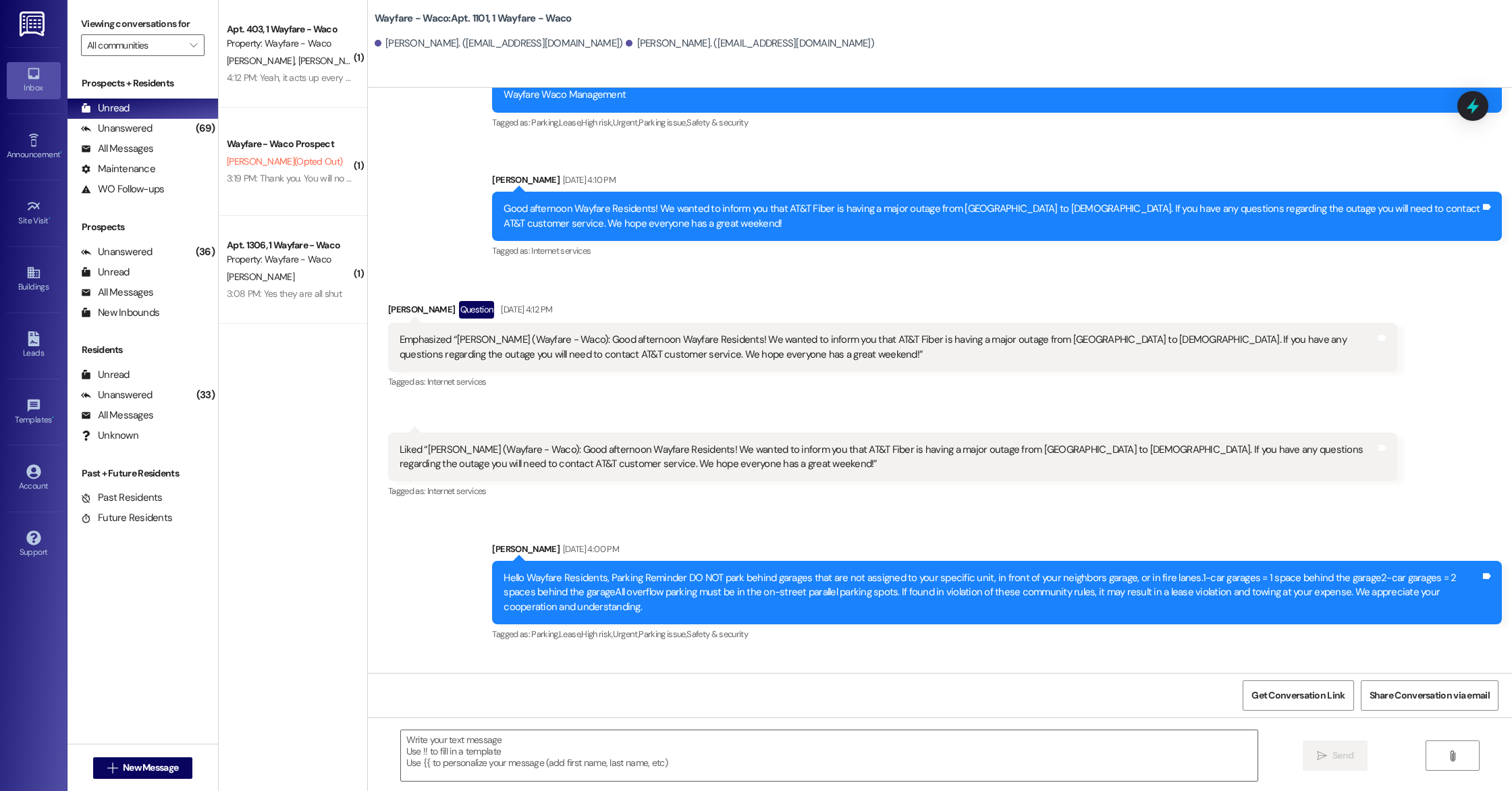
scroll to position [8796, 0]
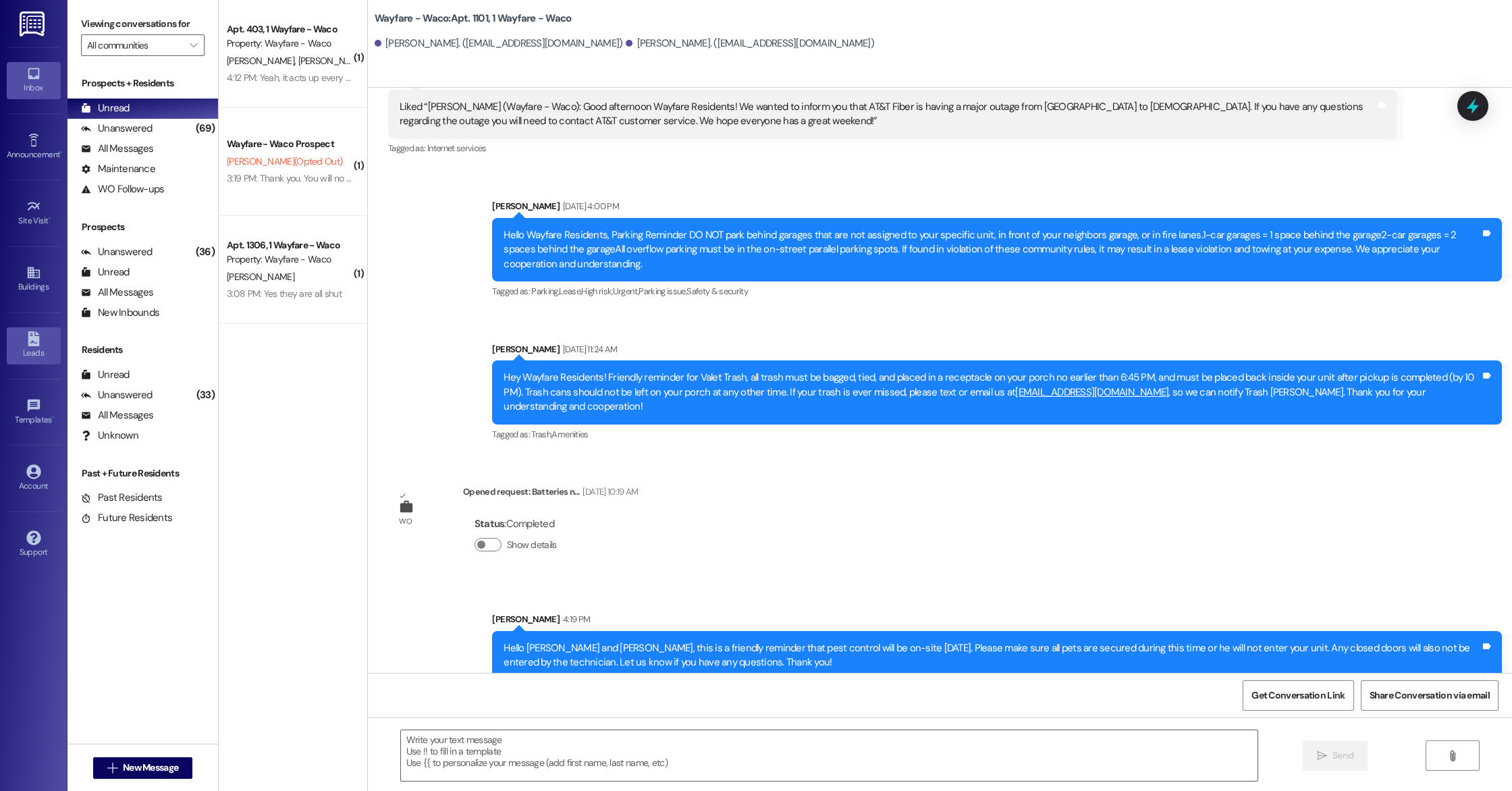
click at [26, 359] on div "Leads" at bounding box center [34, 353] width 67 height 14
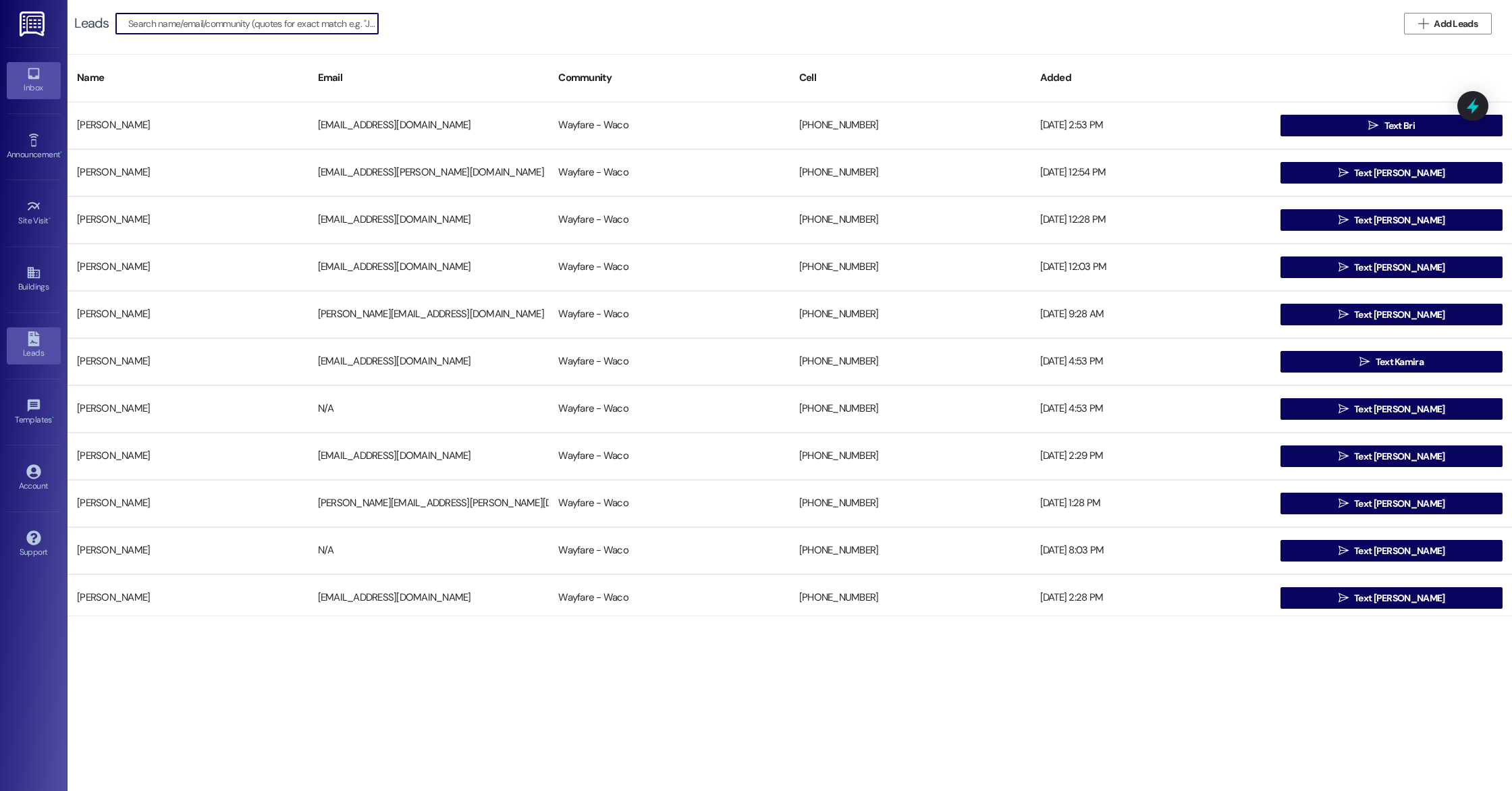
click at [31, 88] on div "Inbox" at bounding box center [34, 88] width 67 height 14
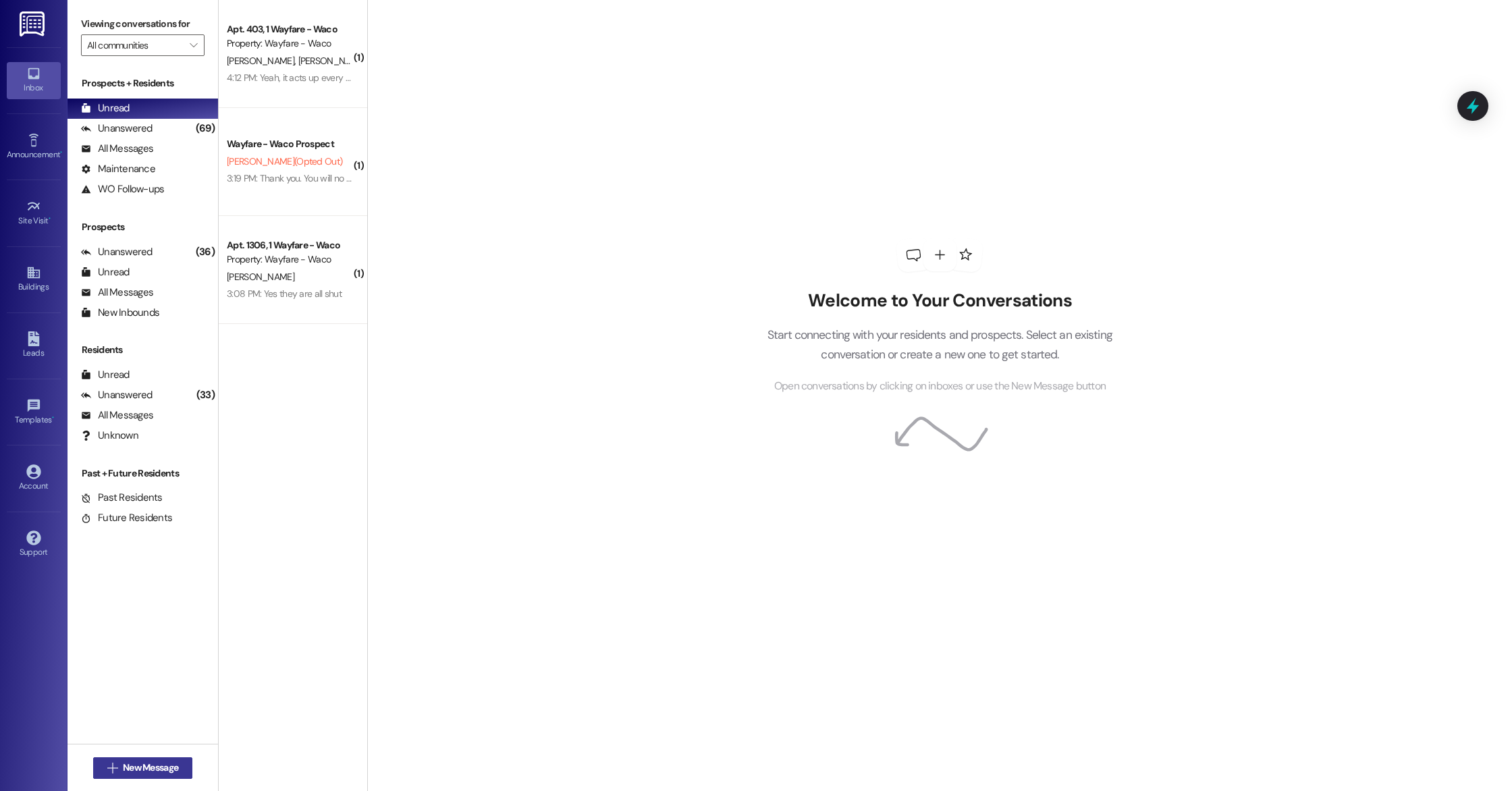
click at [133, 758] on button " New Message" at bounding box center [143, 768] width 100 height 21
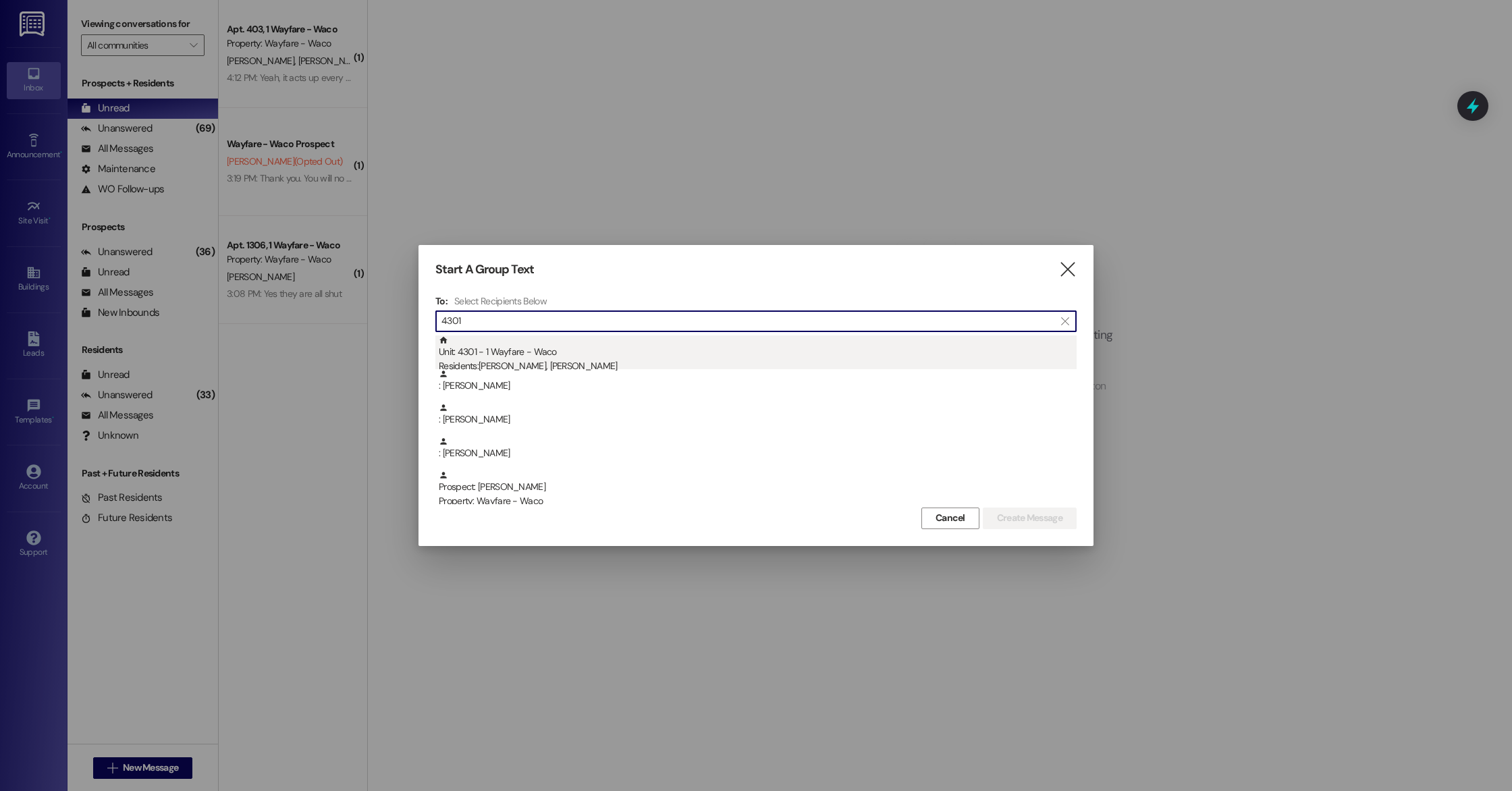
type input "4301"
click at [635, 356] on div "Unit: 4301 - 1 Wayfare - Waco Residents: Conwell Strickland, Katherine Strickla…" at bounding box center [758, 355] width 638 height 38
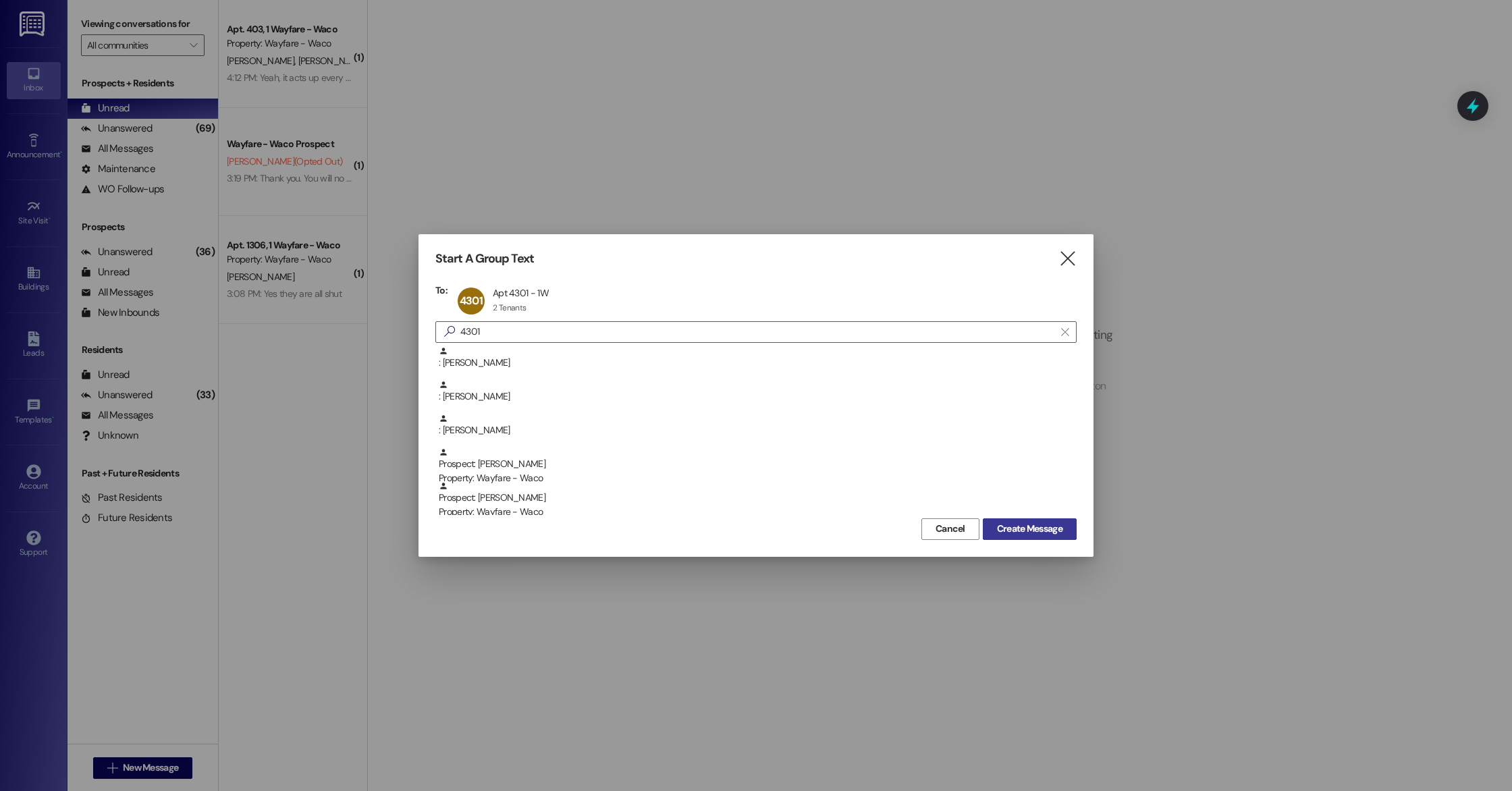
click at [1043, 534] on span "Create Message" at bounding box center [1030, 529] width 66 height 14
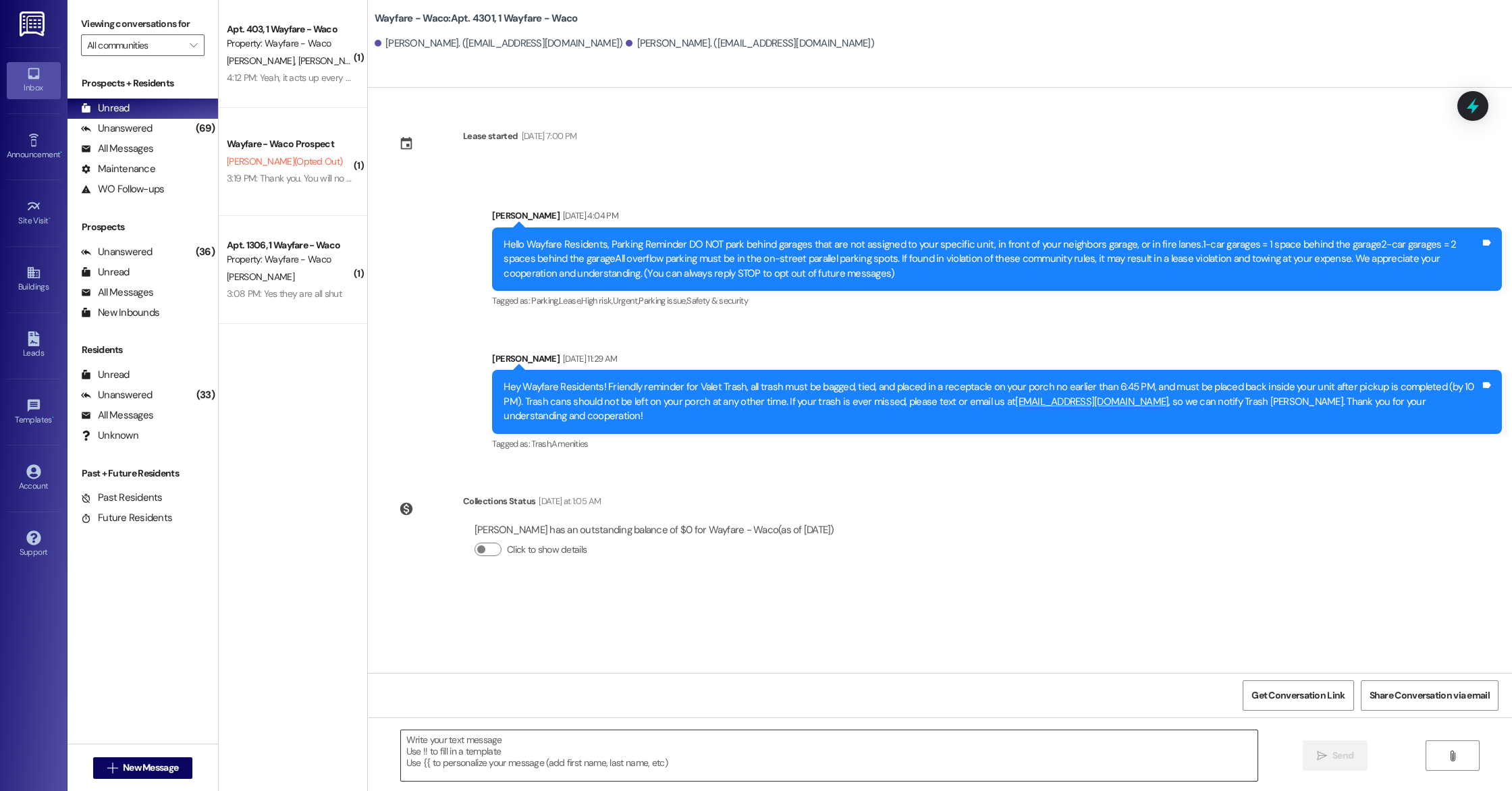
click at [563, 745] on textarea at bounding box center [829, 755] width 857 height 50
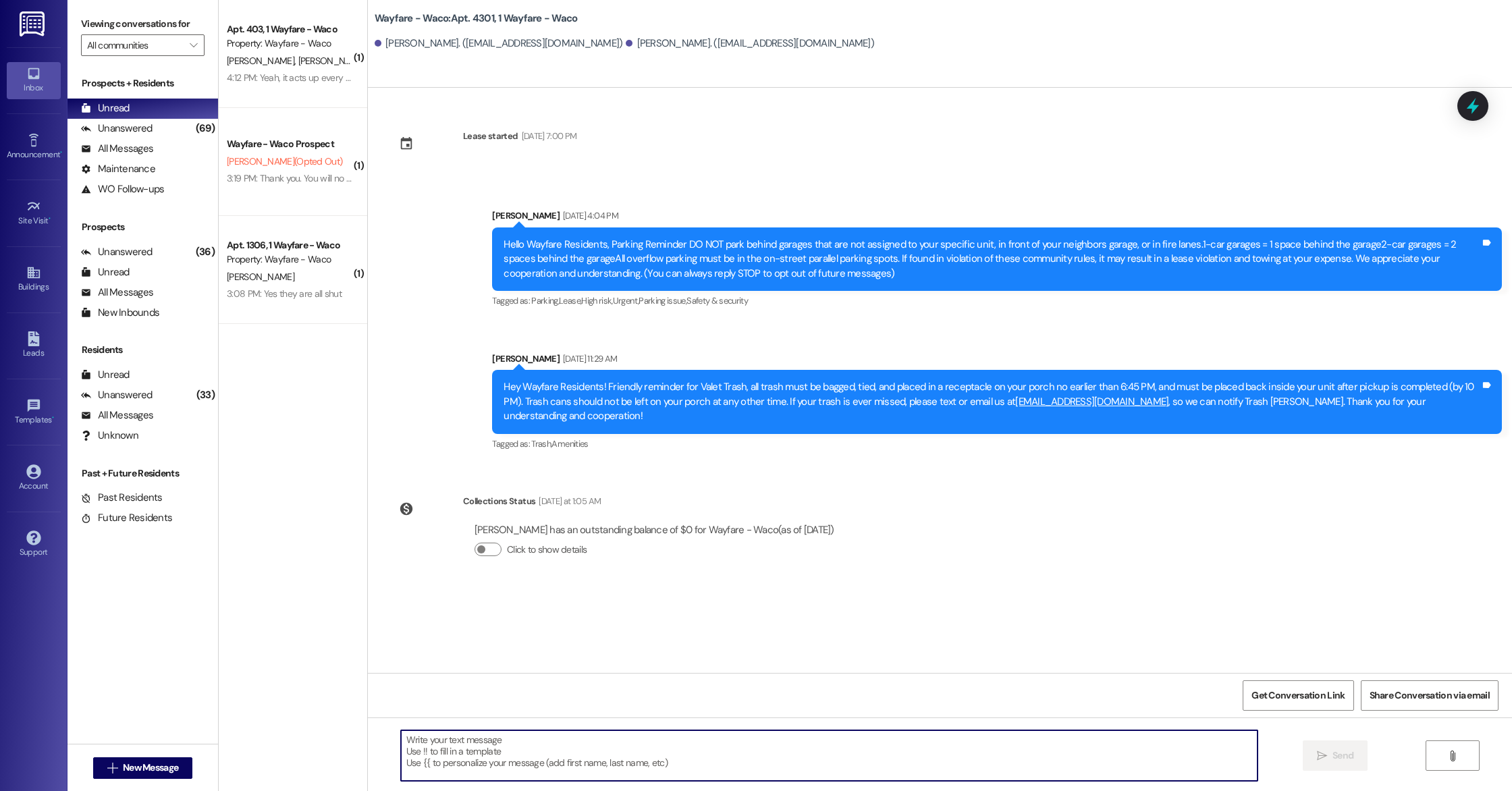
paste textarea "Hello, this is a friendly reminder that pest control will be on-site tomorrow. …"
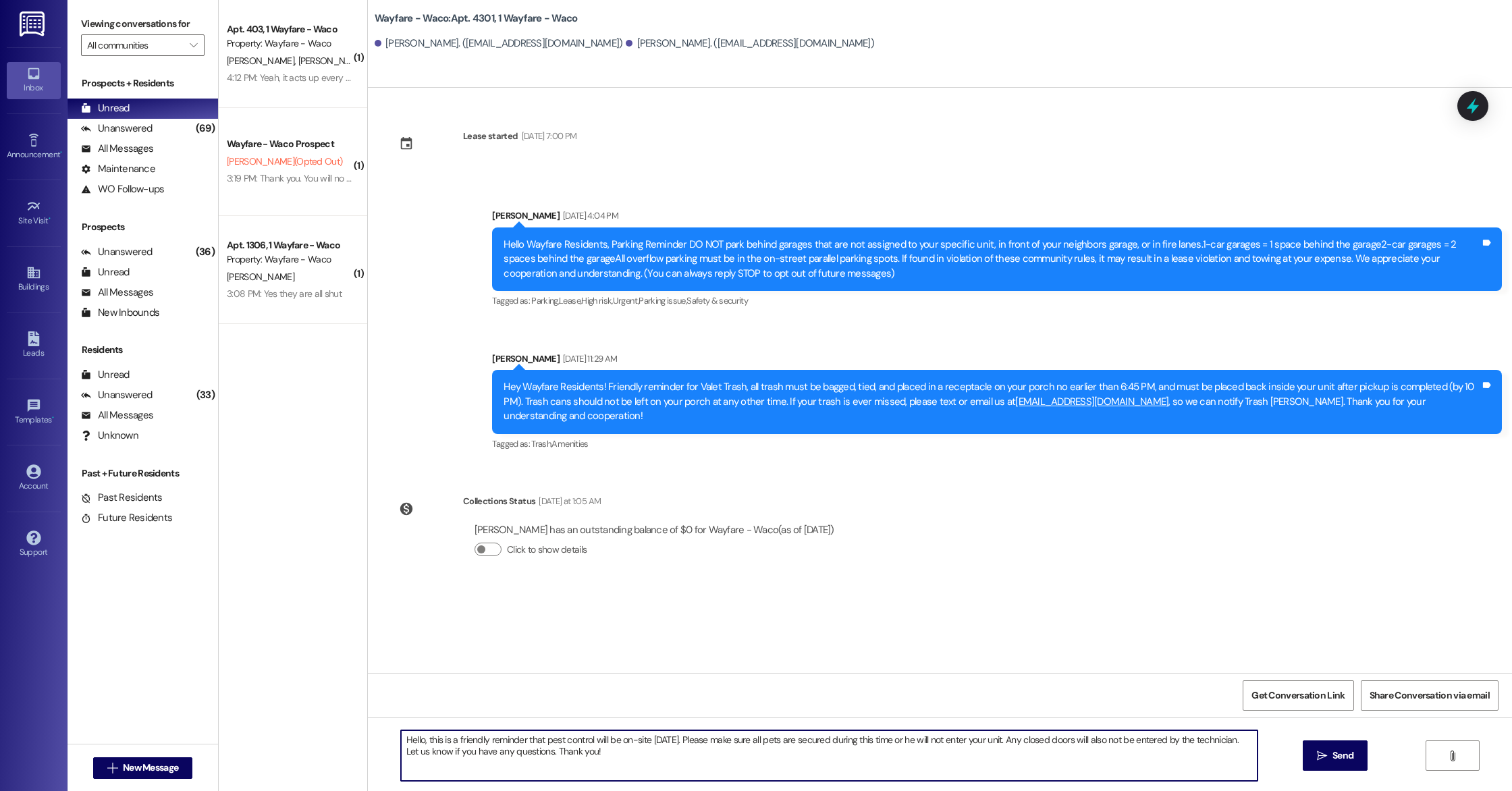
click at [415, 741] on textarea "Hello, this is a friendly reminder that pest control will be on-site tomorrow. …" at bounding box center [829, 755] width 857 height 50
click at [666, 763] on textarea "Hello, this is a friendly reminder that pest control will be on-site tomorrow. …" at bounding box center [829, 755] width 857 height 50
type textarea "Hello, this is a friendly reminder that pest control will be on-site tomorrow. …"
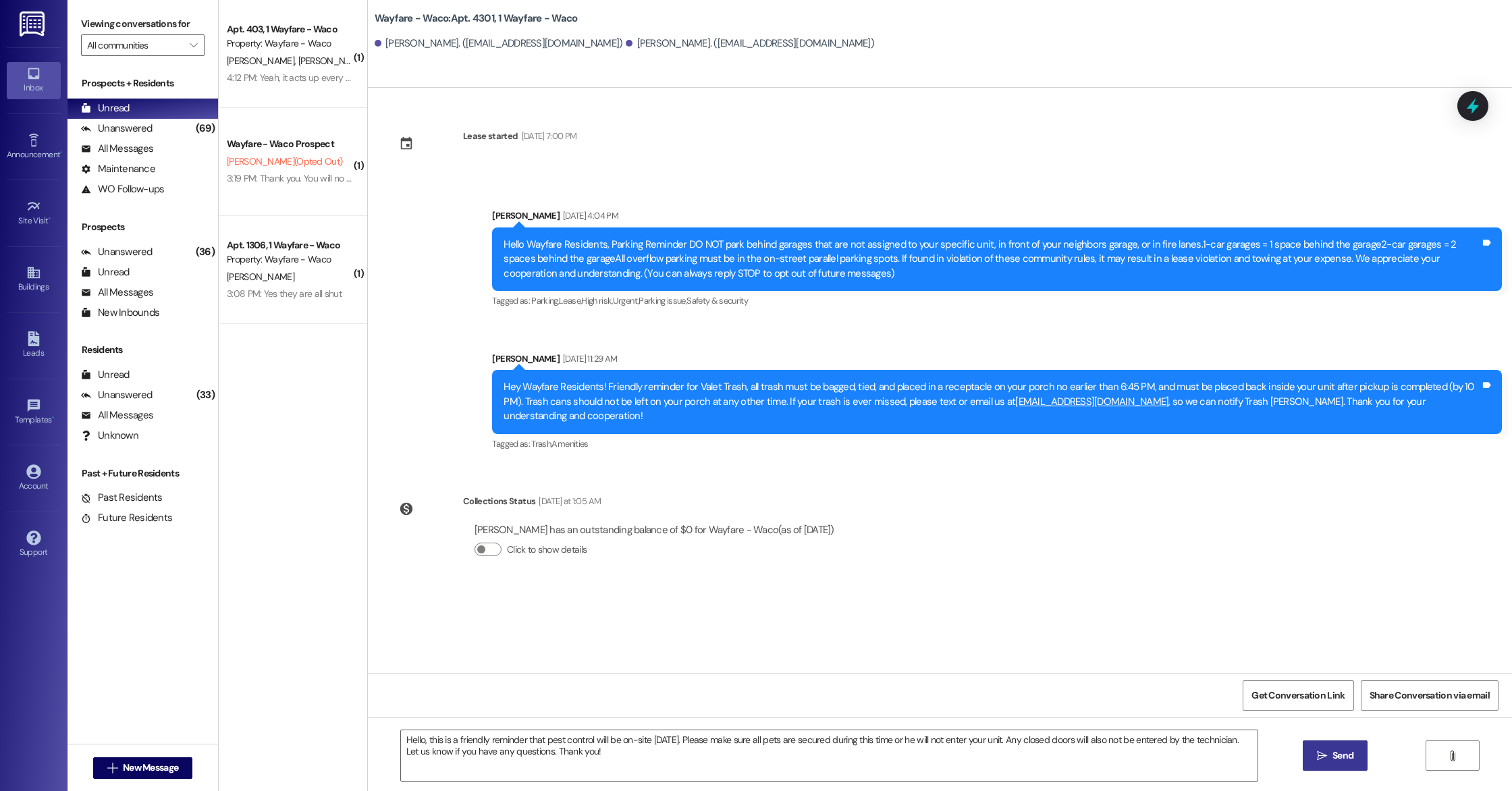
click at [1349, 758] on span "Send" at bounding box center [1343, 755] width 21 height 14
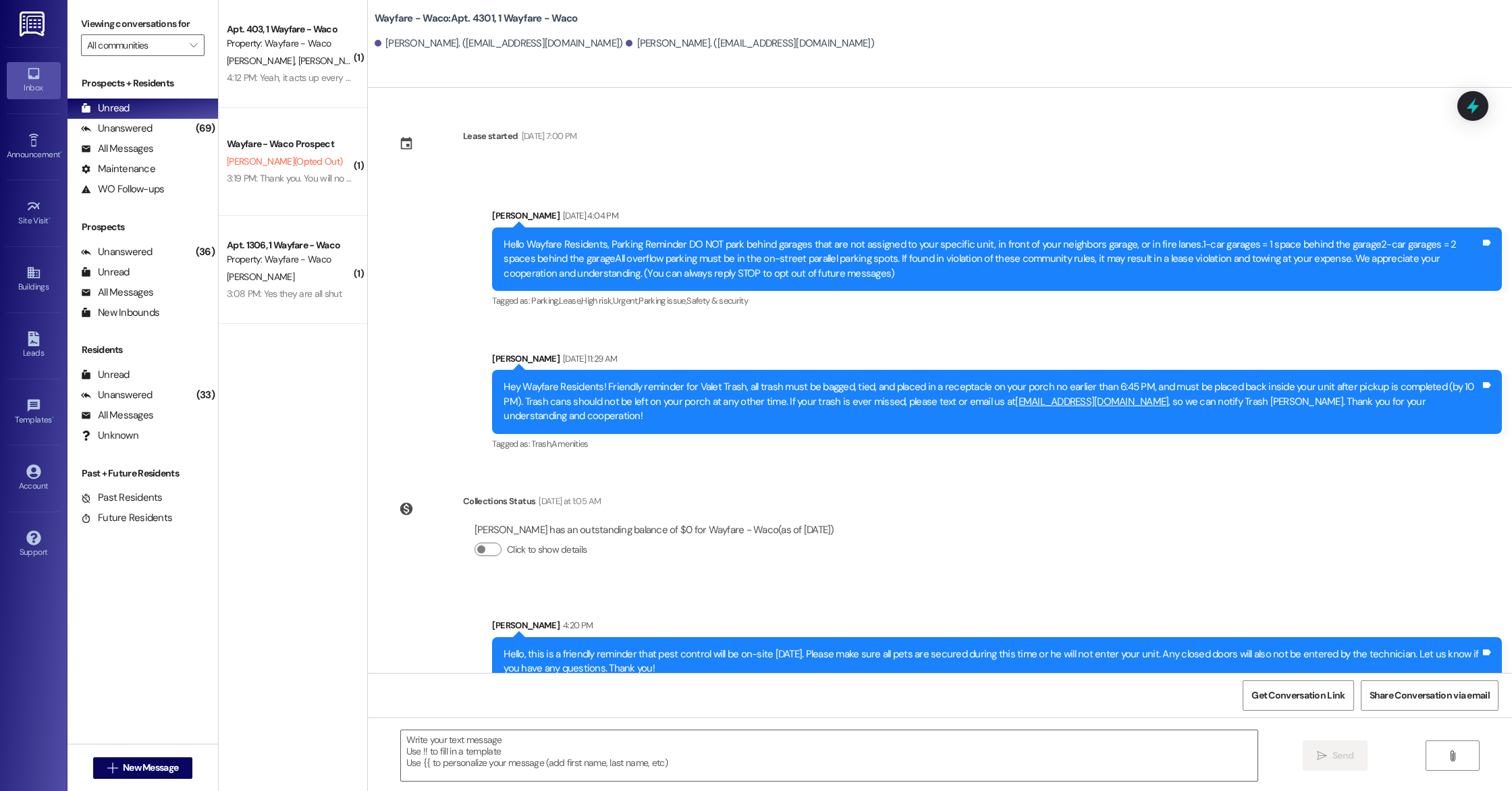
scroll to position [9, 0]
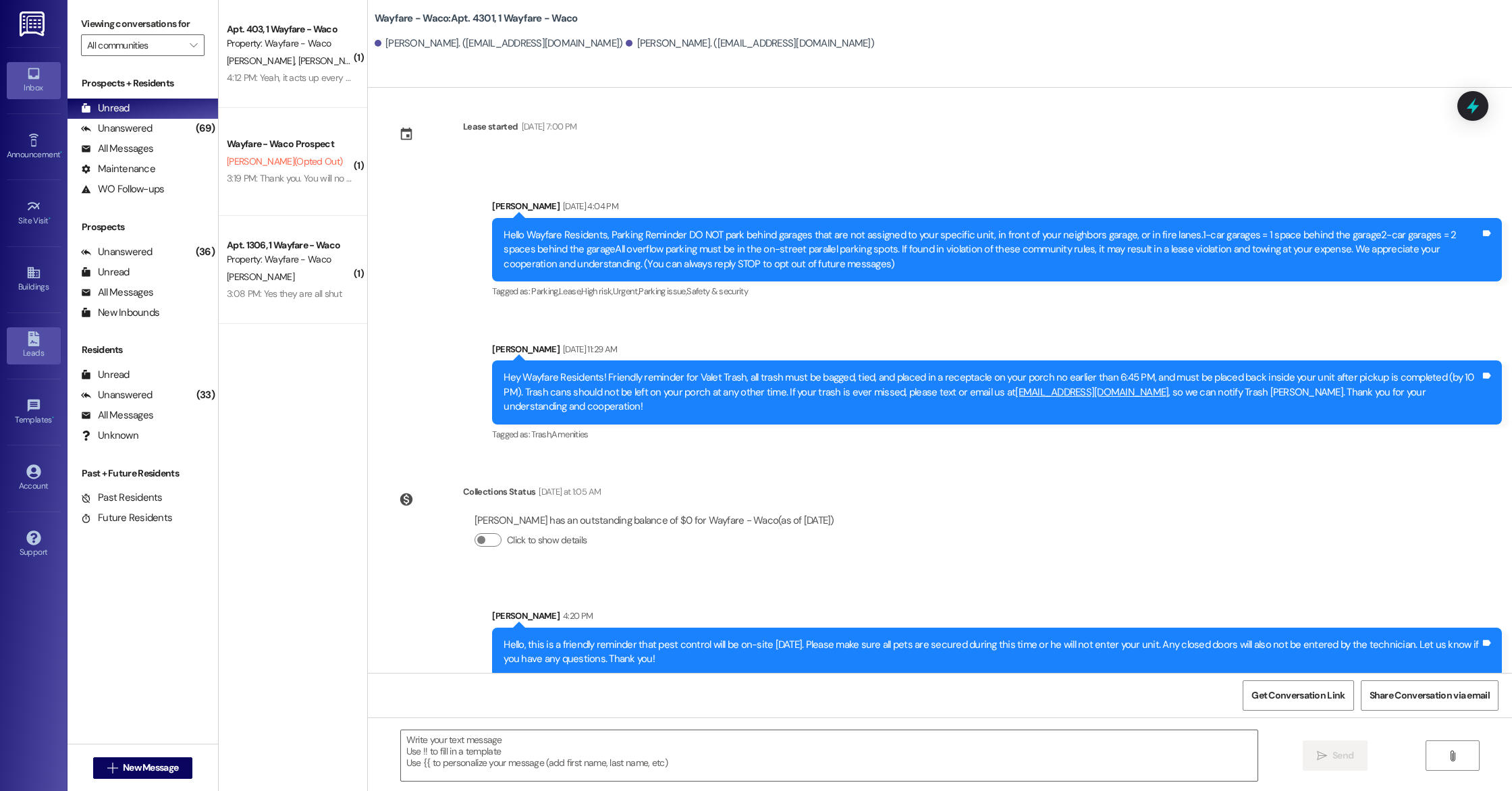
click at [31, 349] on div "Leads" at bounding box center [34, 353] width 67 height 14
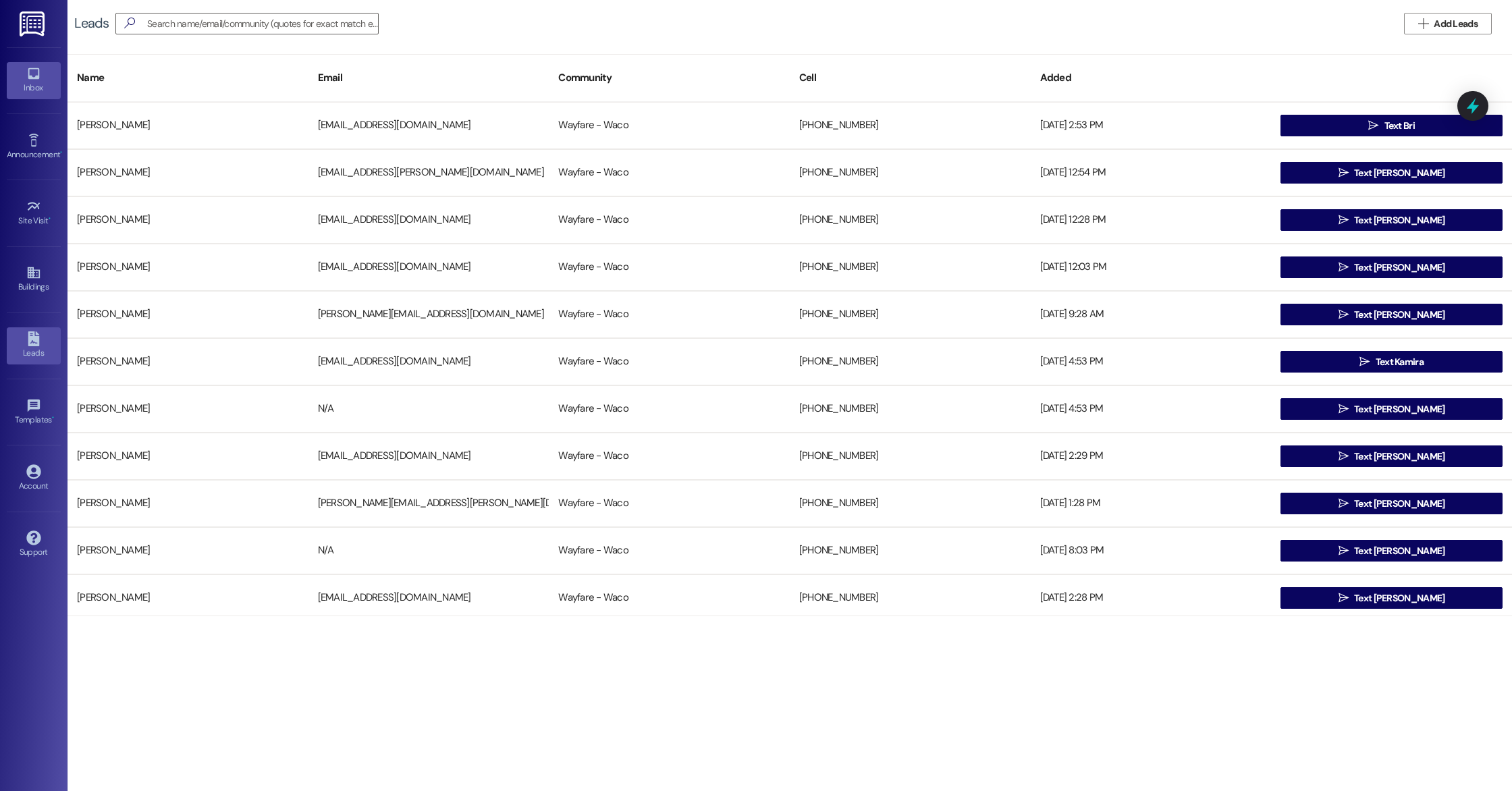
click at [37, 88] on div "Inbox" at bounding box center [34, 88] width 67 height 14
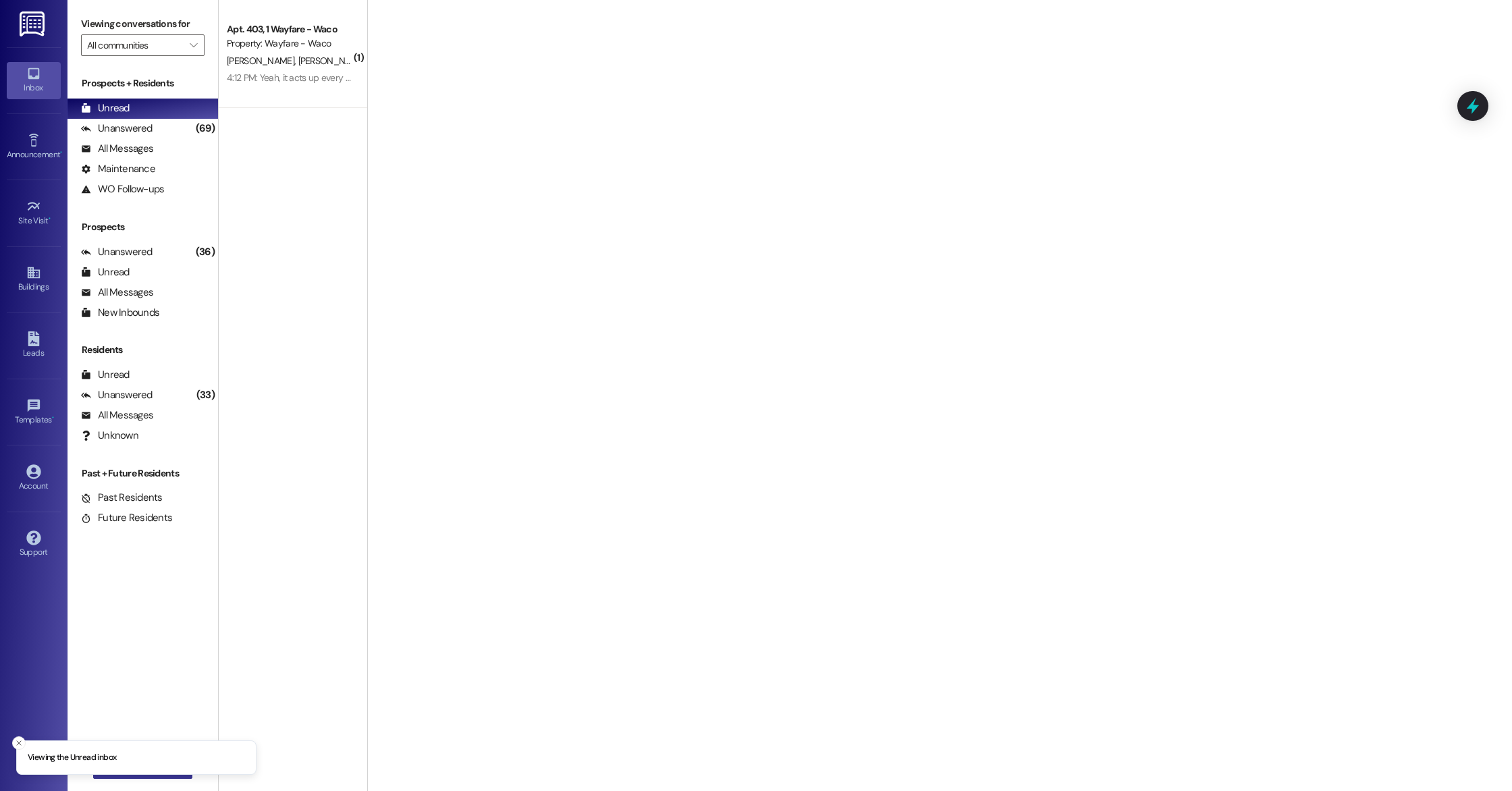
click at [182, 776] on button " New Message" at bounding box center [143, 768] width 100 height 21
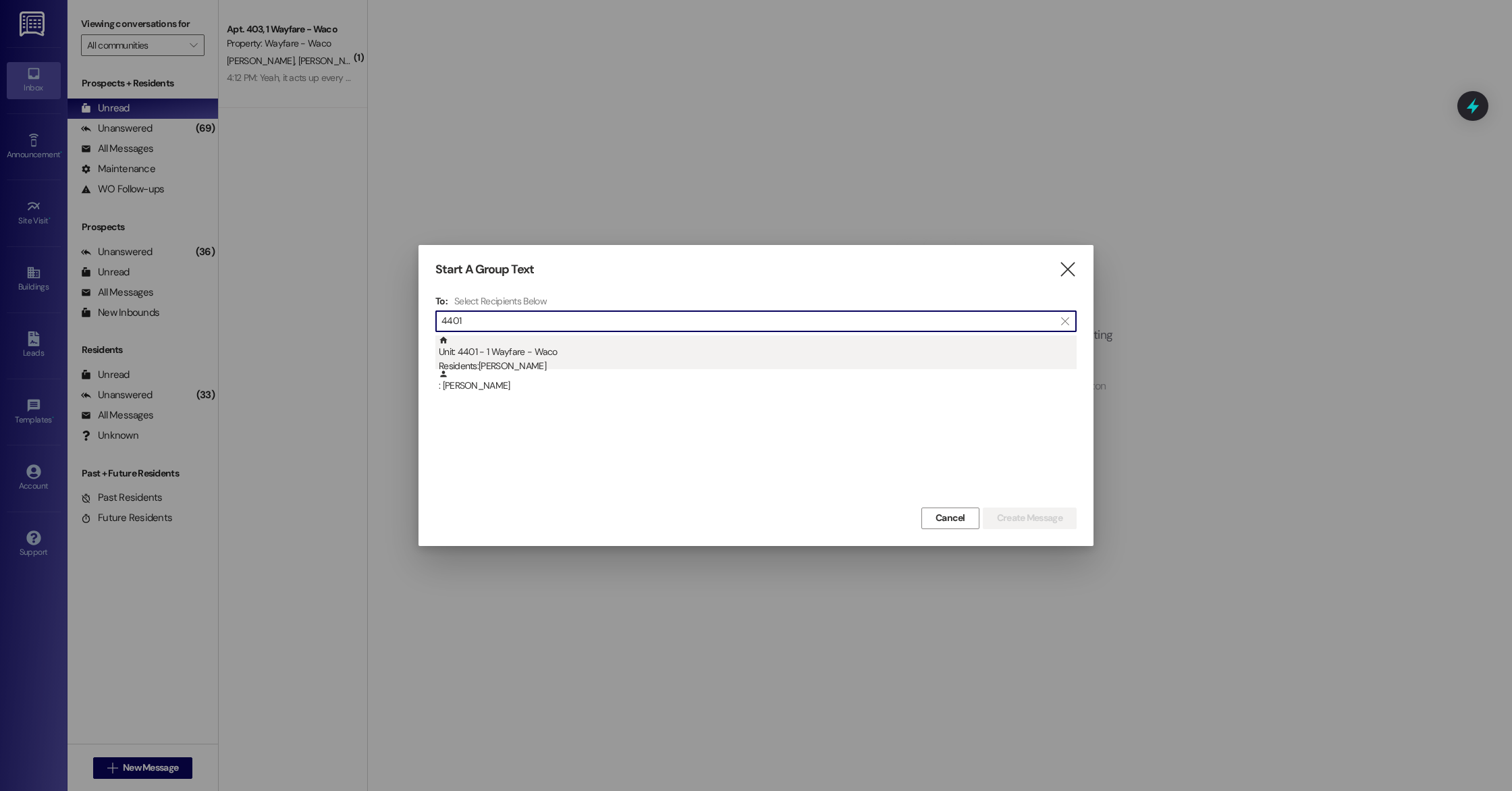
type input "4401"
click at [586, 360] on div "Residents: Jane Strickland" at bounding box center [758, 366] width 638 height 14
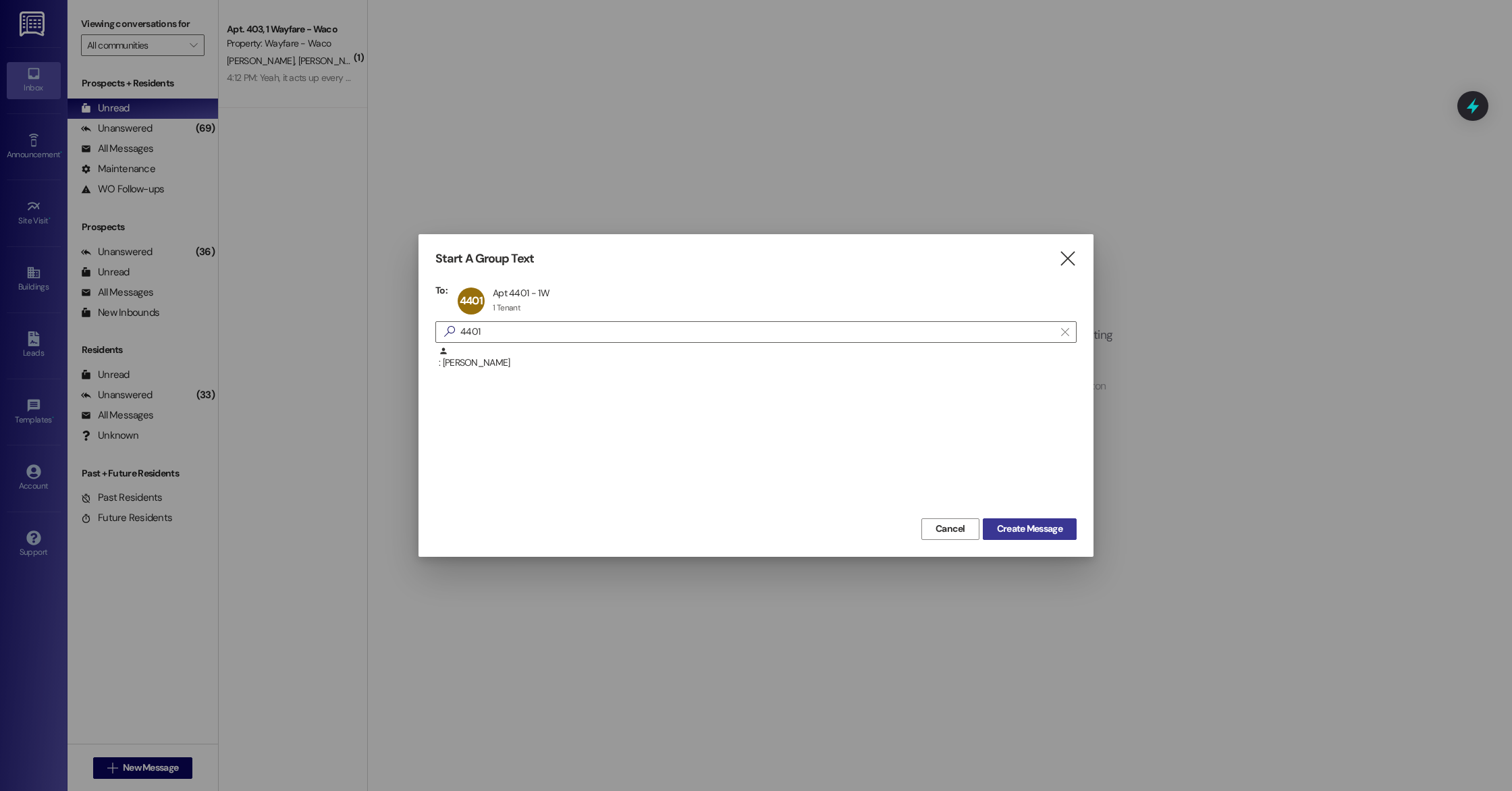
click at [1033, 529] on span "Create Message" at bounding box center [1030, 529] width 66 height 14
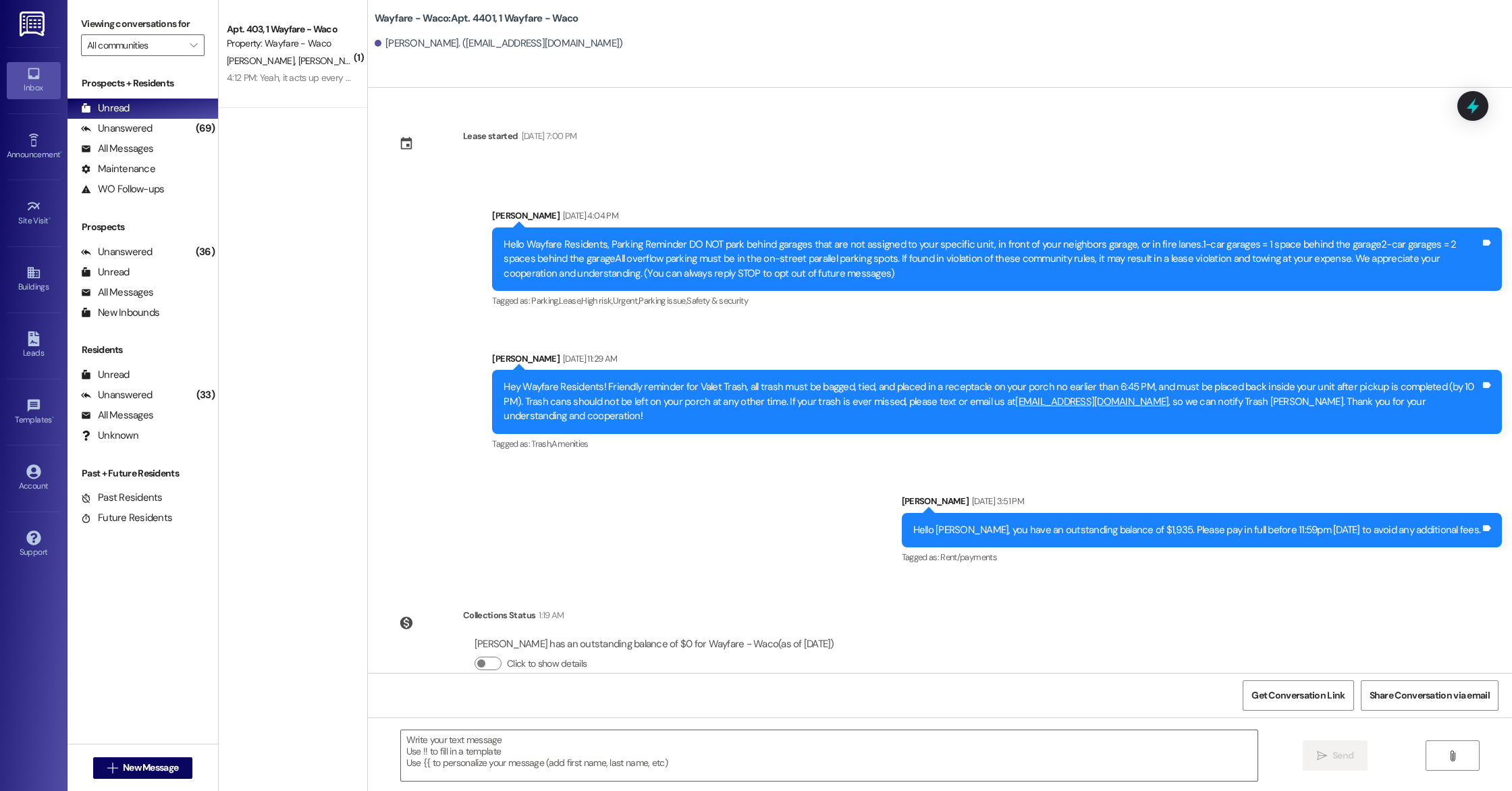
scroll to position [14, 0]
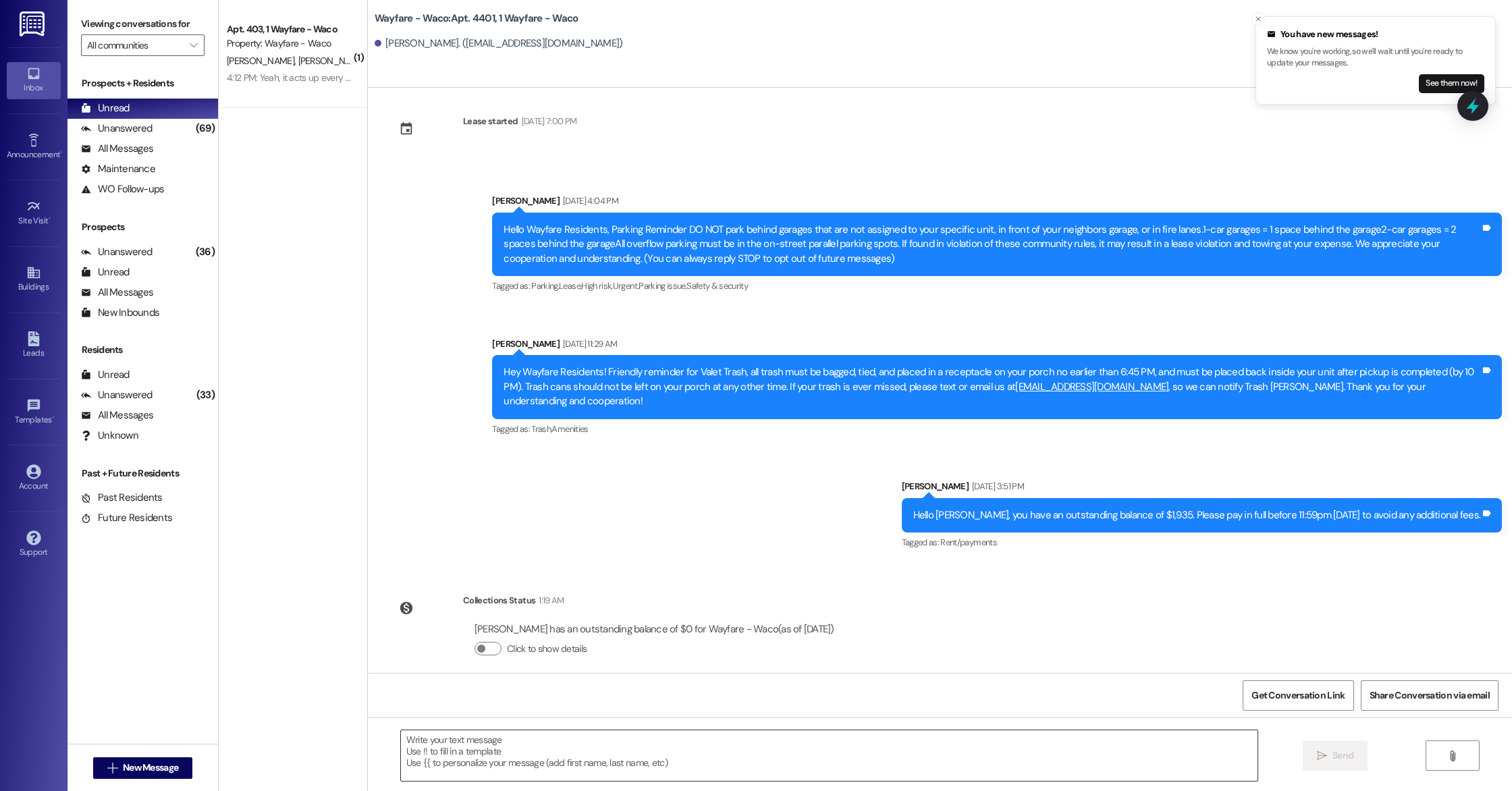
click at [556, 756] on textarea at bounding box center [829, 755] width 857 height 50
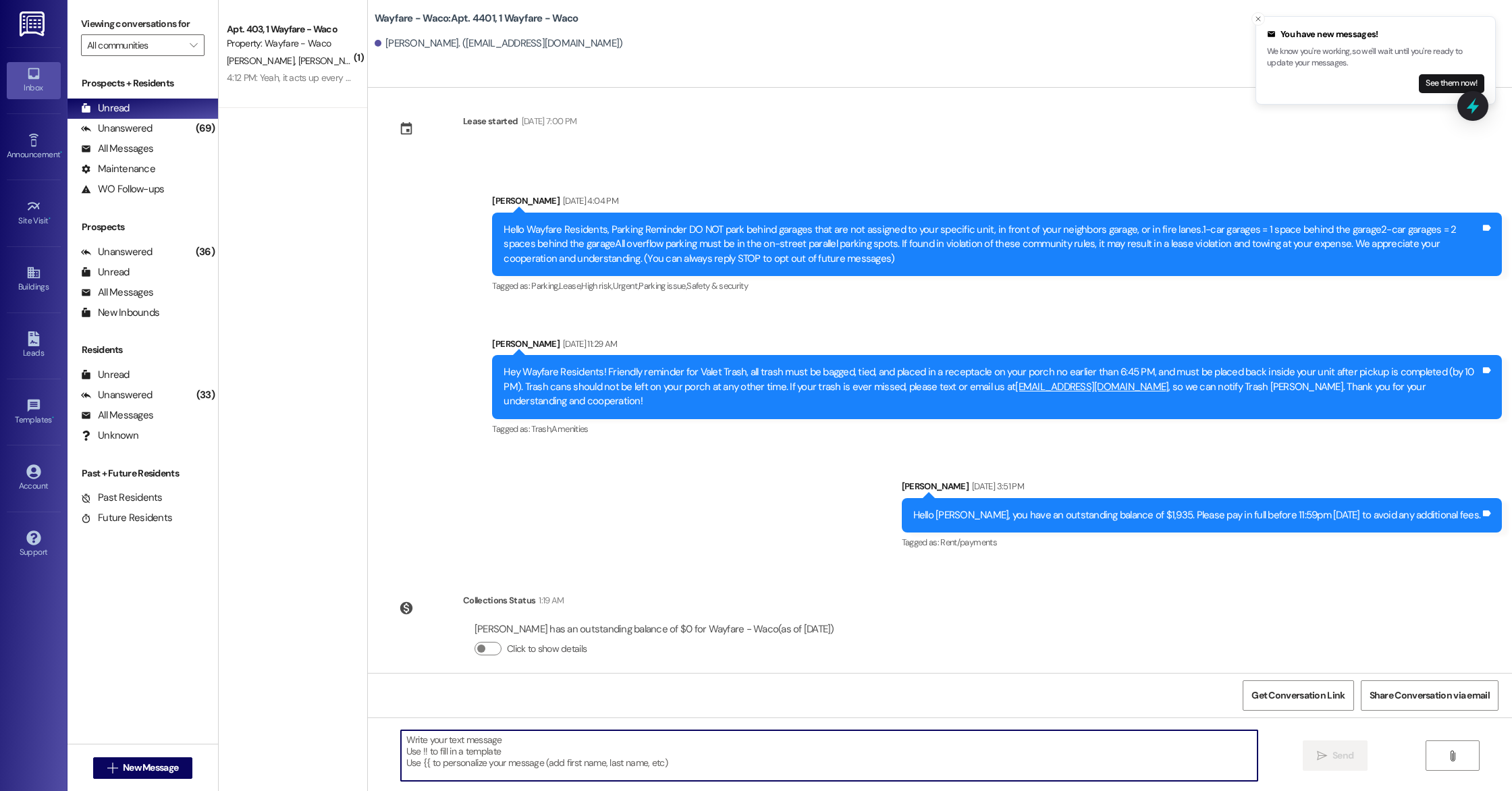
paste textarea "Hello, this is a friendly reminder that pest control will be on-site tomorrow. …"
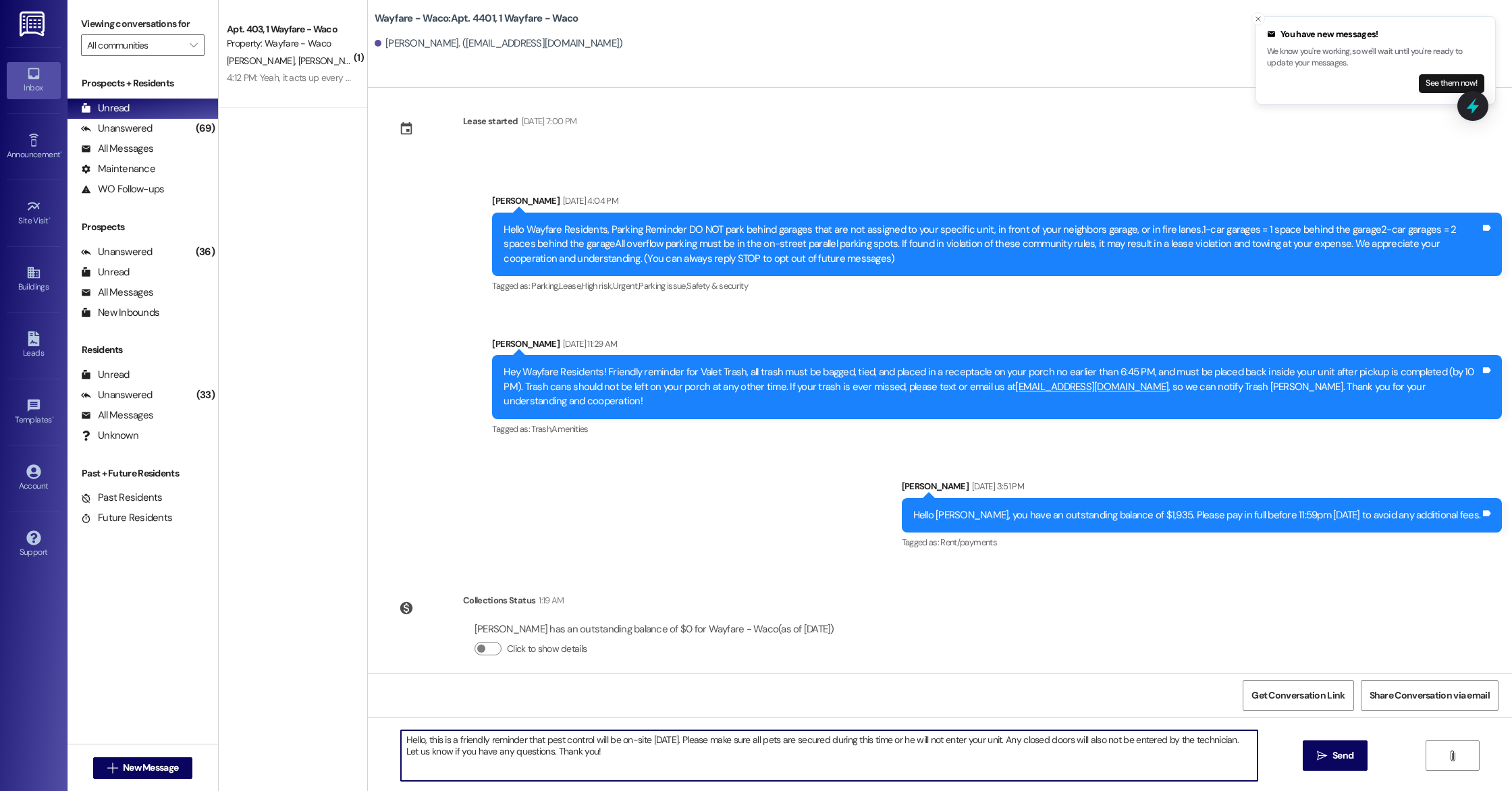
click at [415, 738] on textarea "Hello, this is a friendly reminder that pest control will be on-site tomorrow. …" at bounding box center [829, 755] width 857 height 50
click at [694, 760] on textarea "Hello Jane, this is a friendly reminder that pest control will be on-site tomor…" at bounding box center [829, 755] width 857 height 50
type textarea "Hello Jane, this is a friendly reminder that pest control will be on-site tomor…"
click at [1344, 763] on button " Send" at bounding box center [1336, 755] width 66 height 31
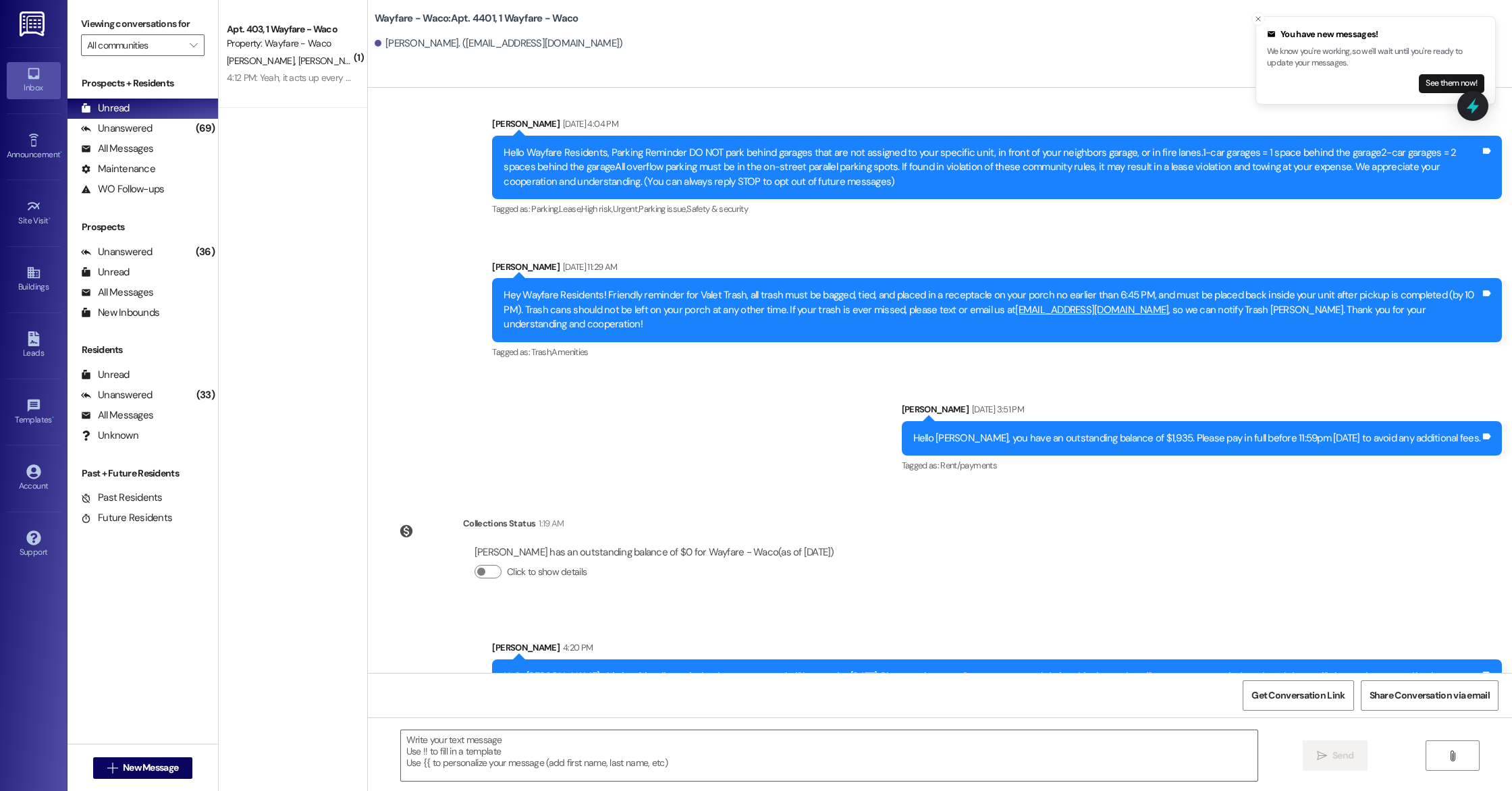
scroll to position [124, 0]
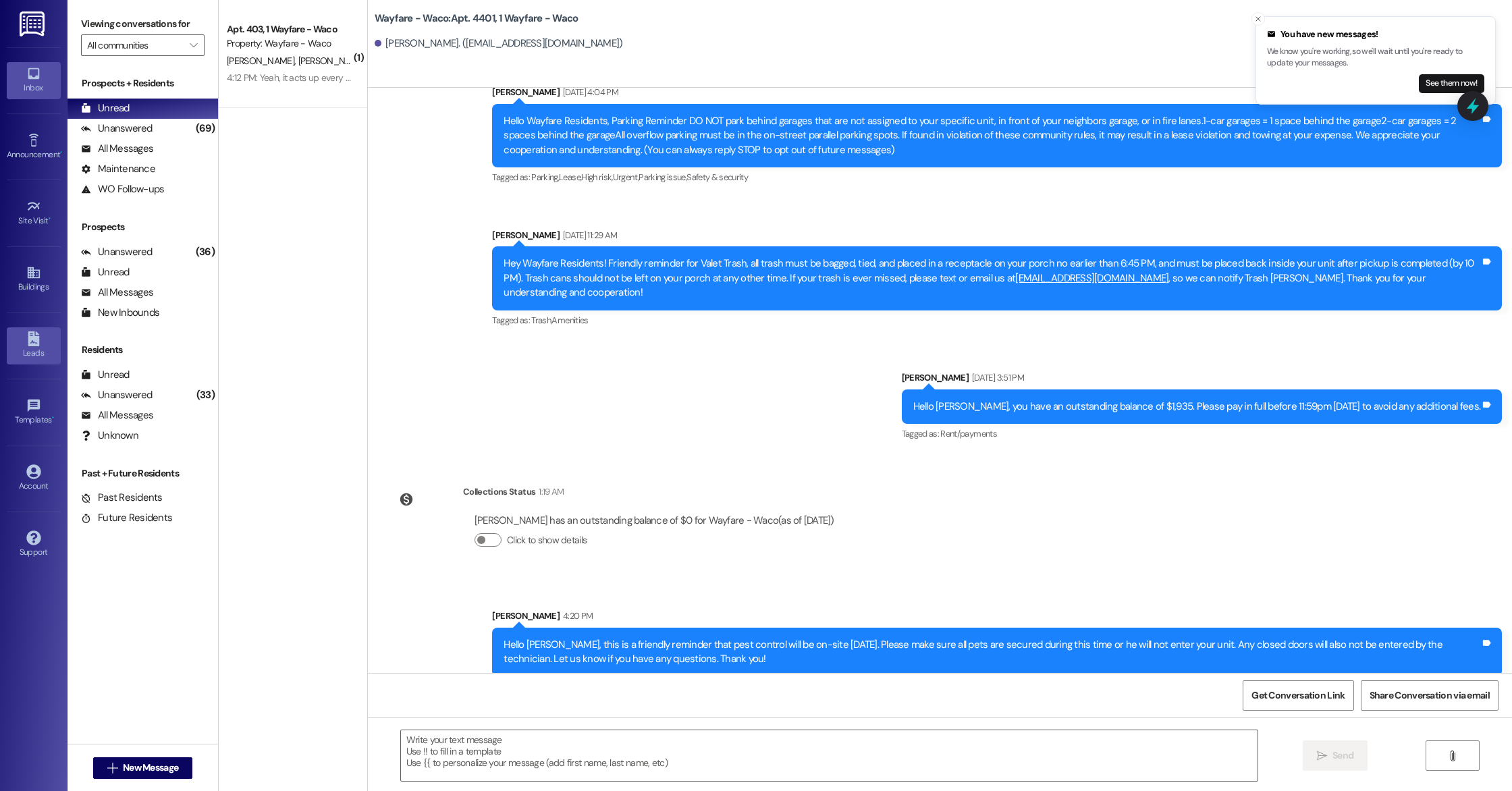
click at [21, 345] on link "Leads" at bounding box center [34, 346] width 54 height 37
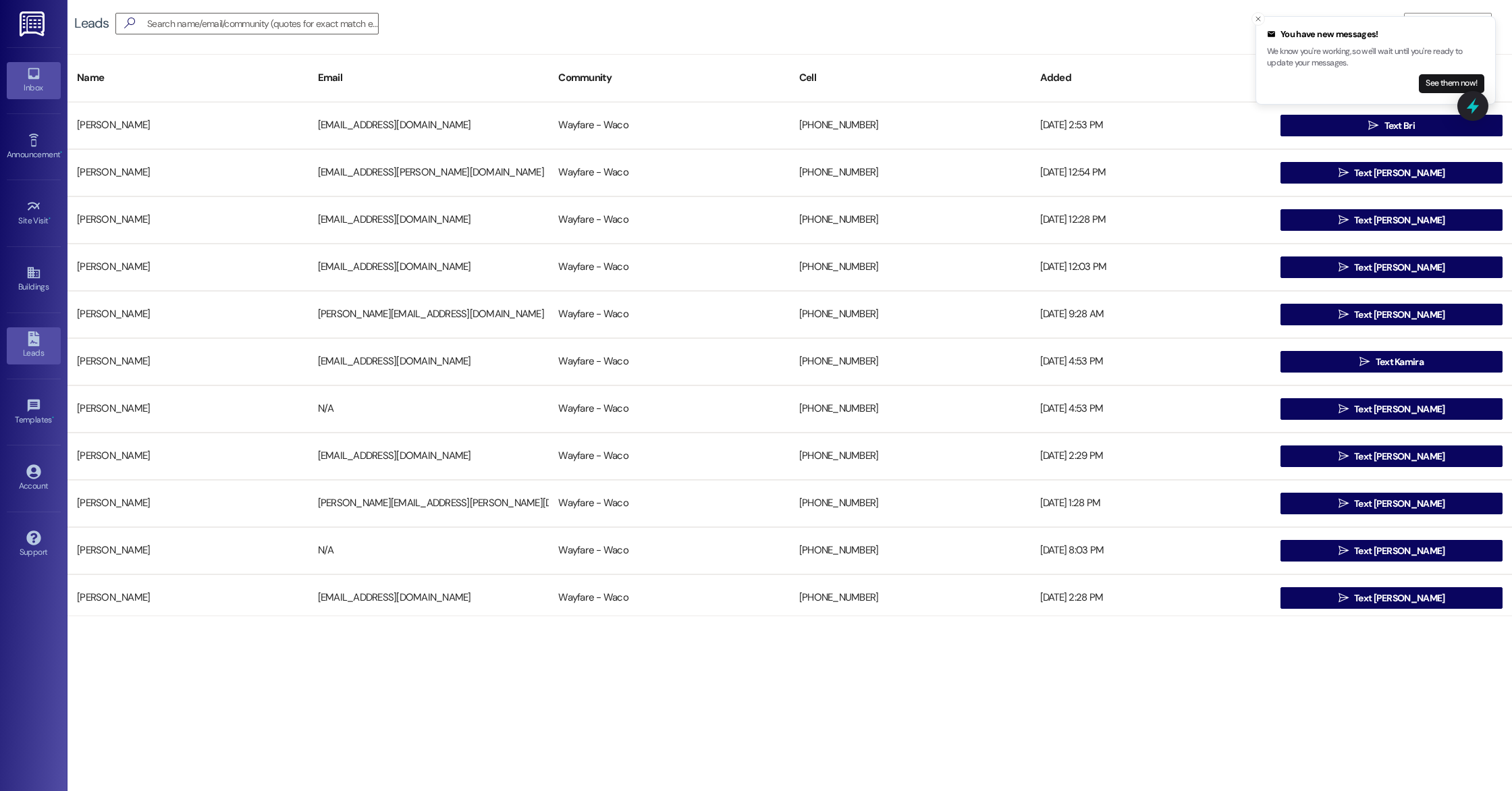
click at [24, 84] on div "Inbox" at bounding box center [34, 88] width 67 height 14
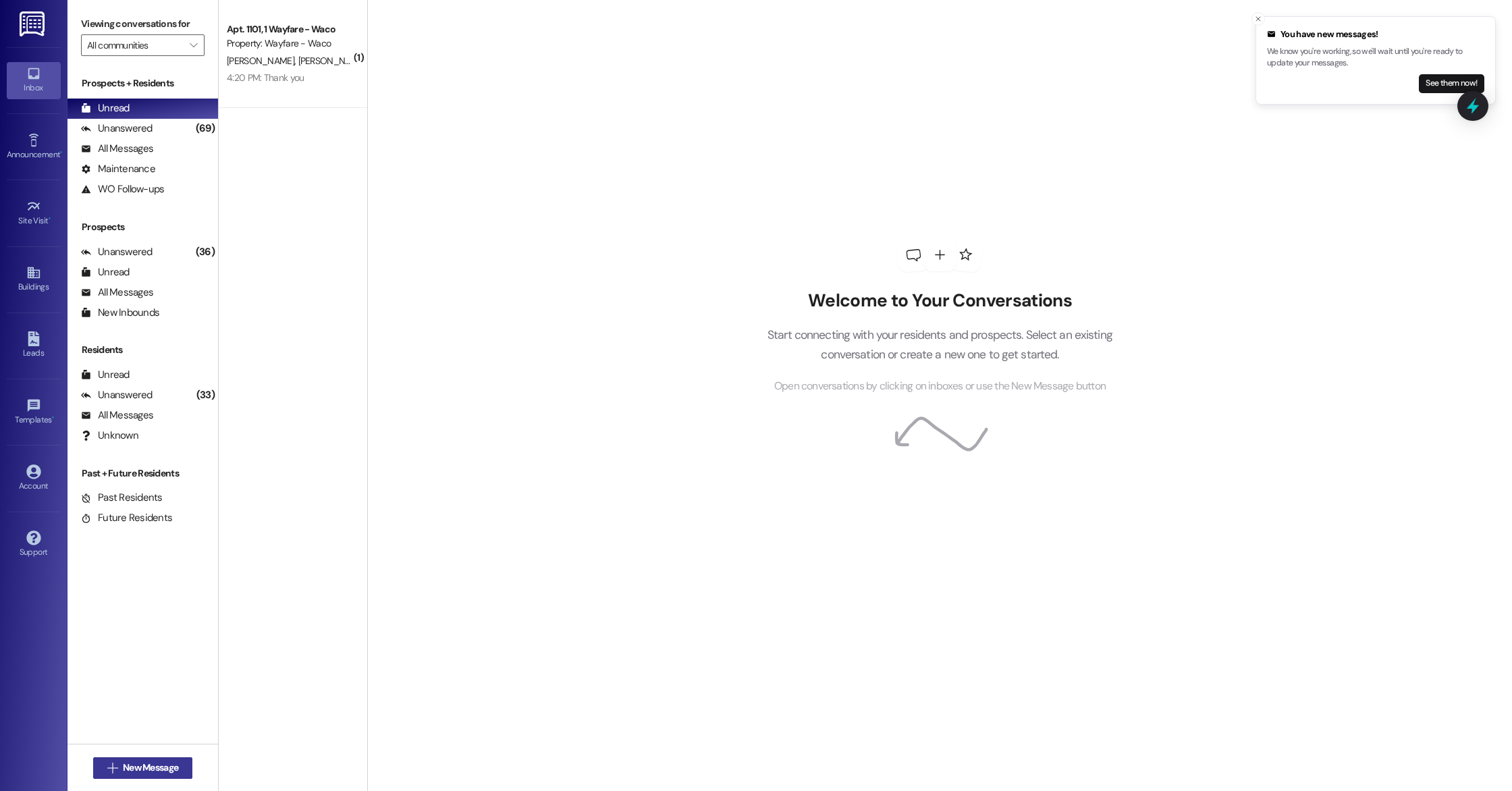
click at [163, 763] on span "New Message" at bounding box center [150, 767] width 56 height 14
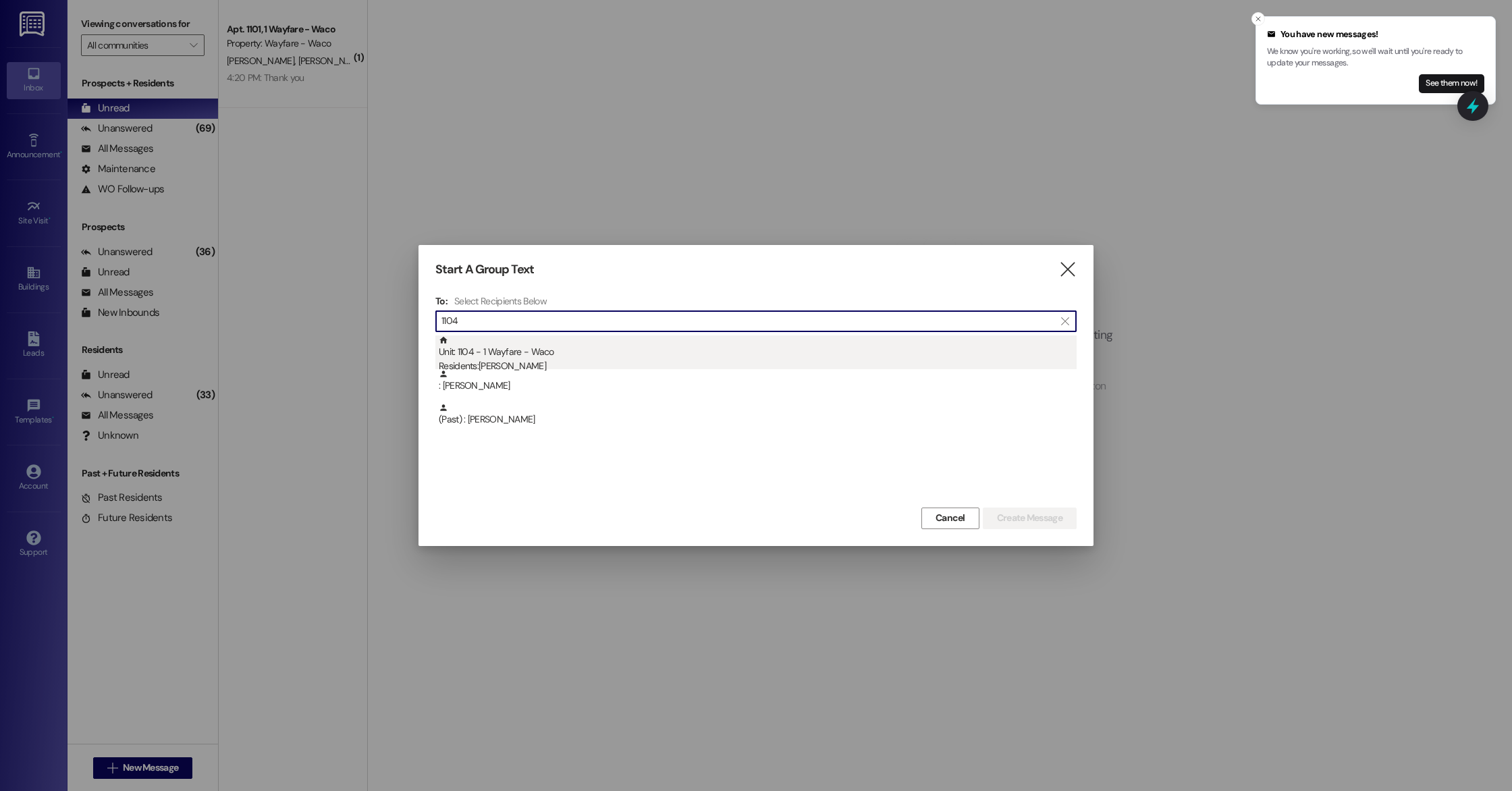
type input "1104"
click at [536, 355] on div "Unit: 1104 - 1 Wayfare - Waco Residents: Bette Cook" at bounding box center [758, 355] width 638 height 38
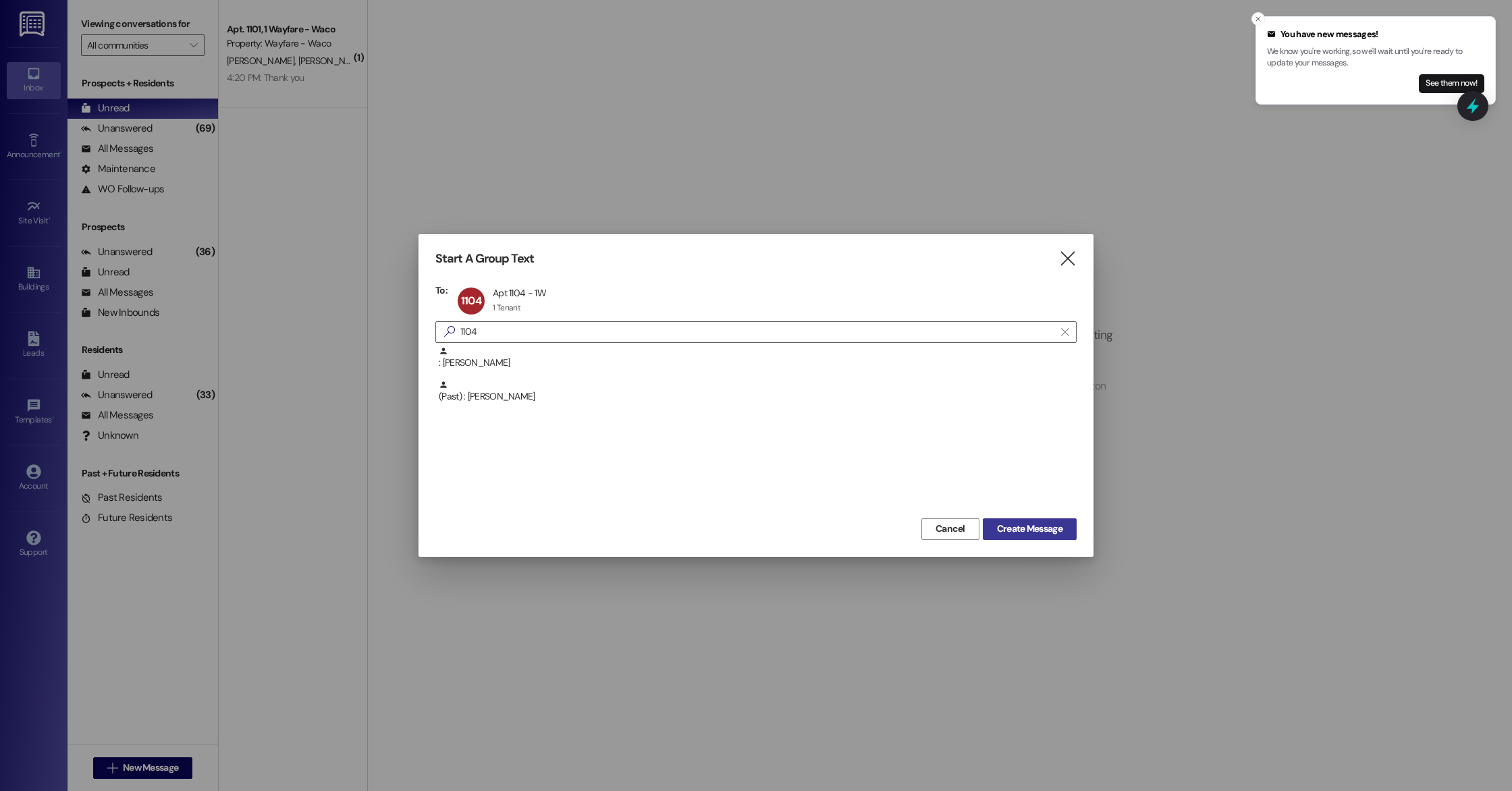
click at [1046, 532] on span "Create Message" at bounding box center [1030, 529] width 66 height 14
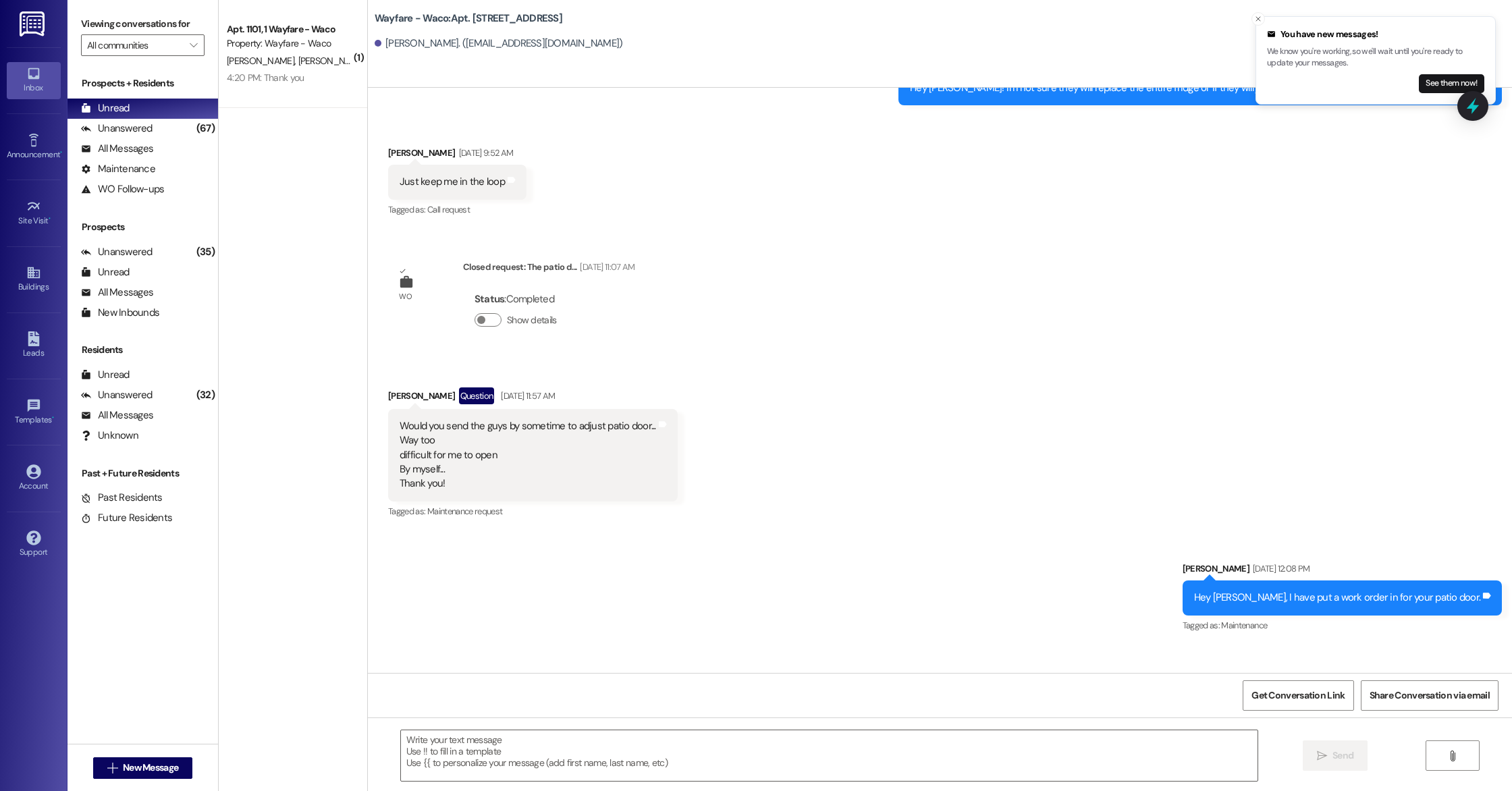
scroll to position [10371, 0]
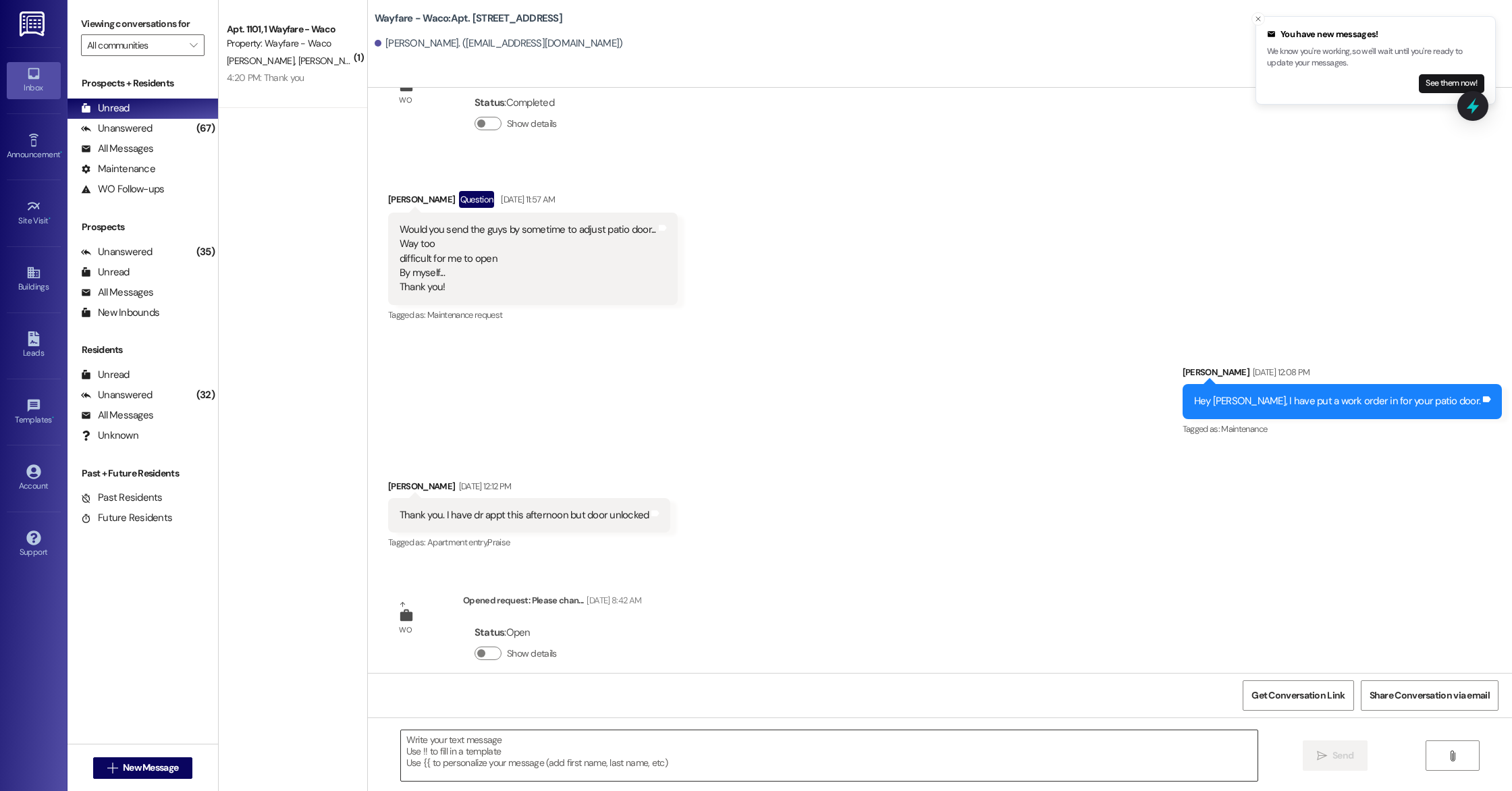
click at [613, 773] on textarea at bounding box center [829, 755] width 857 height 50
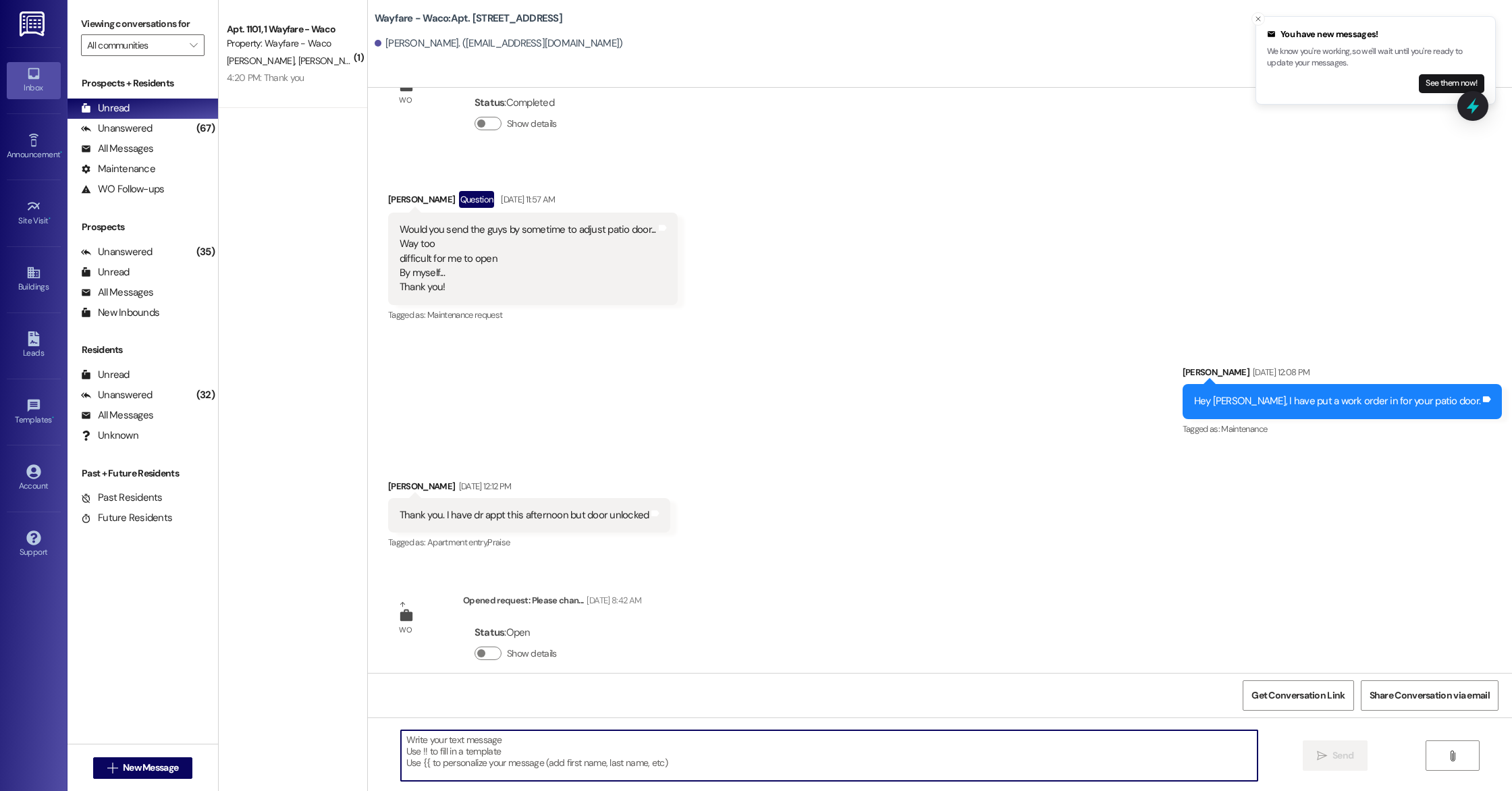
paste textarea "Hello, this is a friendly reminder that pest control will be on-site tomorrow. …"
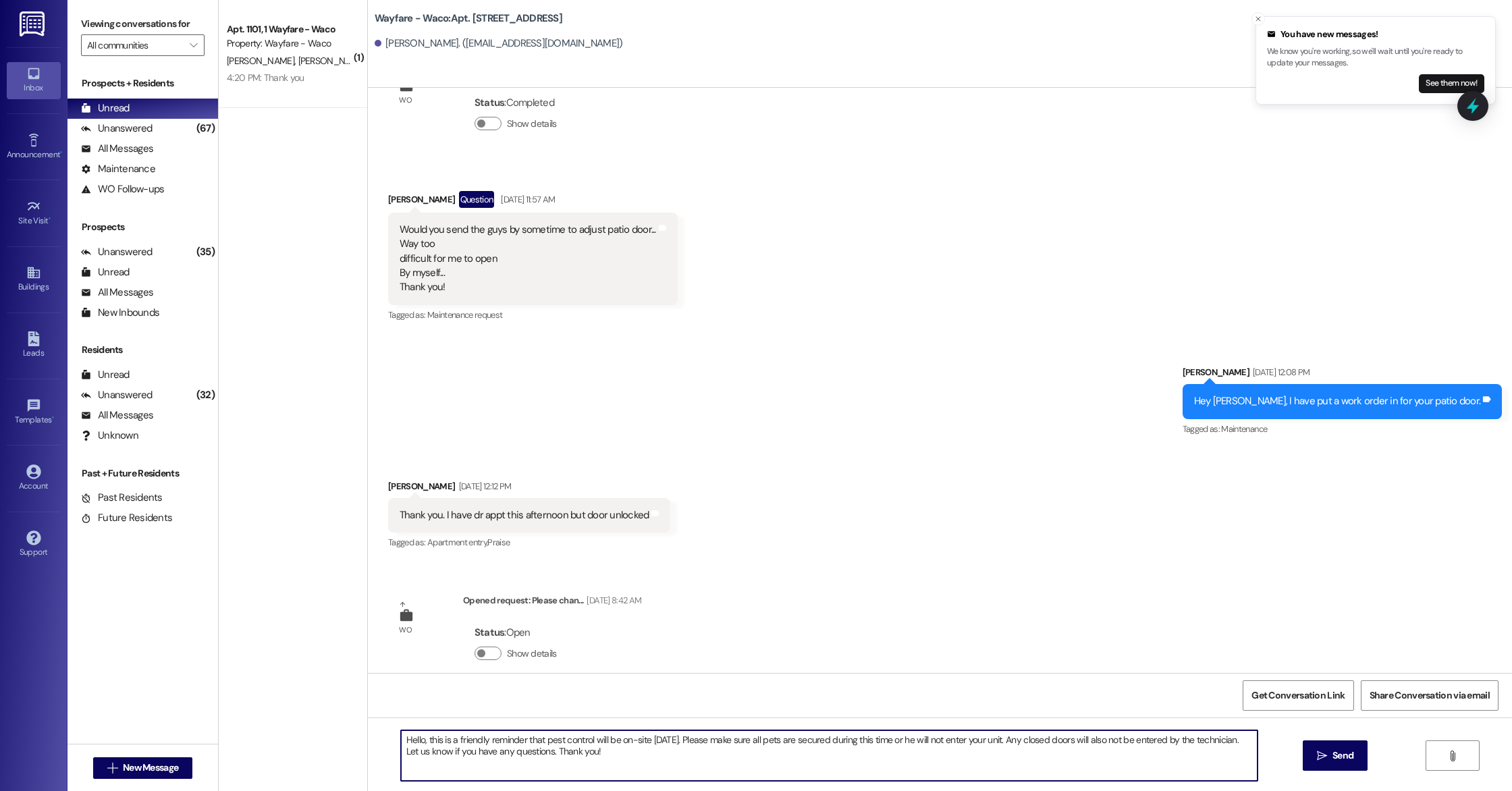
click at [413, 737] on textarea "Hello, this is a friendly reminder that pest control will be on-site tomorrow. …" at bounding box center [829, 755] width 857 height 50
click at [685, 746] on textarea "Hello Bette, this is a friendly reminder that pest control will be on-site tomo…" at bounding box center [829, 755] width 857 height 50
type textarea "Hello Bette, this is a friendly reminder that pest control will be on-site tomo…"
click at [1327, 760] on span " Send" at bounding box center [1336, 755] width 43 height 14
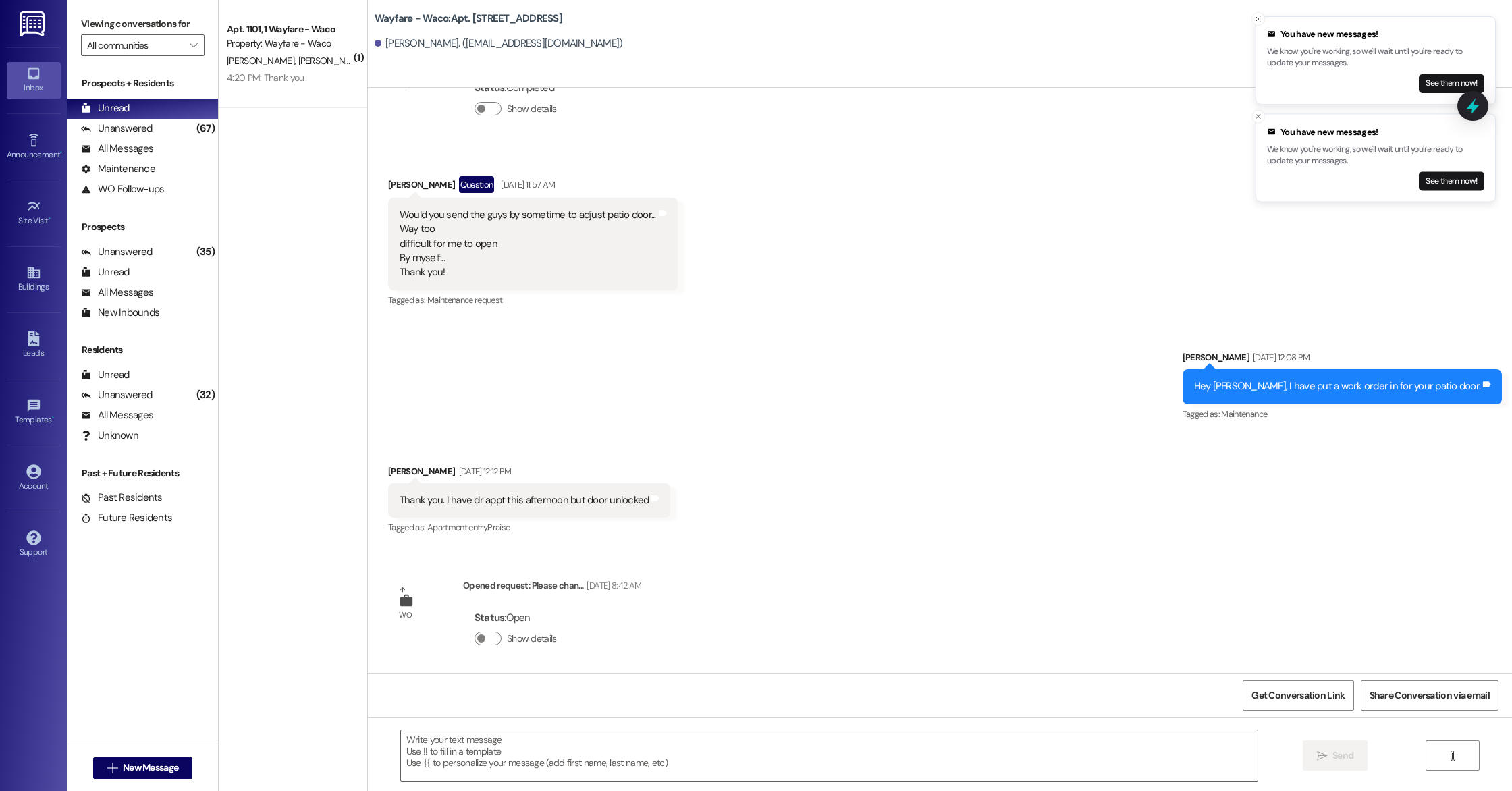
scroll to position [10480, 0]
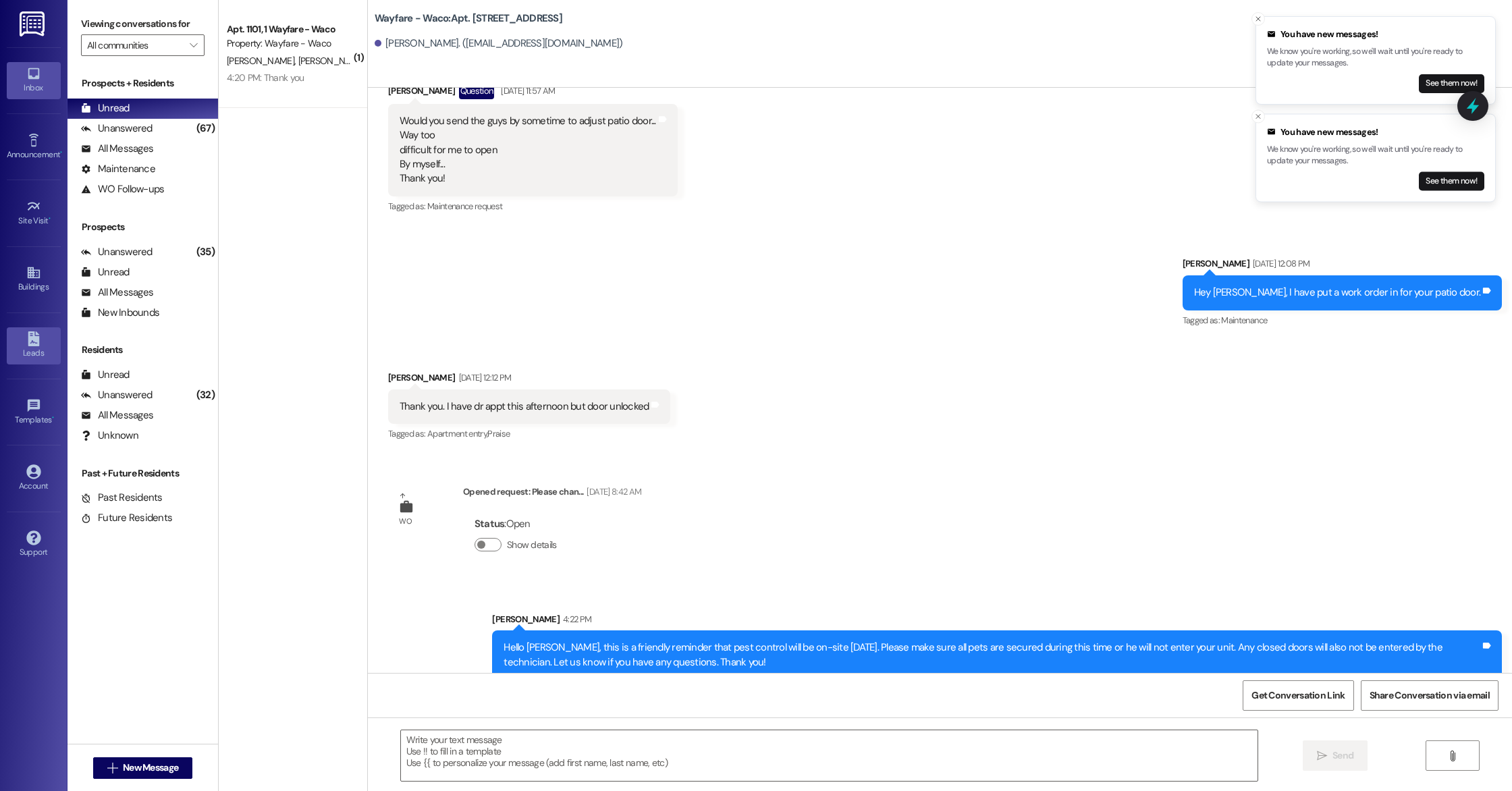
click at [21, 353] on div "Leads" at bounding box center [34, 353] width 67 height 14
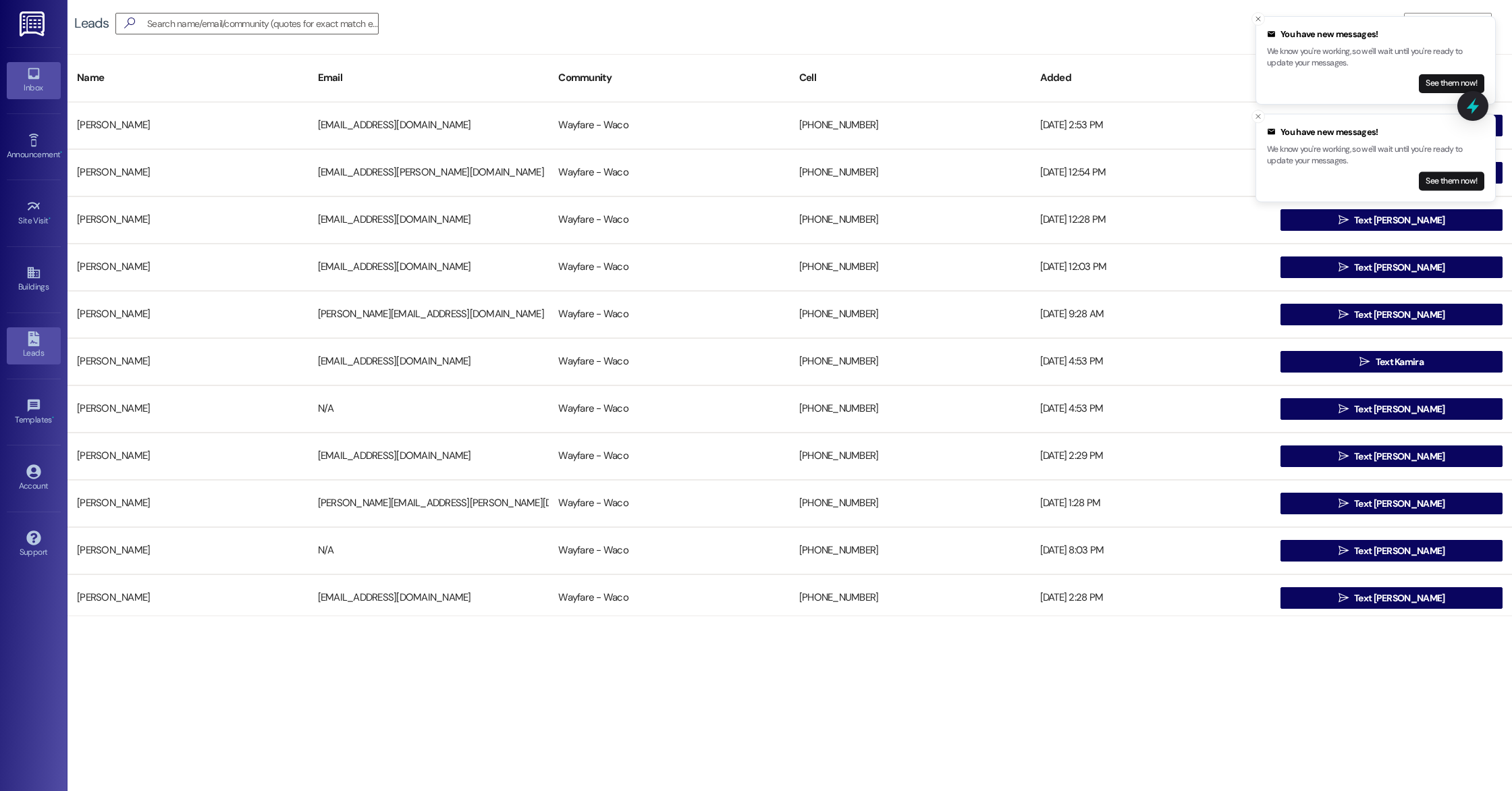
click at [35, 88] on div "Inbox" at bounding box center [34, 88] width 67 height 14
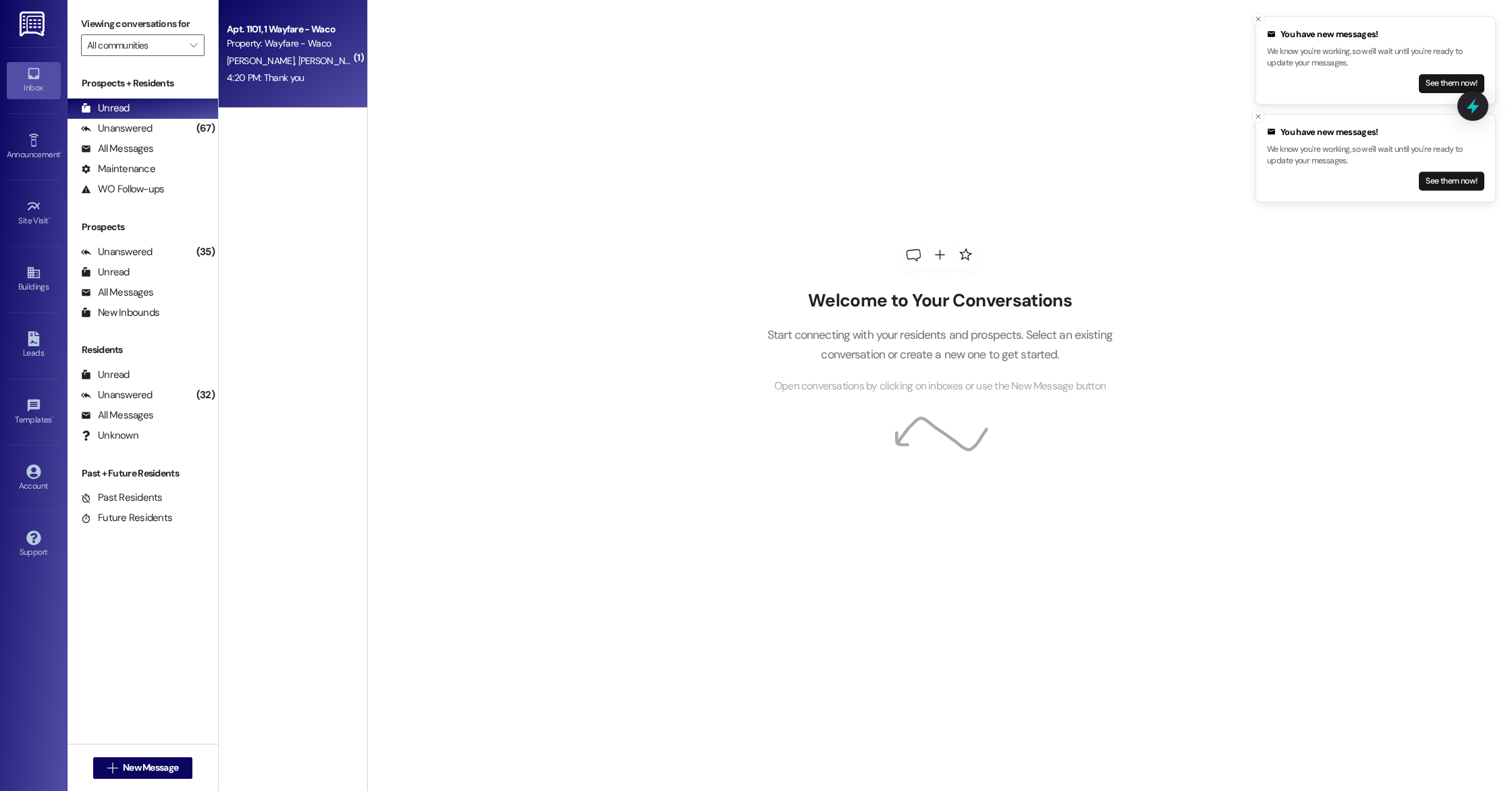
click at [300, 85] on div "4:20 PM: Thank you 4:20 PM: Thank you" at bounding box center [289, 78] width 127 height 17
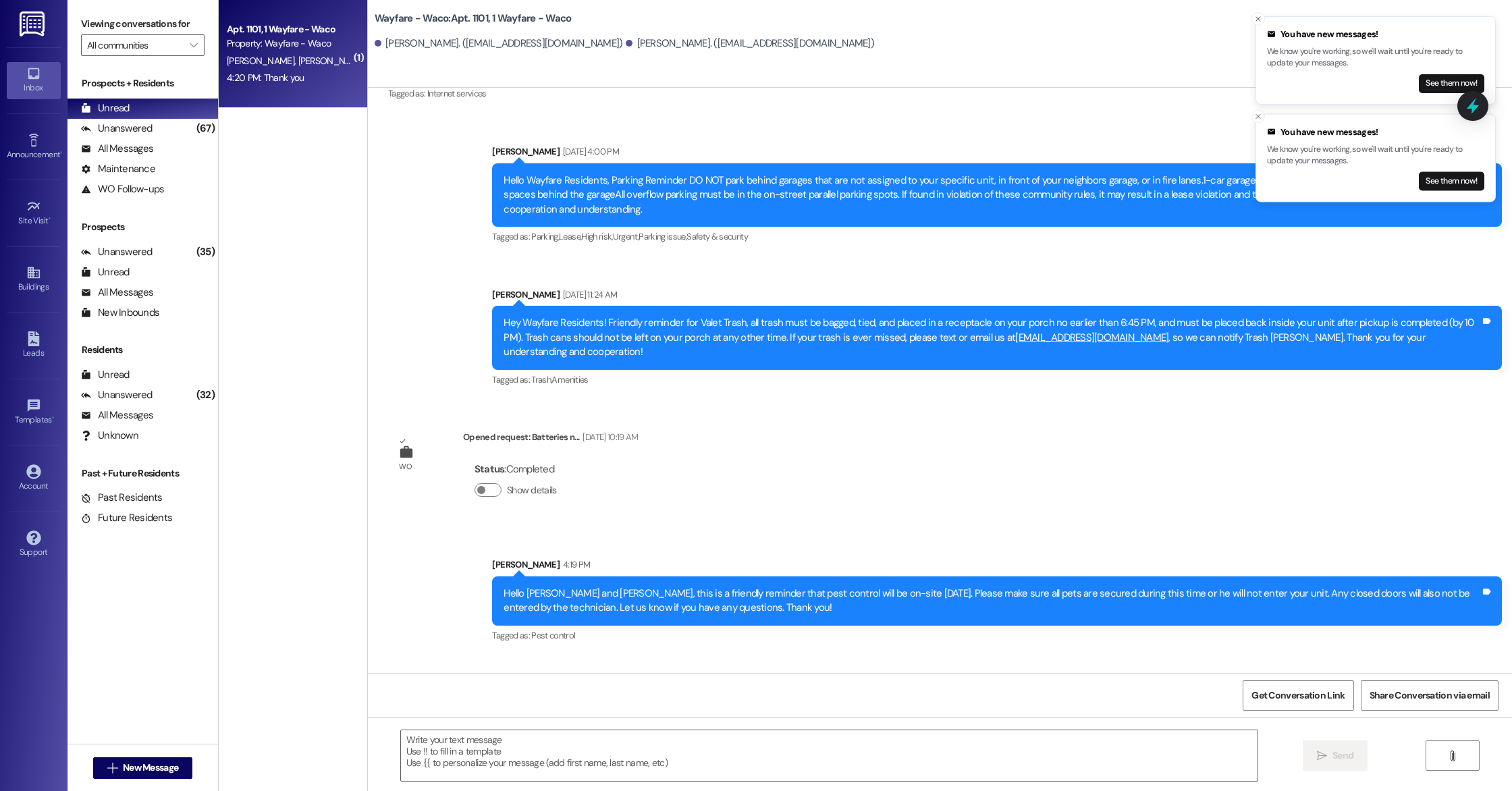
scroll to position [9041, 0]
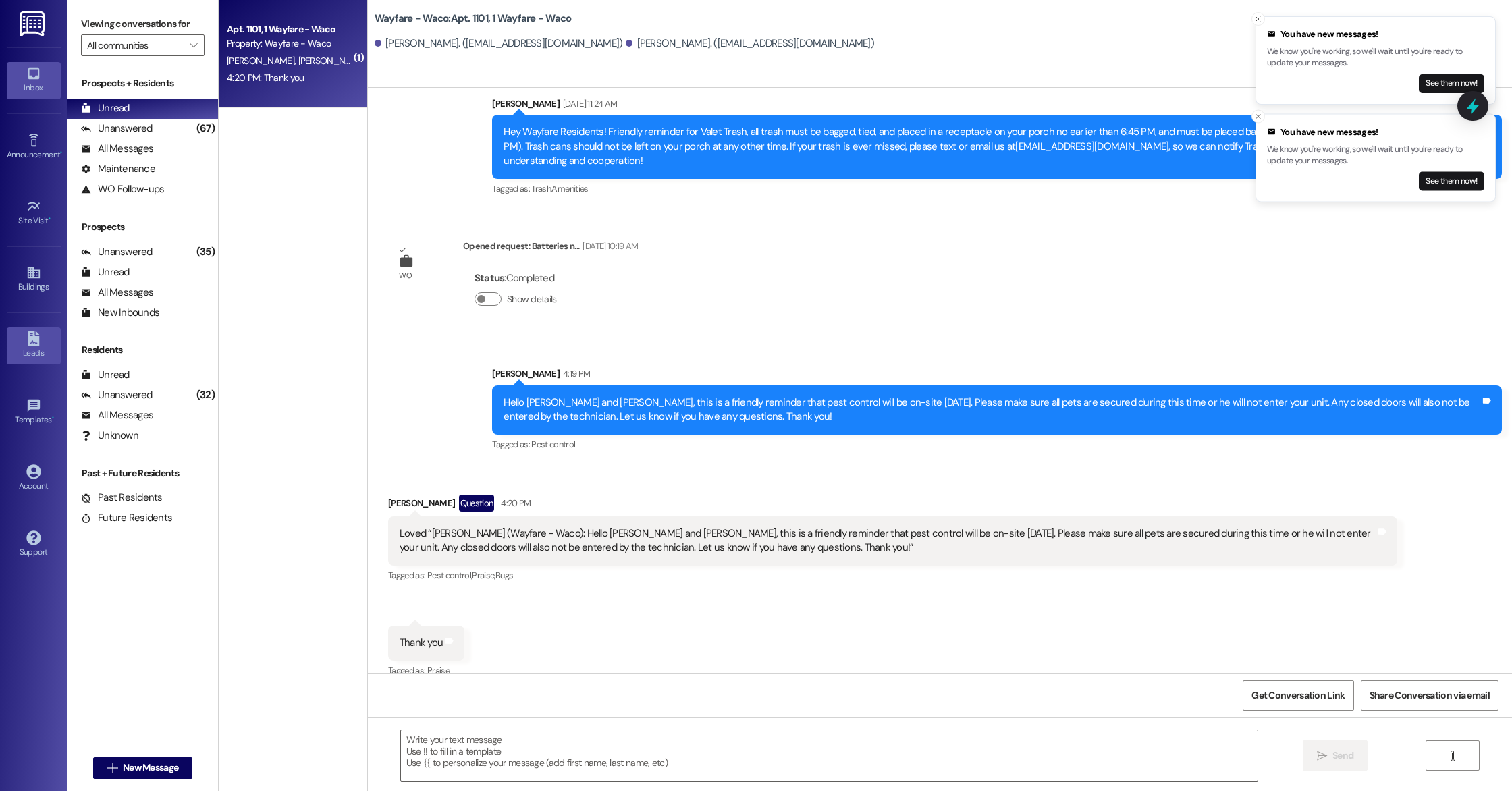
click at [41, 343] on link "Leads" at bounding box center [34, 346] width 54 height 37
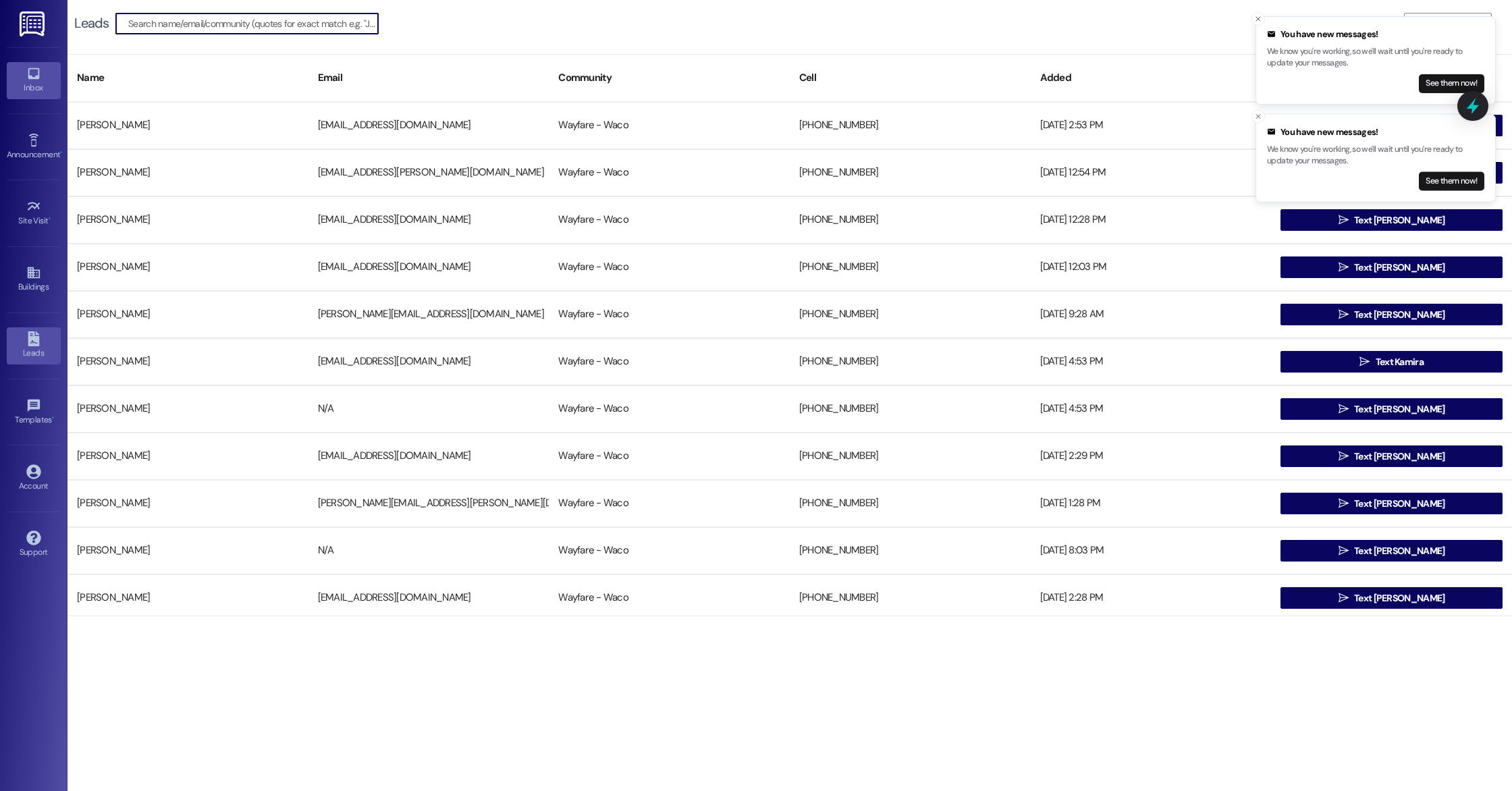
click at [29, 86] on div "Inbox" at bounding box center [34, 88] width 67 height 14
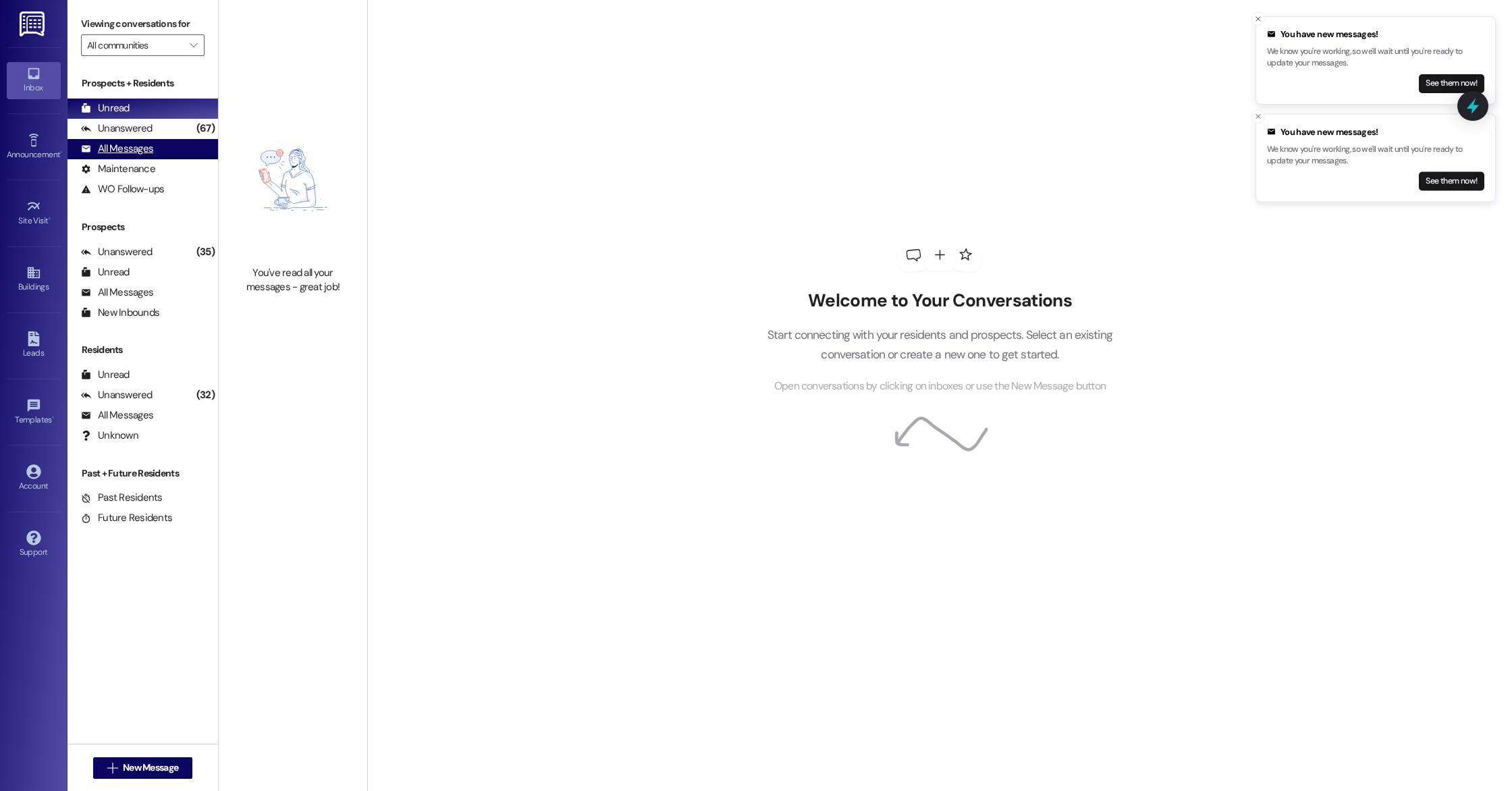
click at [160, 152] on div "All Messages (undefined)" at bounding box center [142, 149] width 150 height 21
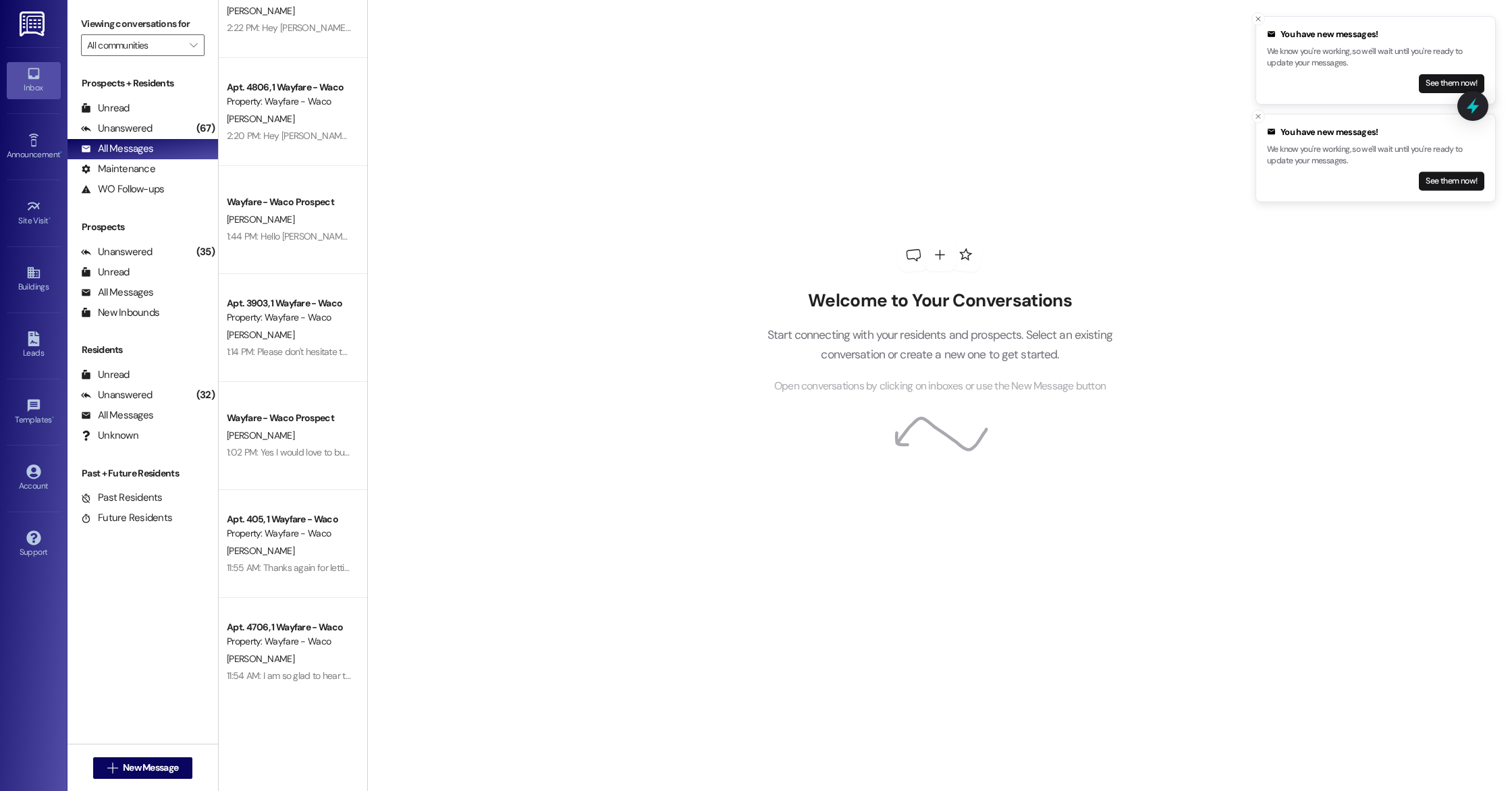
scroll to position [1681, 0]
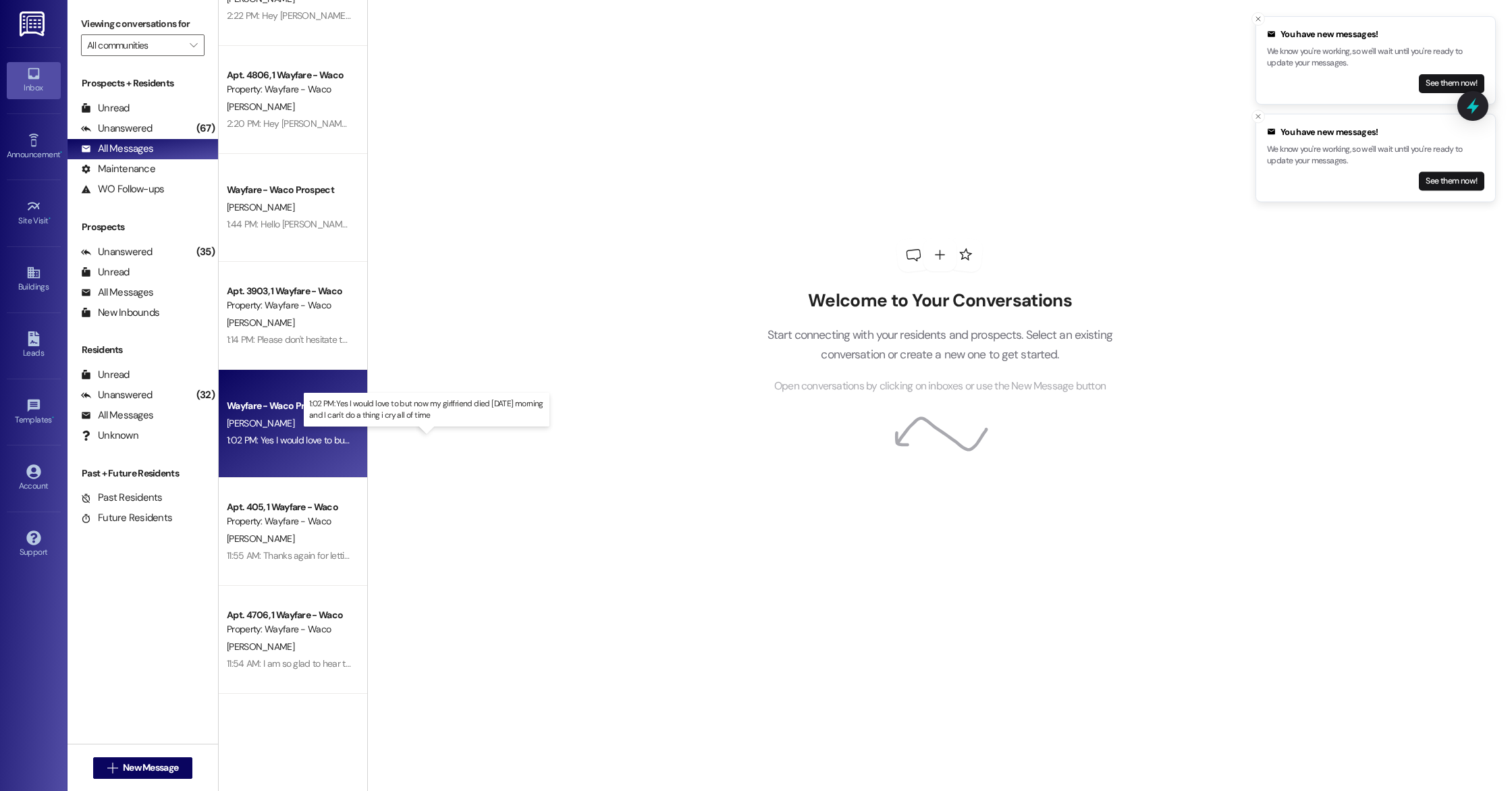
click at [306, 438] on div "1:02 PM: Yes I would love to but now my girlfriend died on Friday morning and I…" at bounding box center [433, 440] width 412 height 12
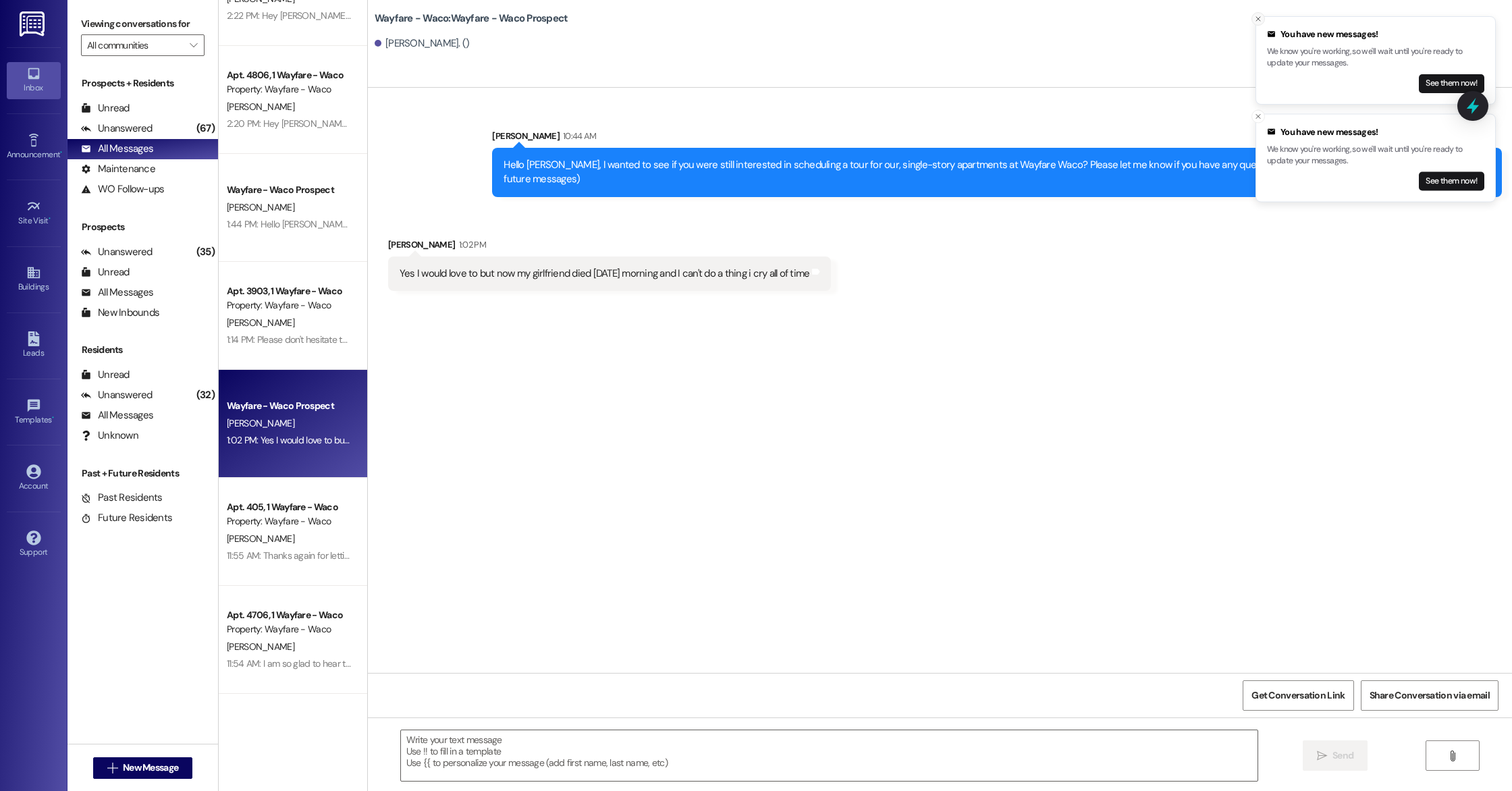
click at [1261, 18] on icon "Close toast" at bounding box center [1259, 18] width 8 height 8
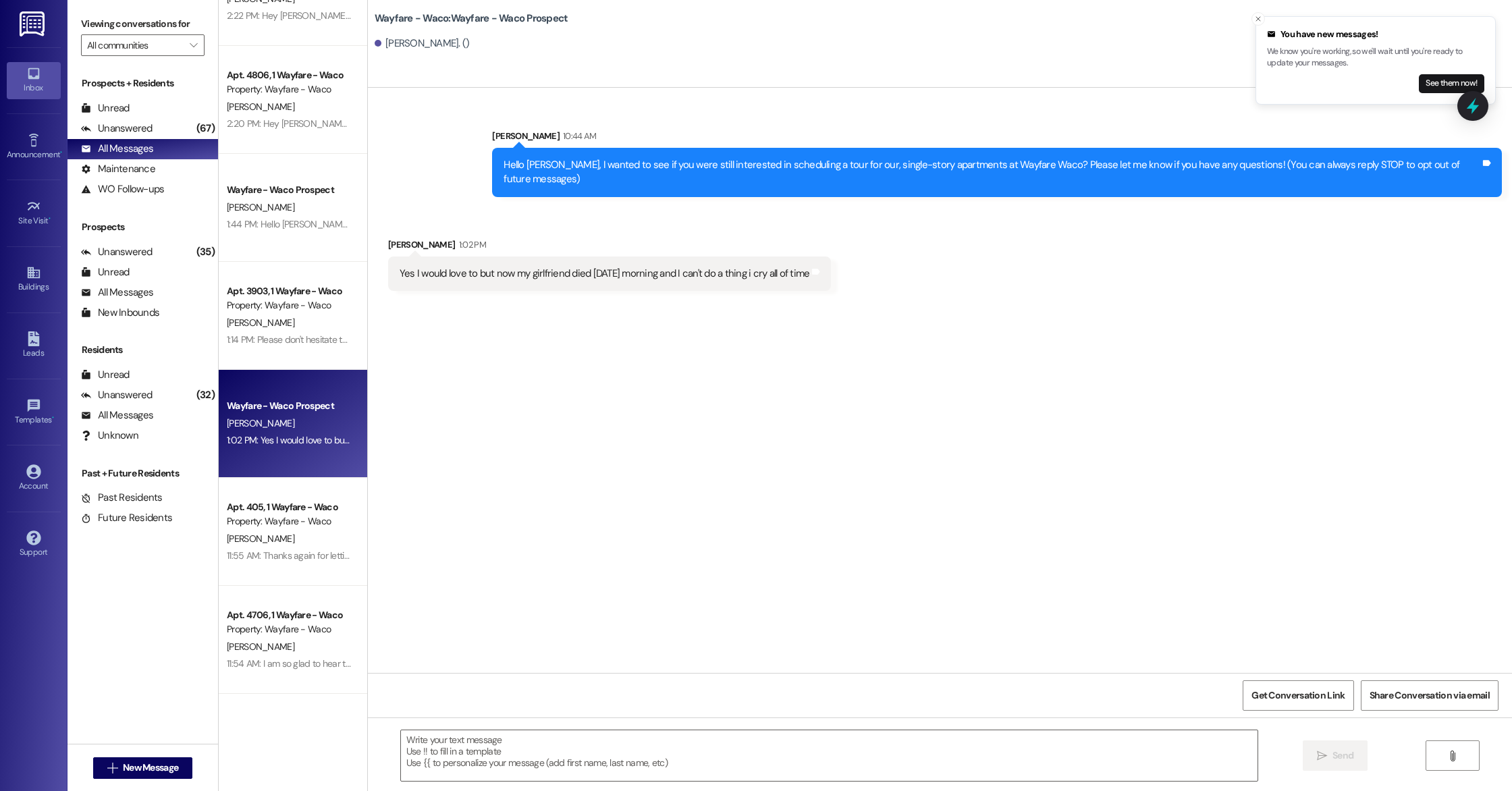
click at [1261, 18] on icon "Close toast" at bounding box center [1259, 18] width 8 height 8
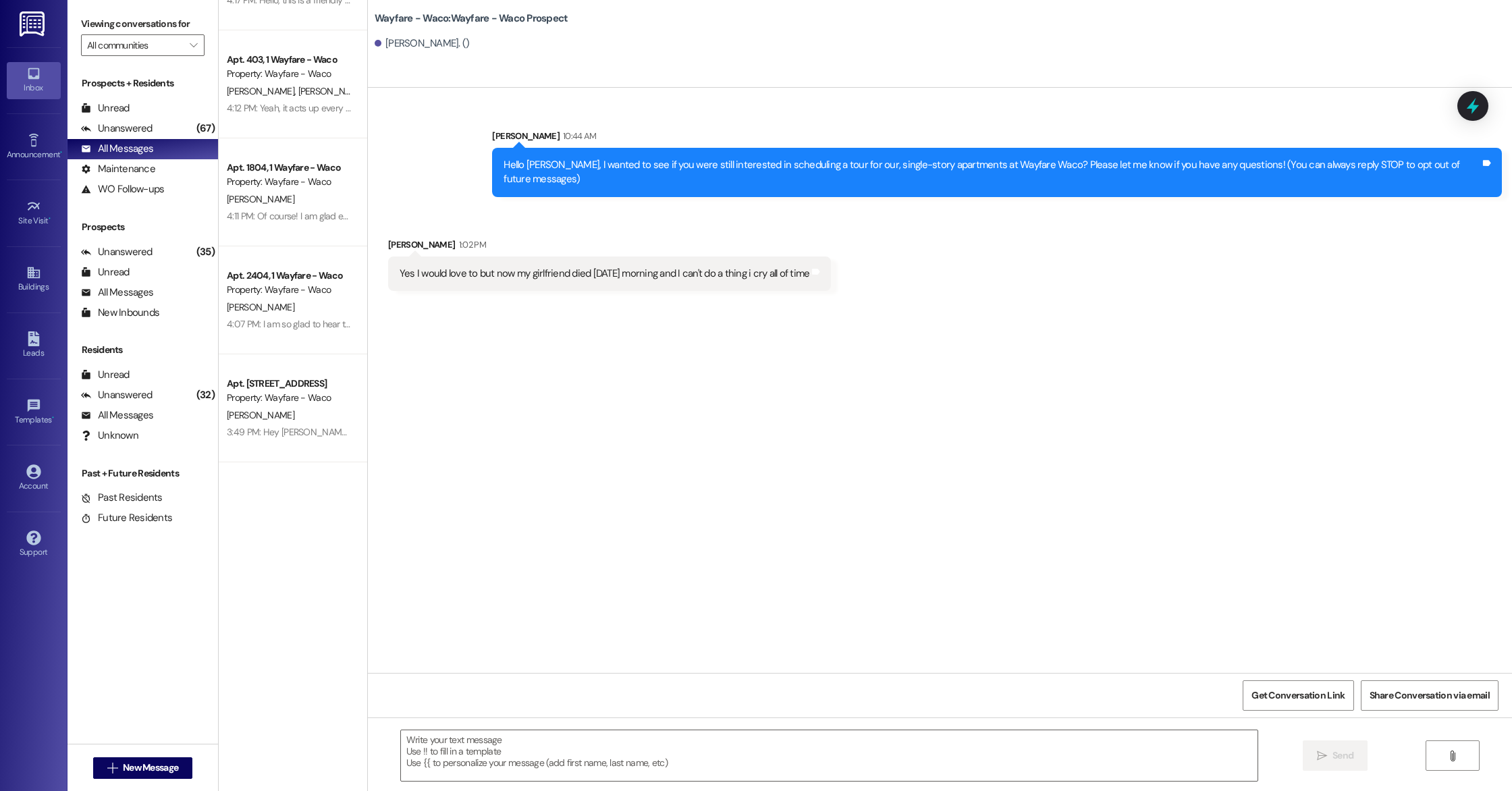
scroll to position [0, 0]
